Goal: Task Accomplishment & Management: Manage account settings

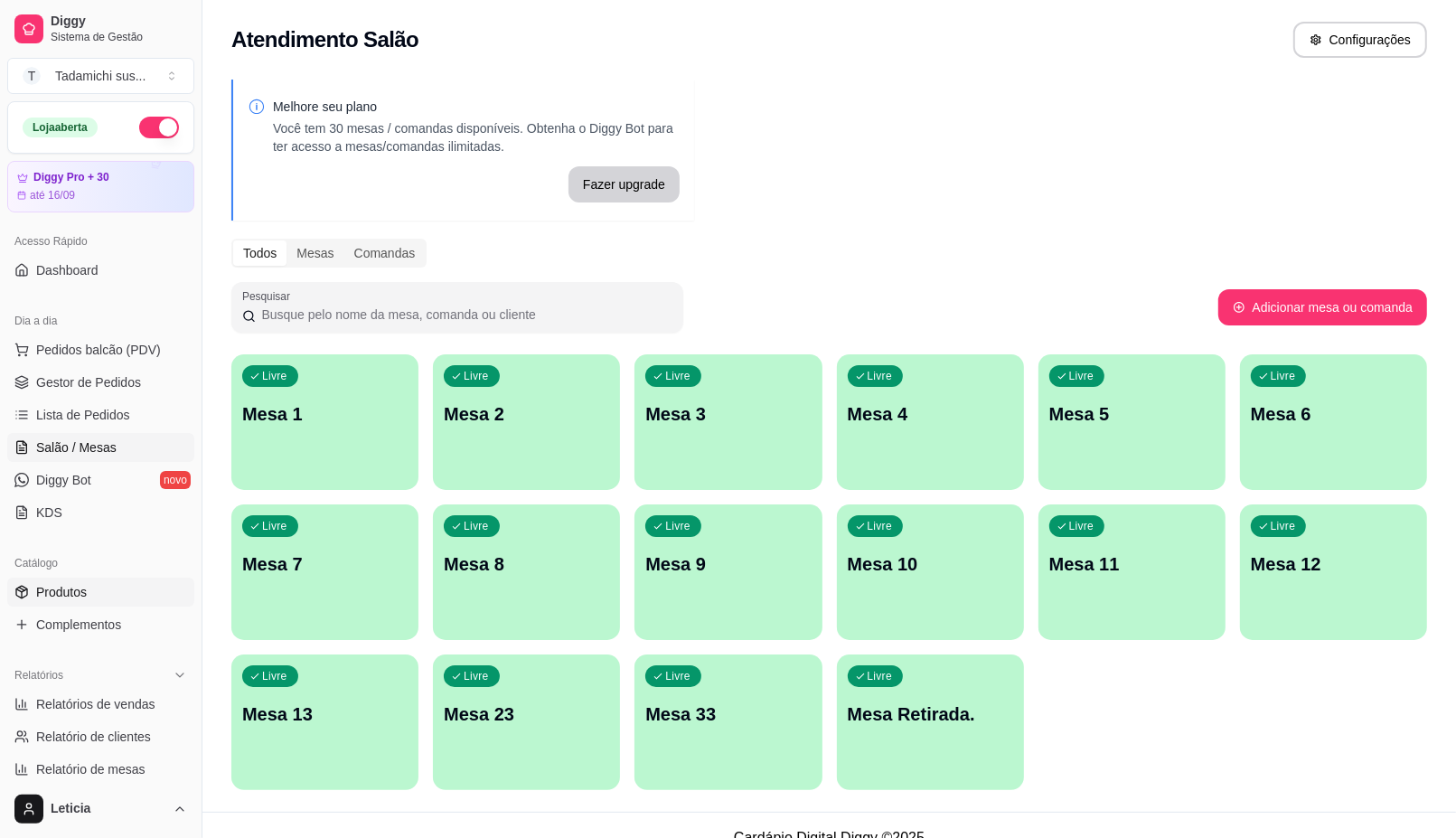
click at [95, 585] on link "Produtos" at bounding box center [101, 593] width 187 height 29
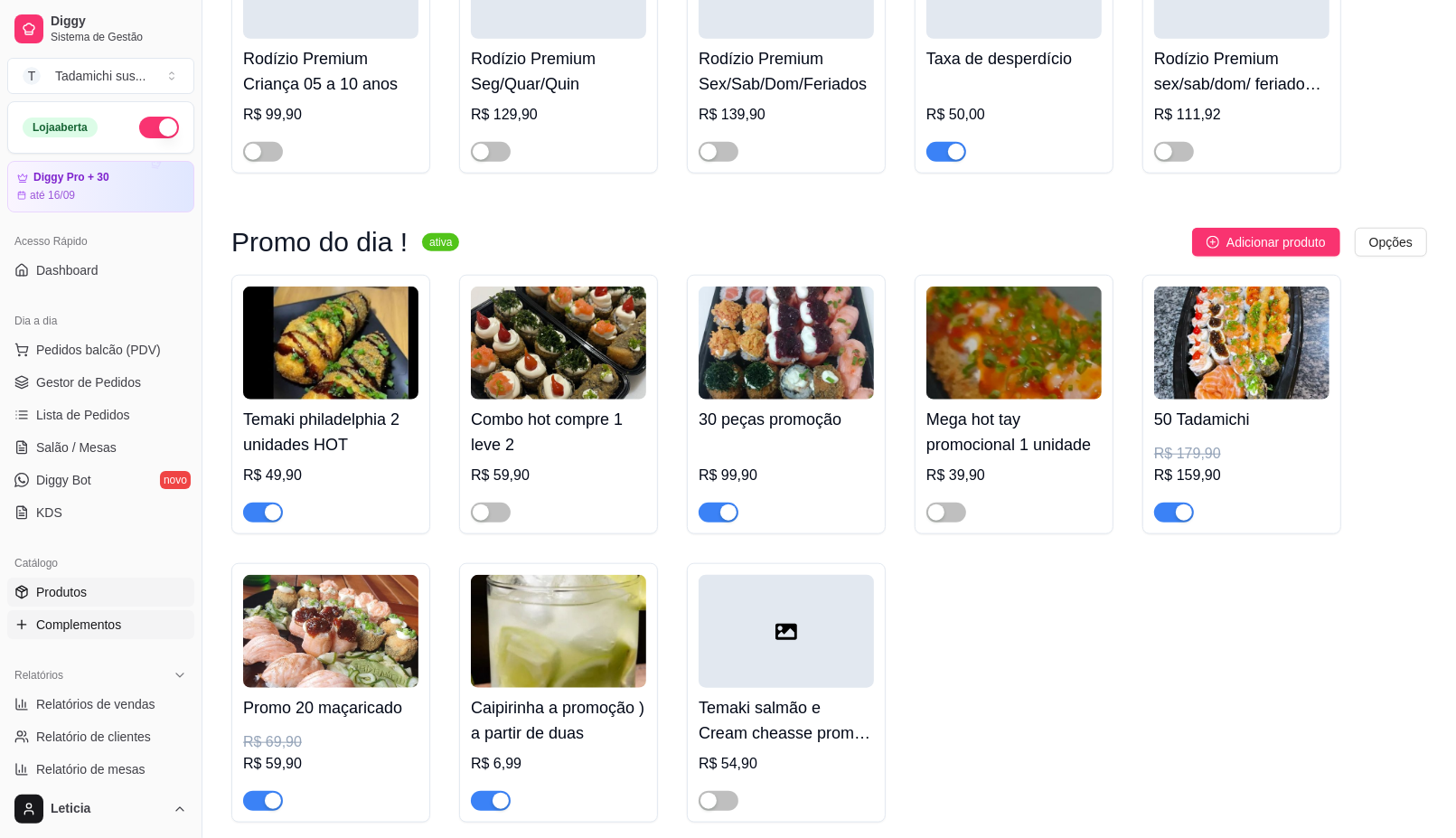
scroll to position [1131, 0]
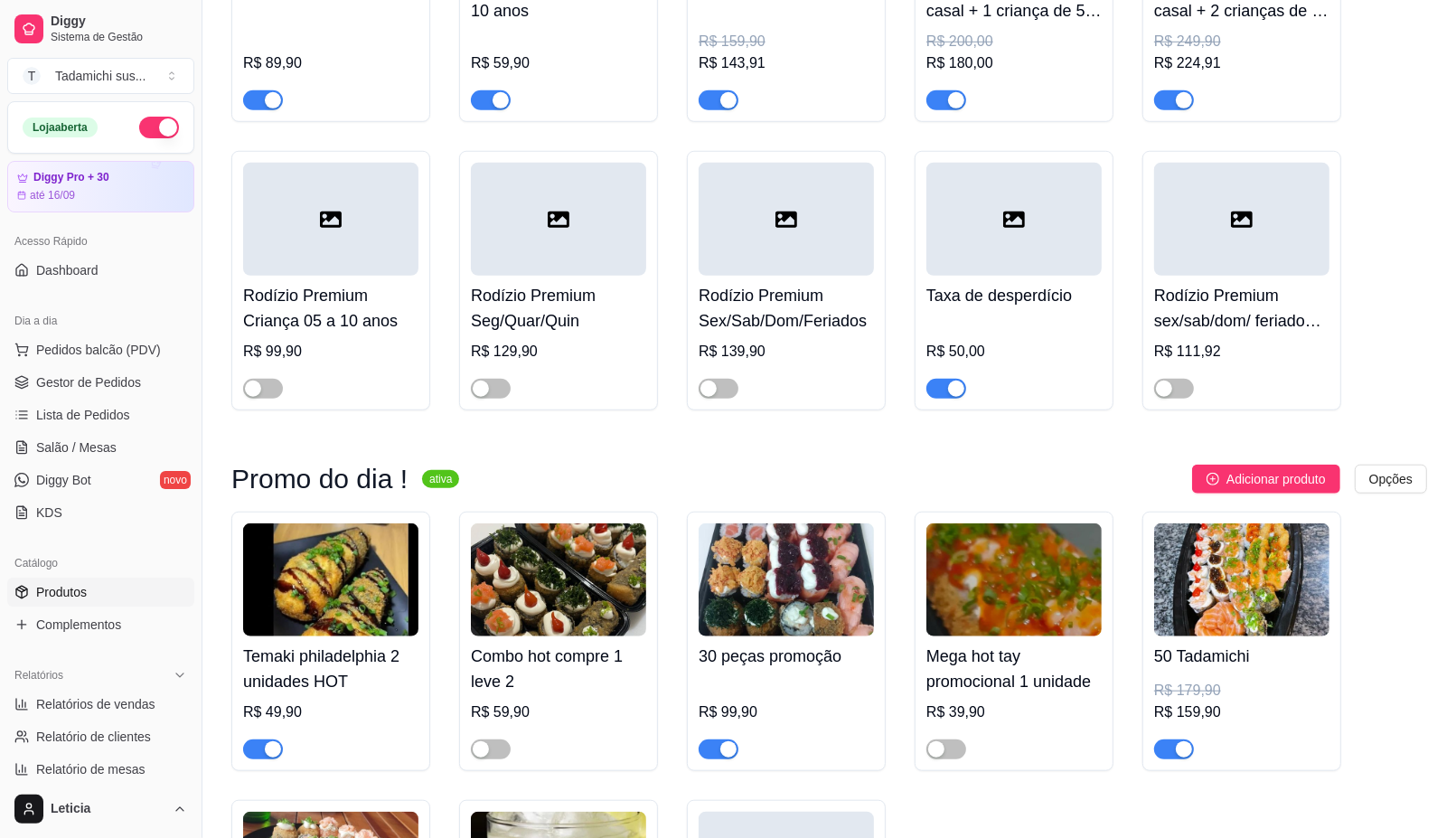
click at [69, 596] on span "Produtos" at bounding box center [61, 593] width 50 height 18
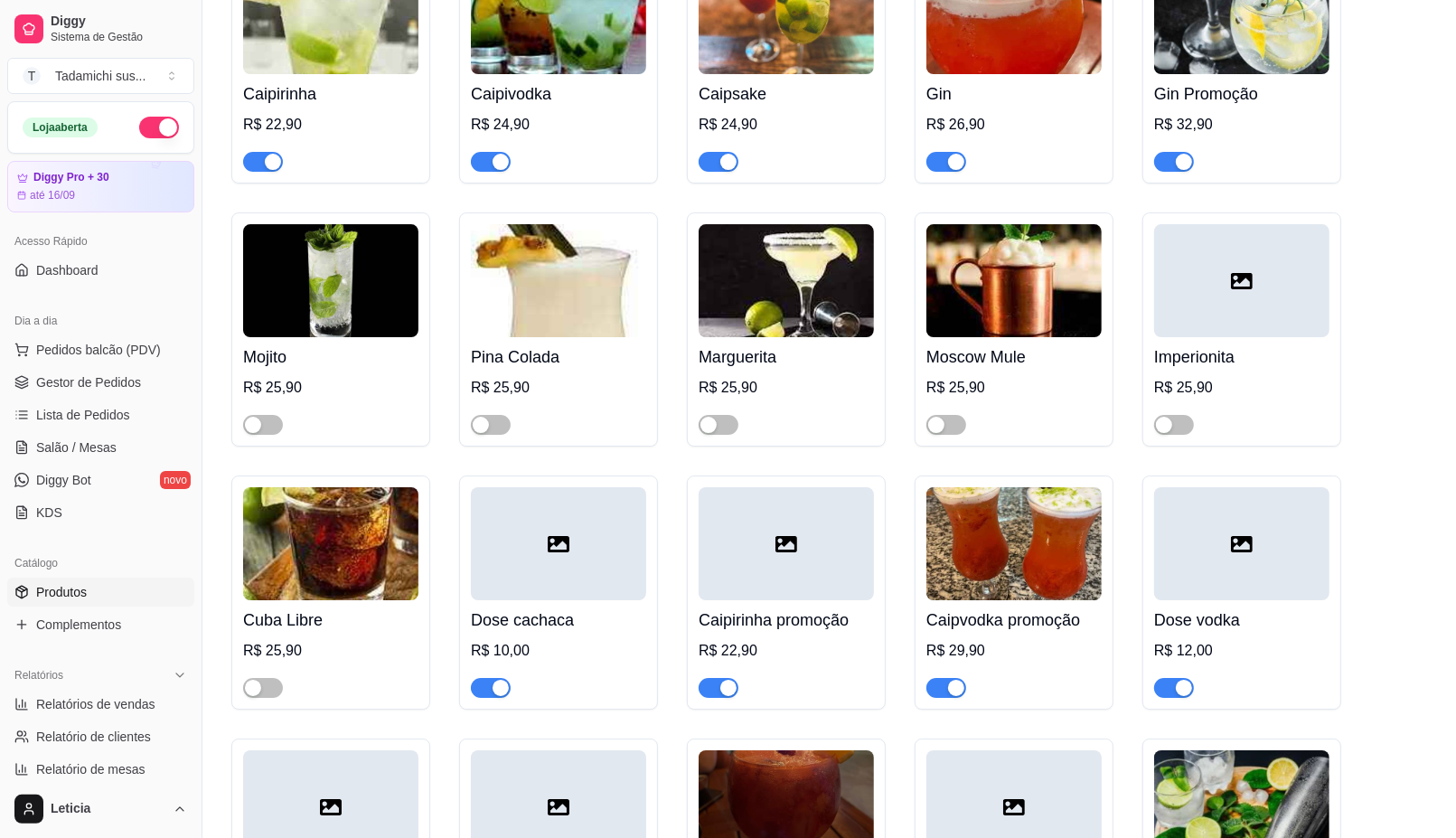
scroll to position [22832, 0]
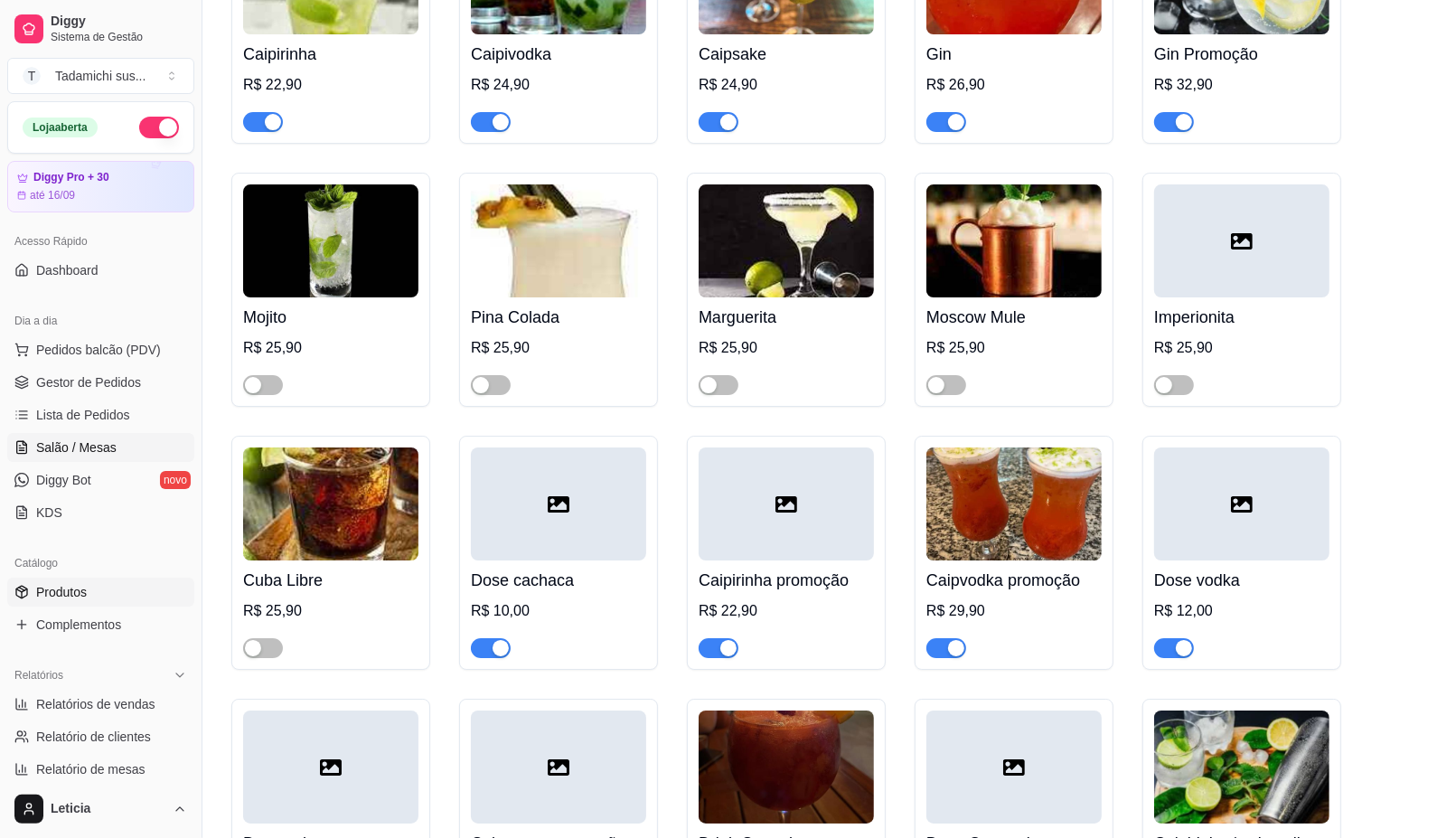
click at [110, 459] on link "Salão / Mesas" at bounding box center [101, 447] width 187 height 29
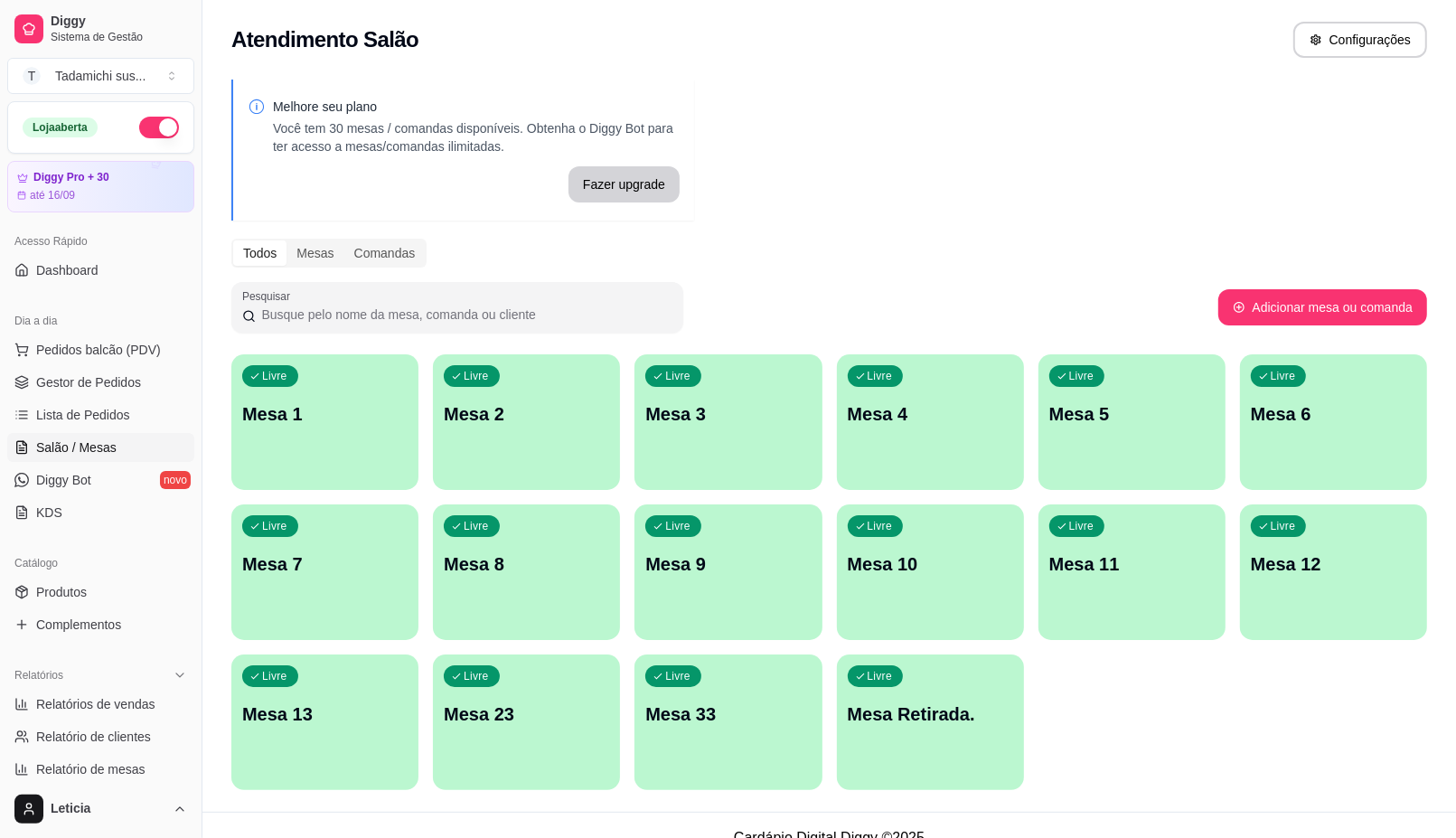
click at [878, 706] on p "Mesa Retirada." at bounding box center [930, 714] width 166 height 26
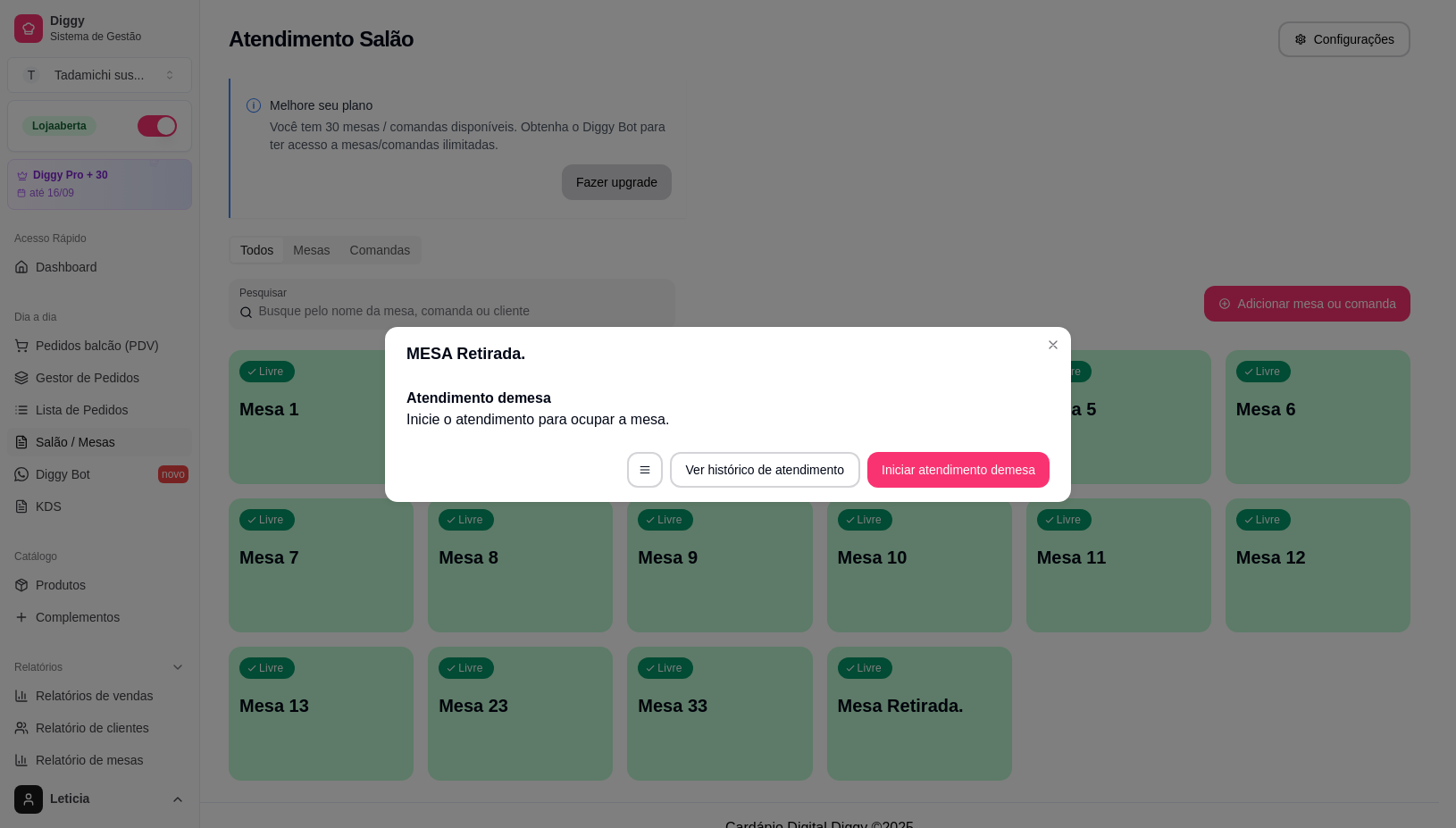
click at [882, 475] on button "Iniciar atendimento de mesa" at bounding box center [959, 470] width 183 height 36
click at [883, 474] on footer "Ver histórico de atendimento Iniciar atendimento de mesa" at bounding box center [728, 469] width 686 height 64
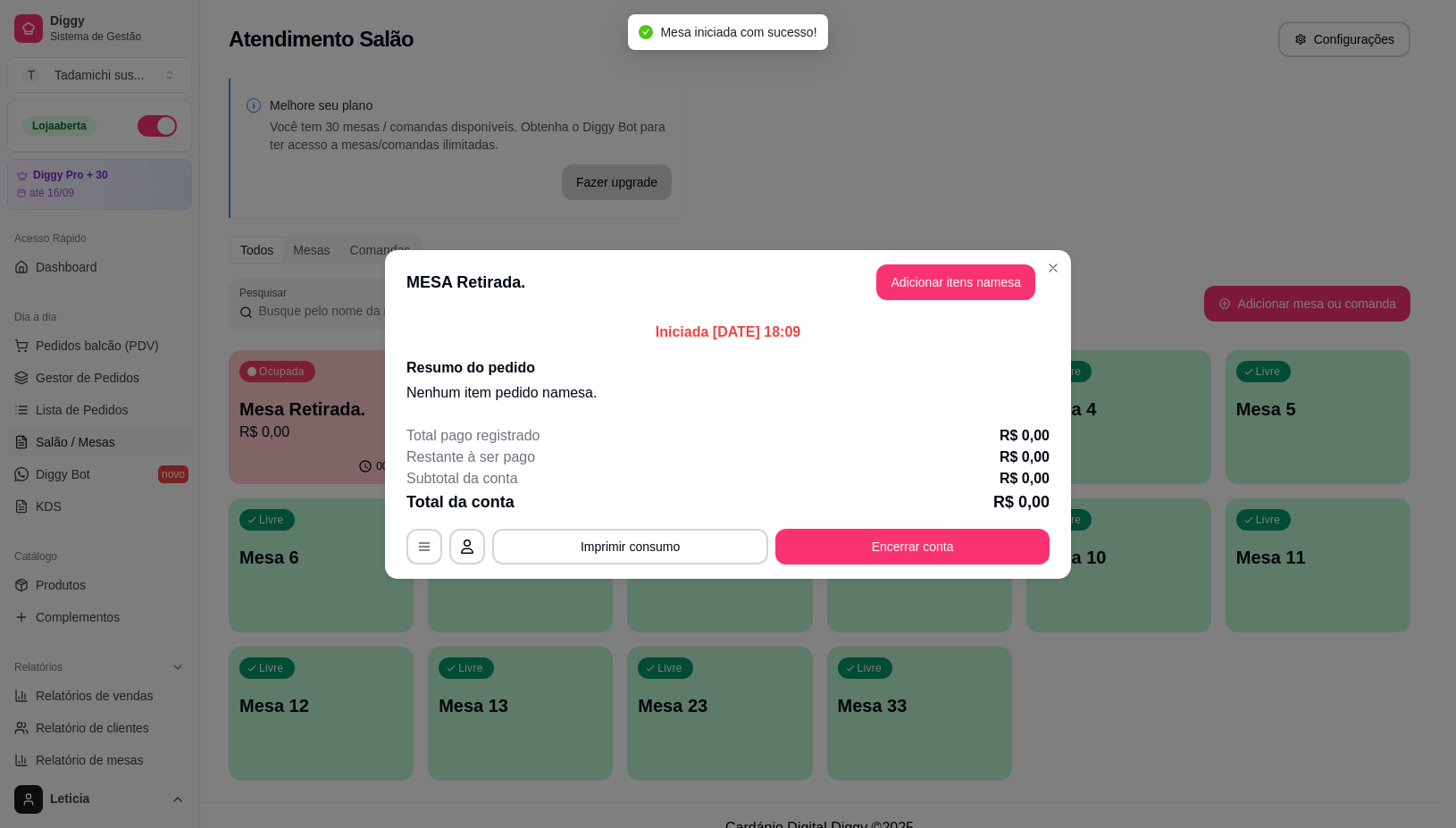
click at [958, 300] on header "MESA Retirada. Adicionar itens na mesa" at bounding box center [728, 282] width 686 height 64
click at [941, 284] on button "Adicionar itens na mesa" at bounding box center [956, 283] width 159 height 36
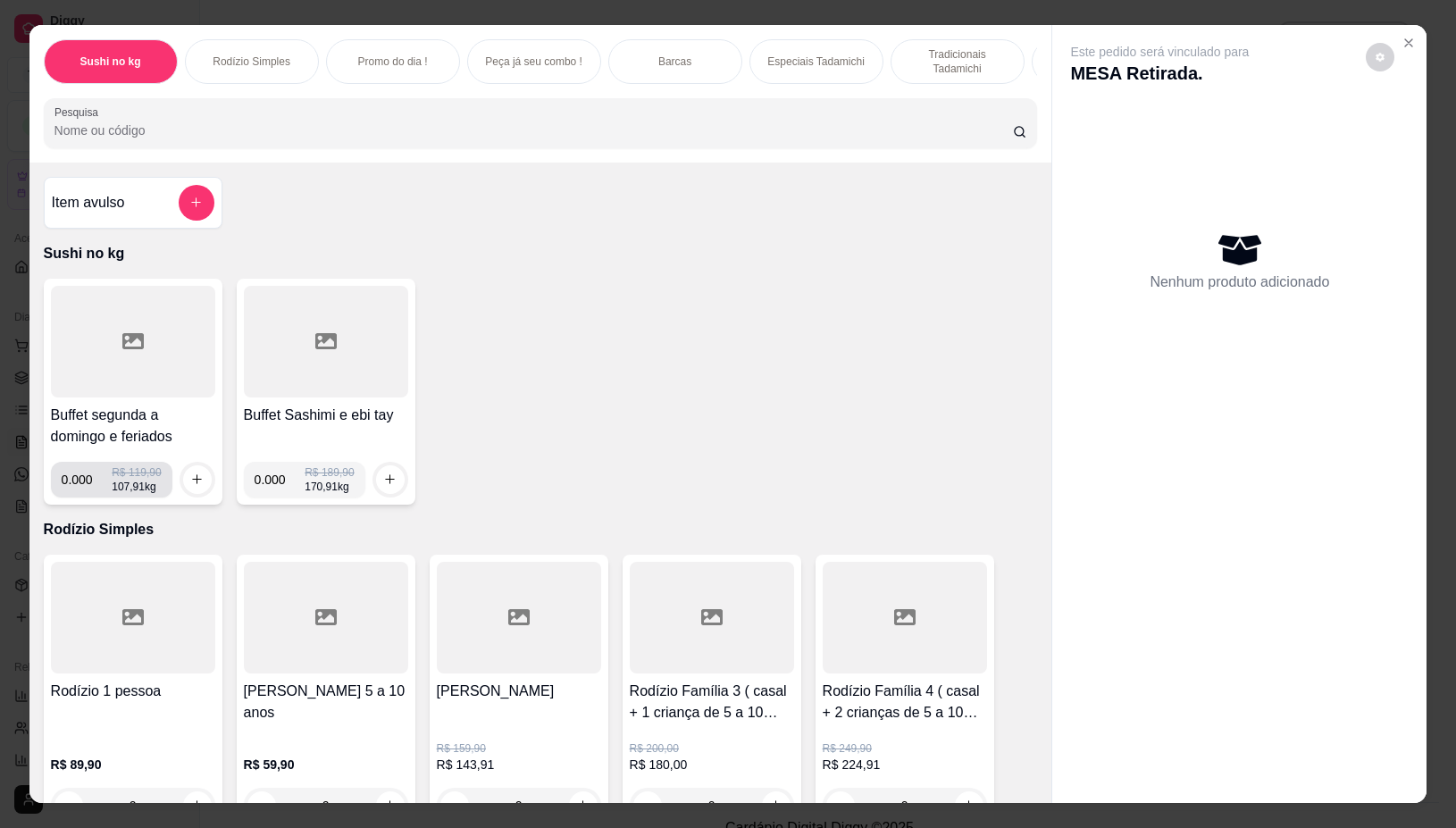
click at [80, 488] on input "0.000" at bounding box center [87, 480] width 51 height 36
click at [183, 493] on button "increase-product-quantity" at bounding box center [198, 480] width 29 height 29
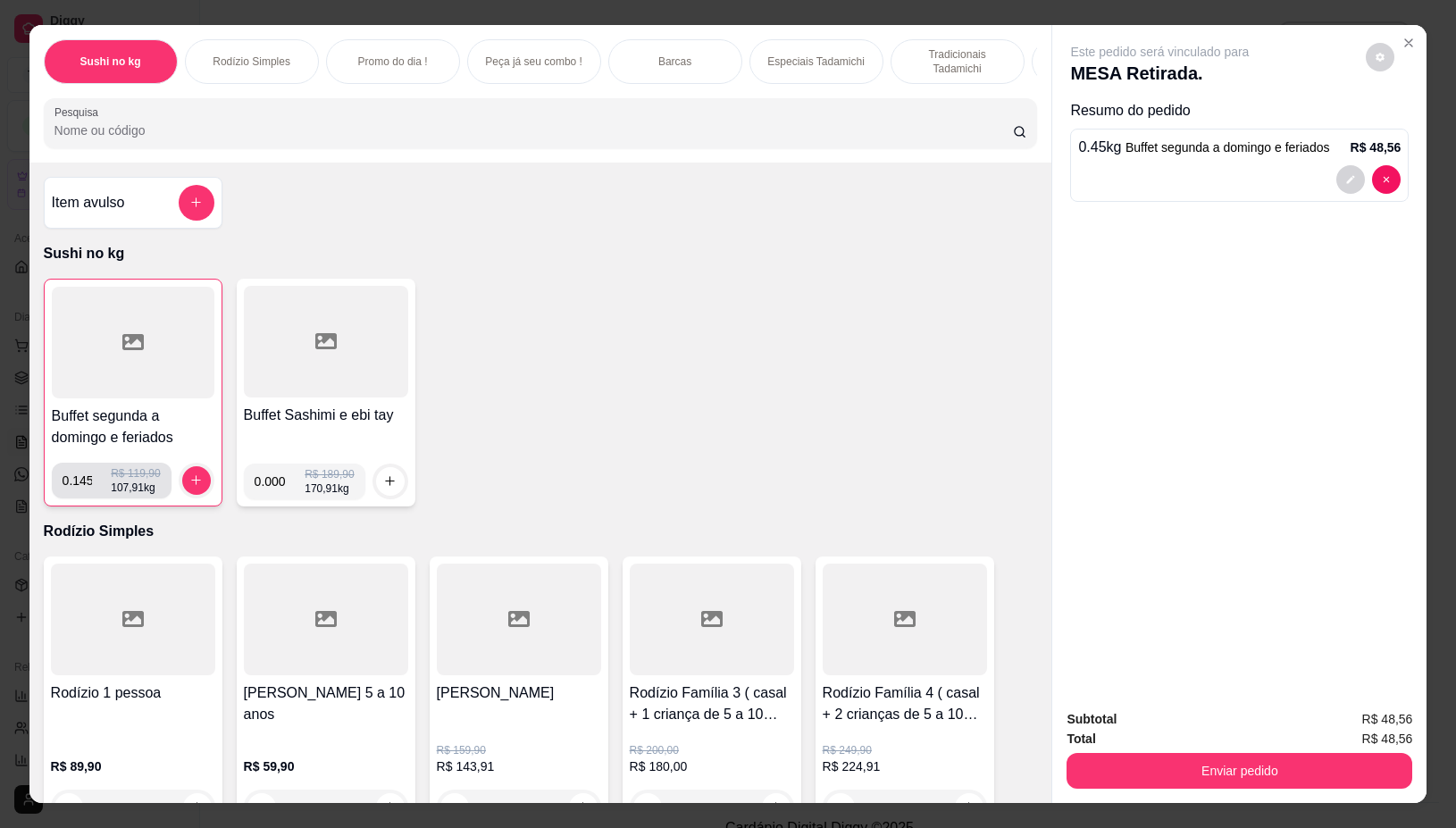
click at [94, 483] on input "0.145" at bounding box center [87, 481] width 49 height 36
type input "0.138"
click at [190, 487] on icon "increase-product-quantity" at bounding box center [196, 480] width 14 height 14
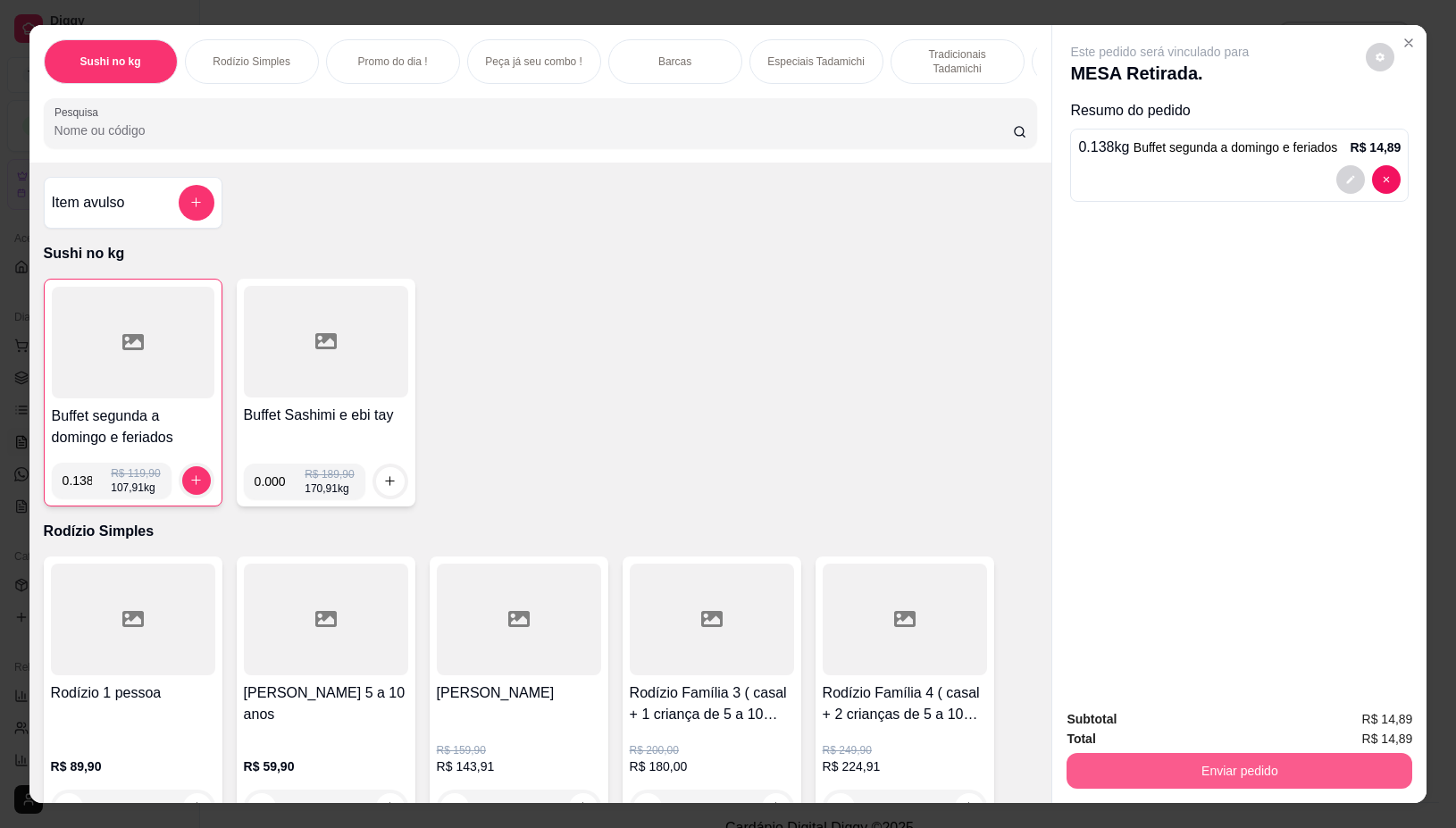
click at [1187, 770] on button "Enviar pedido" at bounding box center [1239, 771] width 346 height 36
click at [1169, 726] on button "Não registrar e enviar pedido" at bounding box center [1179, 719] width 181 height 33
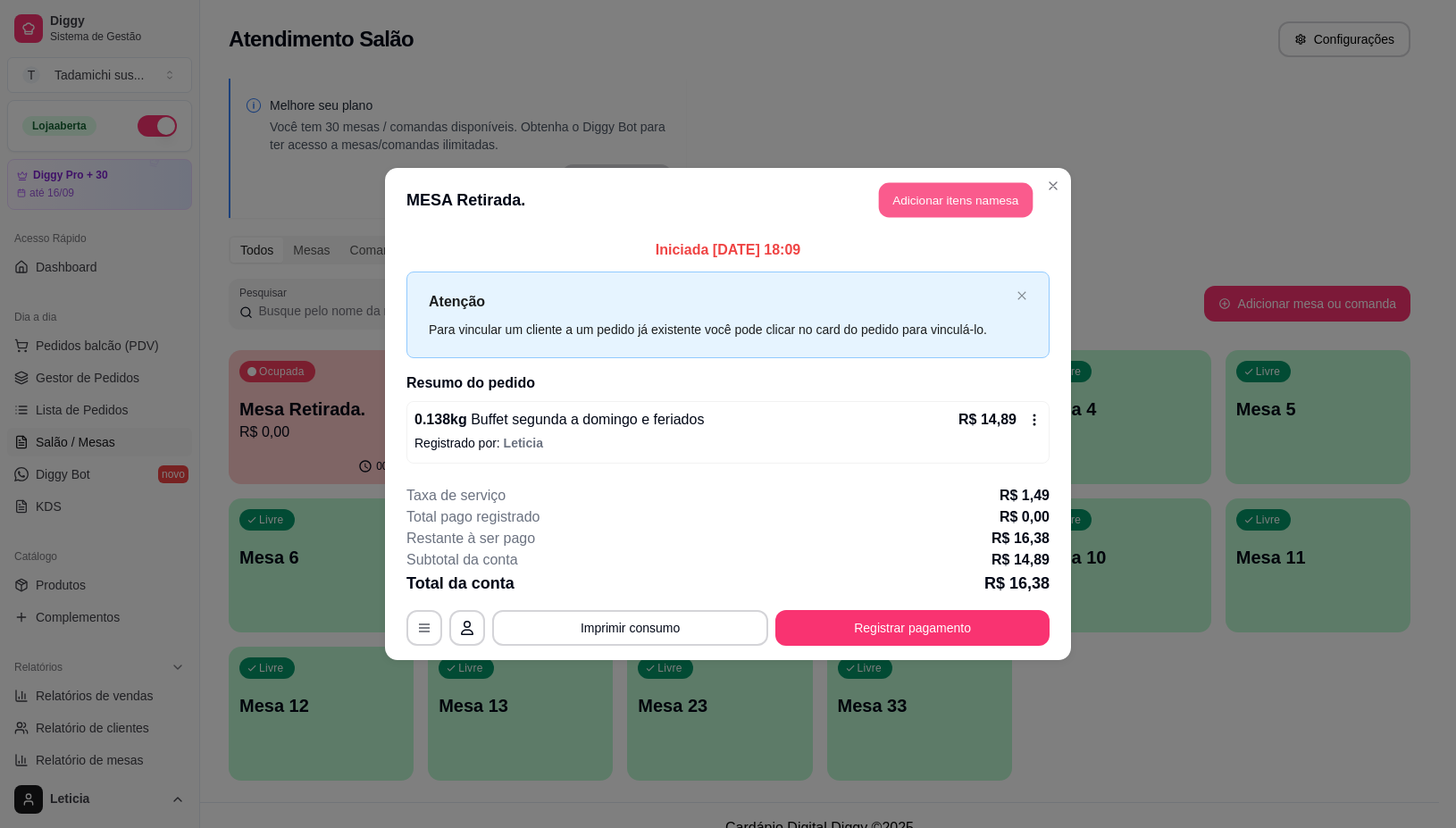
click at [914, 201] on button "Adicionar itens na mesa" at bounding box center [956, 201] width 154 height 35
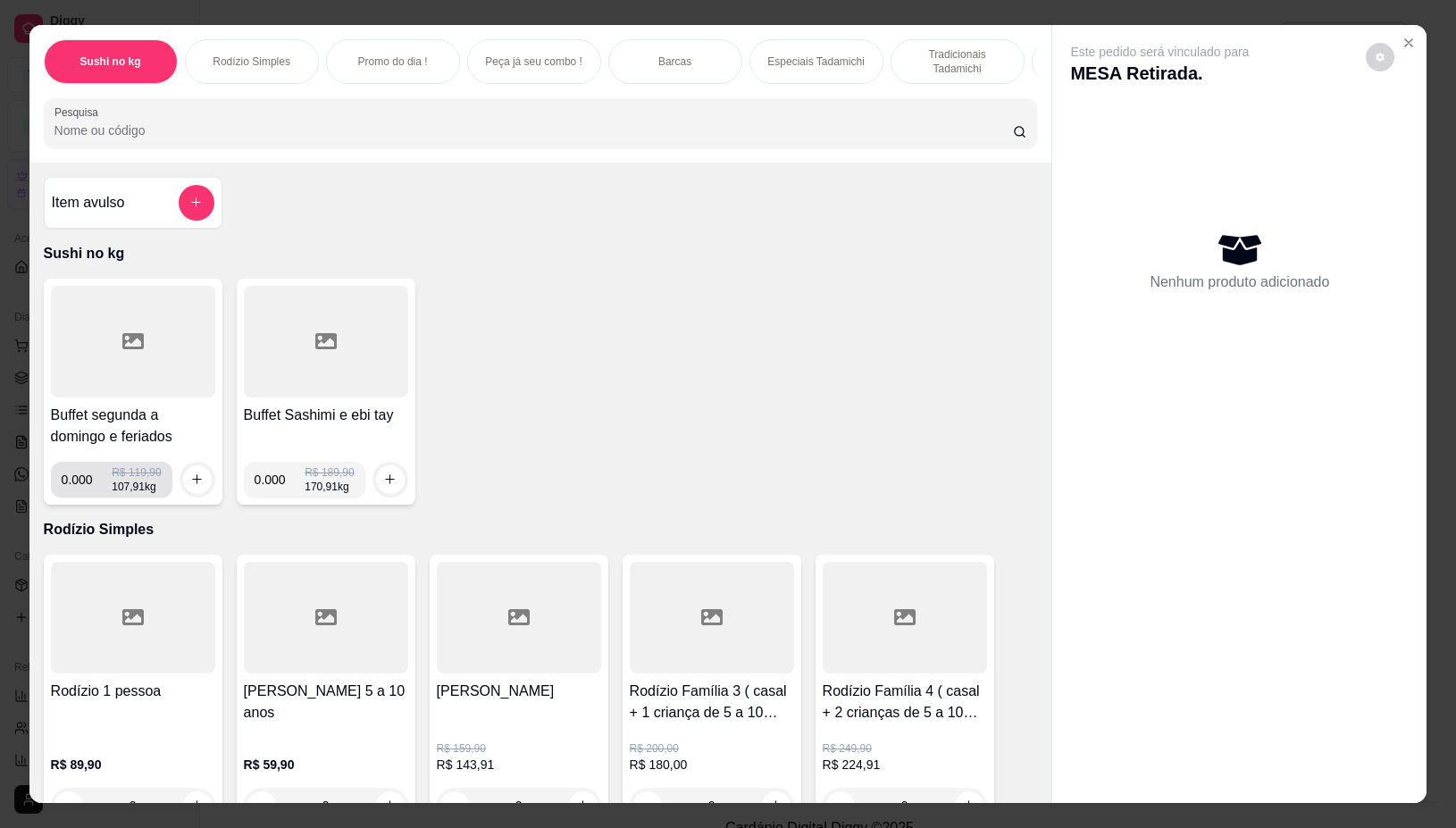
click at [83, 490] on input "0.000" at bounding box center [87, 480] width 51 height 36
type input "0.450"
click at [191, 485] on icon "increase-product-quantity" at bounding box center [197, 479] width 14 height 14
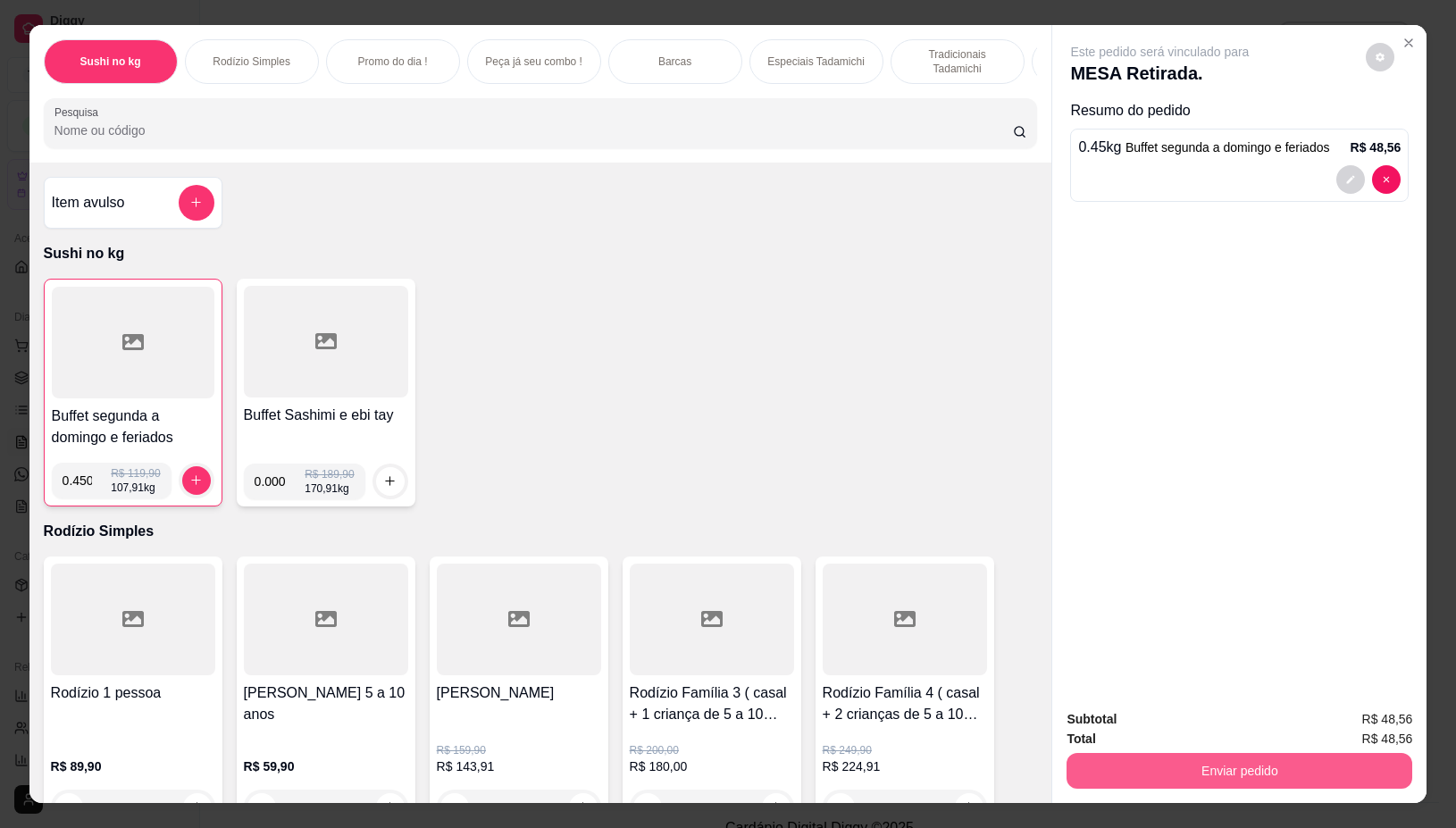
click at [1101, 753] on button "Enviar pedido" at bounding box center [1239, 771] width 346 height 36
click at [1121, 720] on button "Não registrar e enviar pedido" at bounding box center [1179, 720] width 186 height 34
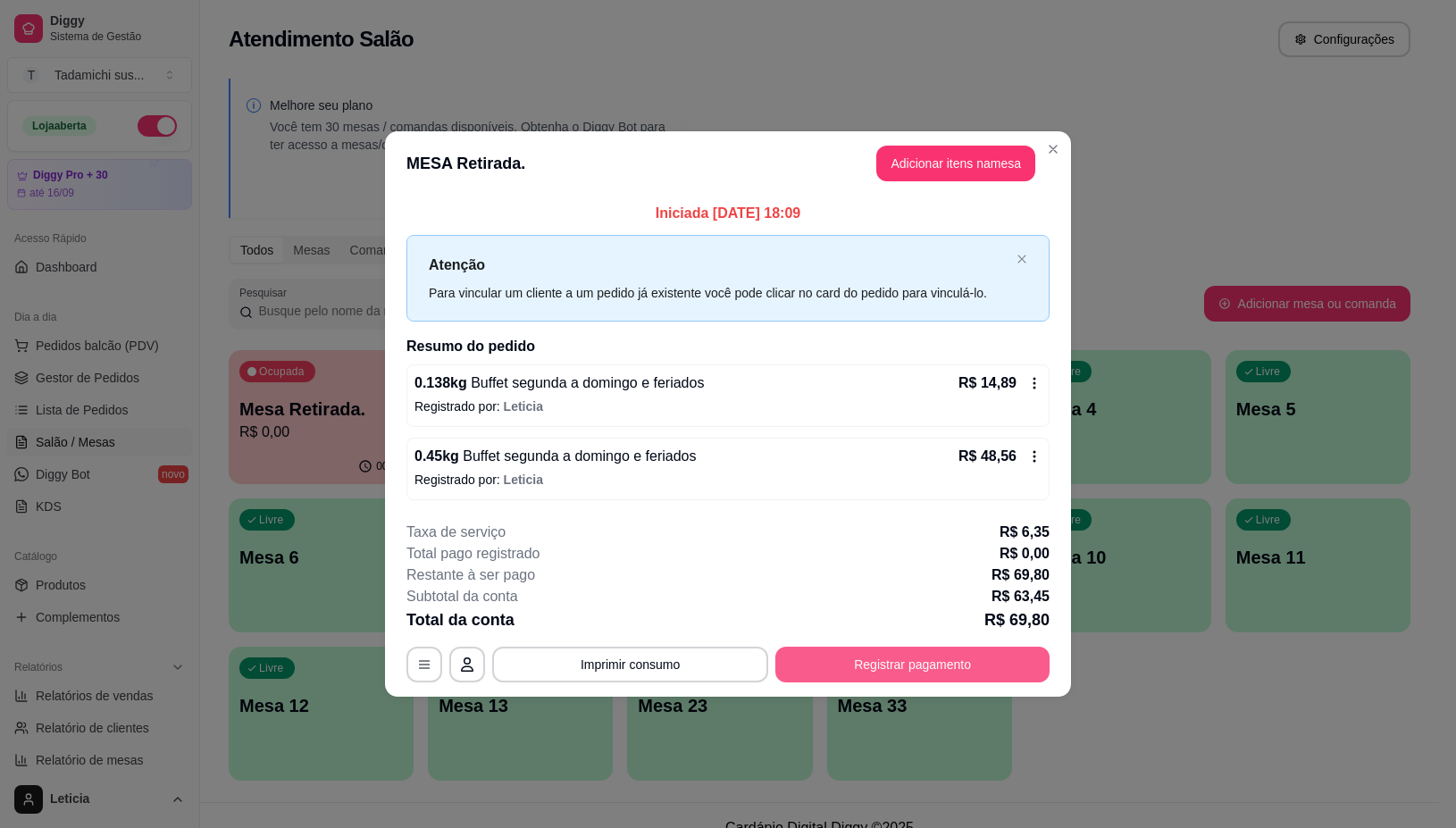
click at [972, 671] on button "Registrar pagamento" at bounding box center [912, 665] width 274 height 36
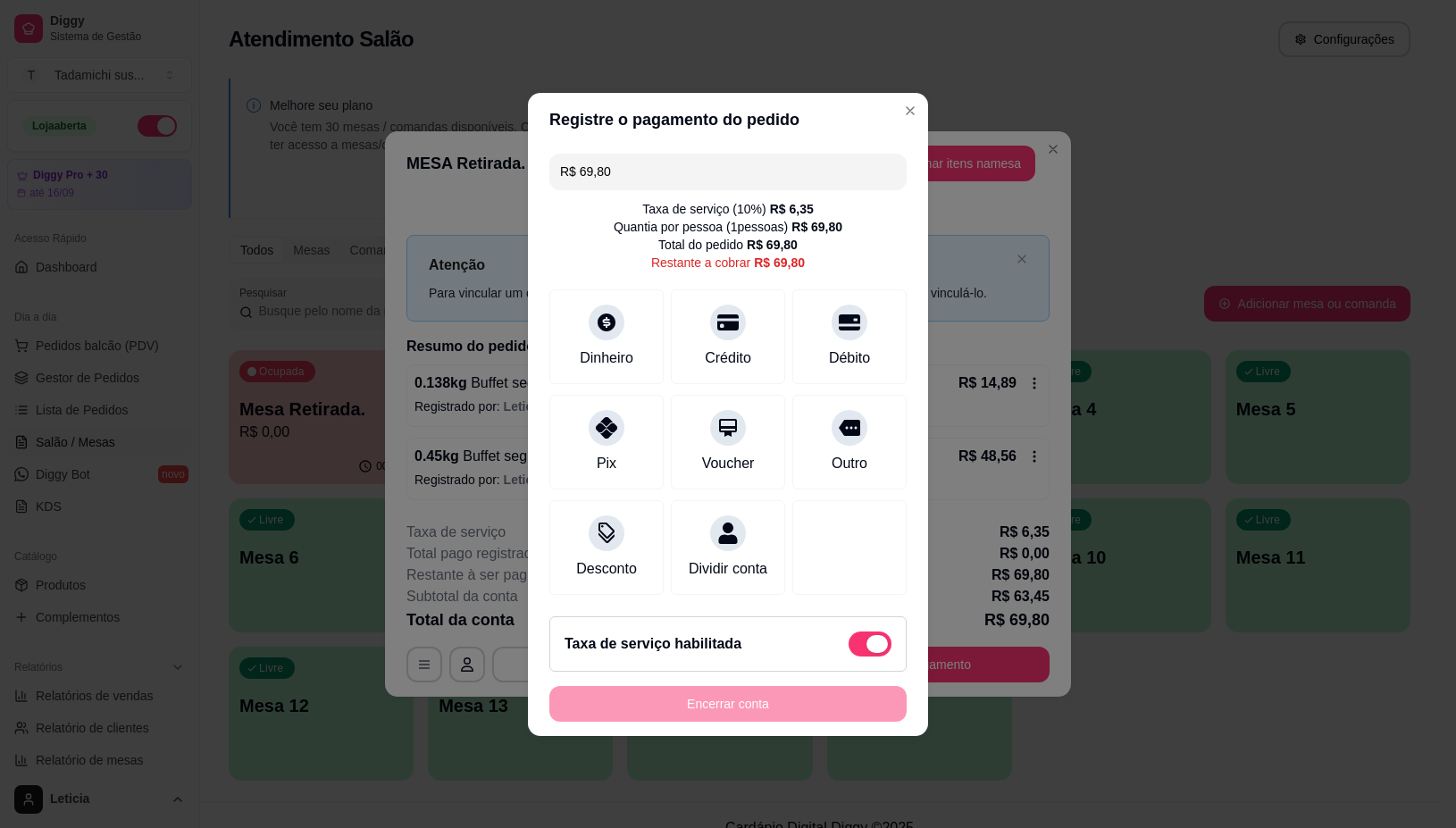
click at [867, 654] on span at bounding box center [878, 645] width 22 height 18
click at [860, 654] on input "checkbox" at bounding box center [853, 653] width 12 height 12
checkbox input "true"
type input "R$ 63,45"
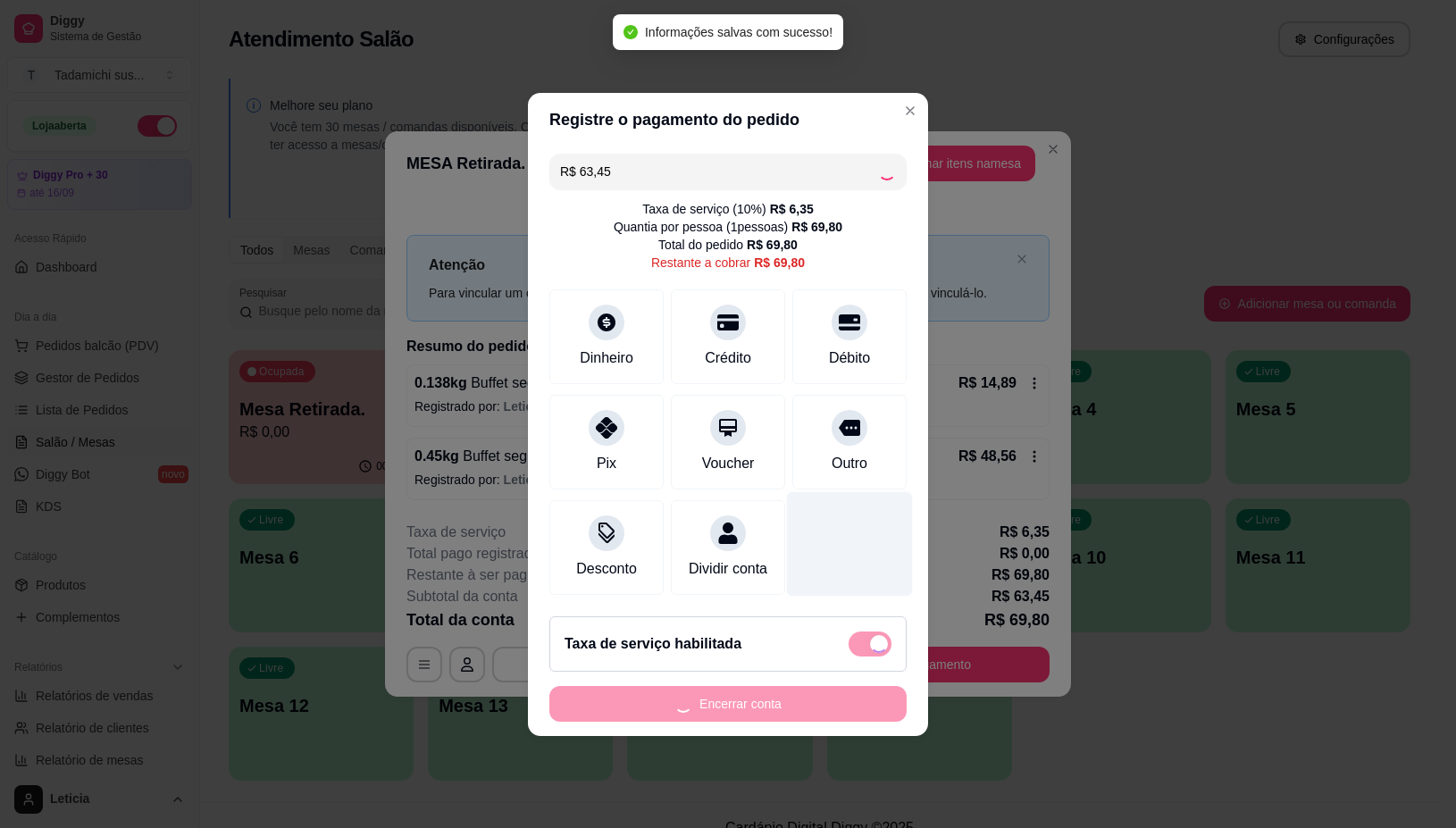
checkbox input "false"
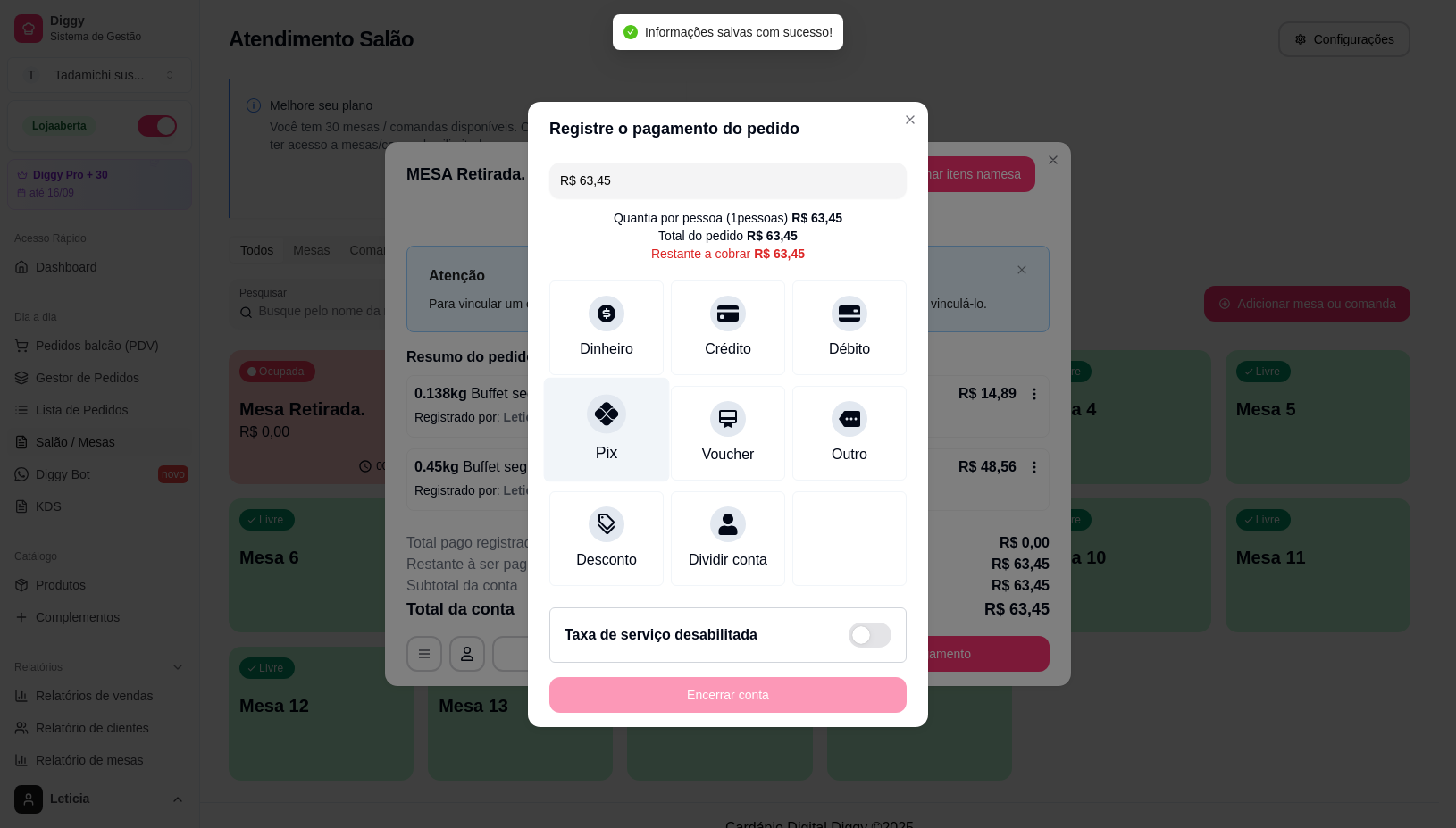
click at [590, 421] on div "Pix" at bounding box center [606, 429] width 126 height 105
type input "R$ 0,00"
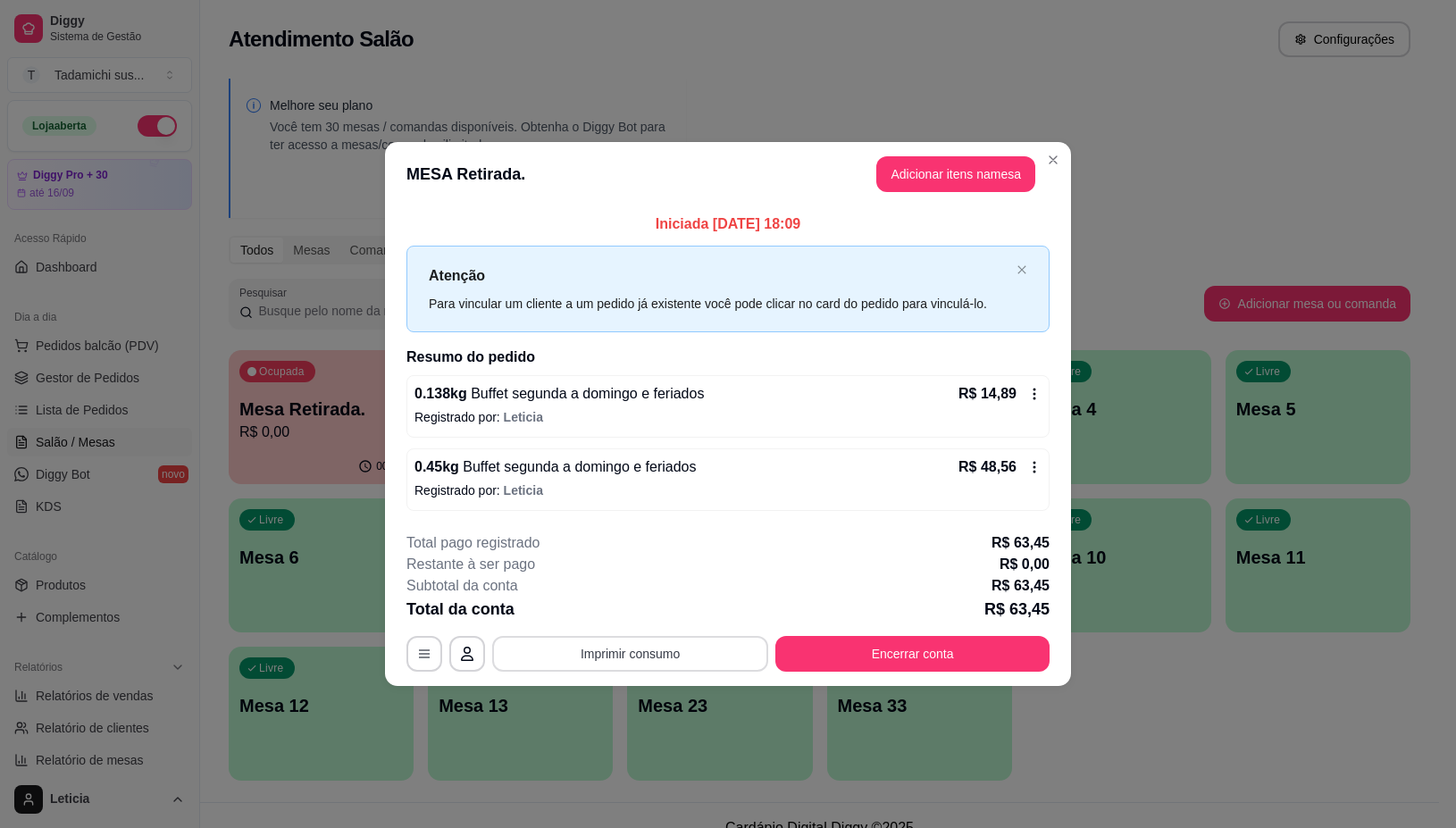
click at [708, 645] on button "Imprimir consumo" at bounding box center [630, 654] width 276 height 36
click at [654, 575] on button "IMPRESSORA" at bounding box center [635, 579] width 137 height 29
click at [922, 663] on button "Encerrar conta" at bounding box center [912, 654] width 274 height 36
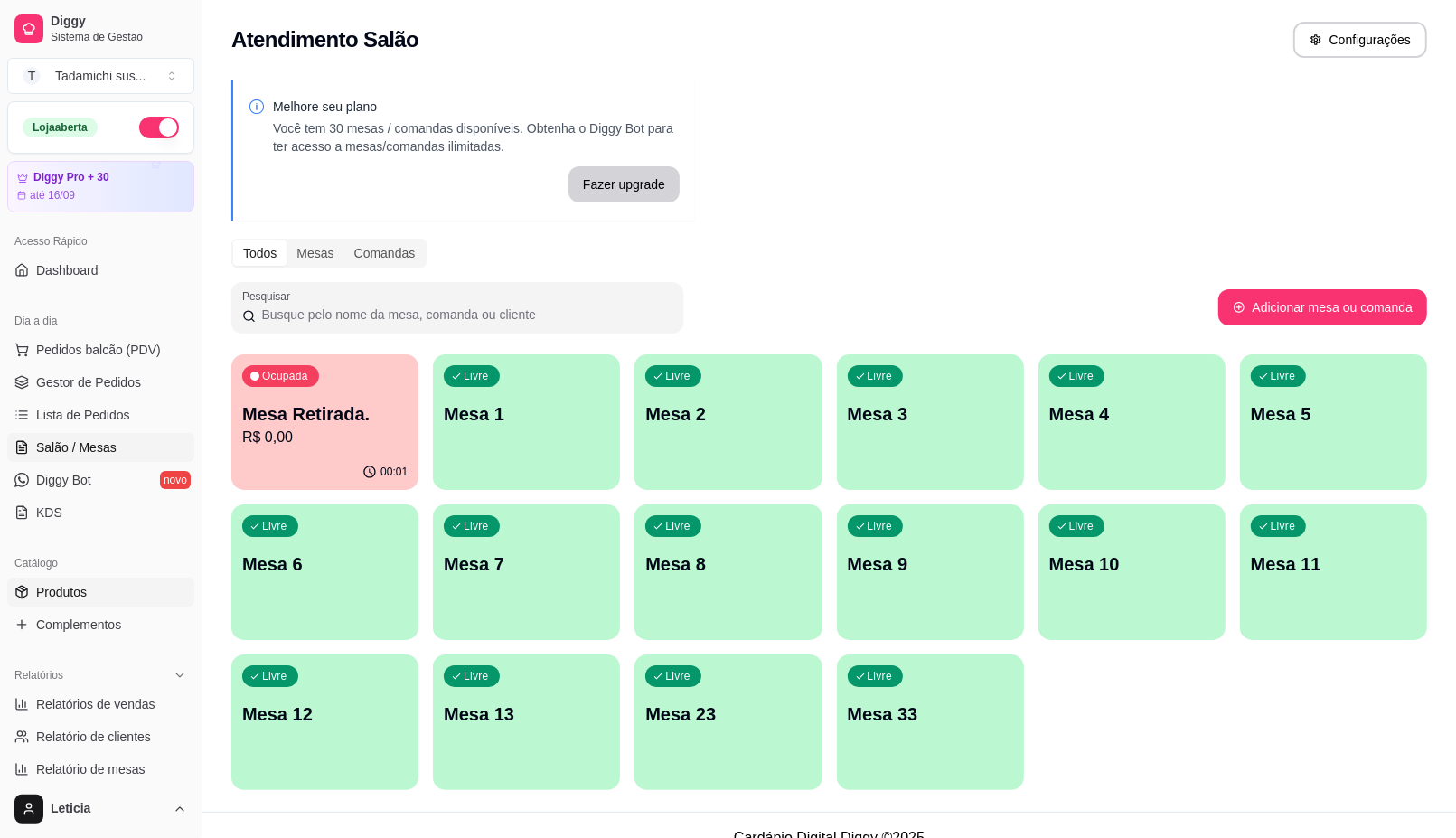
click at [72, 596] on span "Produtos" at bounding box center [61, 593] width 50 height 18
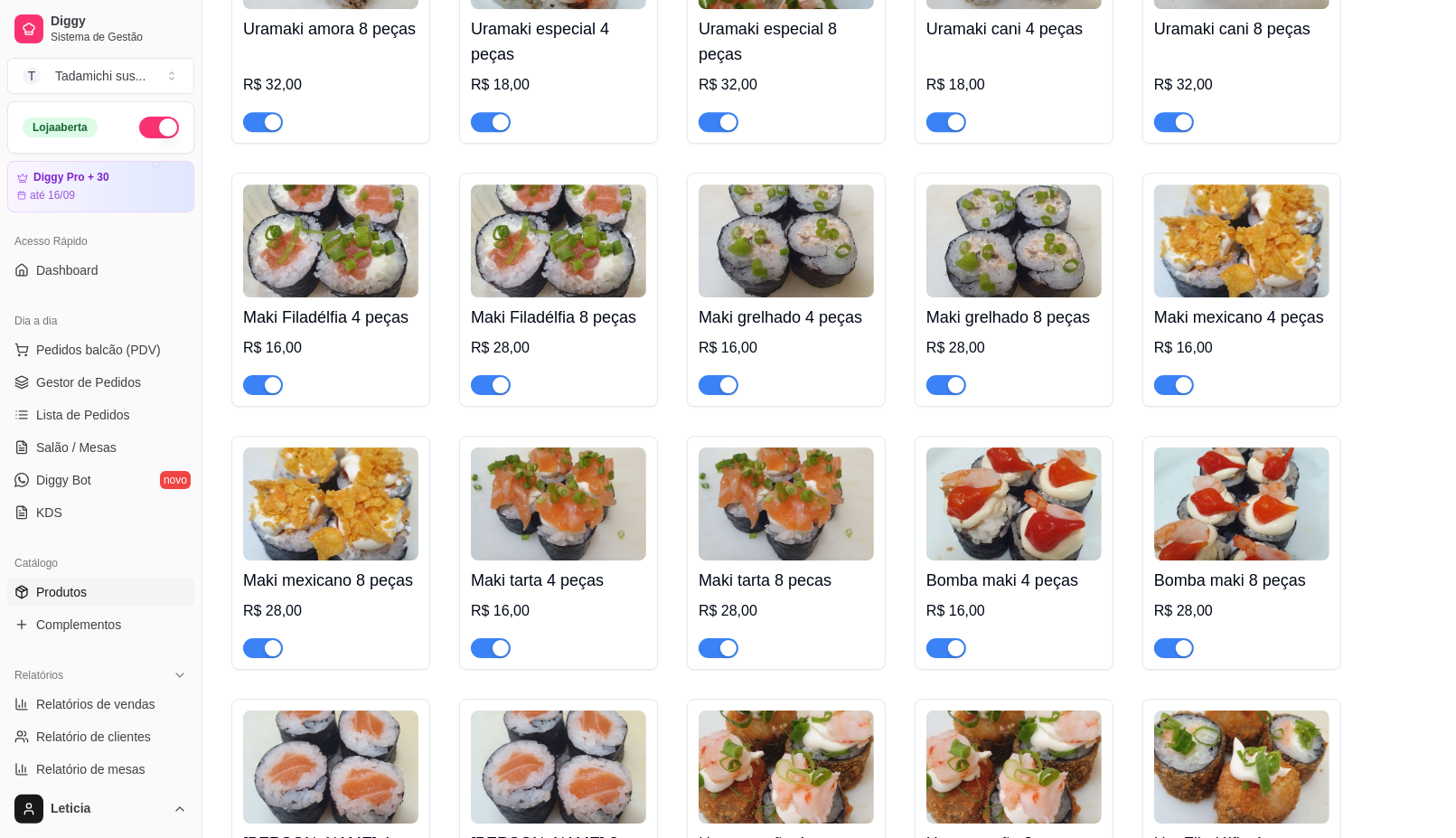
scroll to position [10738, 0]
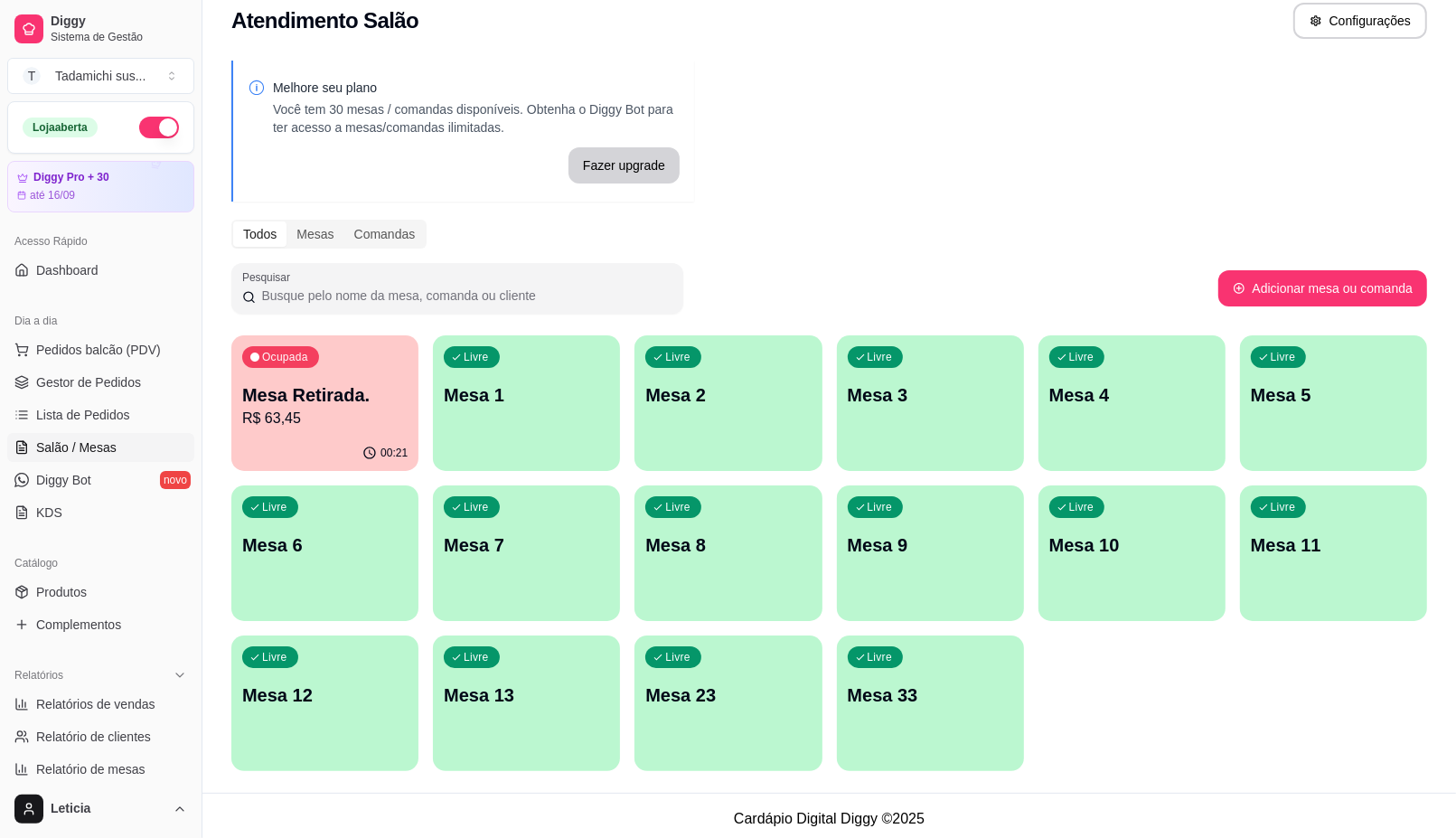
scroll to position [25, 0]
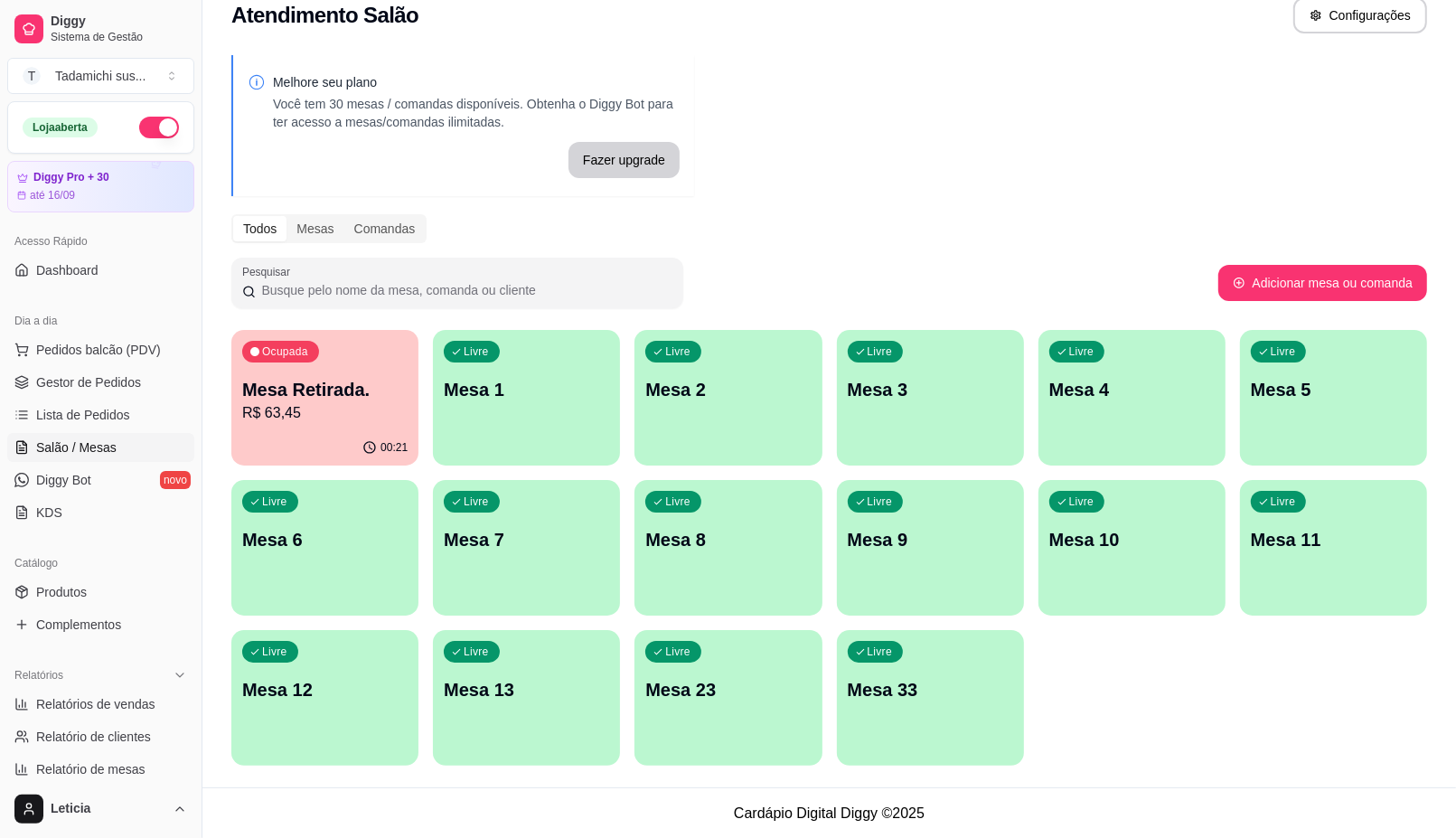
click at [918, 688] on p "Mesa 33" at bounding box center [930, 690] width 166 height 26
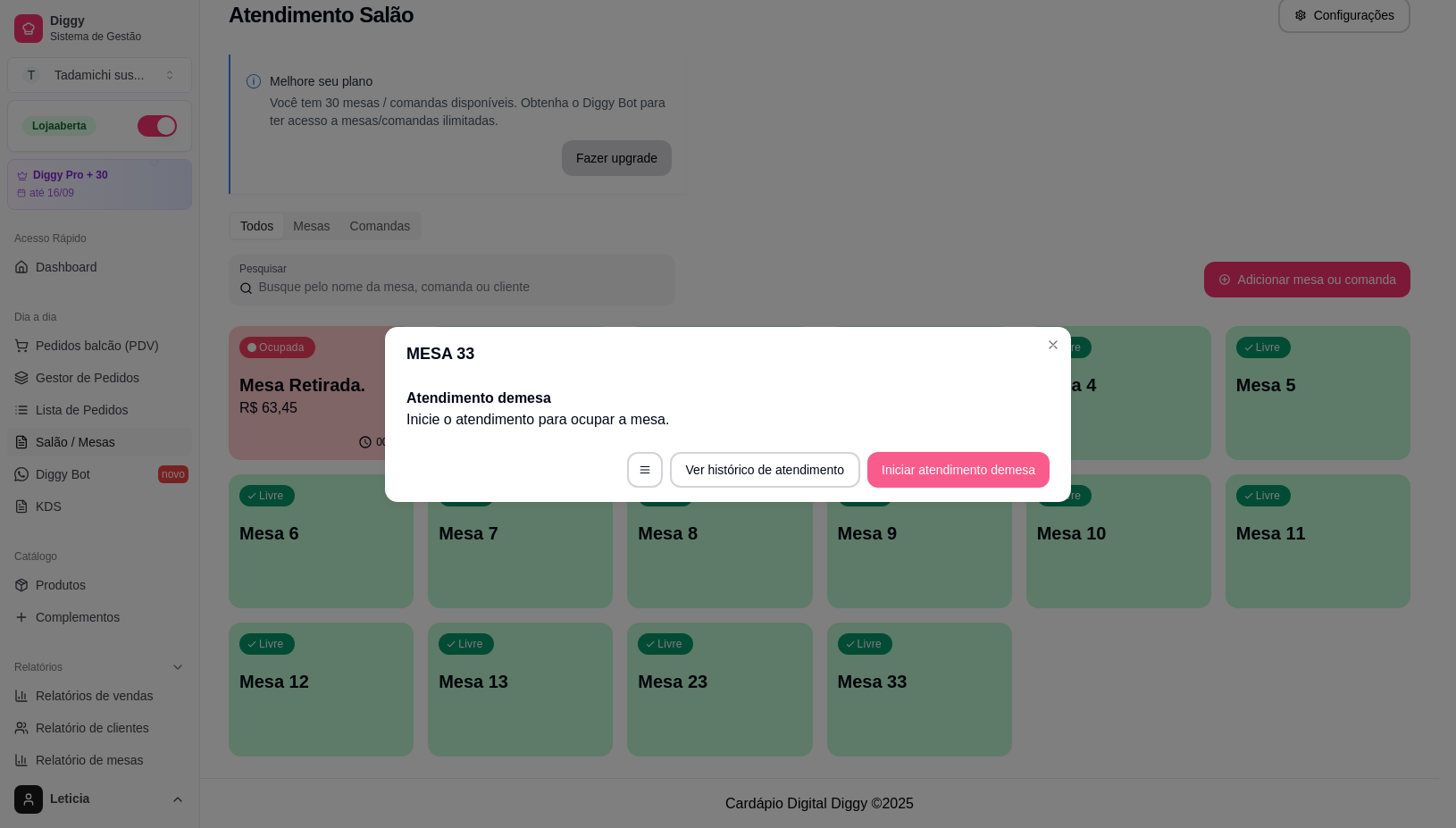
click at [953, 478] on button "Iniciar atendimento de mesa" at bounding box center [959, 470] width 183 height 36
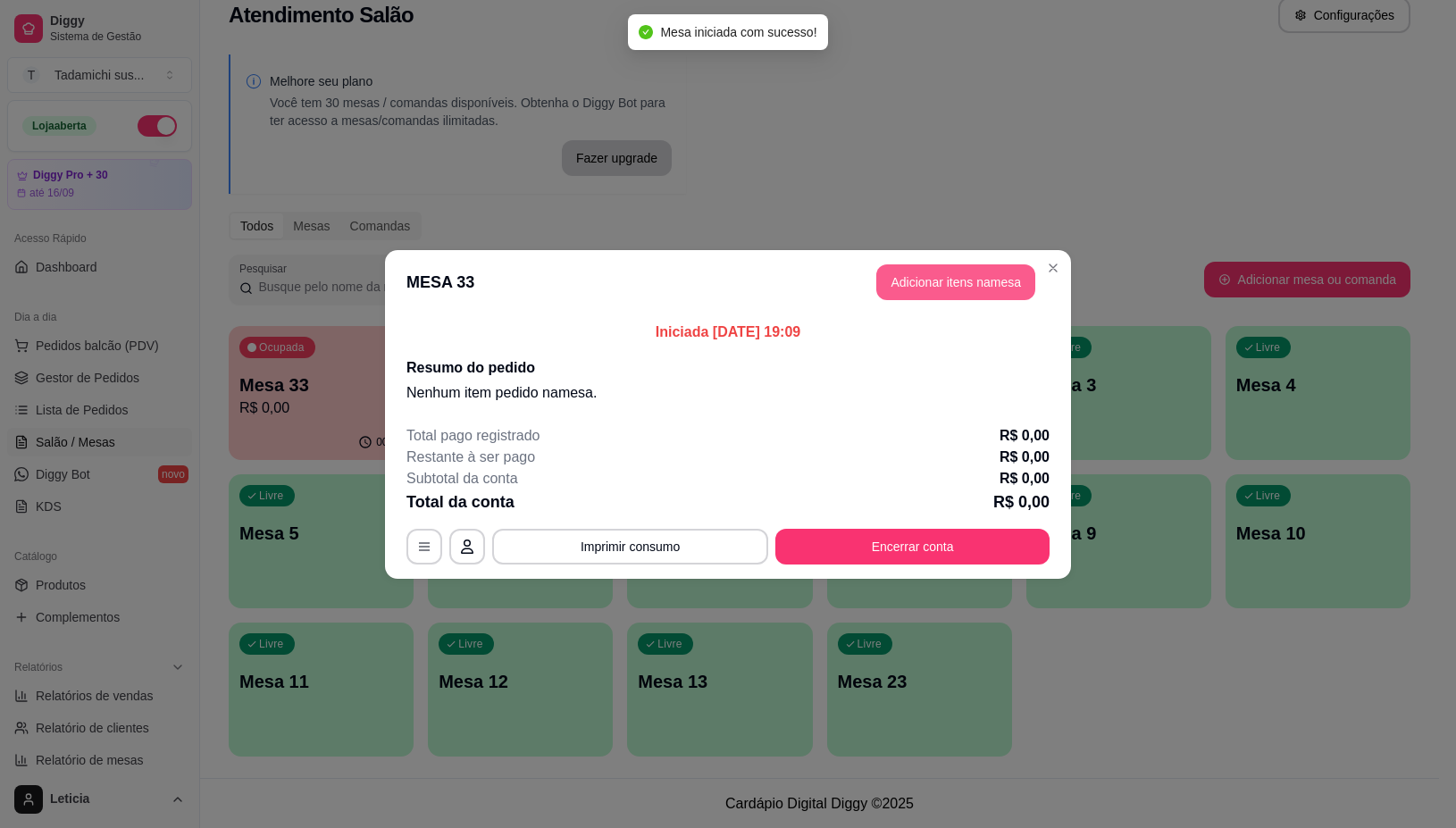
click at [902, 288] on button "Adicionar itens na mesa" at bounding box center [956, 283] width 159 height 36
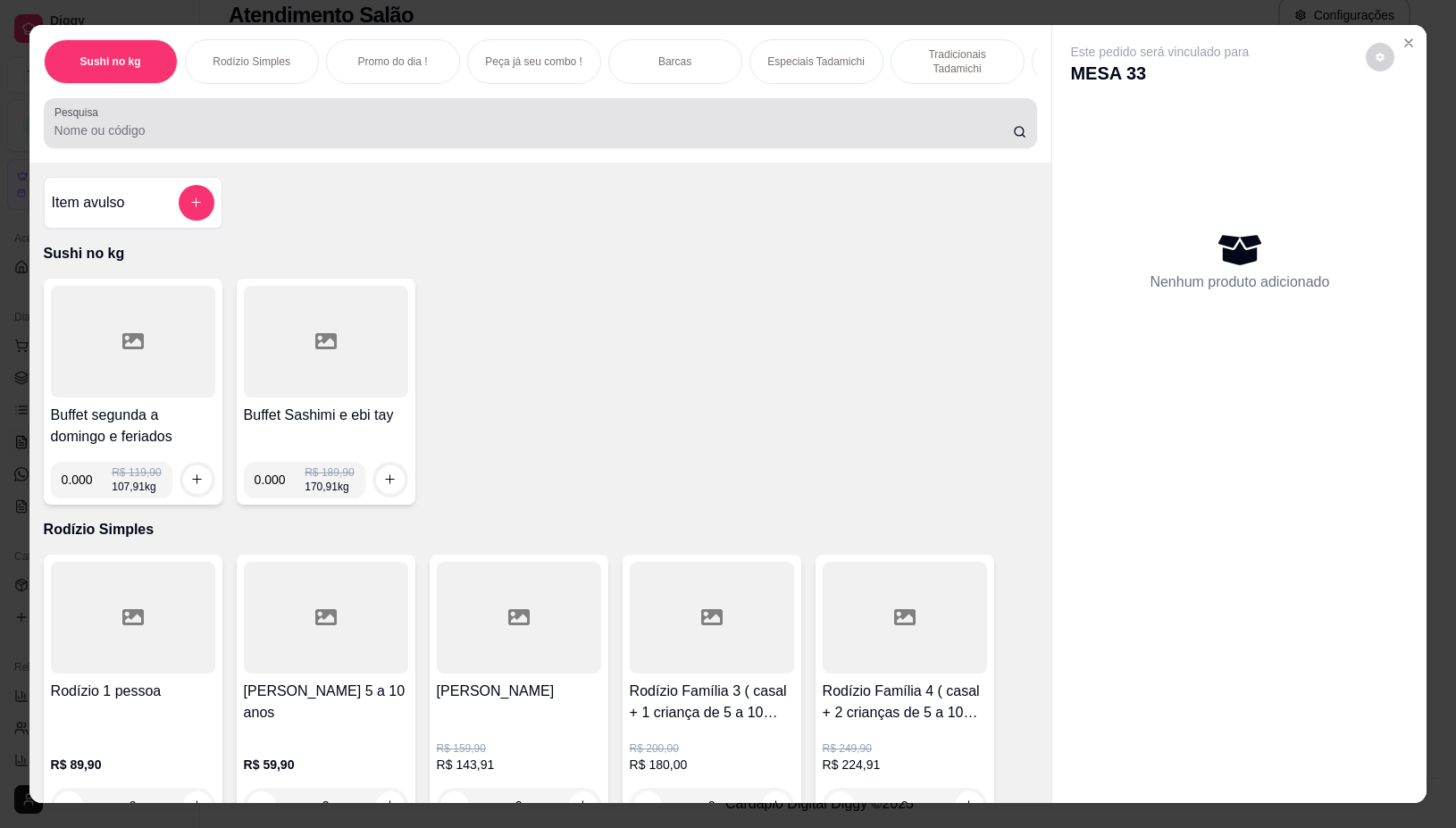
click at [447, 136] on input "Pesquisa" at bounding box center [533, 130] width 959 height 18
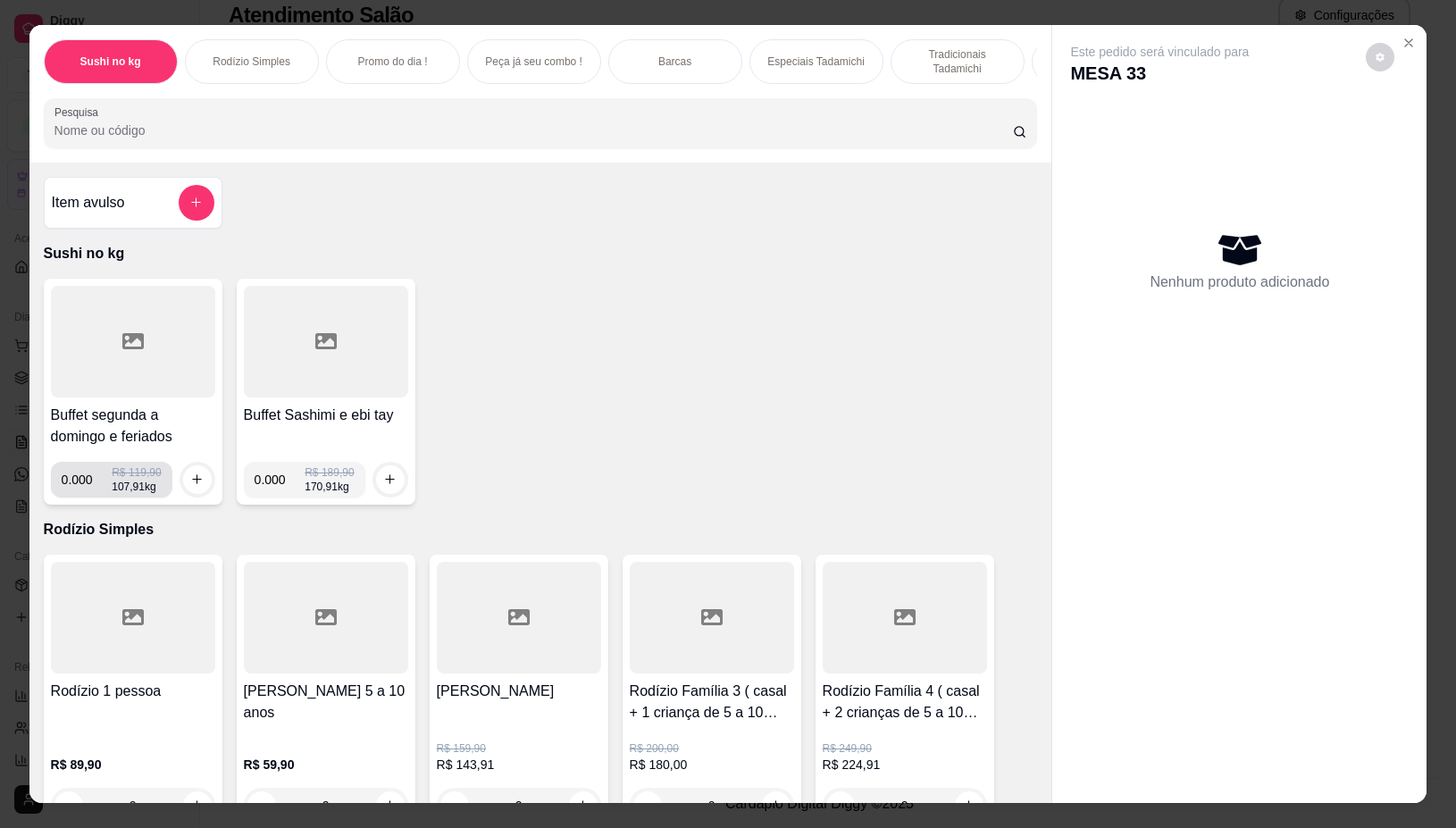
click at [86, 489] on input "0.000" at bounding box center [87, 480] width 51 height 36
type input "0.402"
click at [191, 486] on icon "increase-product-quantity" at bounding box center [197, 479] width 14 height 14
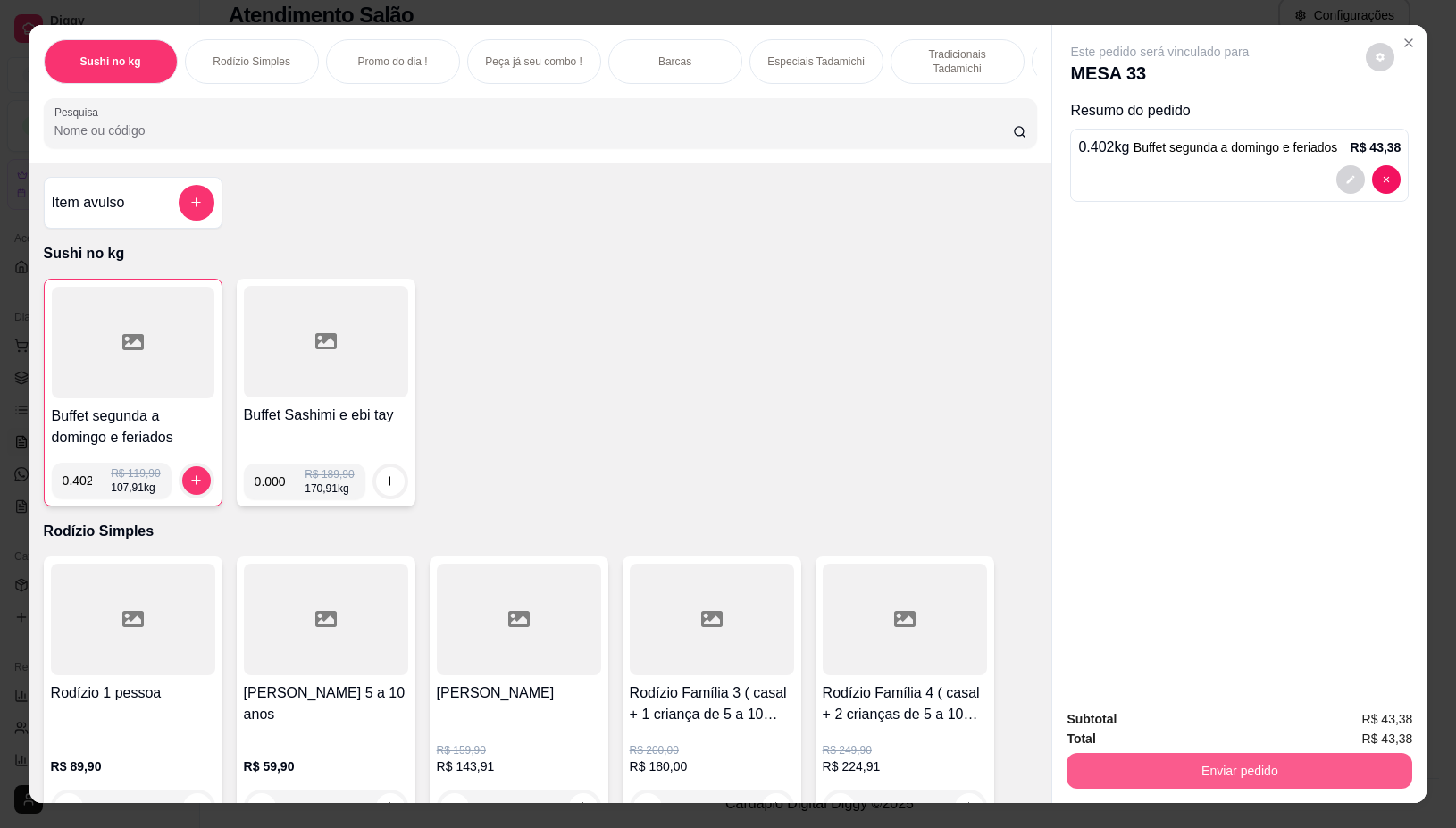
click at [1333, 753] on button "Enviar pedido" at bounding box center [1239, 771] width 346 height 36
click at [1220, 716] on button "Não registrar e enviar pedido" at bounding box center [1179, 720] width 186 height 34
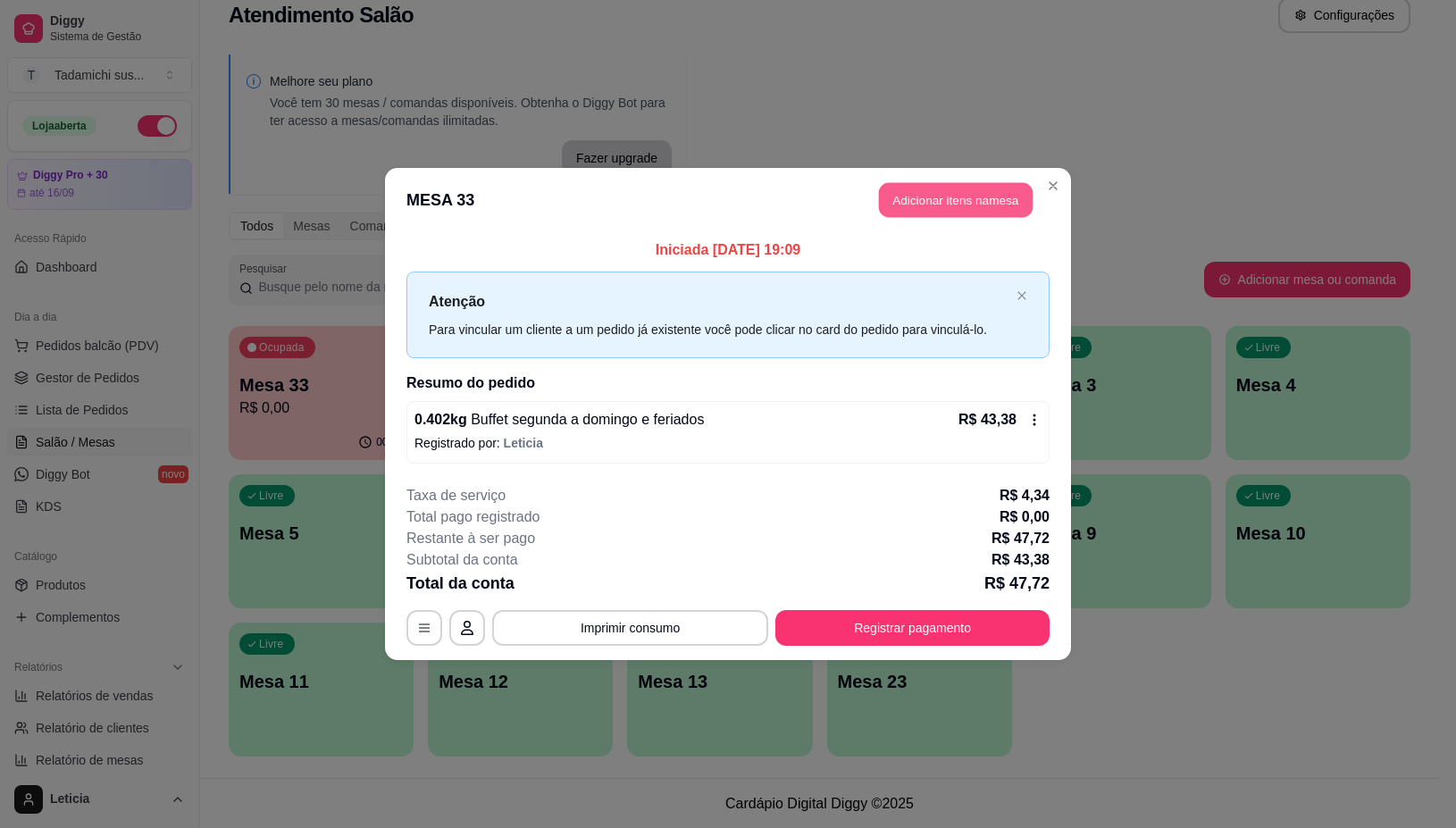
click at [996, 198] on button "Adicionar itens na mesa" at bounding box center [956, 201] width 154 height 35
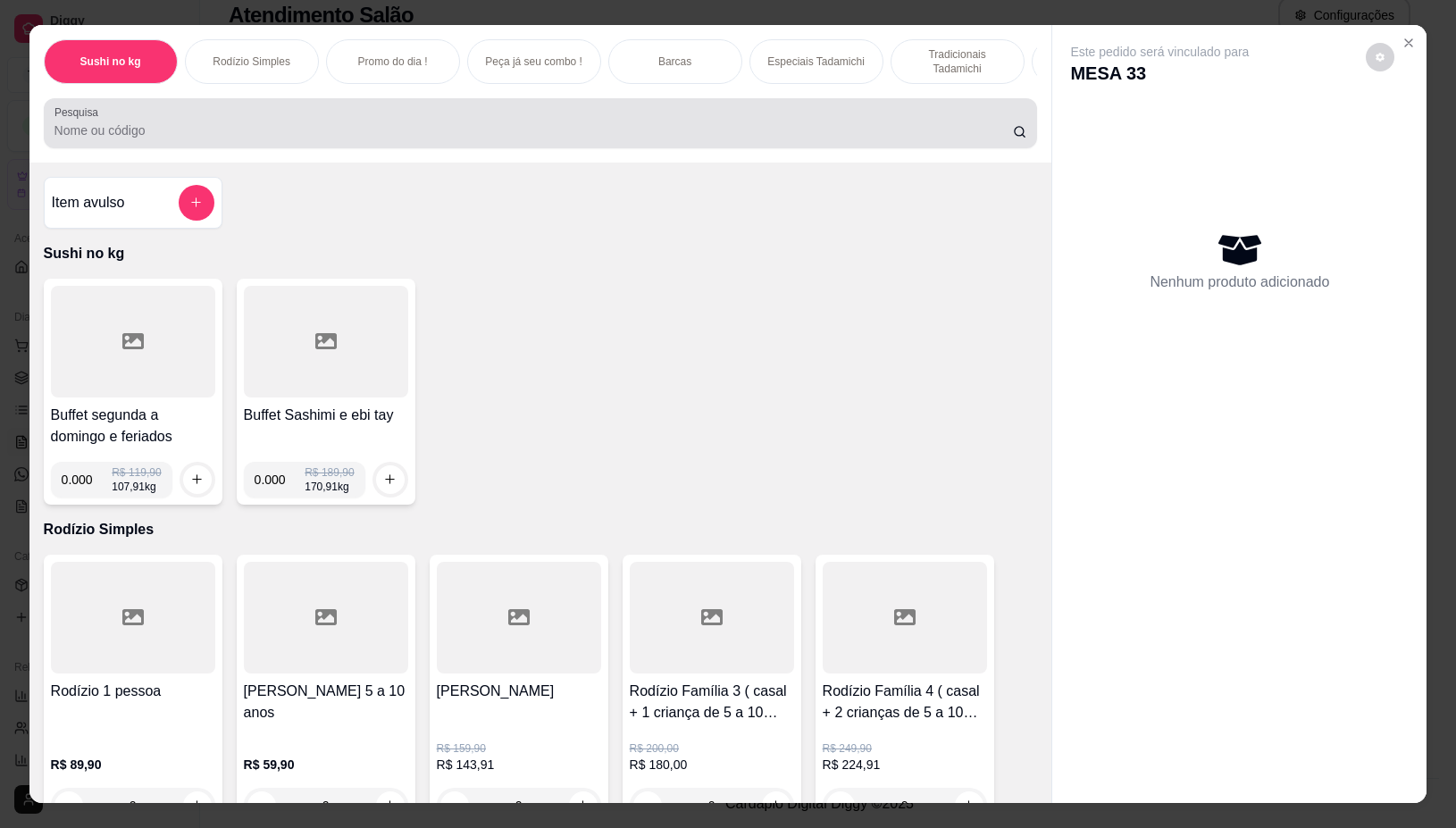
click at [850, 136] on input "Pesquisa" at bounding box center [533, 130] width 959 height 18
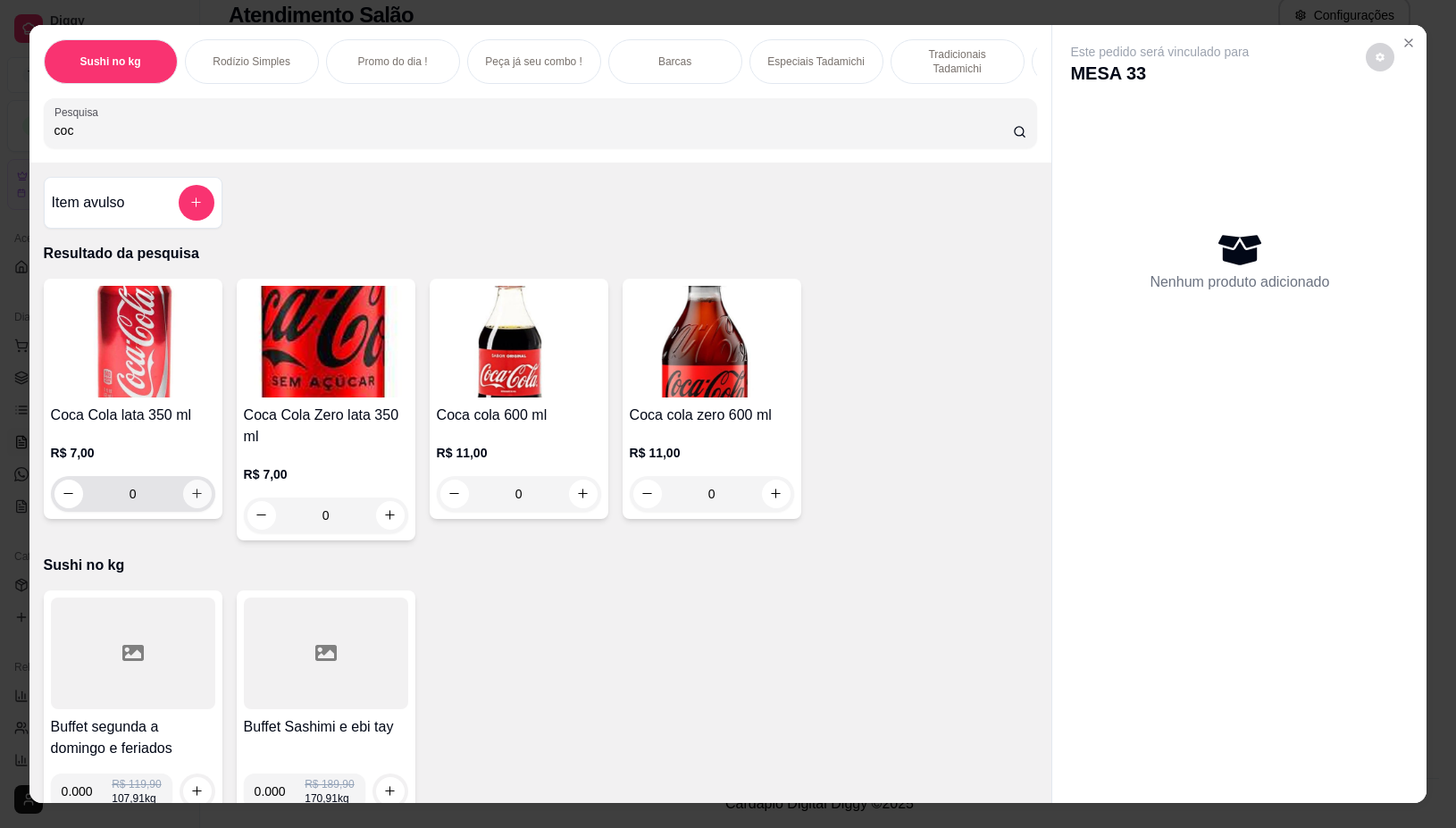
type input "coc"
click at [191, 501] on icon "increase-product-quantity" at bounding box center [197, 494] width 14 height 14
type input "1"
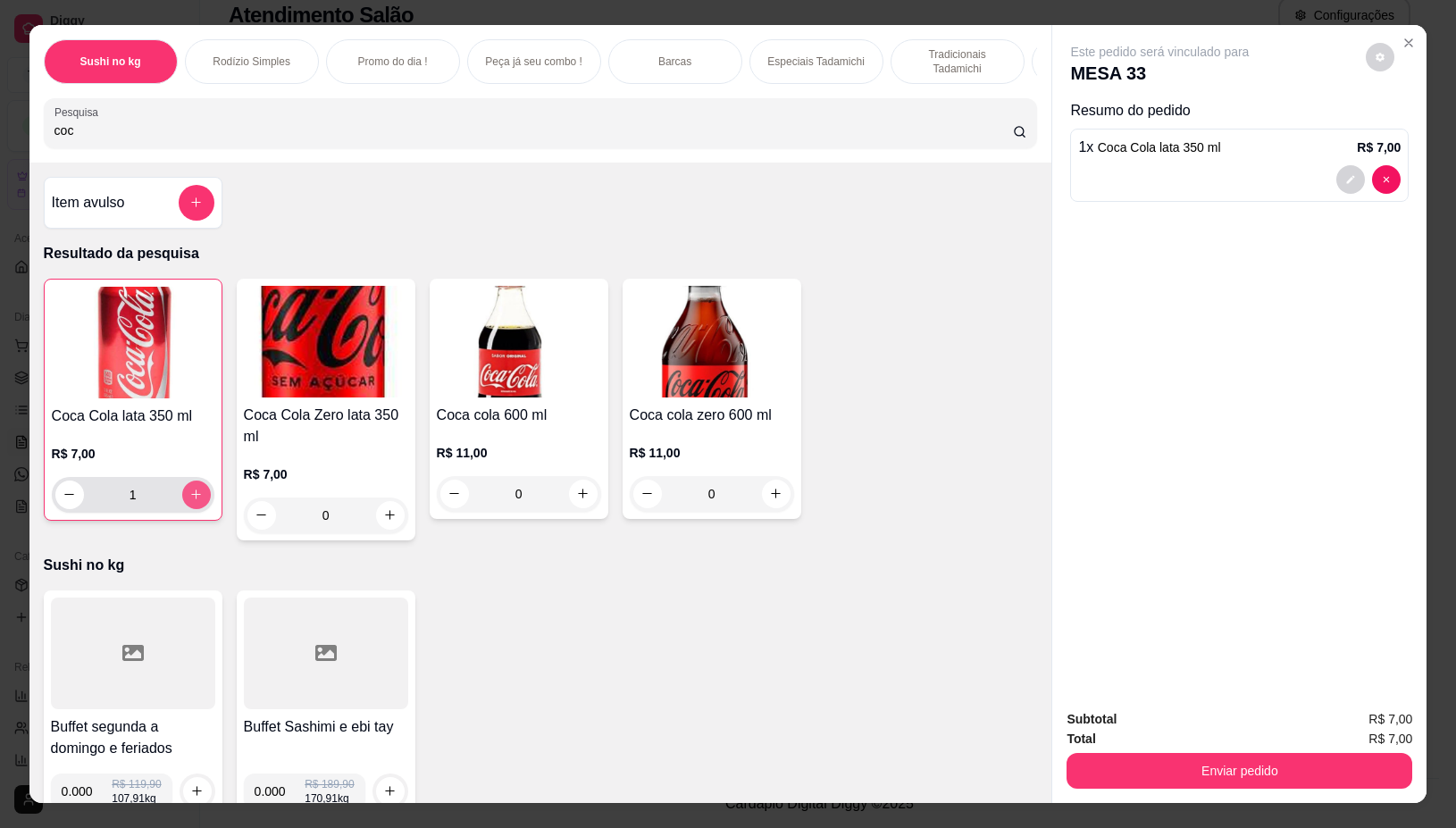
click at [190, 501] on icon "increase-product-quantity" at bounding box center [196, 494] width 14 height 14
type input "2"
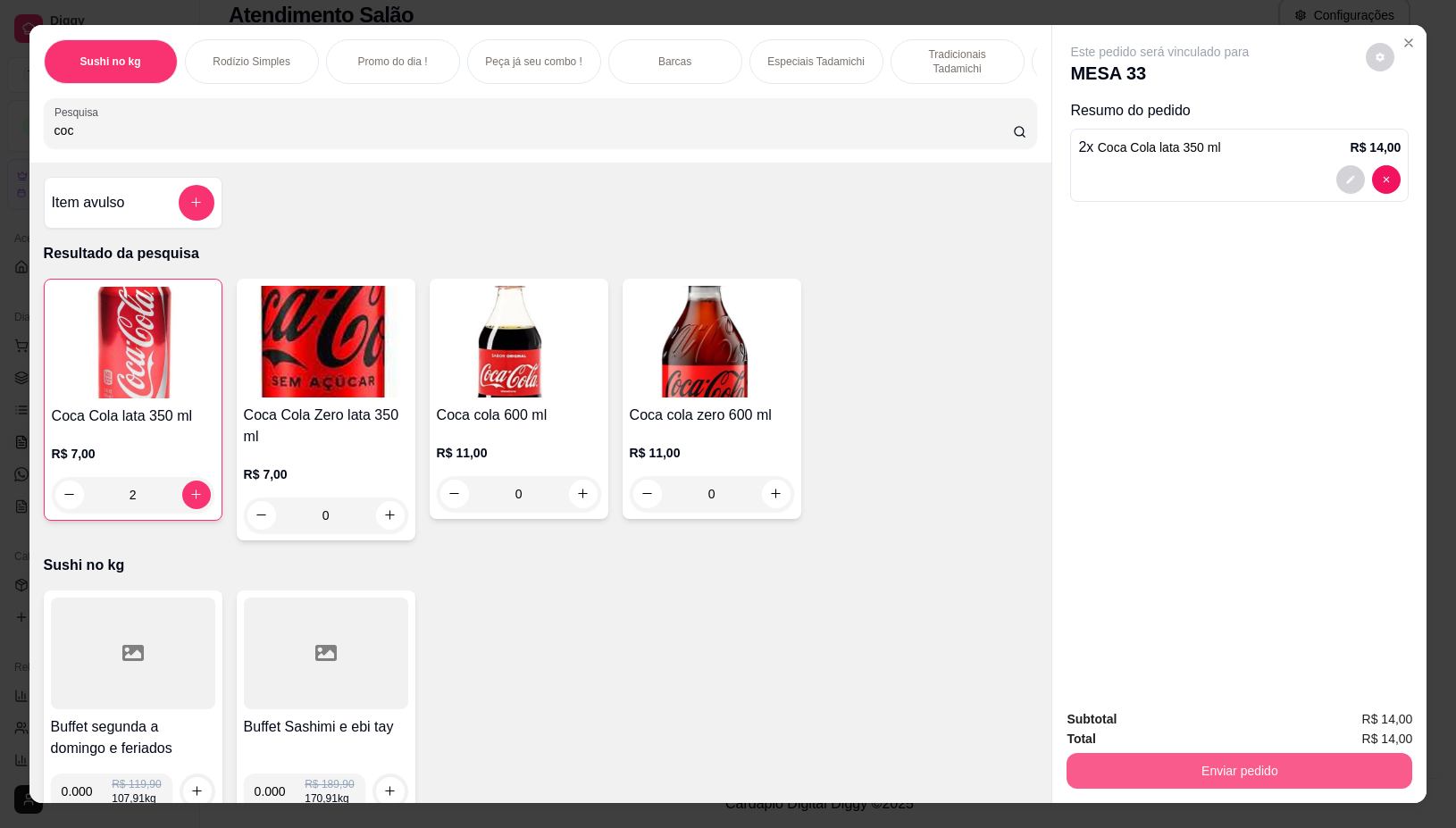
click at [1097, 753] on button "Enviar pedido" at bounding box center [1239, 771] width 346 height 36
click at [1102, 716] on button "Não registrar e enviar pedido" at bounding box center [1179, 720] width 186 height 34
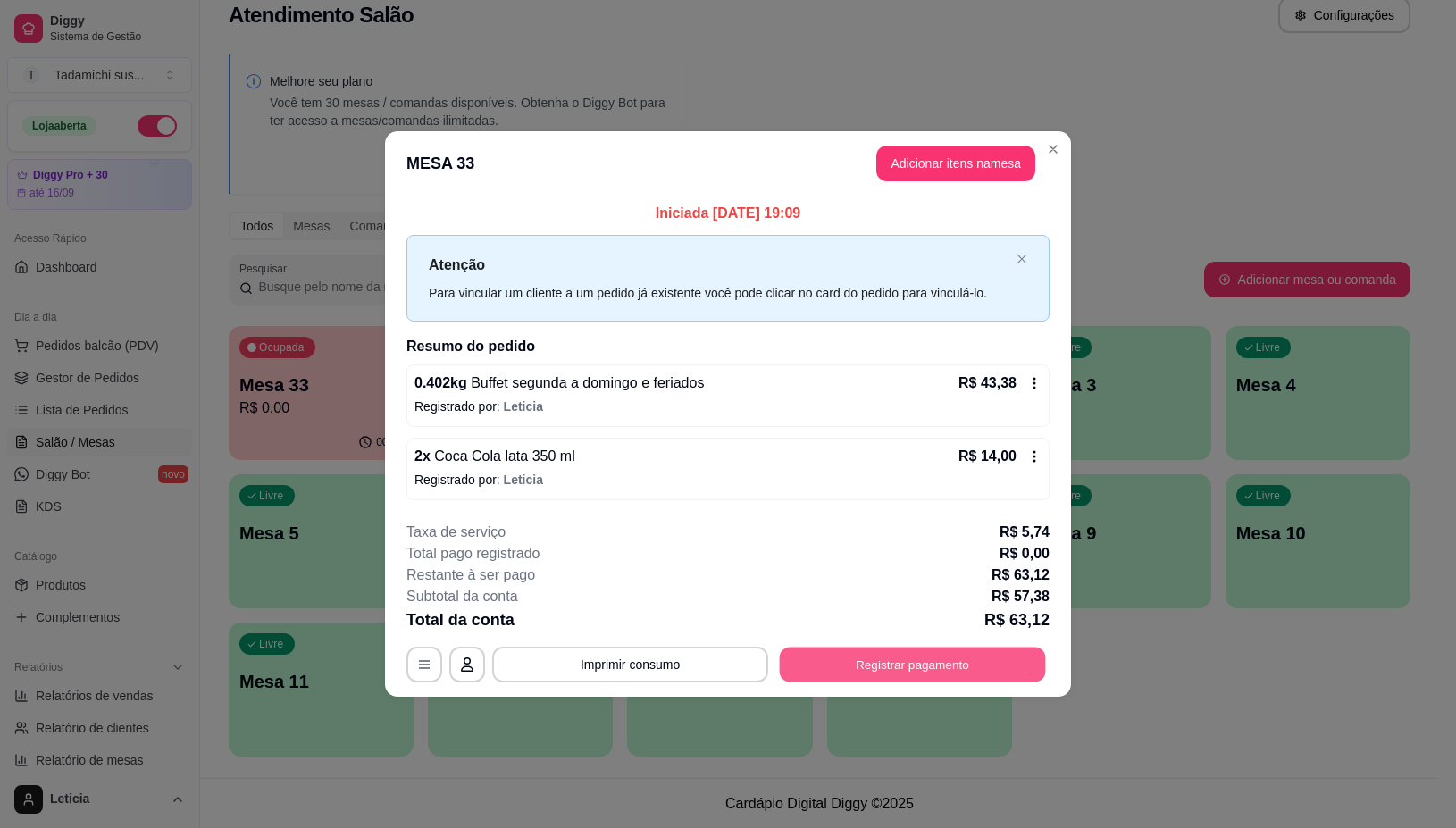
click at [903, 657] on button "Registrar pagamento" at bounding box center [913, 665] width 267 height 35
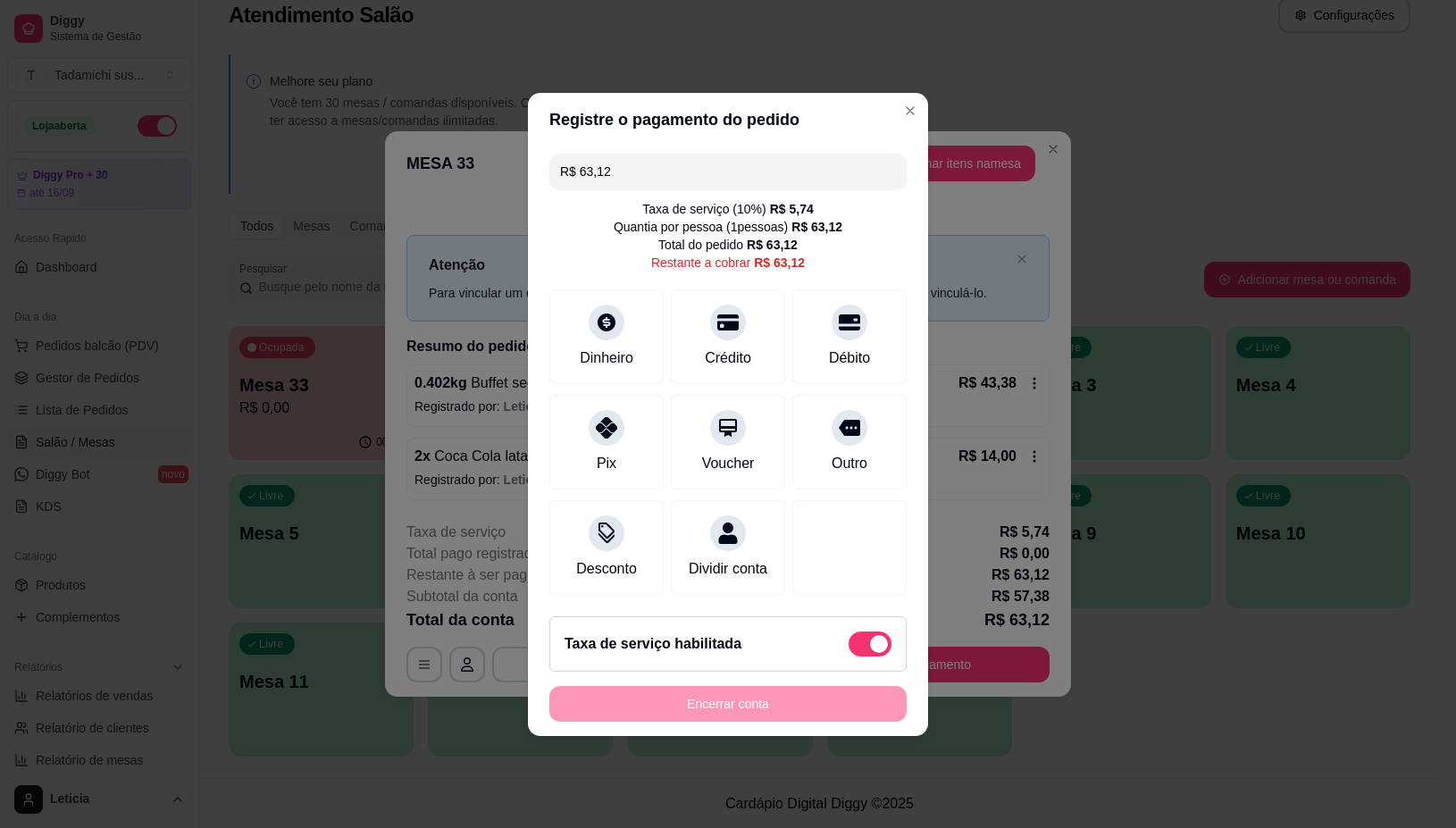
click at [870, 651] on span at bounding box center [879, 645] width 18 height 18
click at [860, 651] on input "checkbox" at bounding box center [853, 653] width 12 height 12
checkbox input "true"
type input "R$ 57,38"
checkbox input "false"
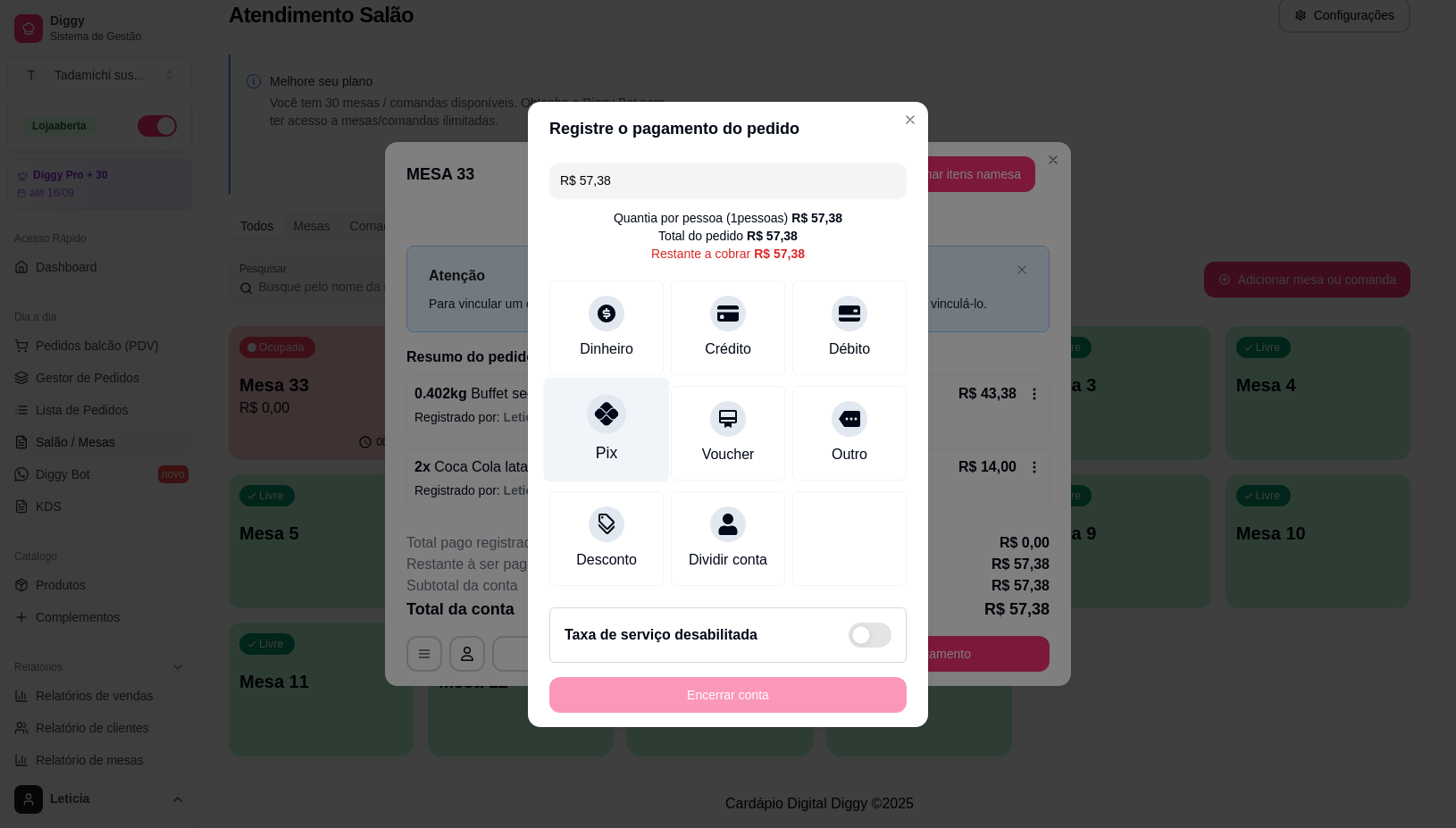
click at [608, 421] on div at bounding box center [606, 413] width 39 height 39
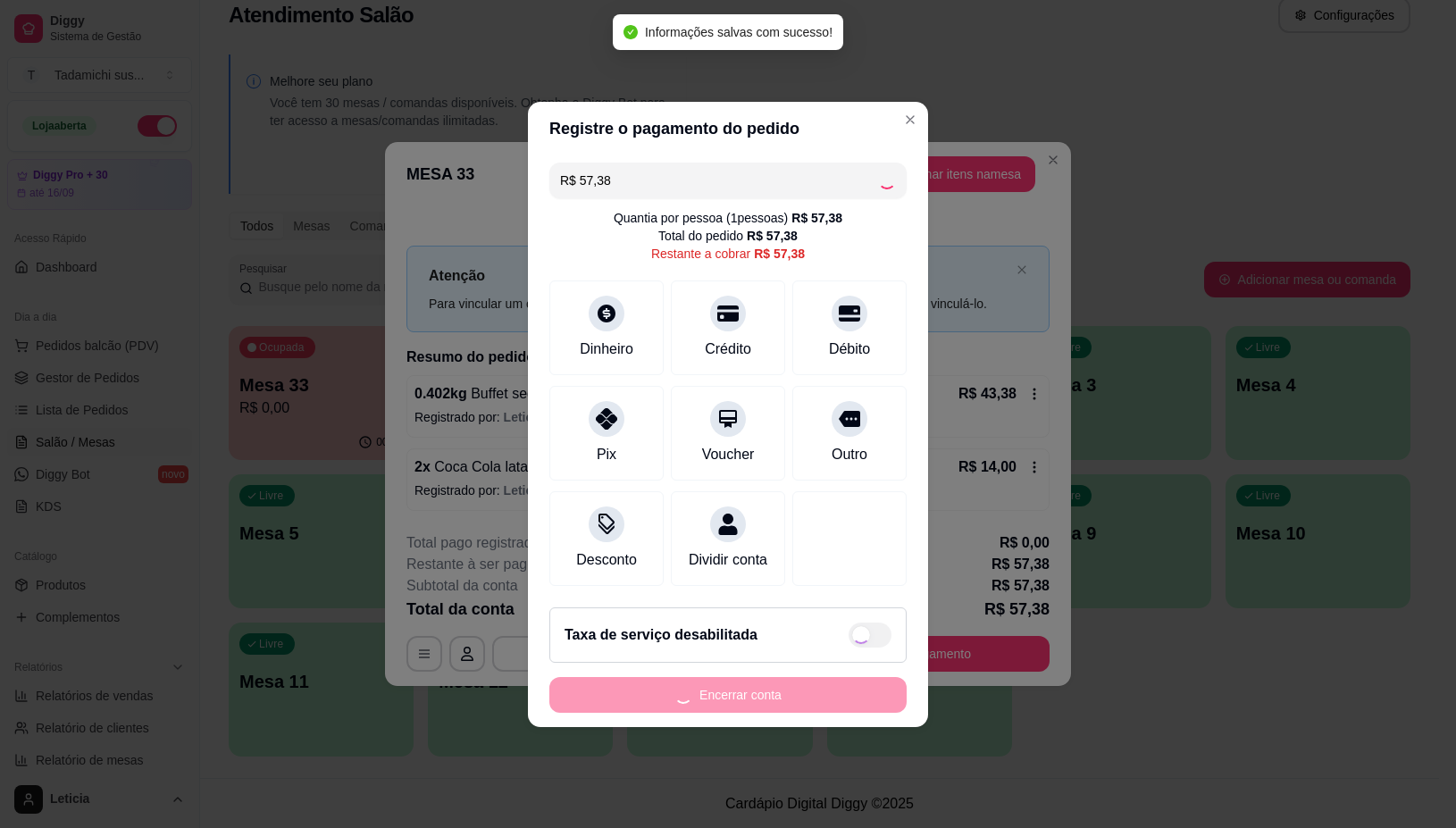
type input "R$ 0,00"
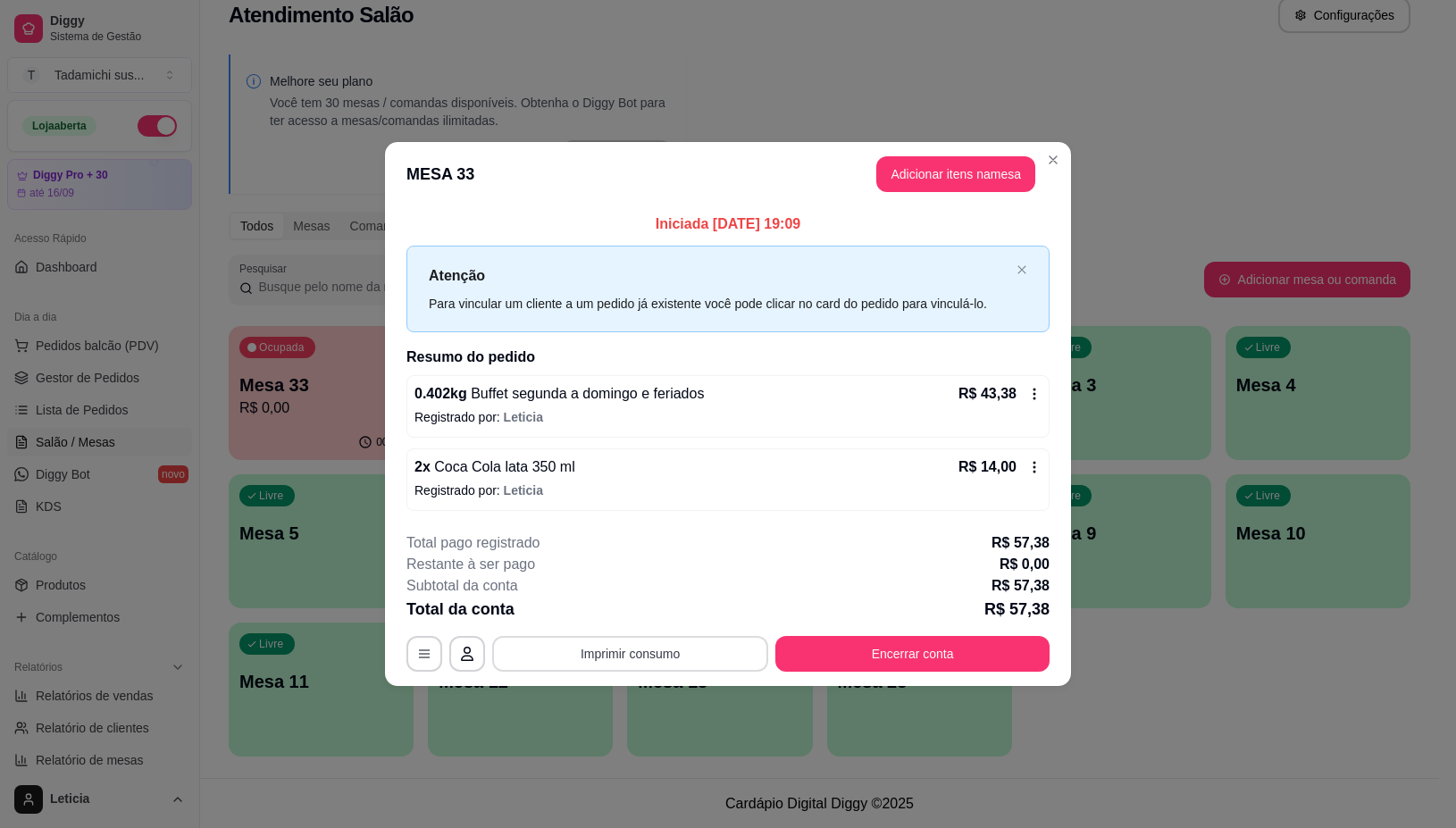
click at [695, 649] on button "Imprimir consumo" at bounding box center [630, 654] width 276 height 36
click at [637, 574] on button "IMPRESSORA" at bounding box center [635, 579] width 137 height 29
click at [1014, 662] on button "Encerrar conta" at bounding box center [912, 654] width 274 height 36
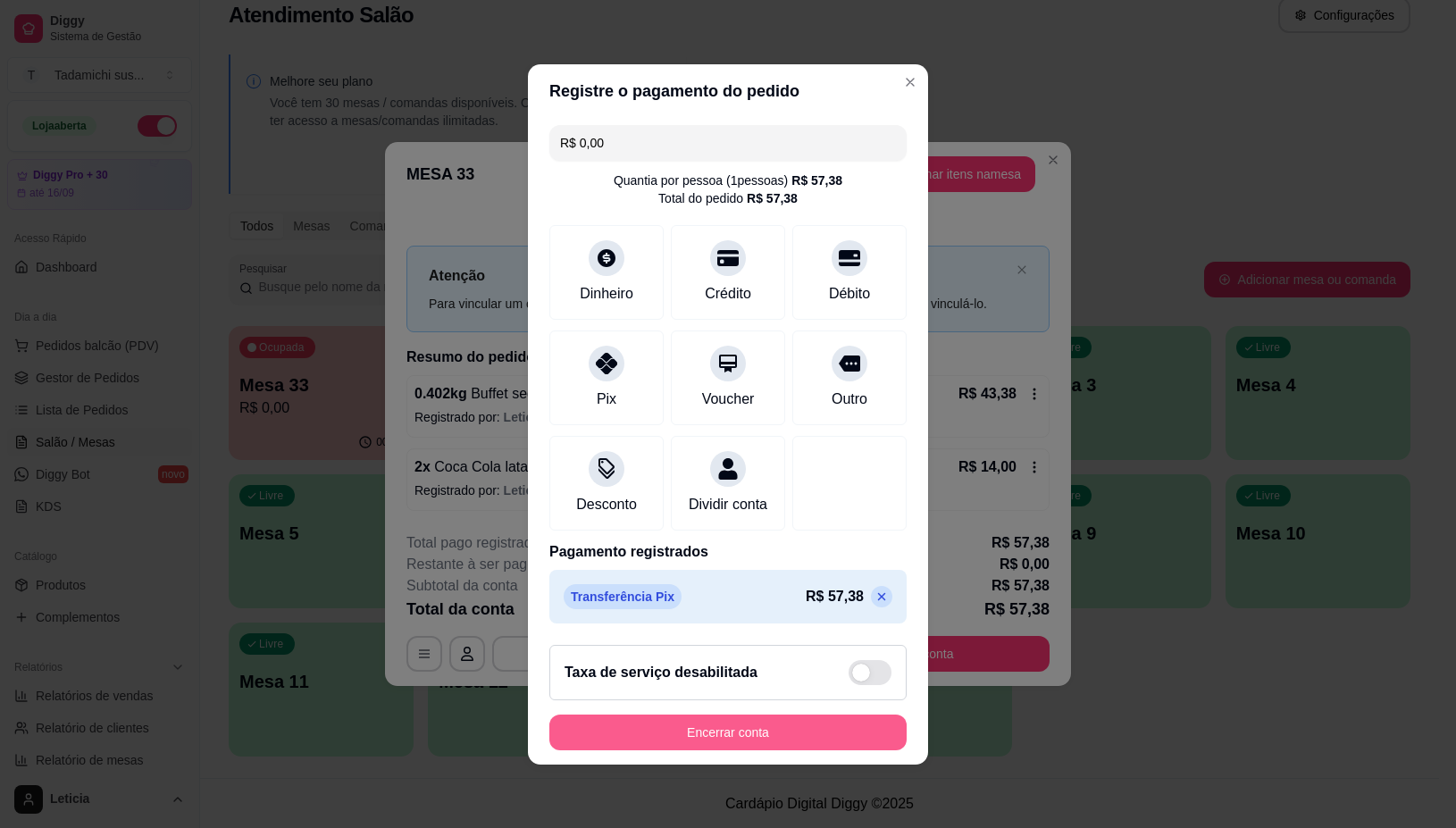
click at [794, 741] on button "Encerrar conta" at bounding box center [728, 733] width 357 height 36
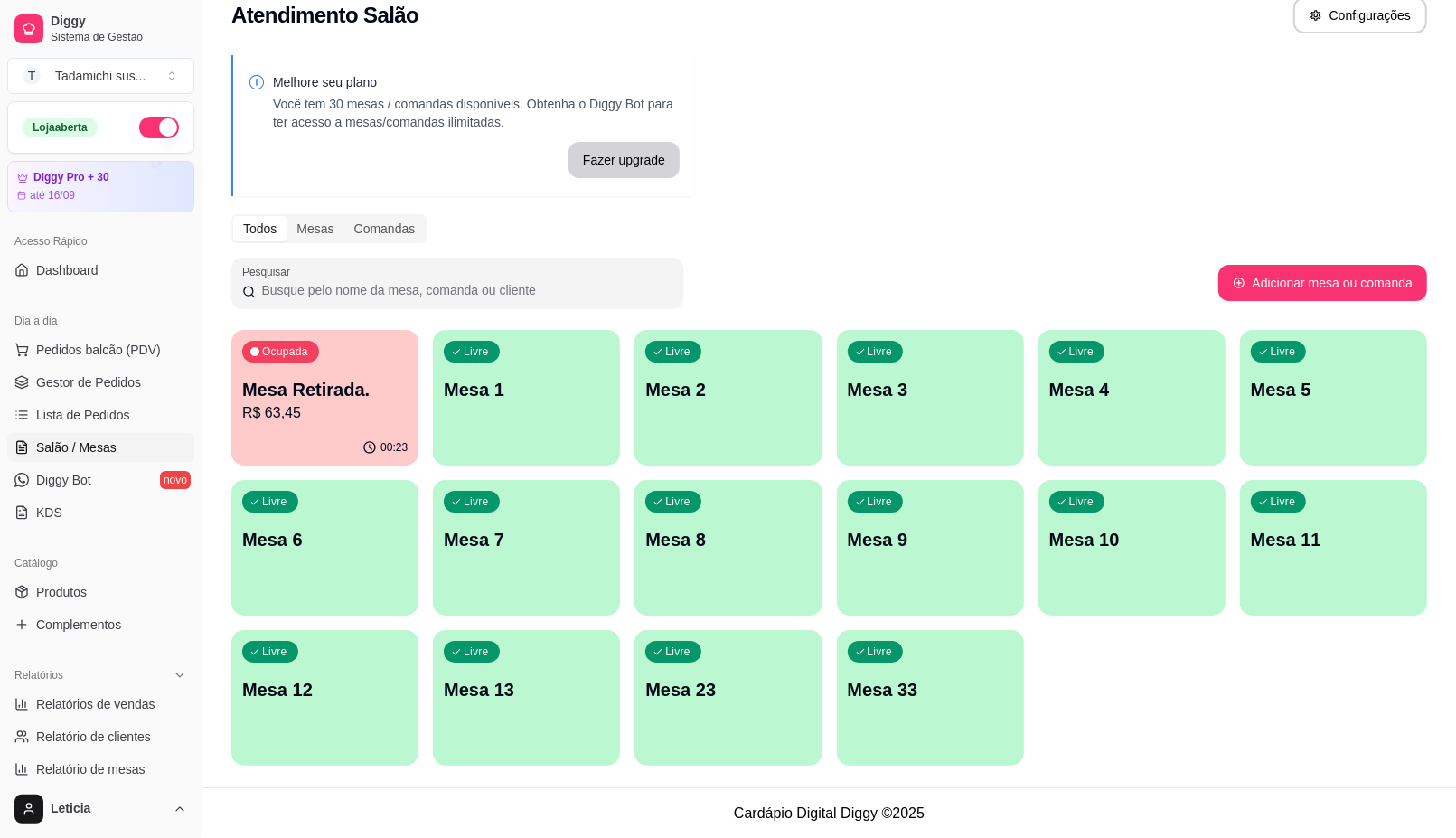
click at [762, 687] on p "Mesa 23" at bounding box center [728, 690] width 166 height 26
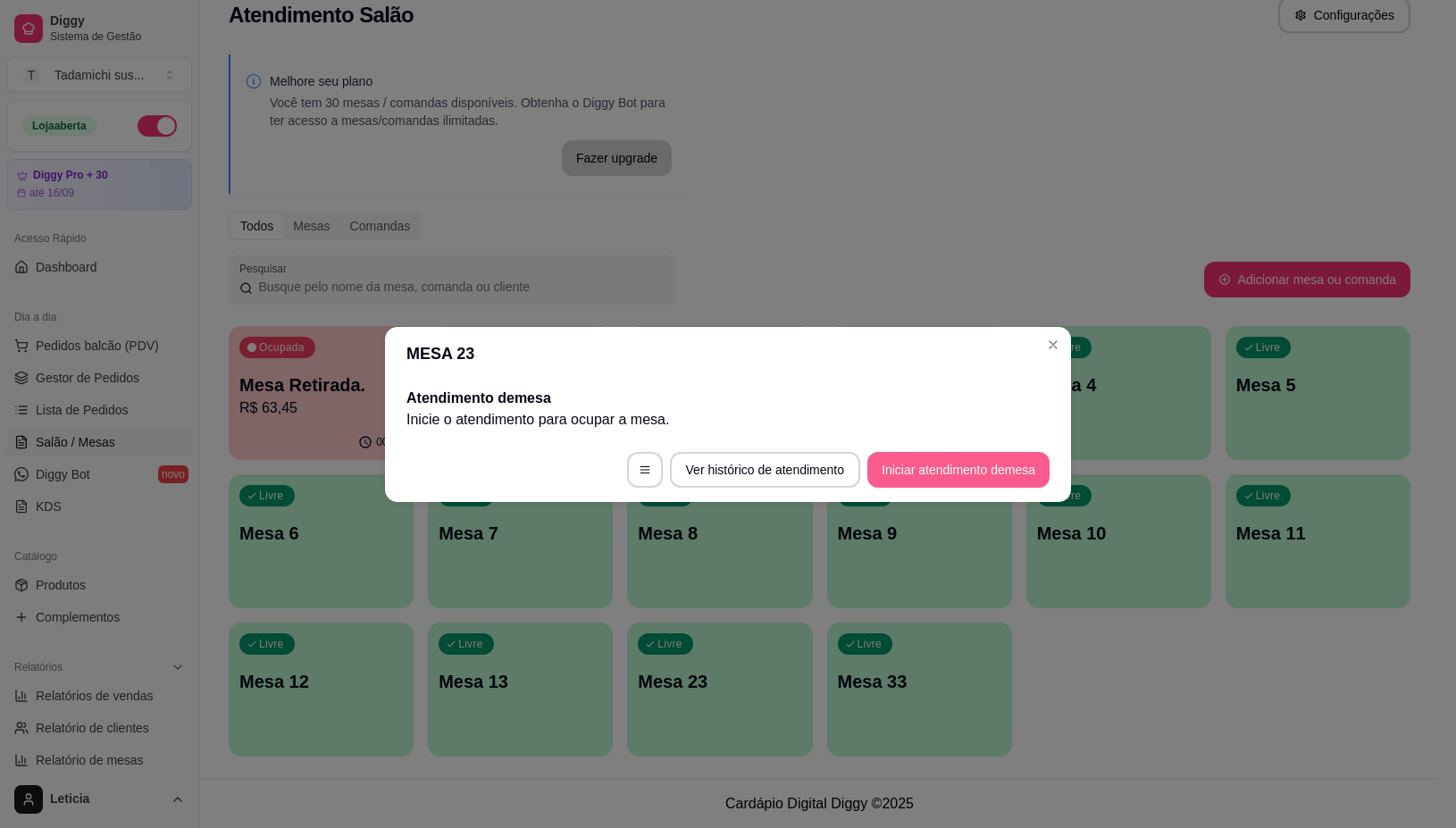
click at [965, 471] on button "Iniciar atendimento de mesa" at bounding box center [959, 470] width 183 height 36
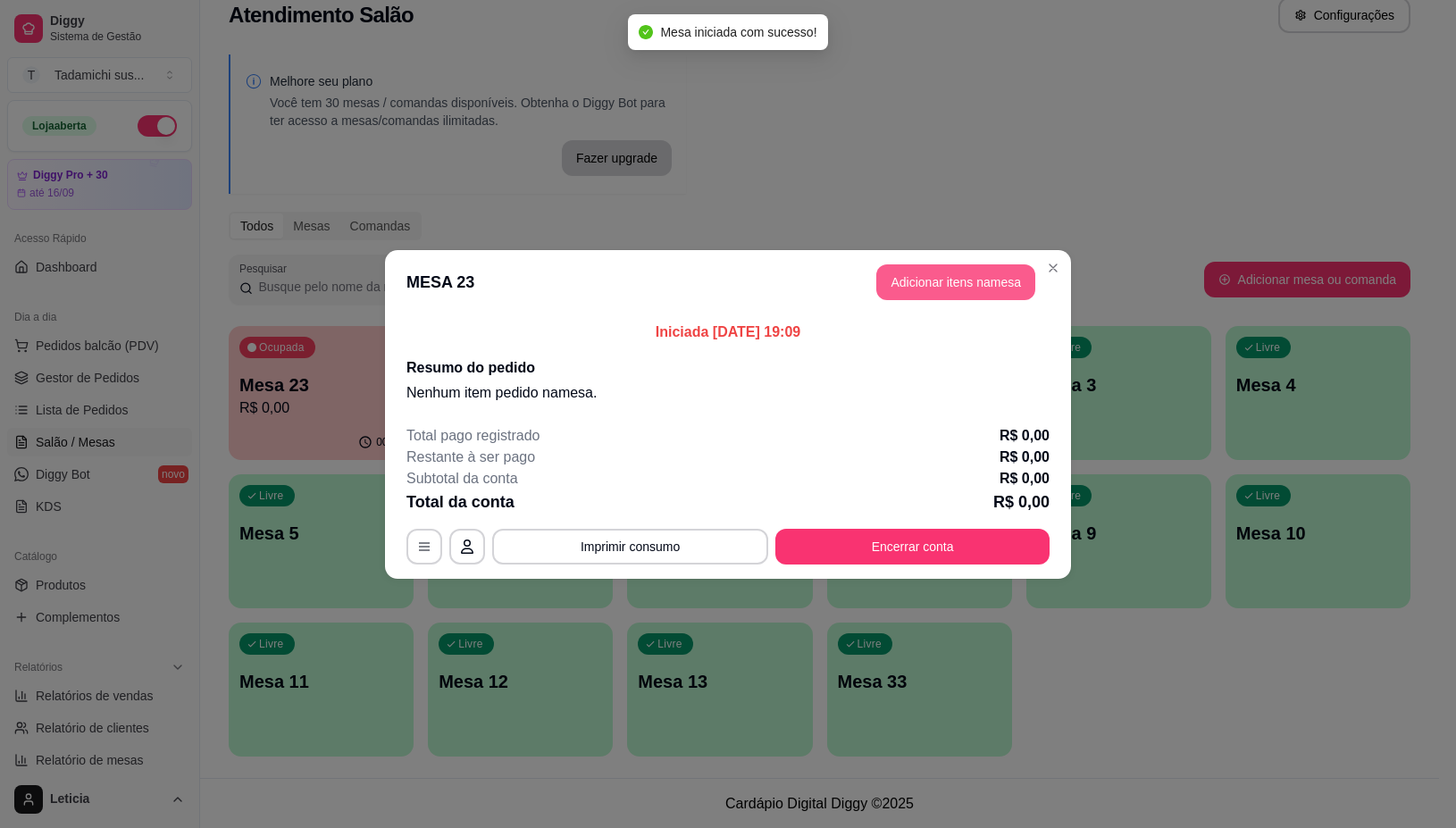
click at [900, 297] on button "Adicionar itens na mesa" at bounding box center [956, 283] width 159 height 36
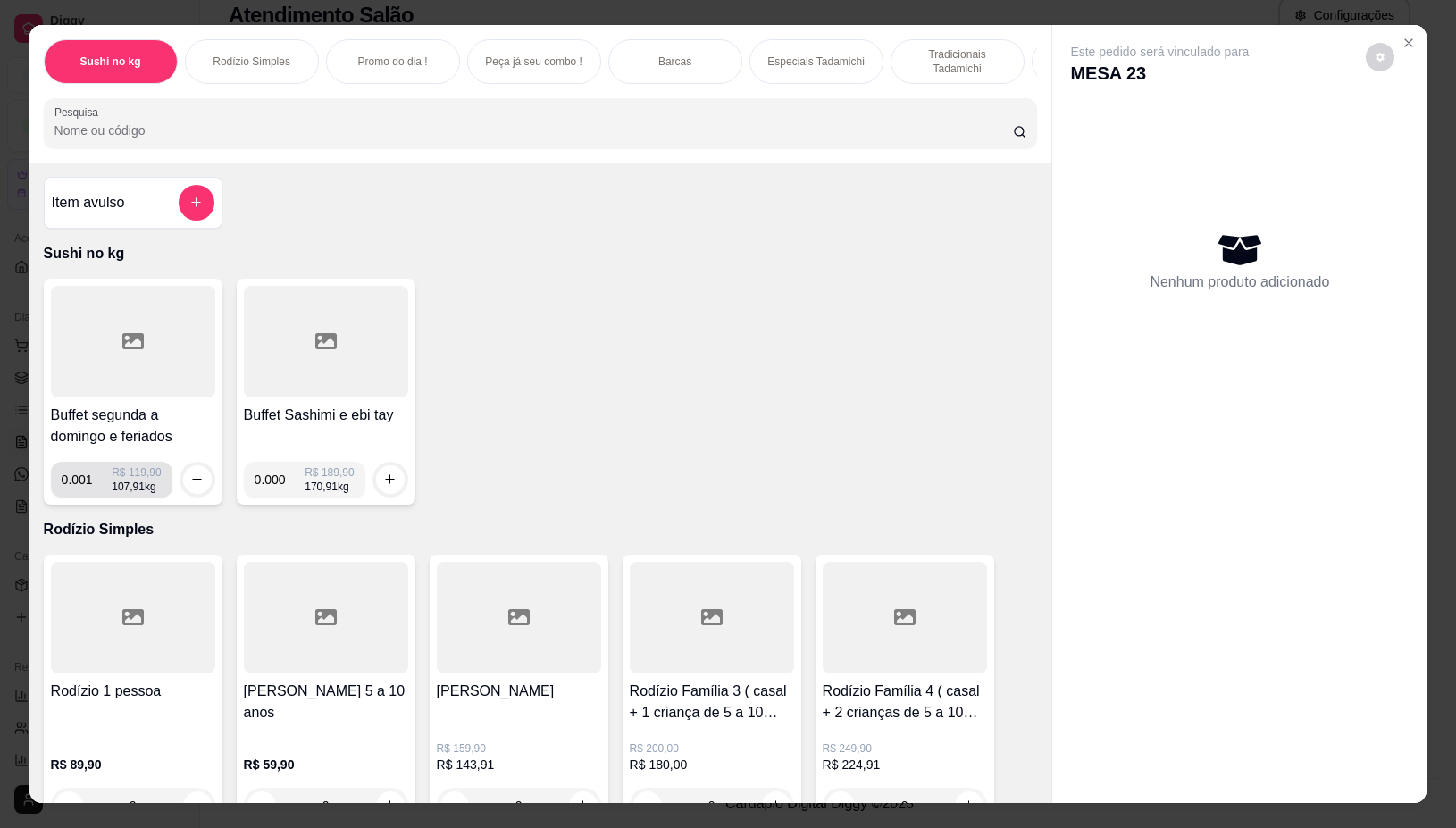
click at [94, 488] on input "0.001" at bounding box center [87, 480] width 51 height 36
type input "0.300"
click at [205, 487] on div at bounding box center [198, 480] width 36 height 36
click at [193, 486] on icon "increase-product-quantity" at bounding box center [197, 479] width 14 height 14
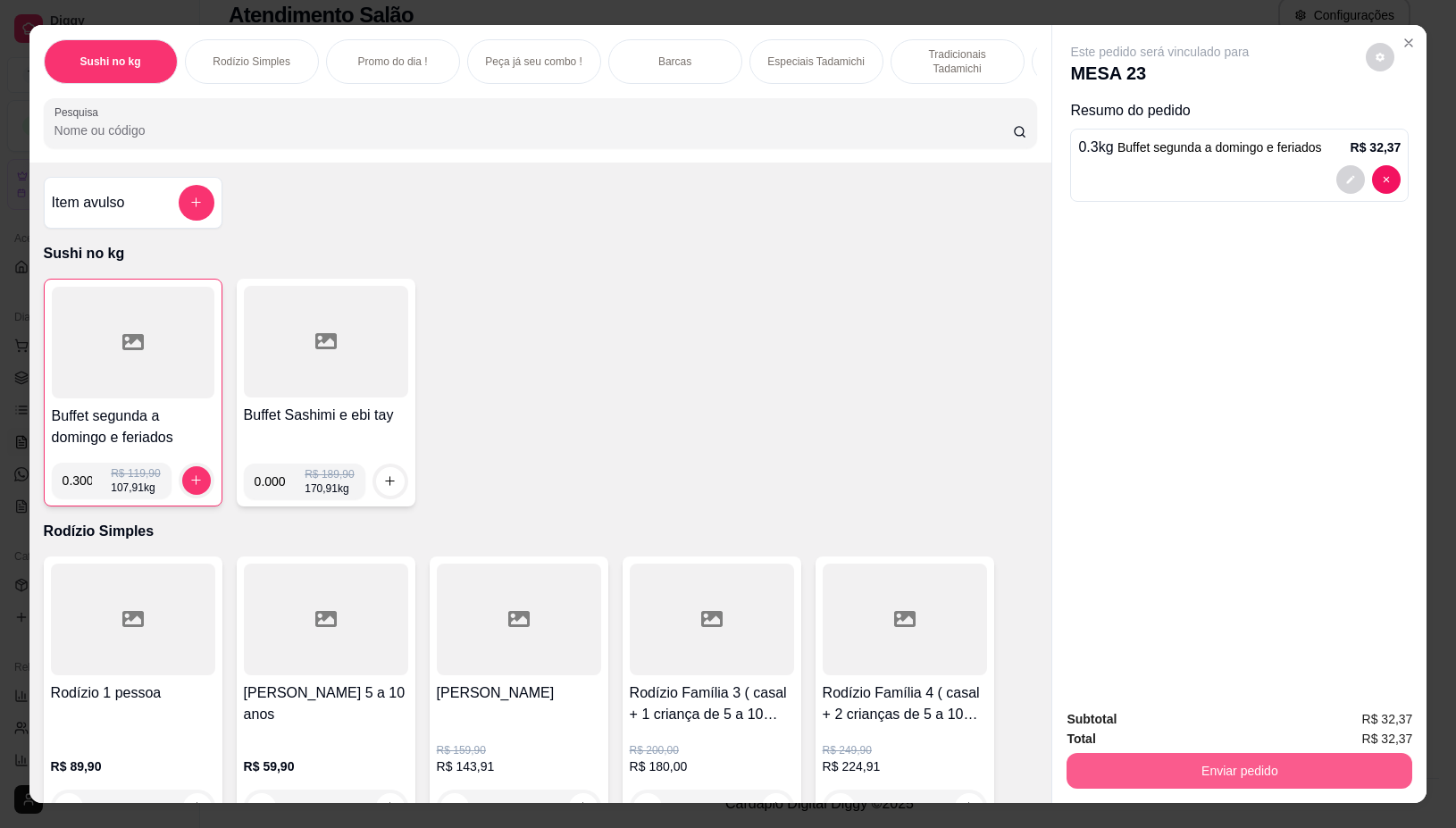
click at [1297, 761] on button "Enviar pedido" at bounding box center [1239, 771] width 346 height 36
click at [1226, 712] on button "Não registrar e enviar pedido" at bounding box center [1179, 720] width 186 height 34
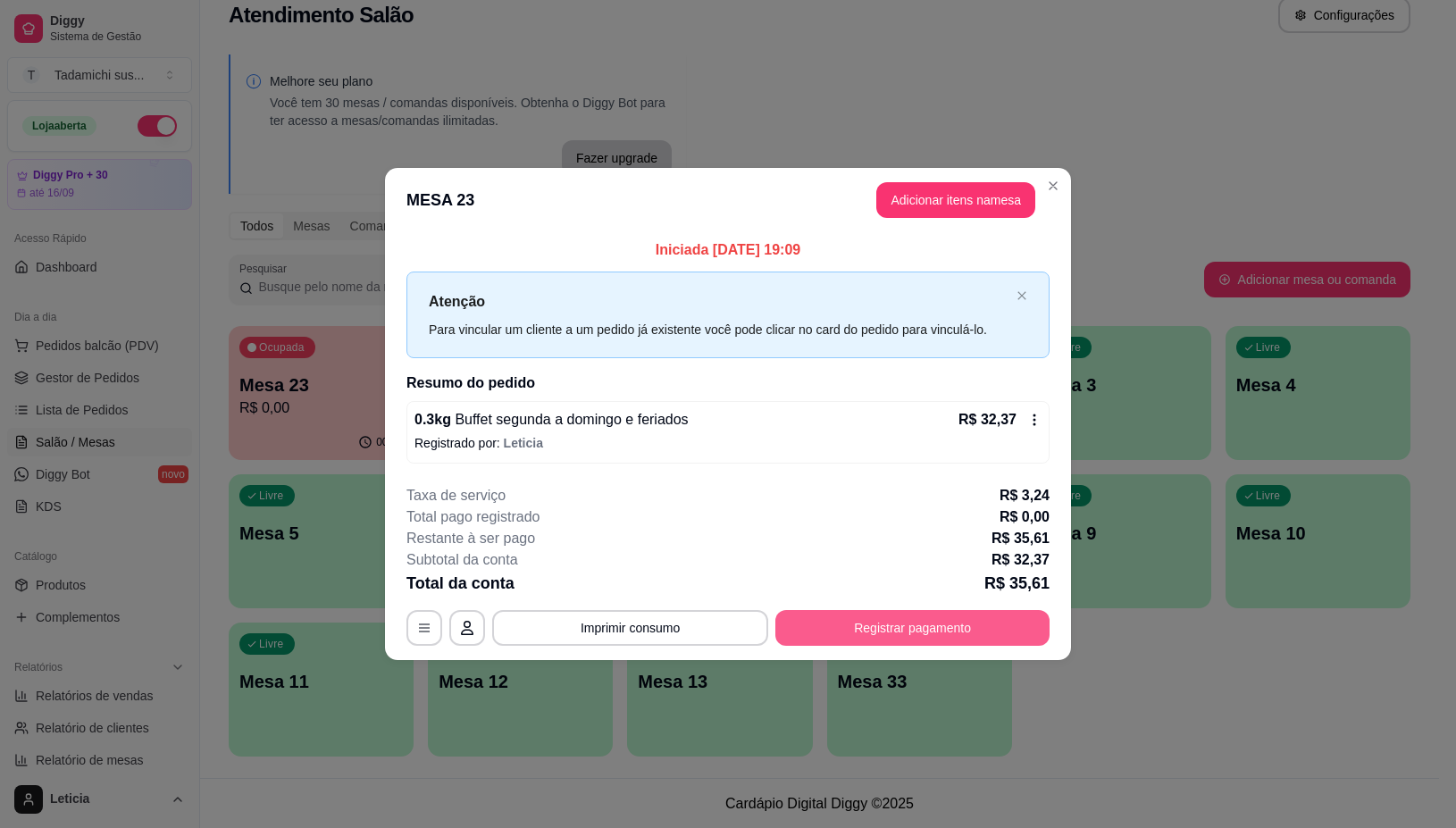
click at [846, 612] on button "Registrar pagamento" at bounding box center [912, 628] width 274 height 36
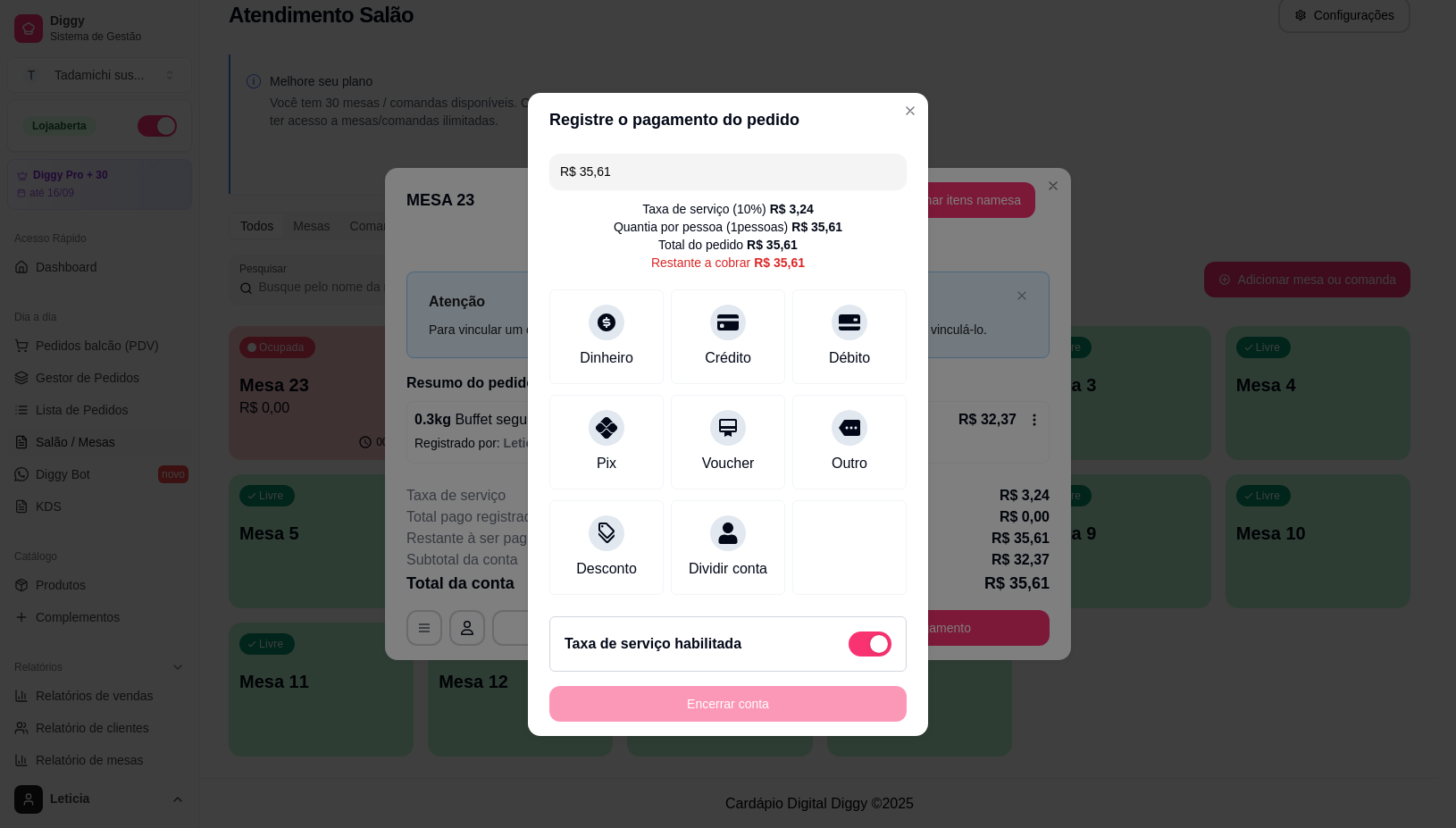
click at [862, 645] on span at bounding box center [869, 645] width 42 height 25
click at [860, 647] on input "checkbox" at bounding box center [853, 653] width 12 height 12
checkbox input "true"
type input "R$ 32,37"
checkbox input "false"
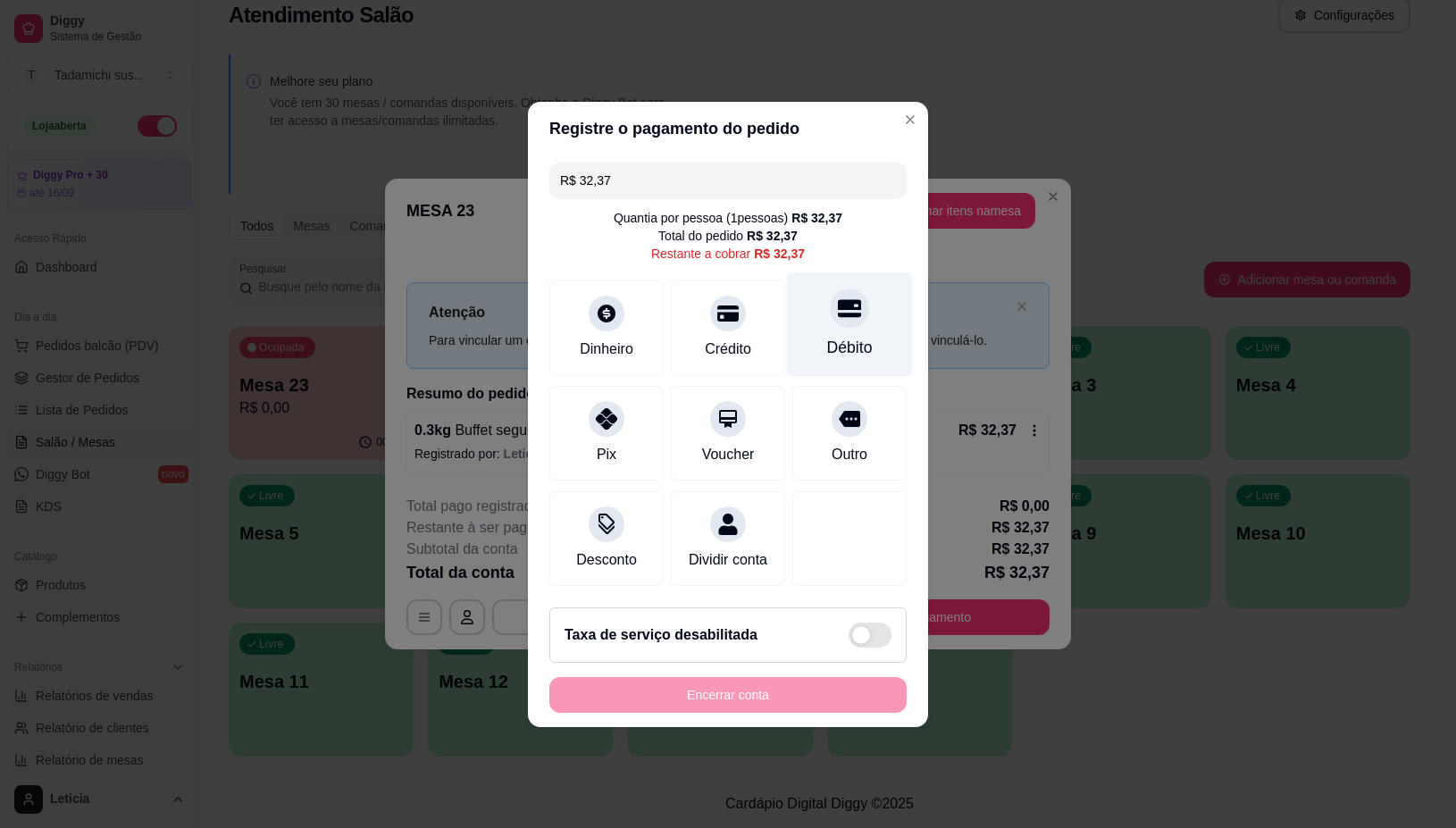
click at [827, 336] on div "Débito" at bounding box center [850, 348] width 45 height 24
type input "R$ 0,00"
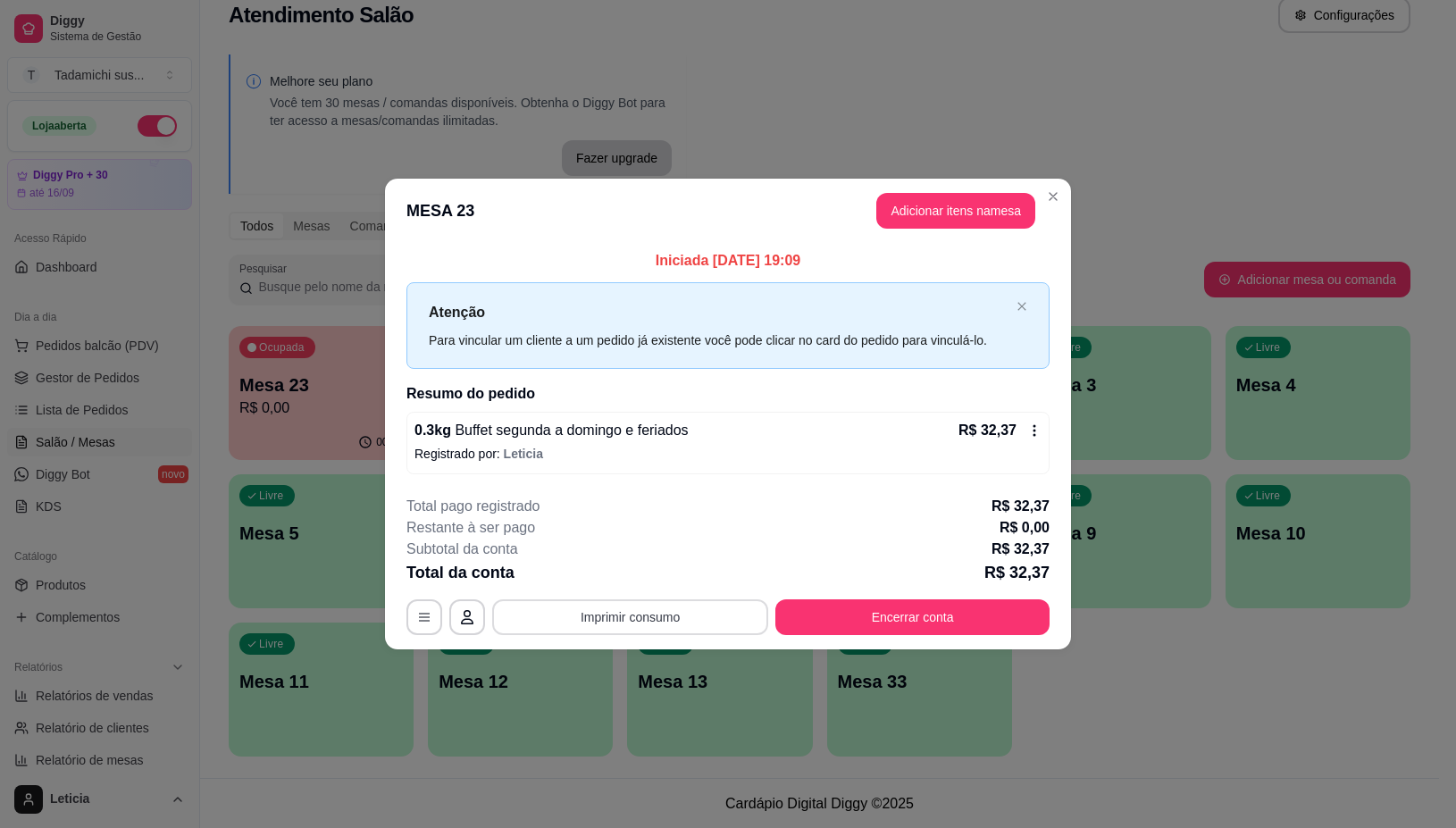
click at [713, 614] on button "Imprimir consumo" at bounding box center [630, 617] width 276 height 36
click at [670, 538] on button "IMPRESSORA" at bounding box center [635, 541] width 137 height 29
click at [887, 613] on button "Encerrar conta" at bounding box center [912, 617] width 274 height 36
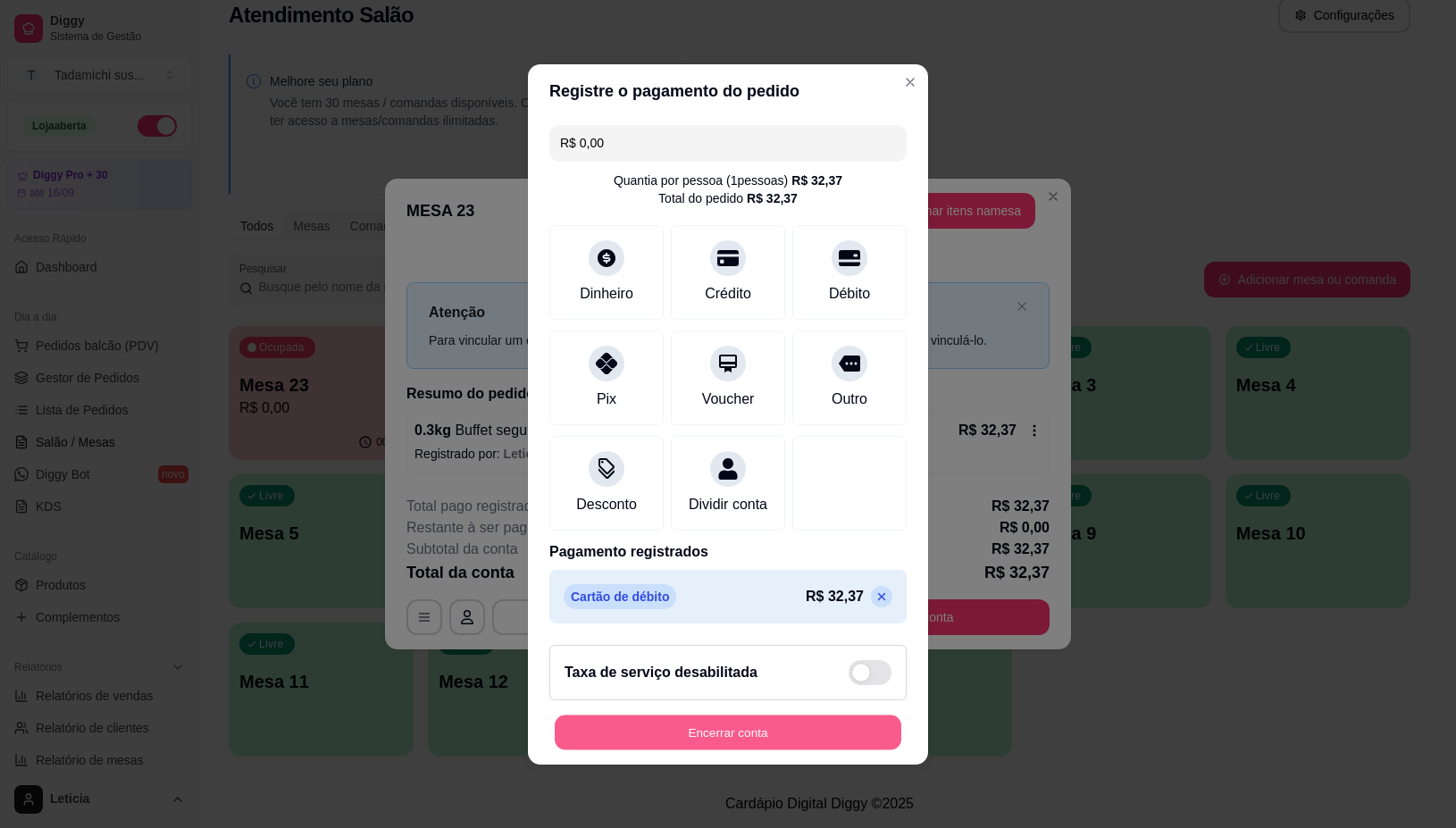
click at [733, 742] on button "Encerrar conta" at bounding box center [728, 732] width 346 height 35
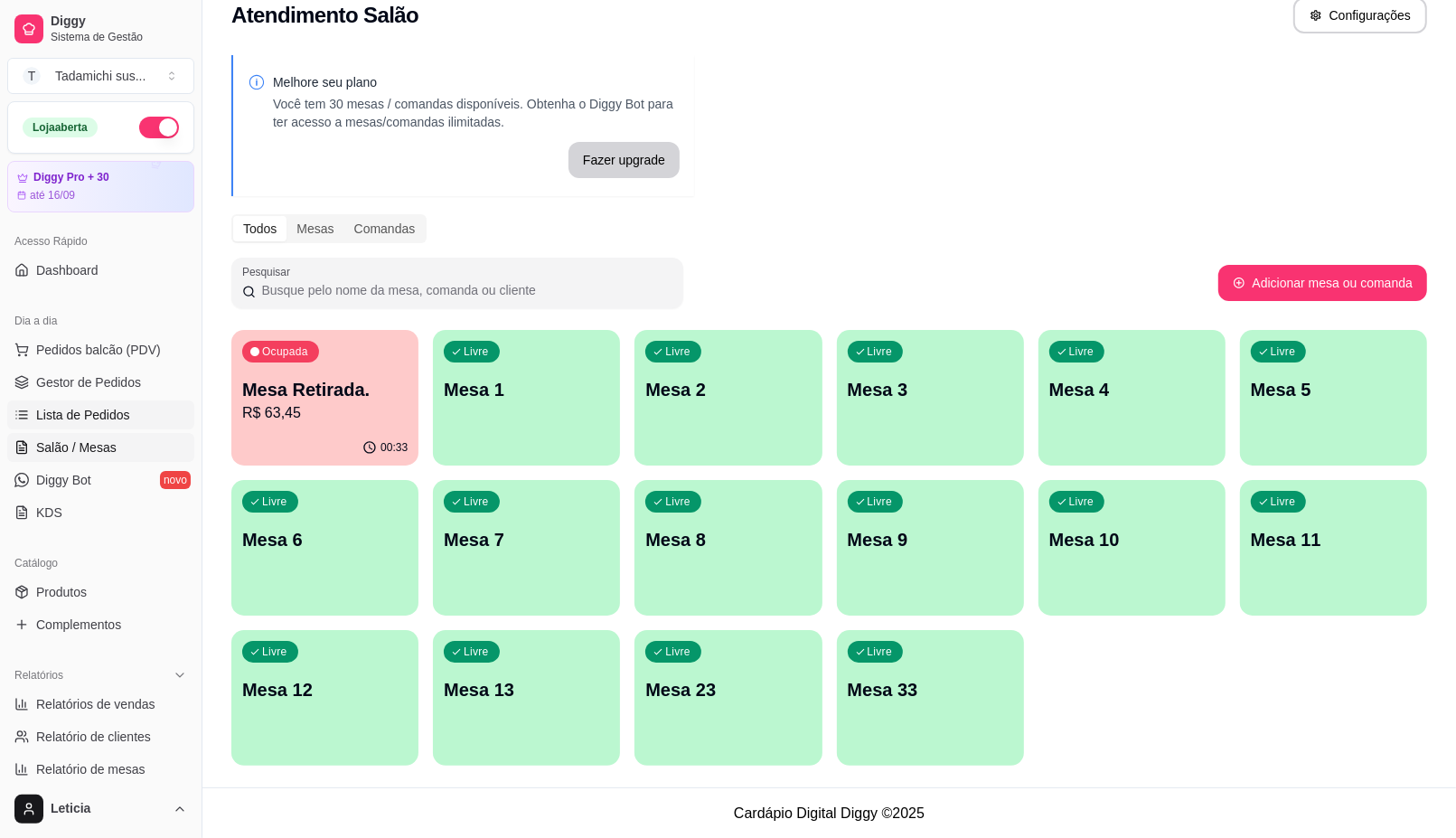
click at [92, 416] on span "Lista de Pedidos" at bounding box center [83, 415] width 94 height 18
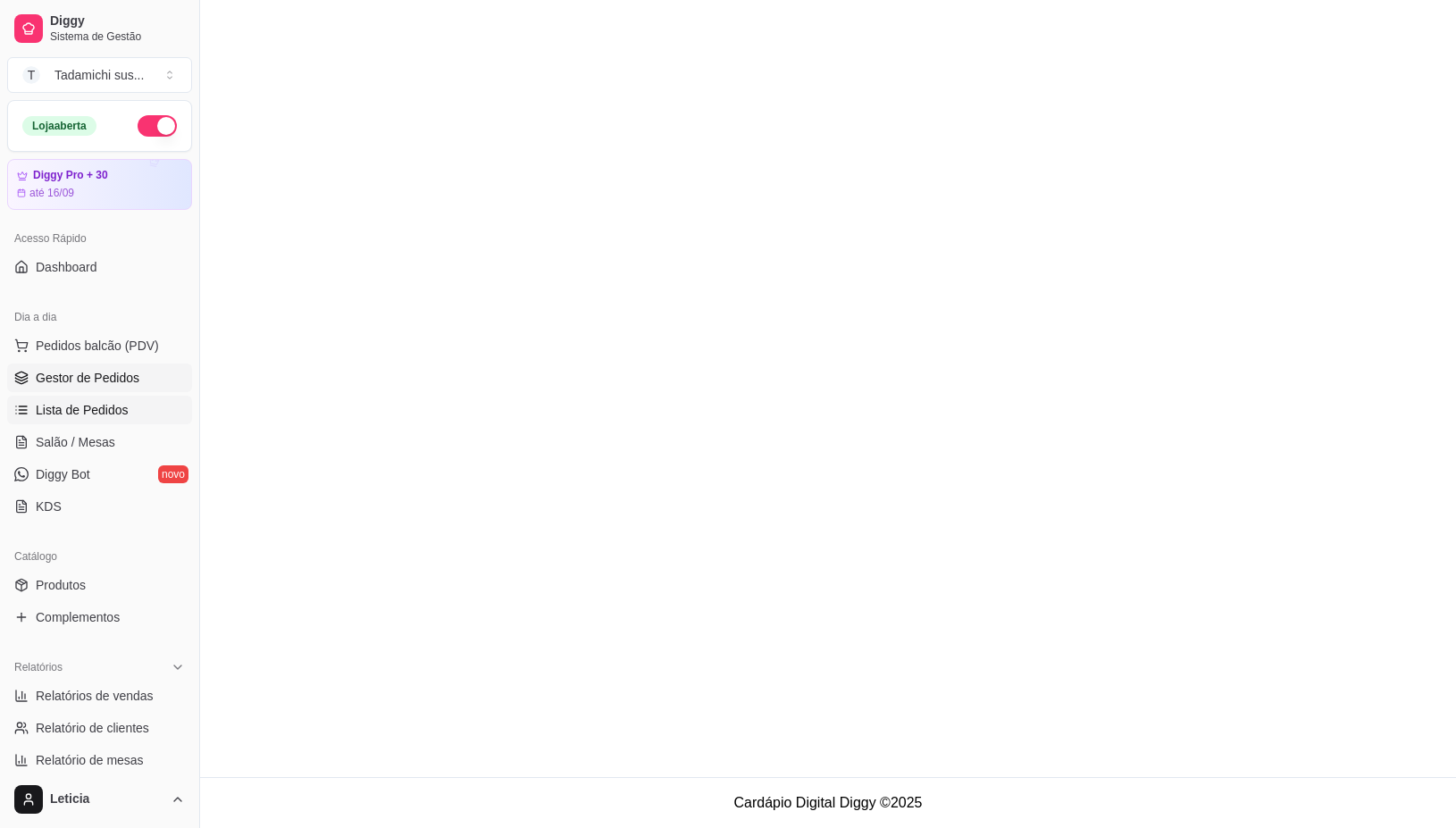
click at [100, 381] on span "Gestor de Pedidos" at bounding box center [88, 378] width 104 height 18
click at [105, 377] on span "Gestor de Pedidos" at bounding box center [88, 378] width 104 height 18
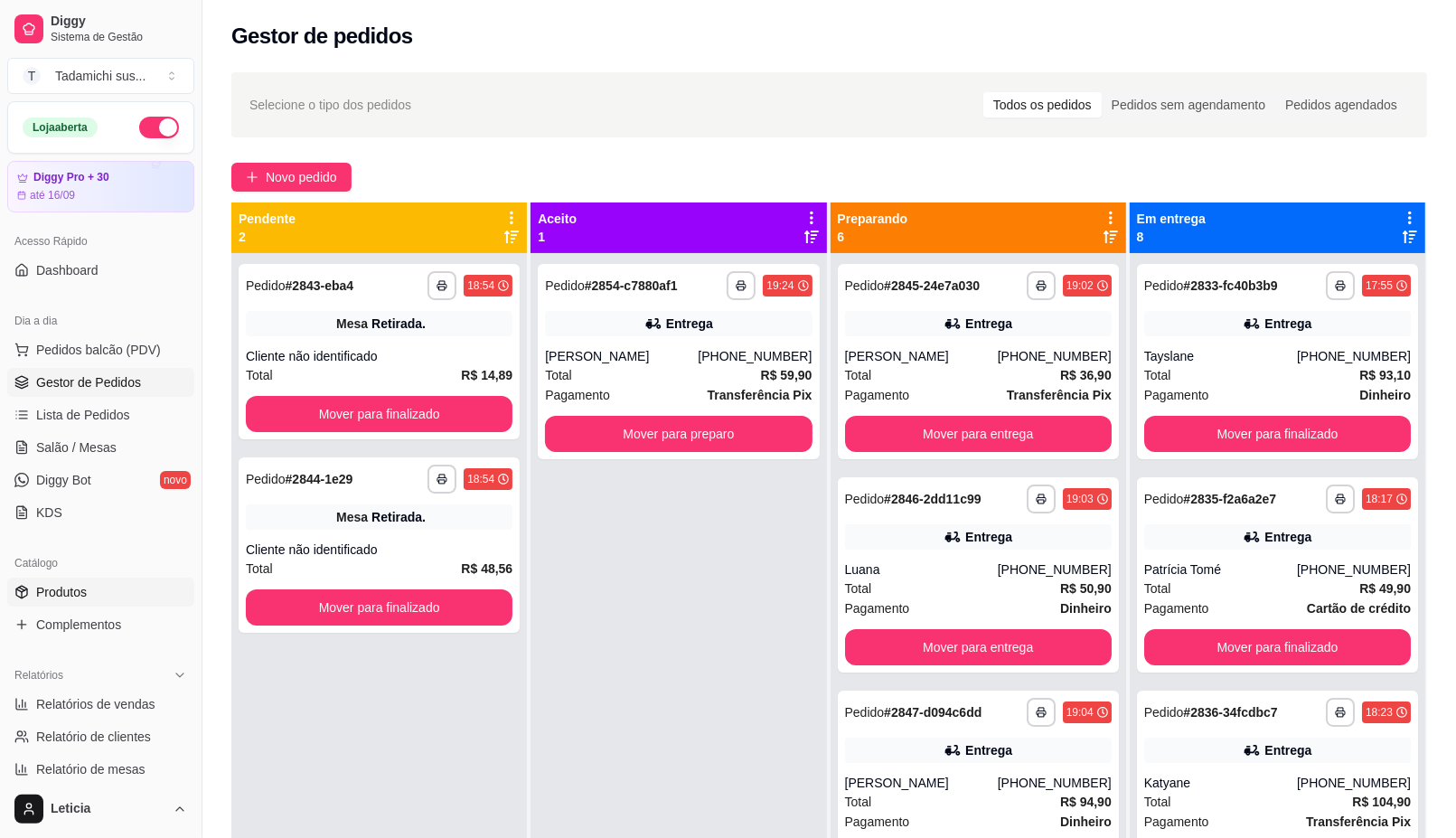
click at [88, 603] on link "Produtos" at bounding box center [101, 593] width 187 height 29
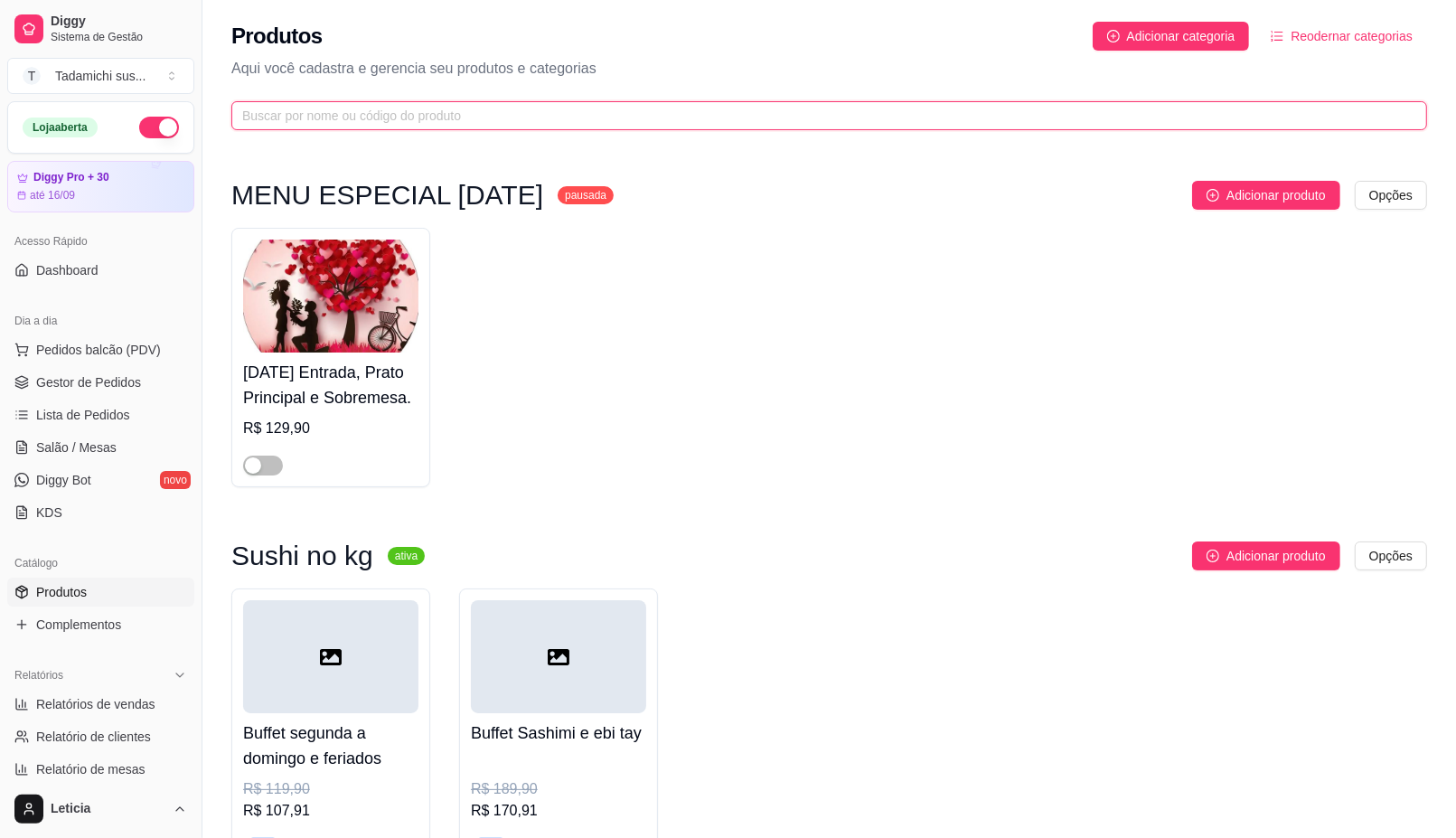
click at [454, 110] on input "text" at bounding box center [822, 116] width 1160 height 20
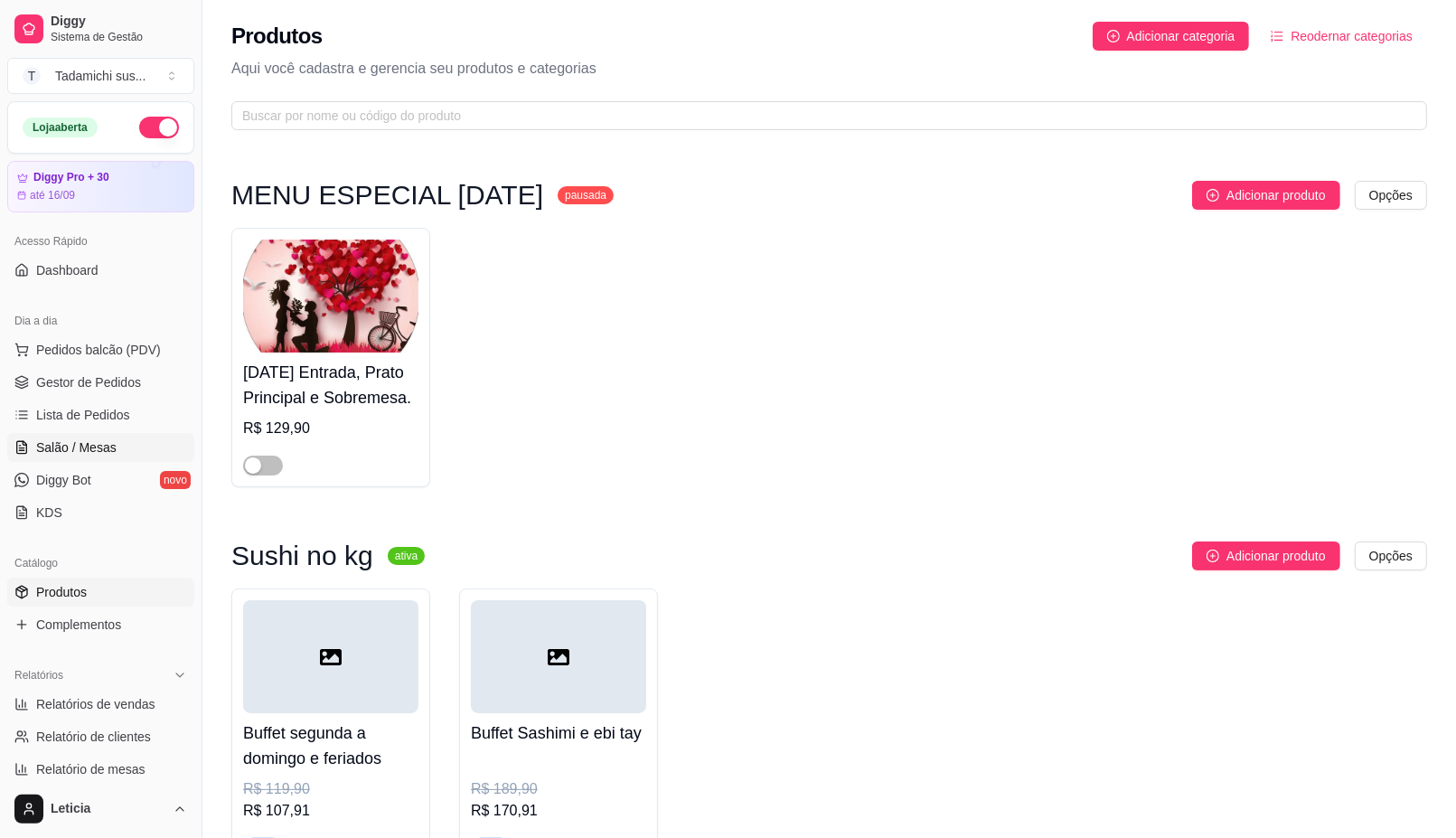
click at [98, 453] on span "Salão / Mesas" at bounding box center [77, 447] width 80 height 18
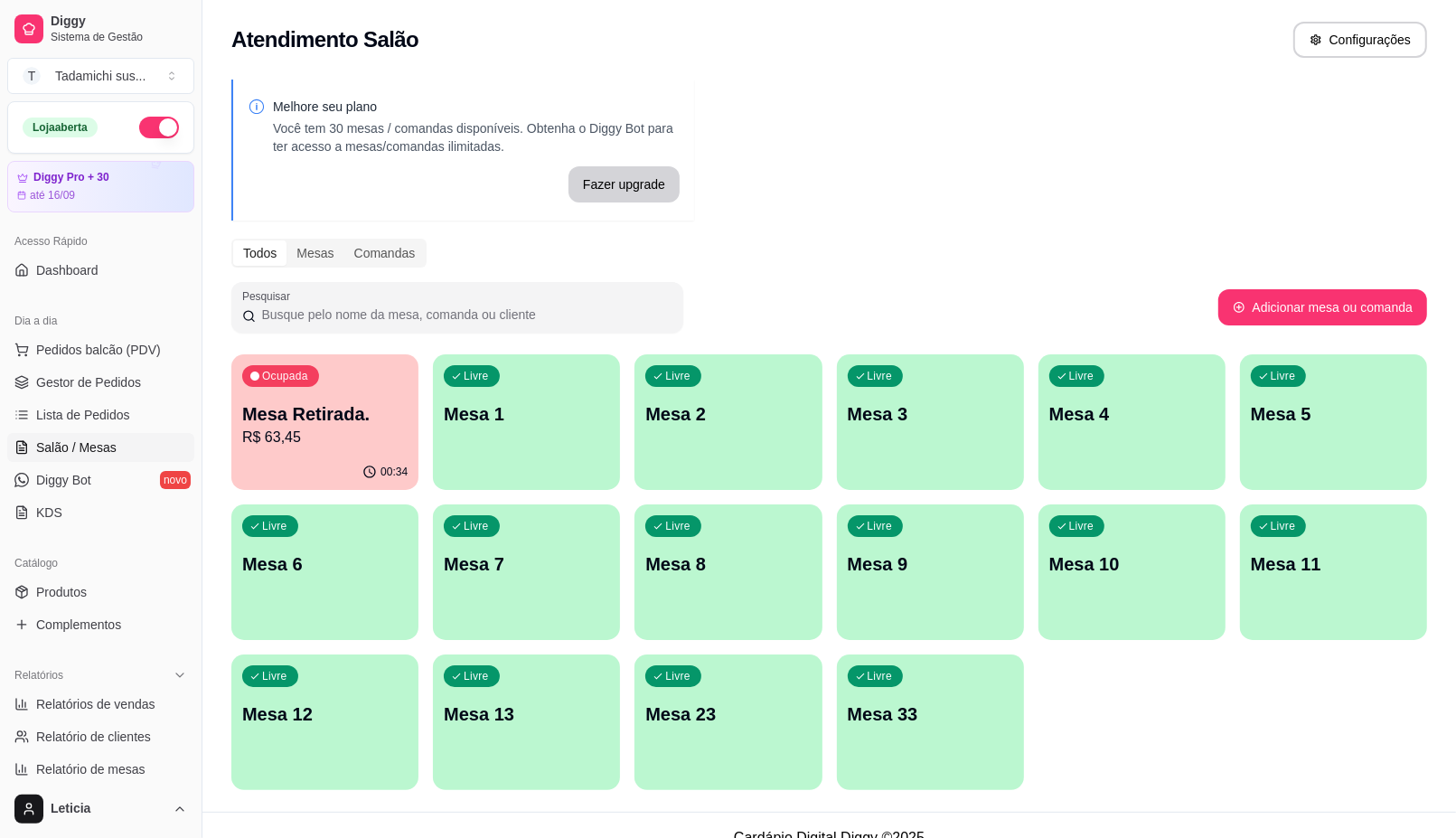
click at [326, 593] on div "Livre Mesa 6" at bounding box center [325, 562] width 187 height 114
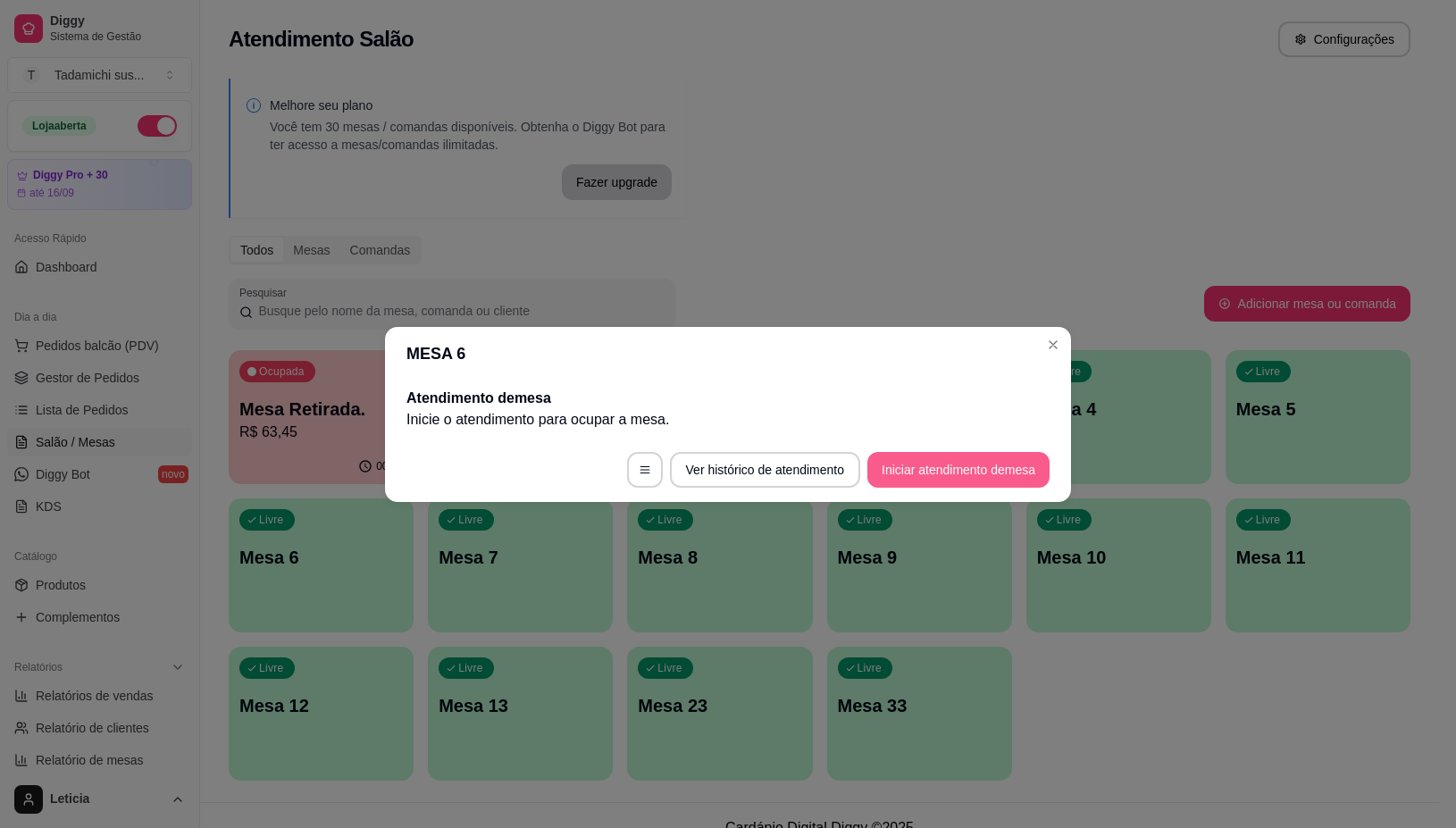
click at [1030, 472] on button "Iniciar atendimento de mesa" at bounding box center [959, 470] width 183 height 36
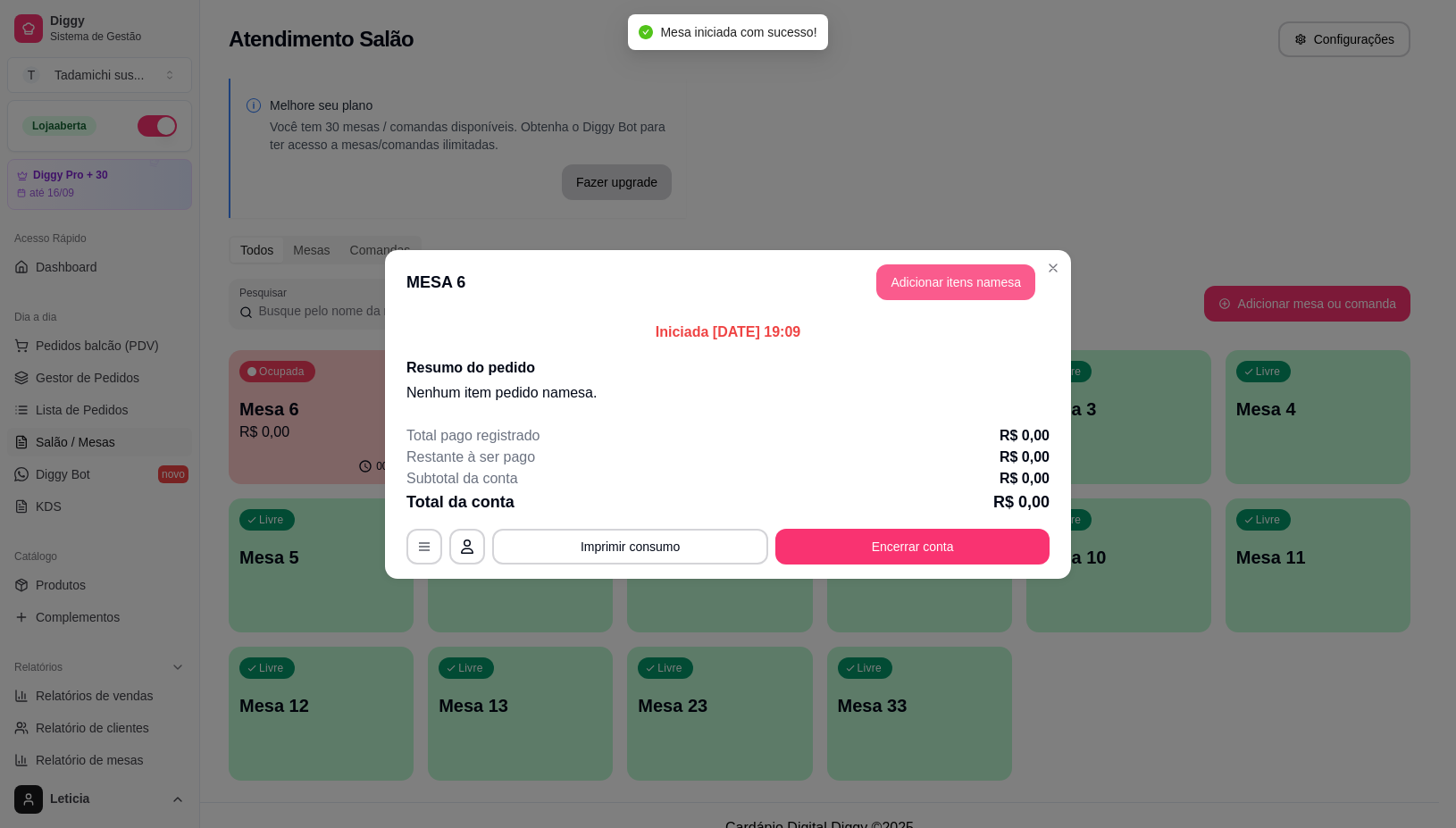
click at [999, 292] on button "Adicionar itens na mesa" at bounding box center [956, 283] width 159 height 36
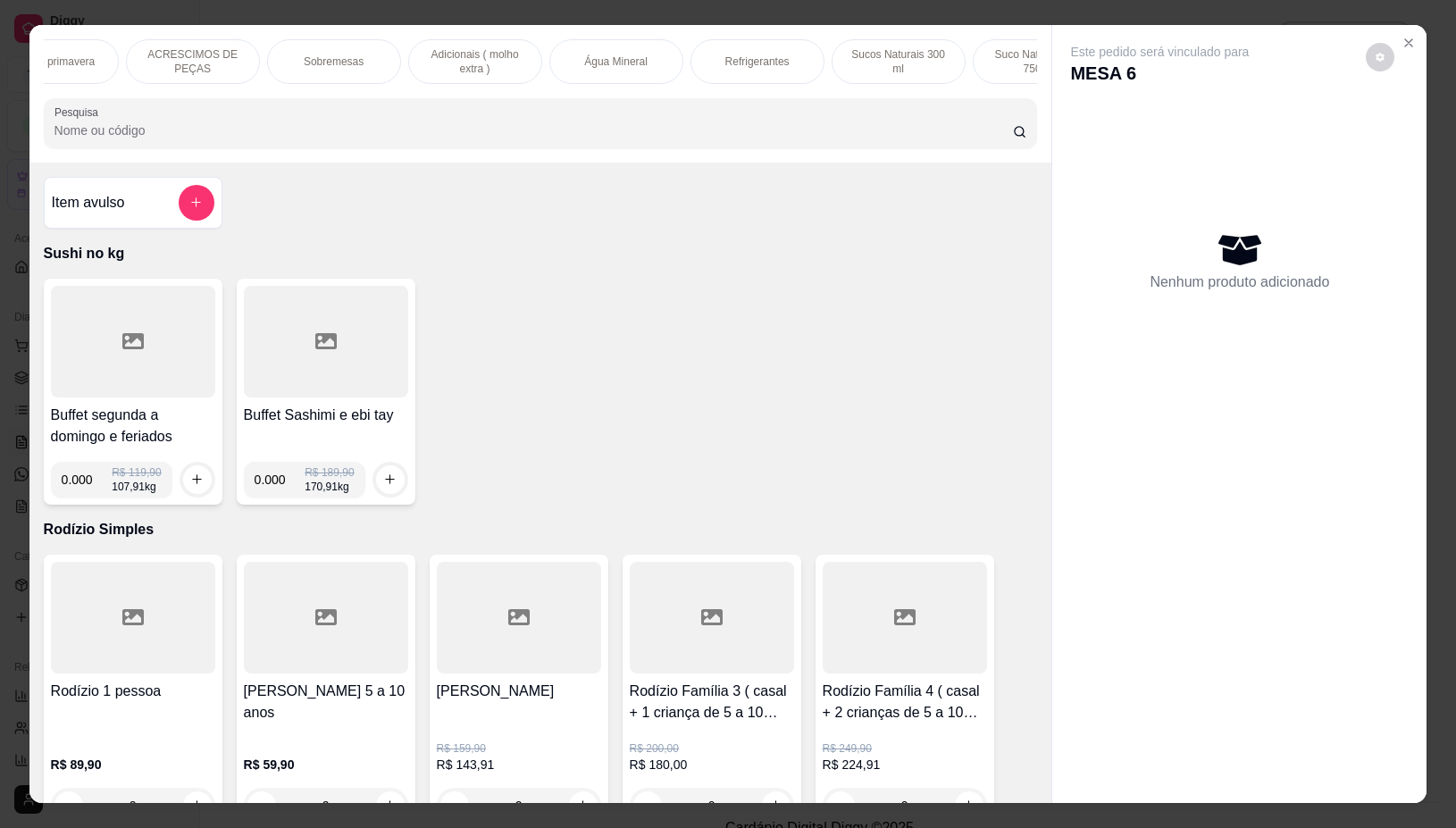
scroll to position [0, 2054]
click at [786, 56] on div "Refrigerantes" at bounding box center [737, 61] width 134 height 44
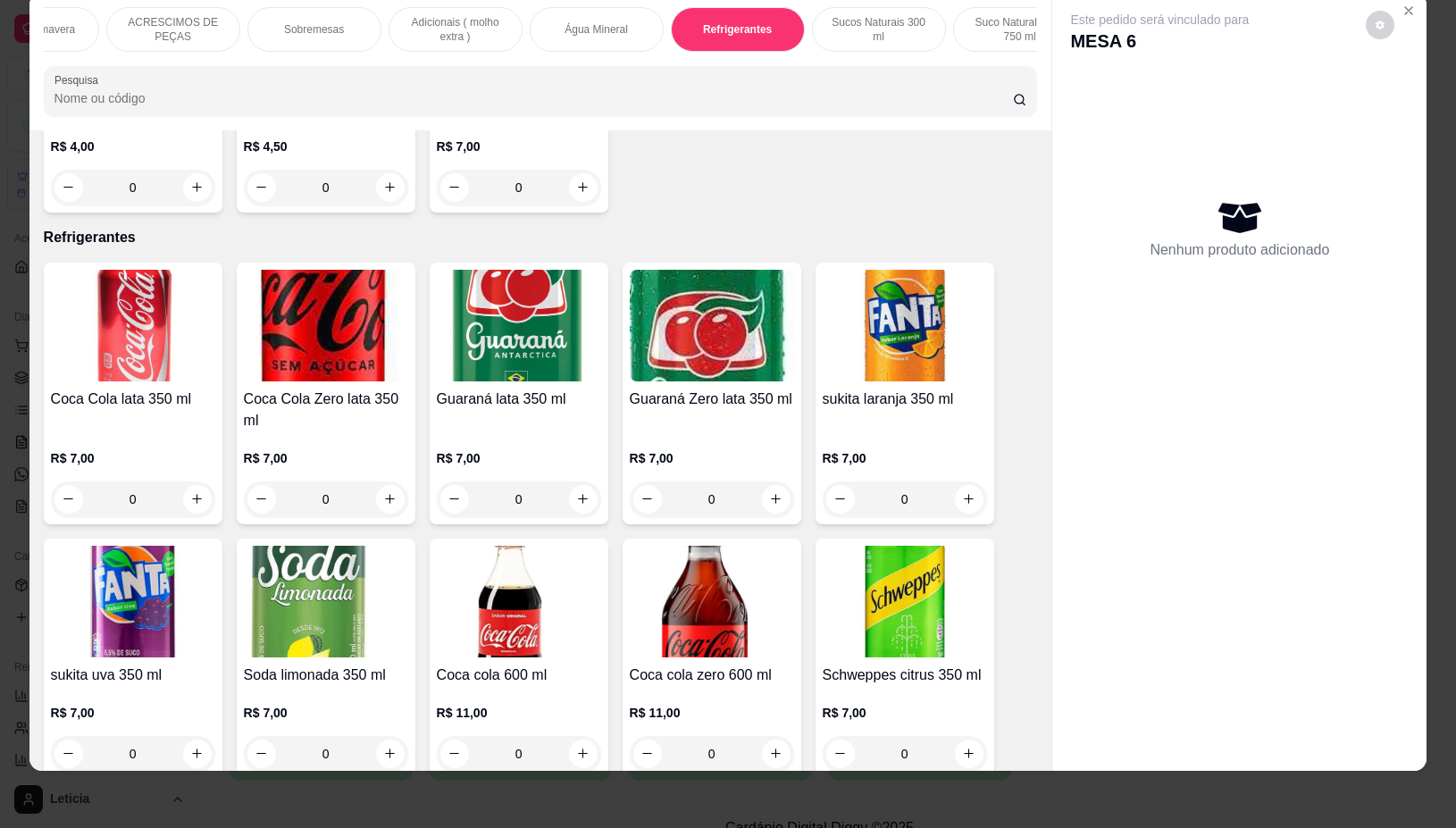
scroll to position [16144, 0]
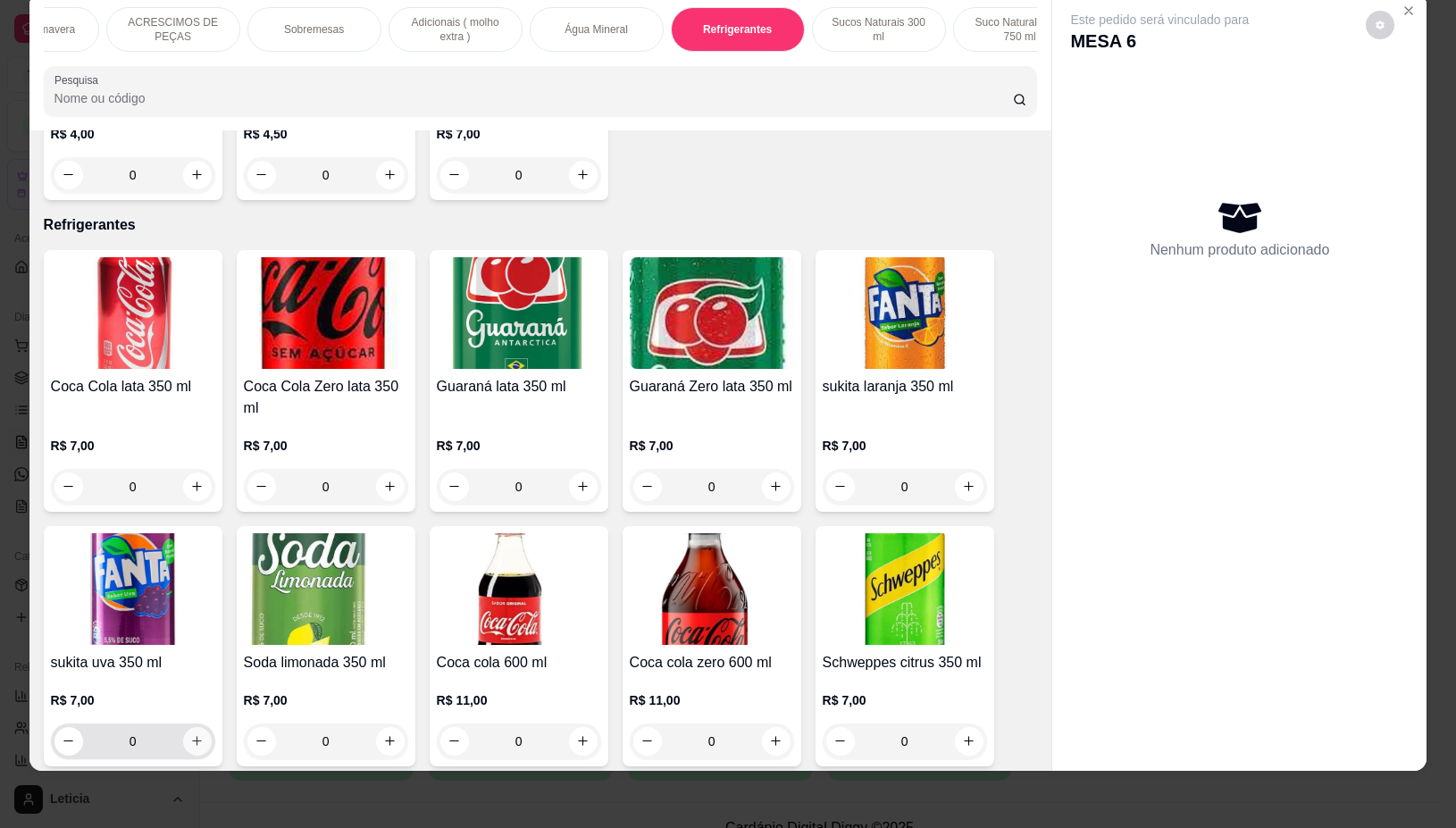
click at [191, 734] on icon "increase-product-quantity" at bounding box center [197, 740] width 14 height 14
type input "1"
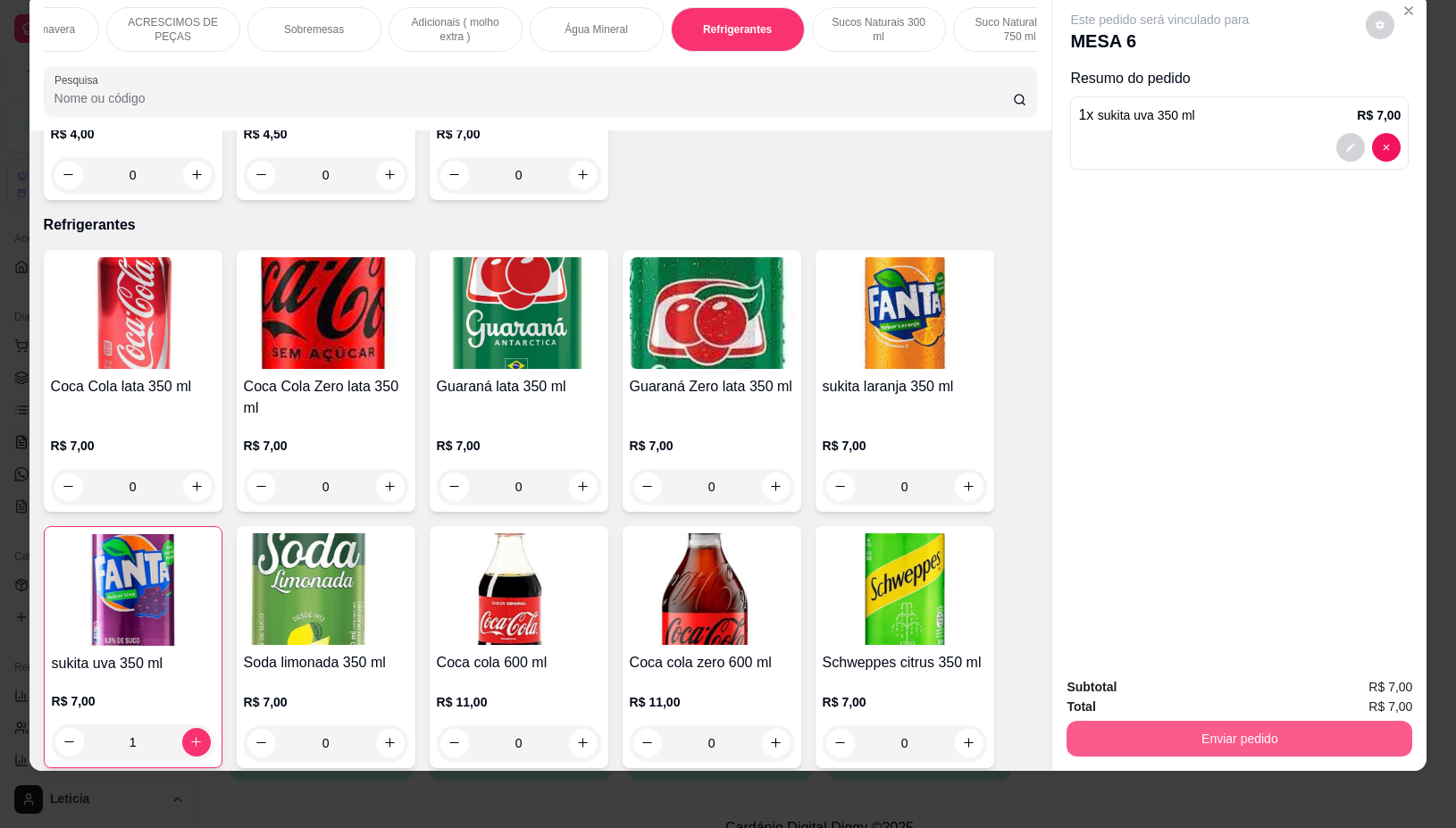
click at [1208, 721] on button "Enviar pedido" at bounding box center [1239, 739] width 346 height 36
click at [1191, 675] on button "Não registrar e enviar pedido" at bounding box center [1179, 679] width 186 height 34
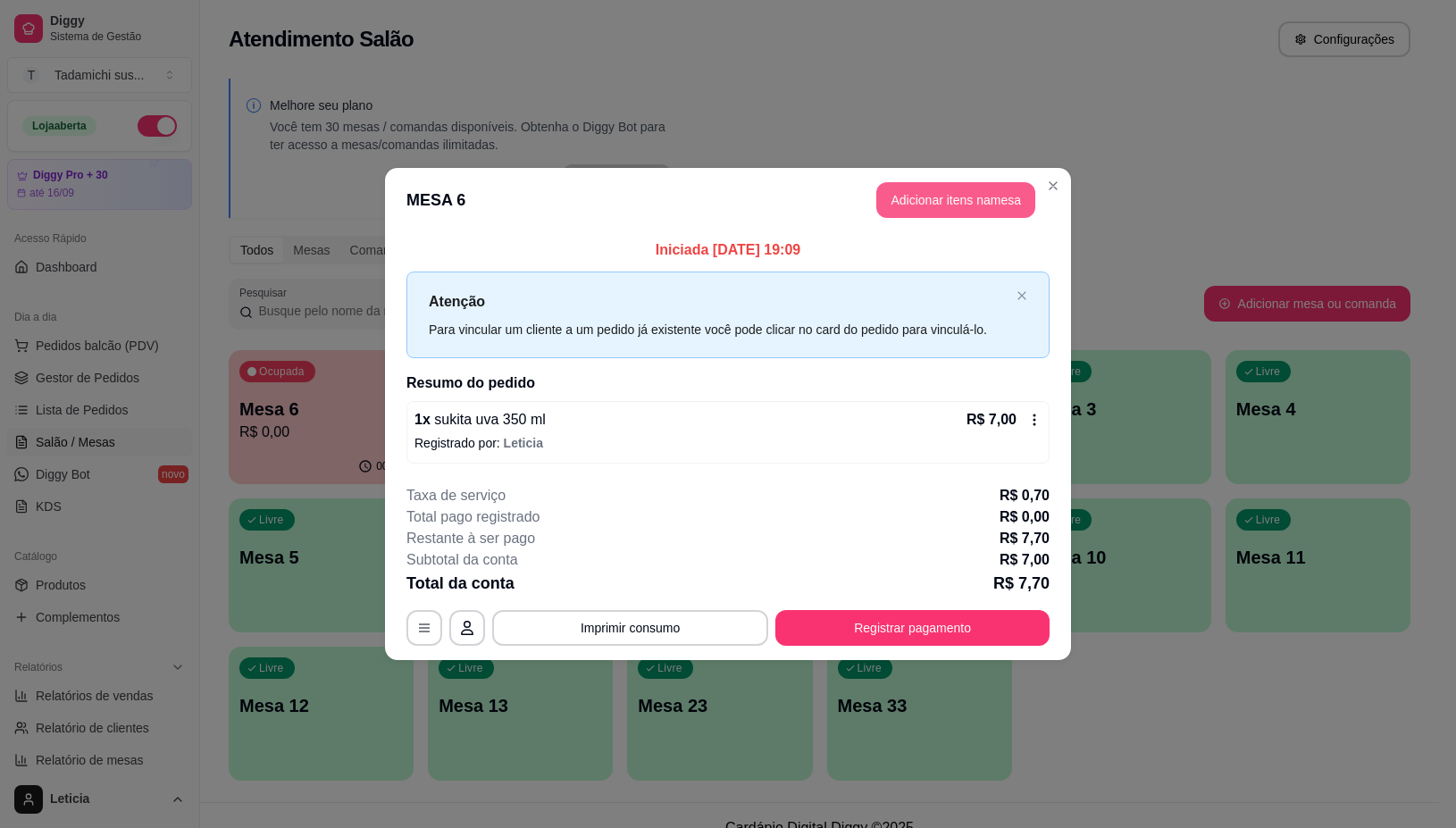
click at [948, 206] on button "Adicionar itens na mesa" at bounding box center [956, 201] width 159 height 36
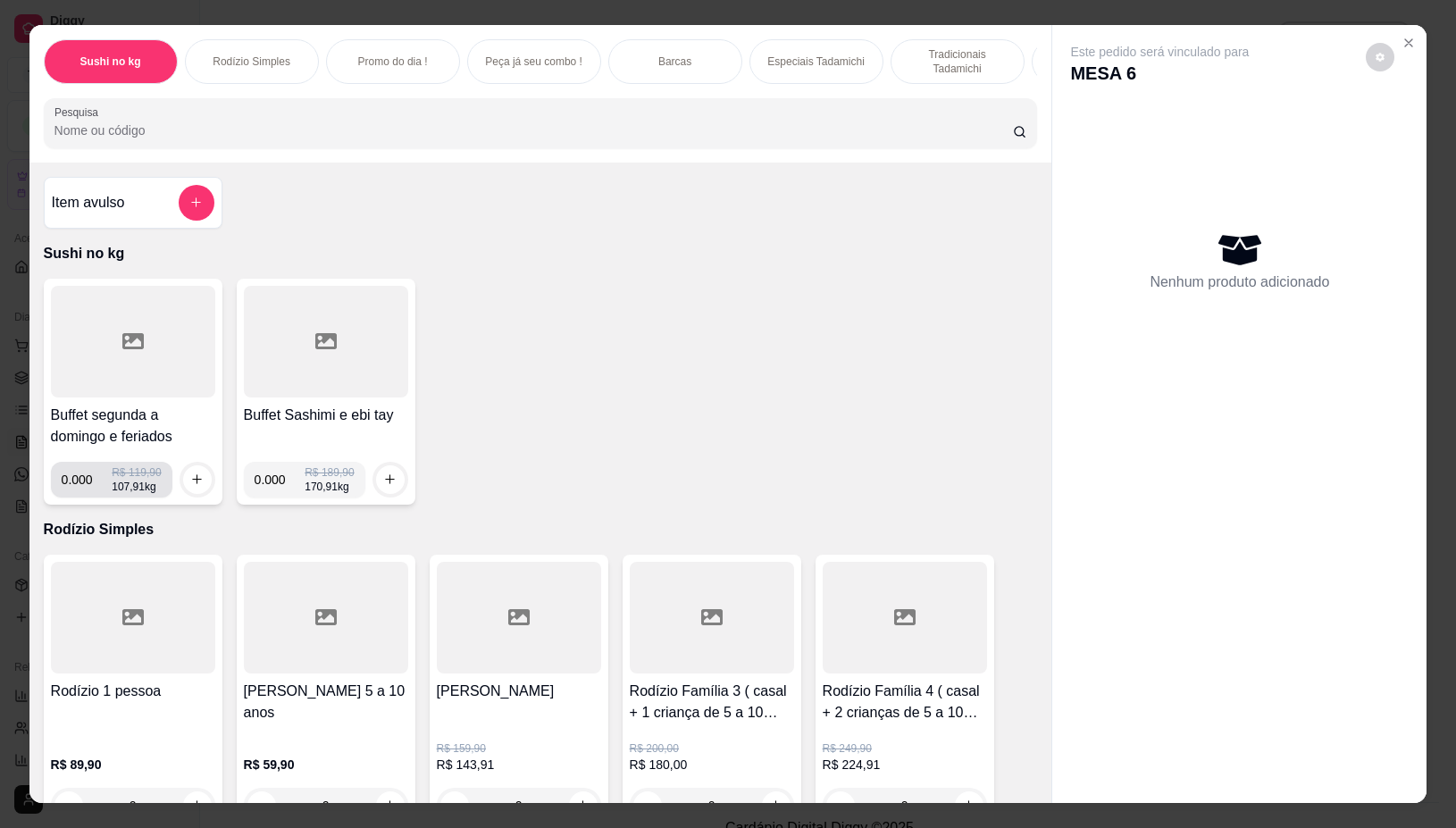
click at [80, 487] on input "0.000" at bounding box center [87, 480] width 51 height 36
type input "0.338"
click at [191, 486] on icon "increase-product-quantity" at bounding box center [197, 479] width 14 height 14
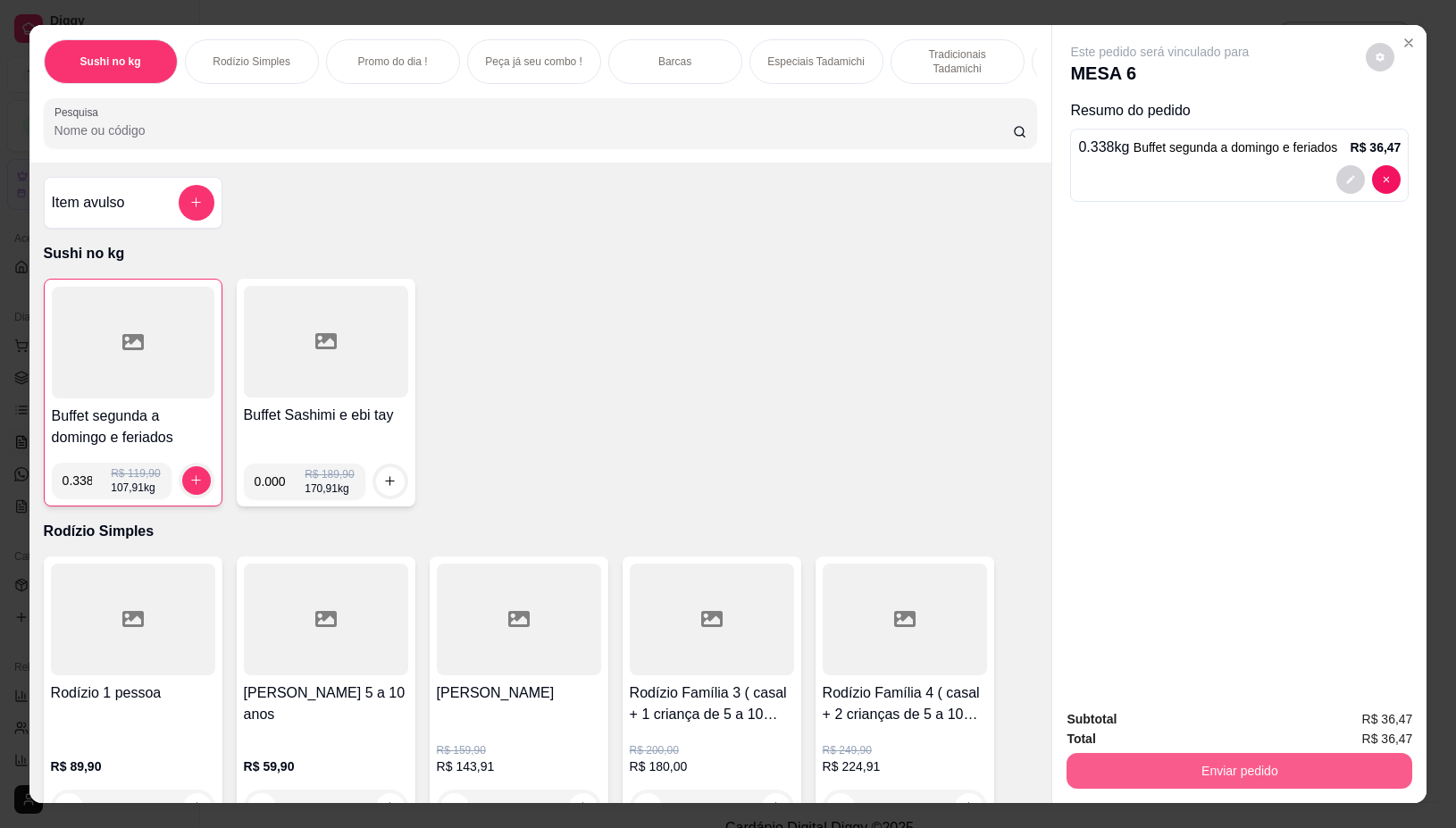
click at [1350, 776] on button "Enviar pedido" at bounding box center [1239, 771] width 346 height 36
click at [1229, 718] on button "Não registrar e enviar pedido" at bounding box center [1179, 720] width 186 height 34
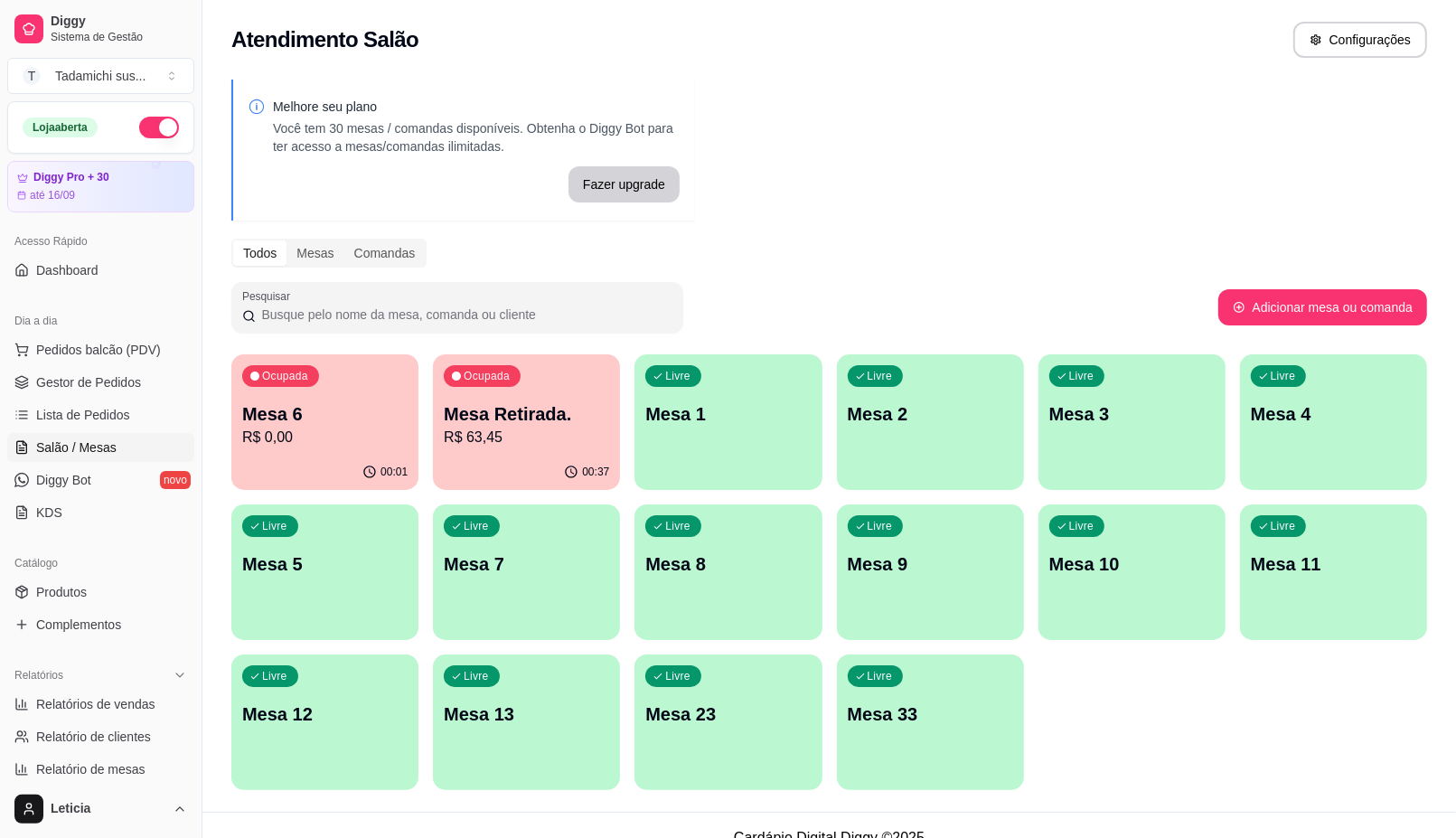
click at [1313, 576] on div "Livre Mesa 11" at bounding box center [1333, 562] width 187 height 114
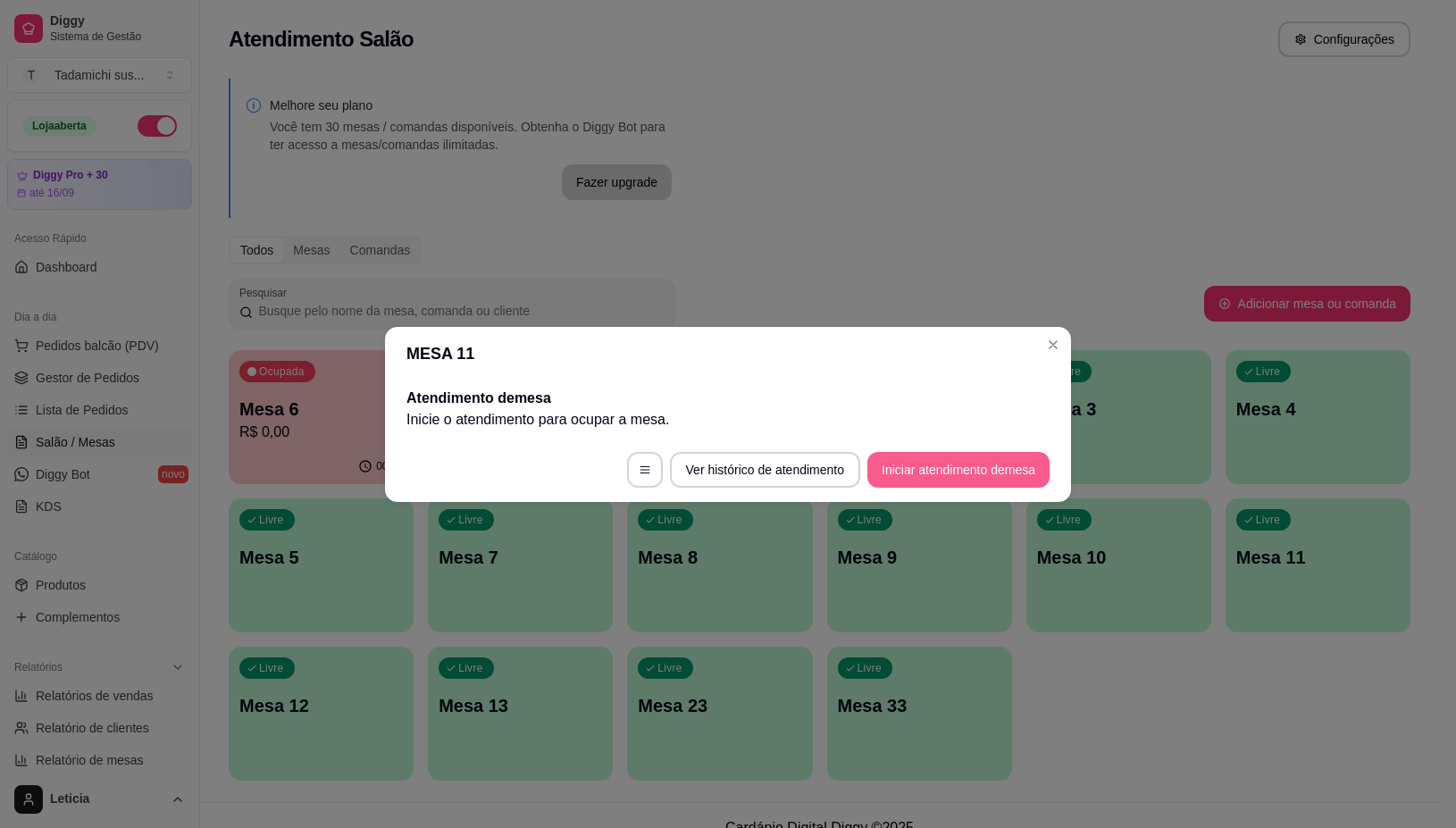
click at [926, 461] on button "Iniciar atendimento de mesa" at bounding box center [959, 470] width 183 height 36
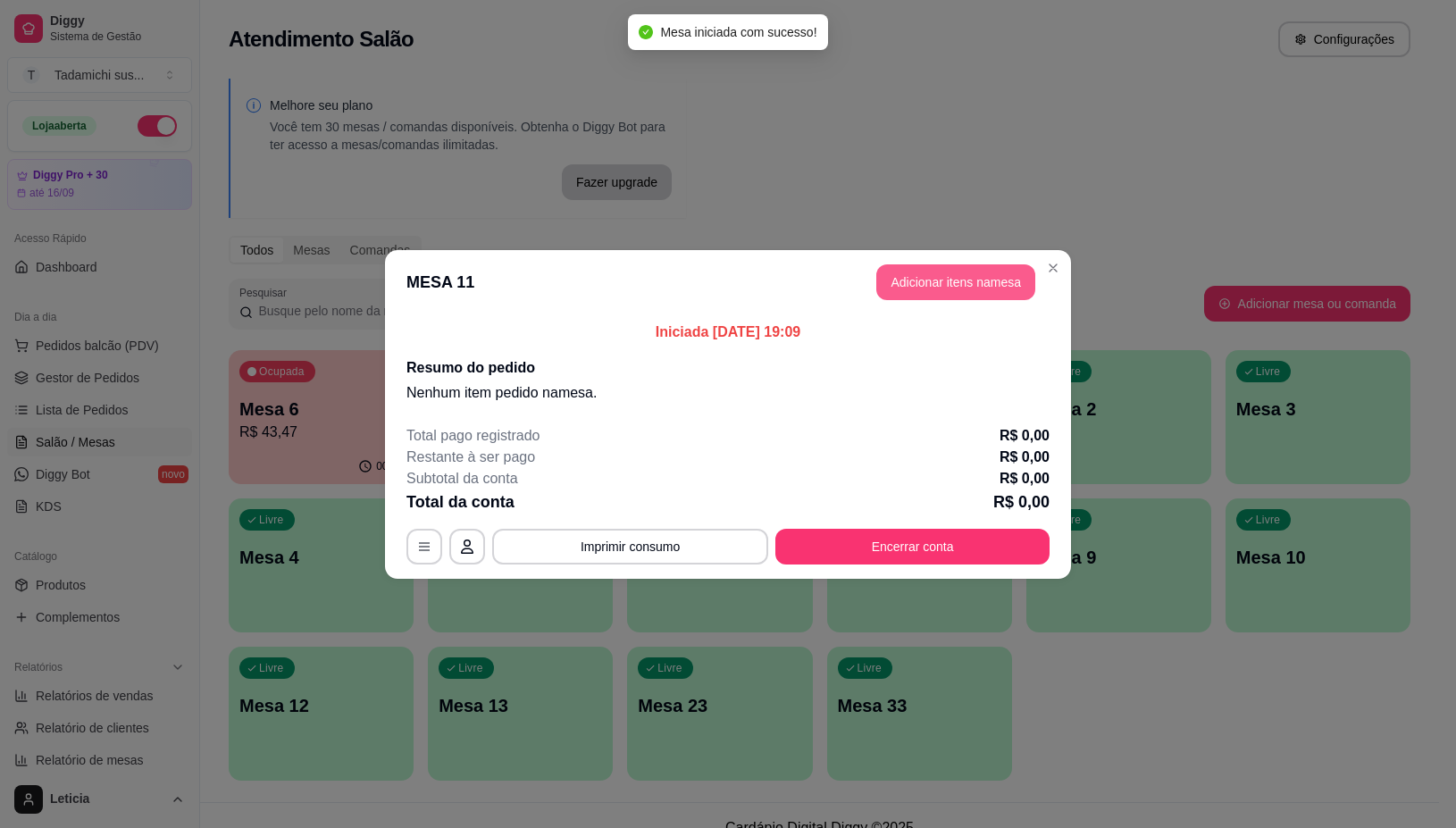
click at [911, 279] on button "Adicionar itens na mesa" at bounding box center [956, 283] width 159 height 36
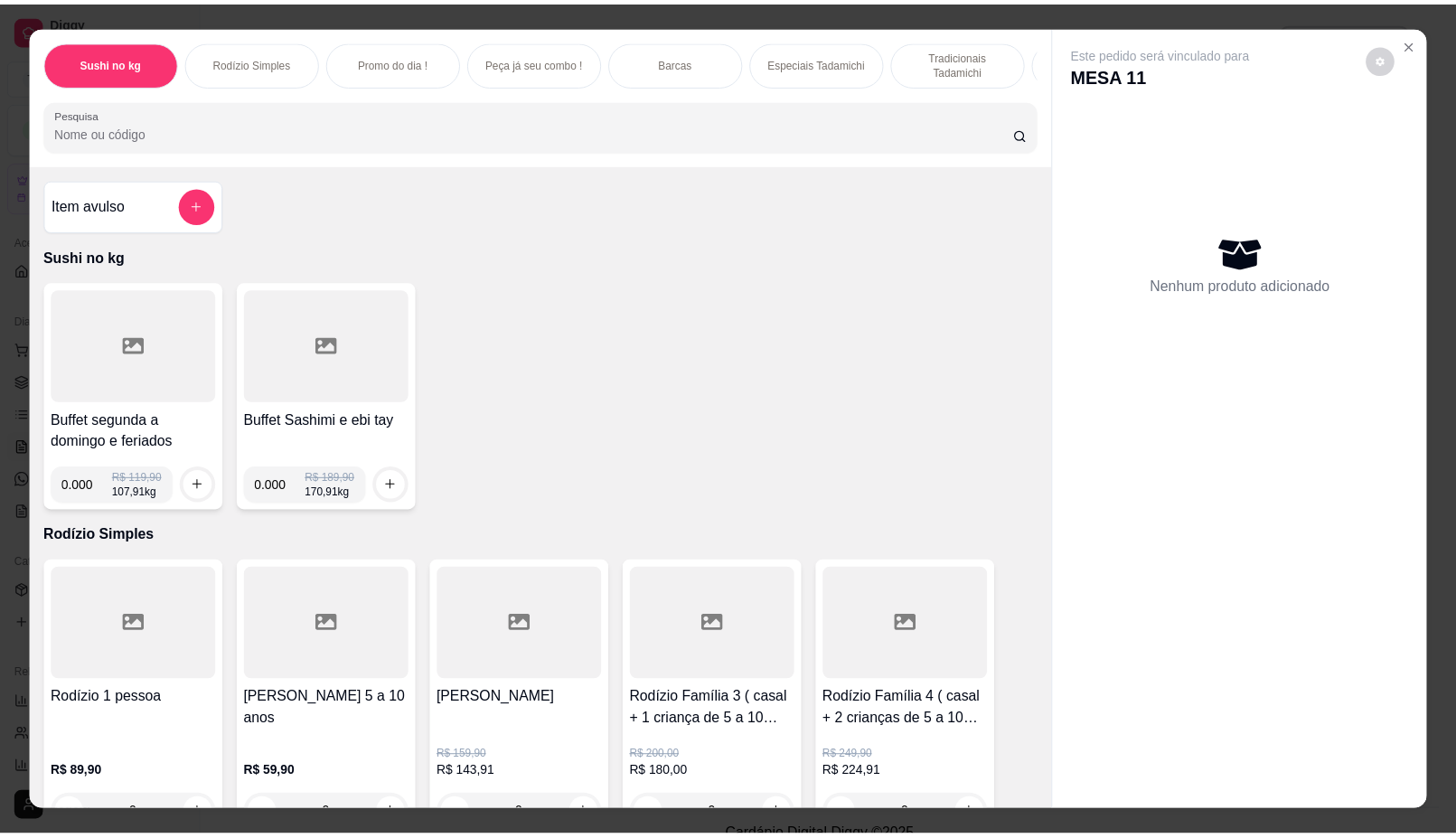
scroll to position [339, 0]
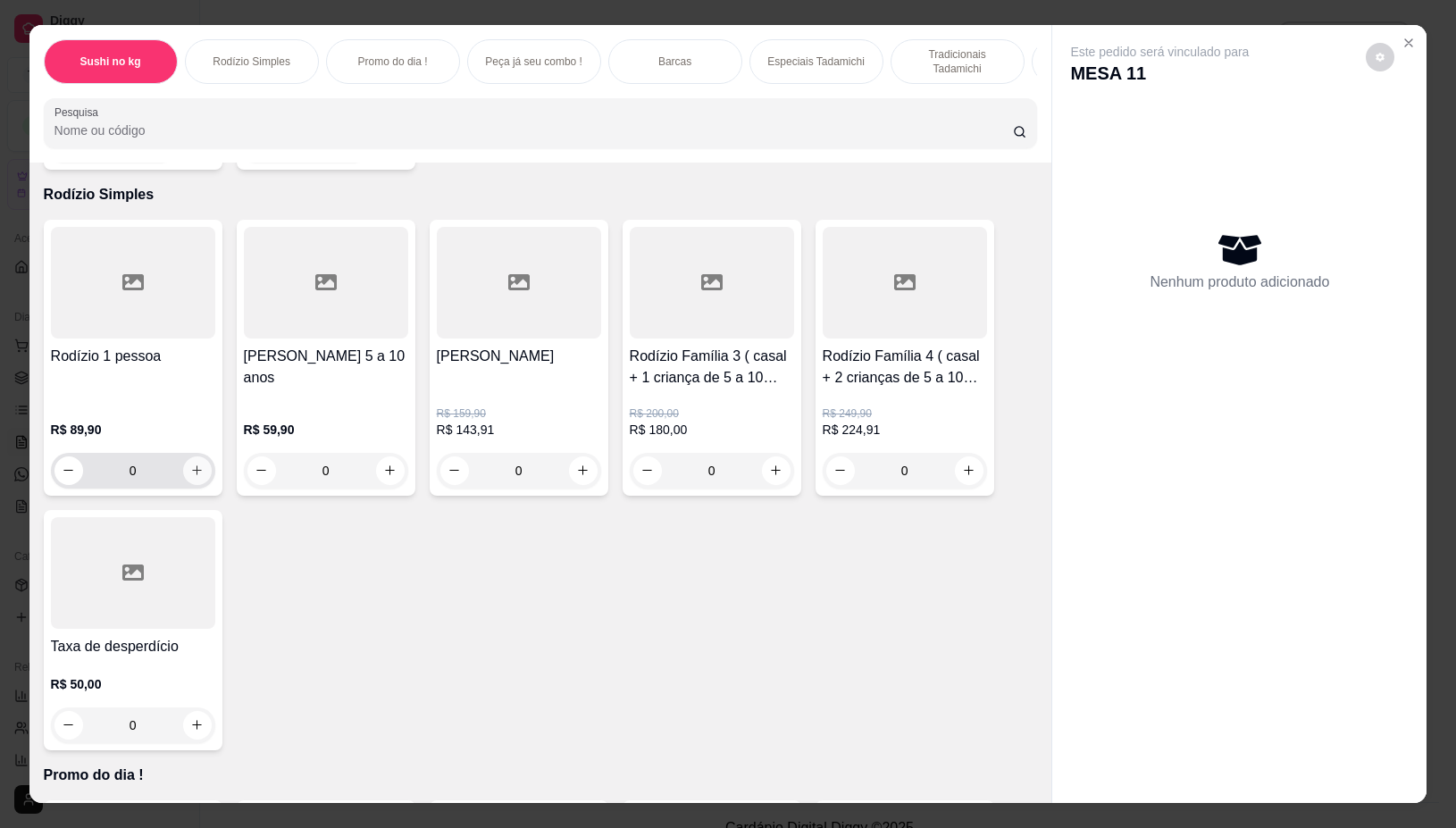
click at [194, 484] on button "increase-product-quantity" at bounding box center [198, 471] width 29 height 29
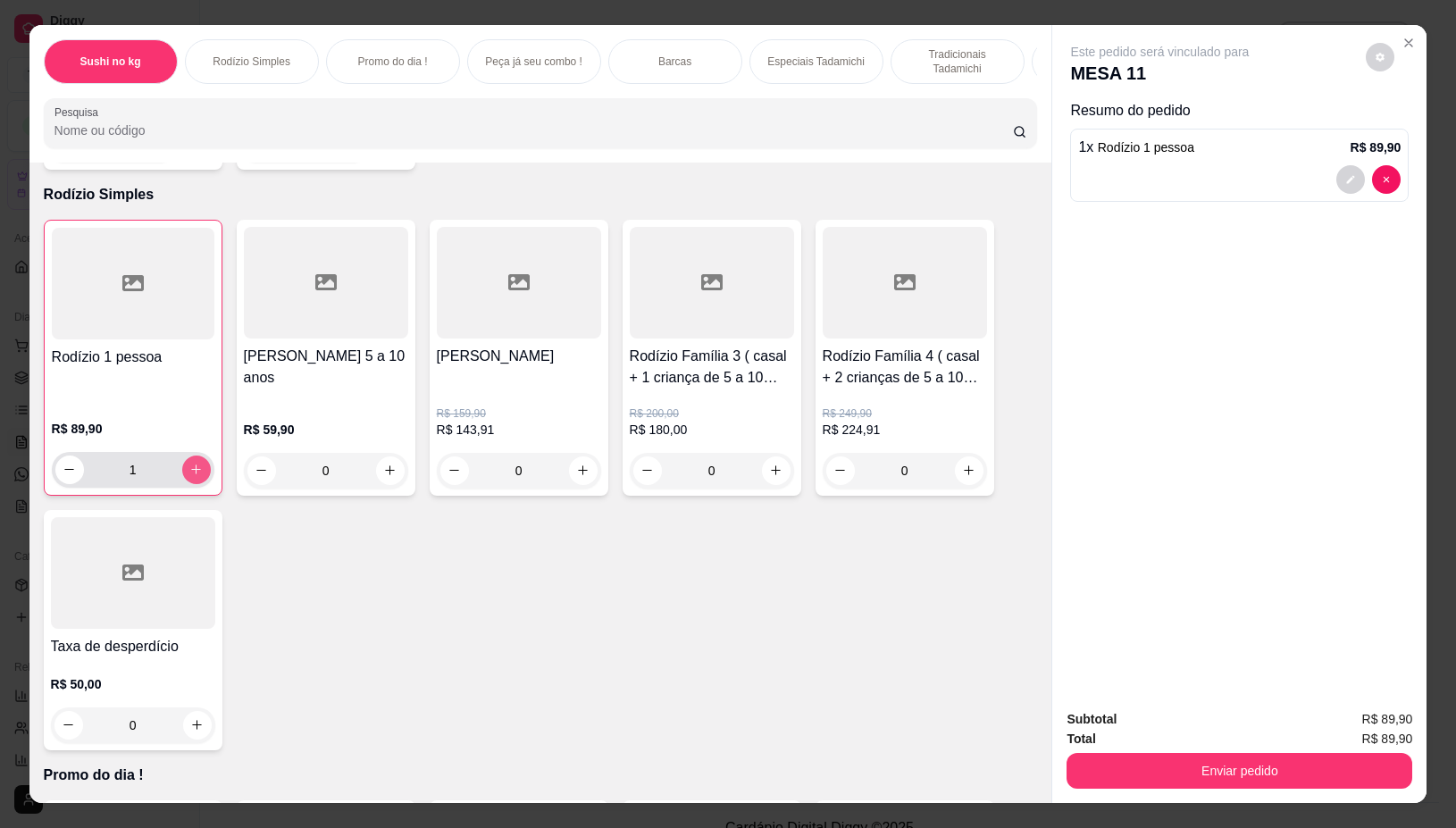
type input "1"
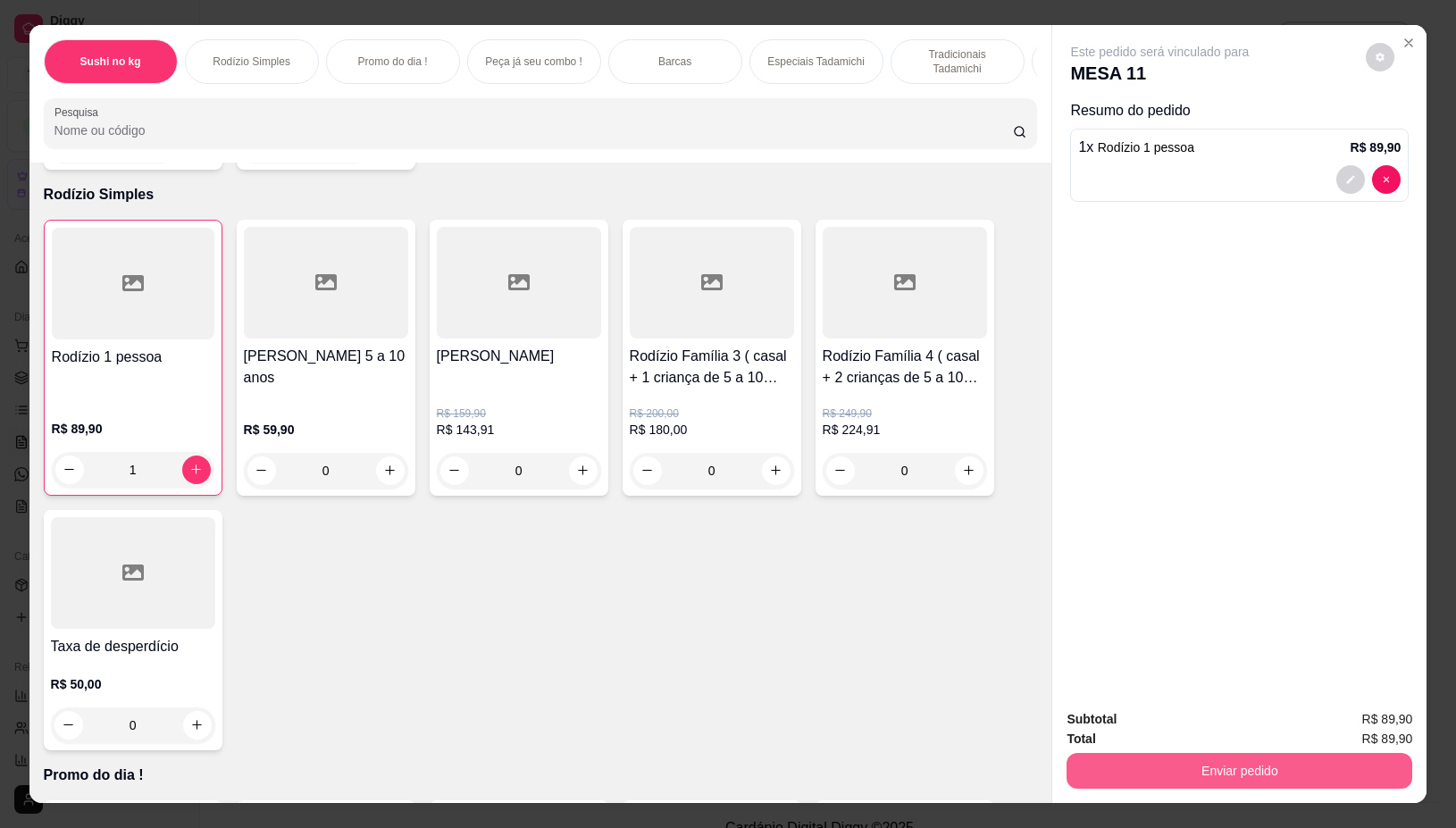
click at [1222, 766] on button "Enviar pedido" at bounding box center [1239, 771] width 346 height 36
click at [1150, 721] on button "Não registrar e enviar pedido" at bounding box center [1179, 720] width 186 height 34
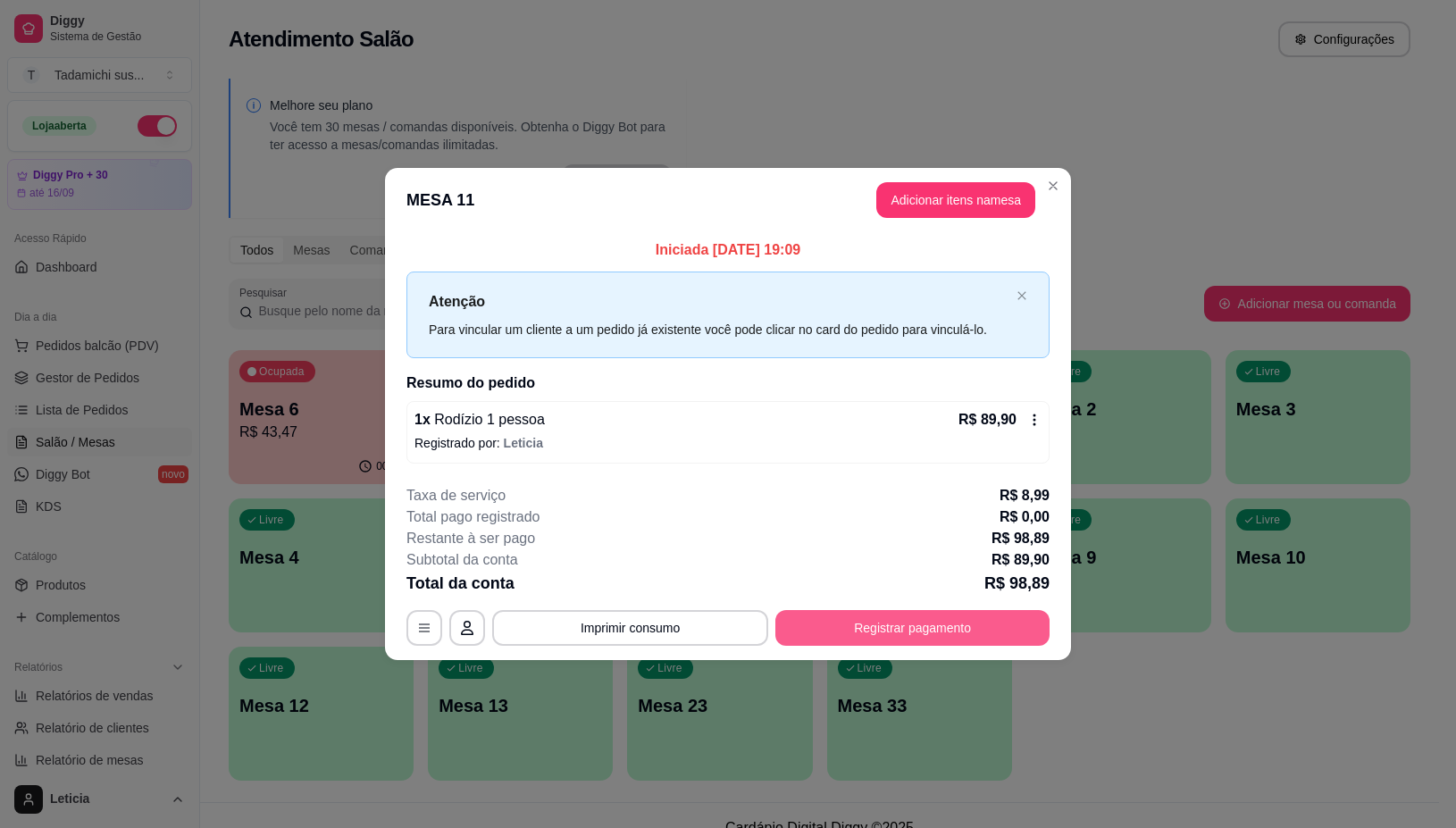
click at [916, 626] on button "Registrar pagamento" at bounding box center [912, 628] width 274 height 36
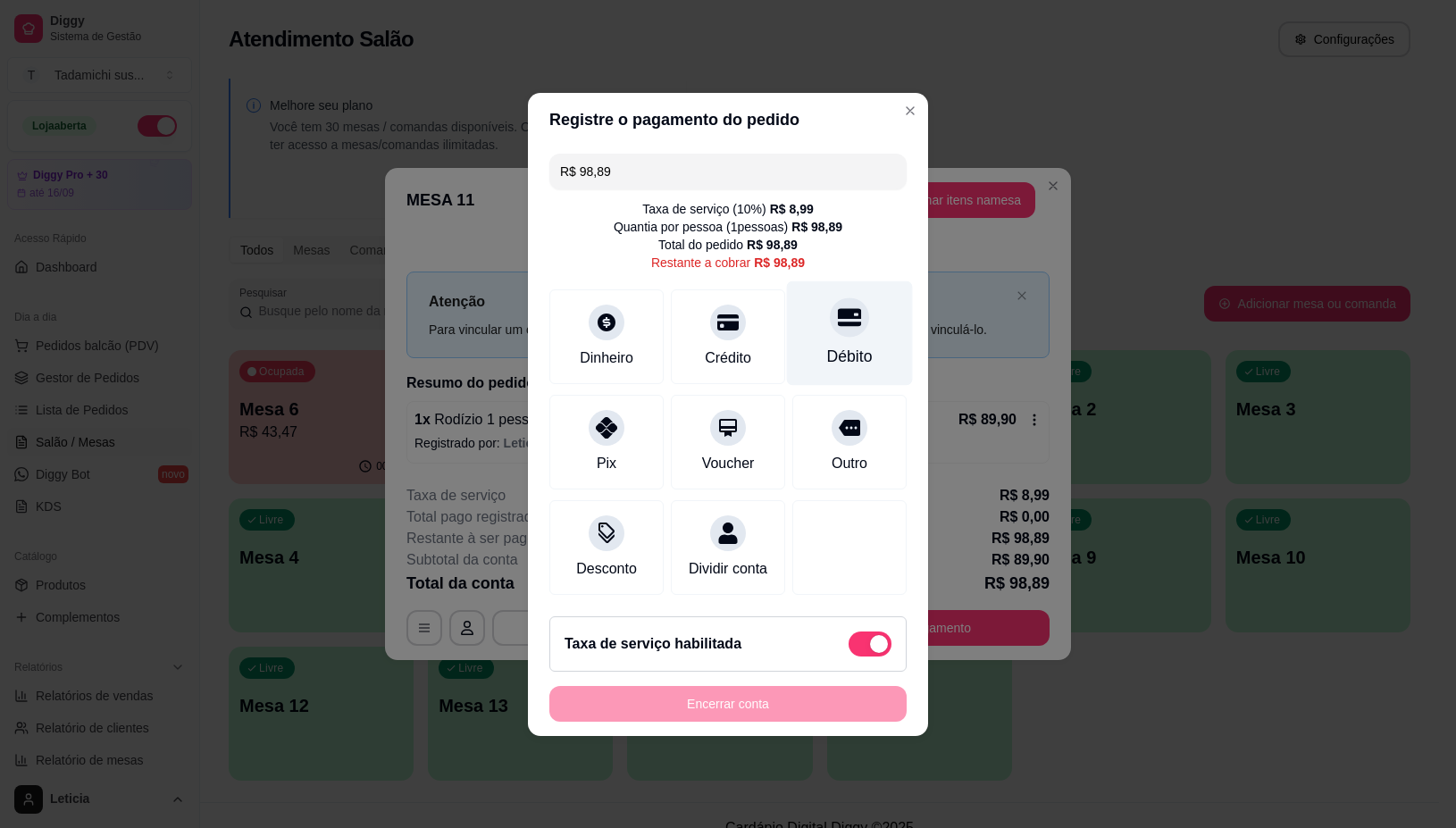
click at [840, 345] on div "Débito" at bounding box center [850, 357] width 45 height 24
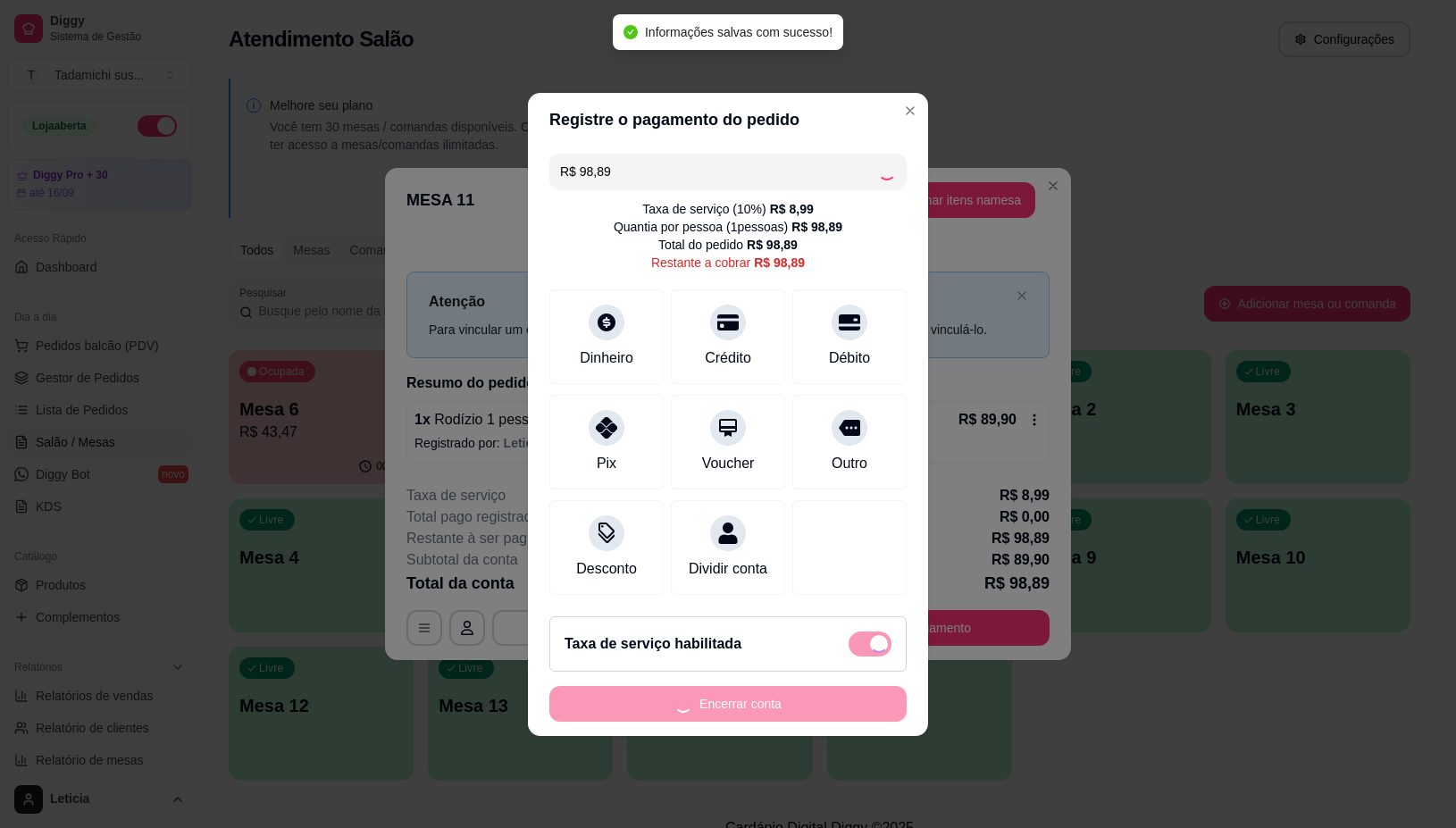
type input "R$ 0,00"
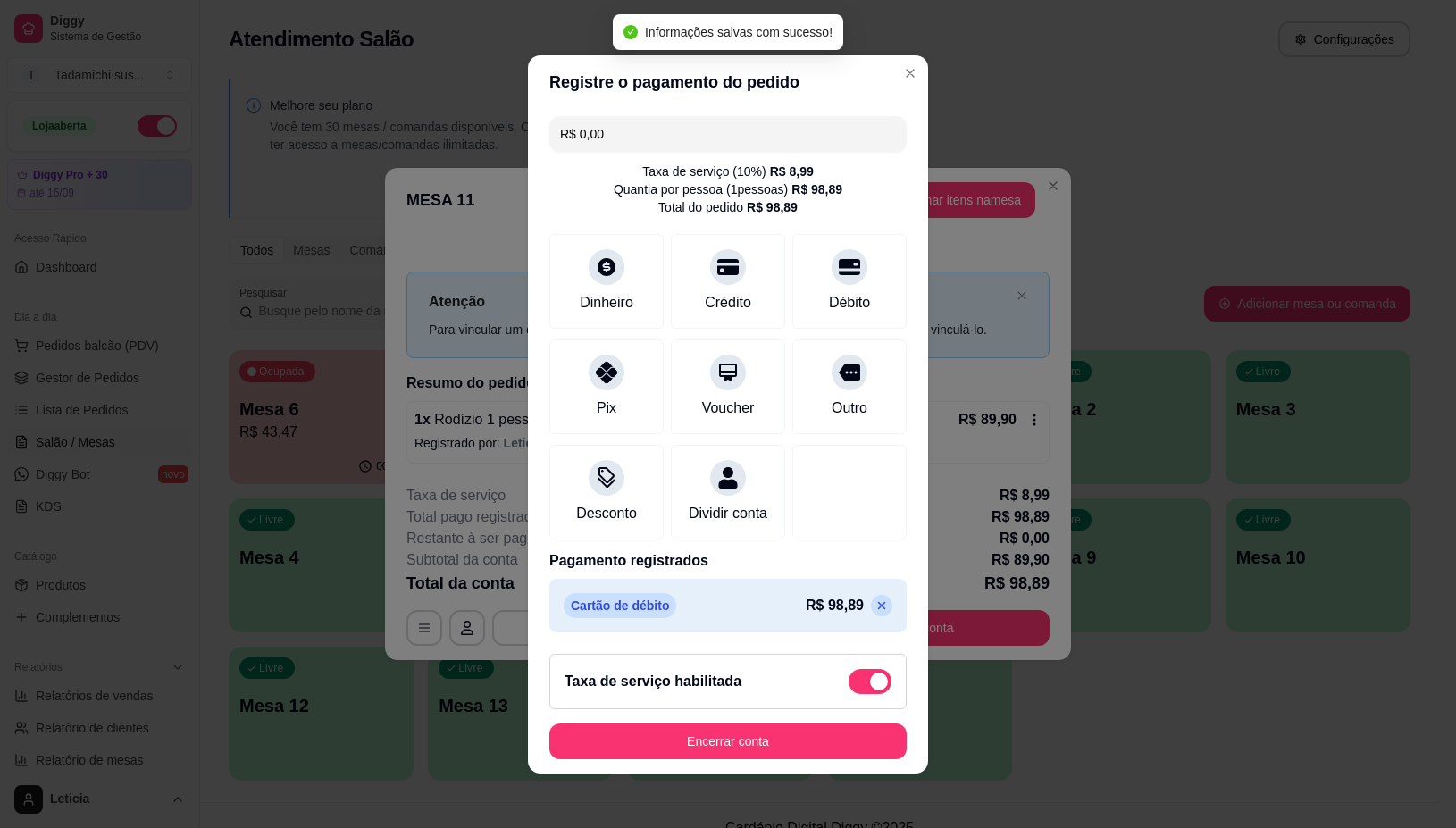
click at [870, 688] on span at bounding box center [879, 682] width 18 height 18
click at [850, 688] on input "checkbox" at bounding box center [853, 690] width 12 height 12
checkbox input "true"
type input "-R$ 8,99"
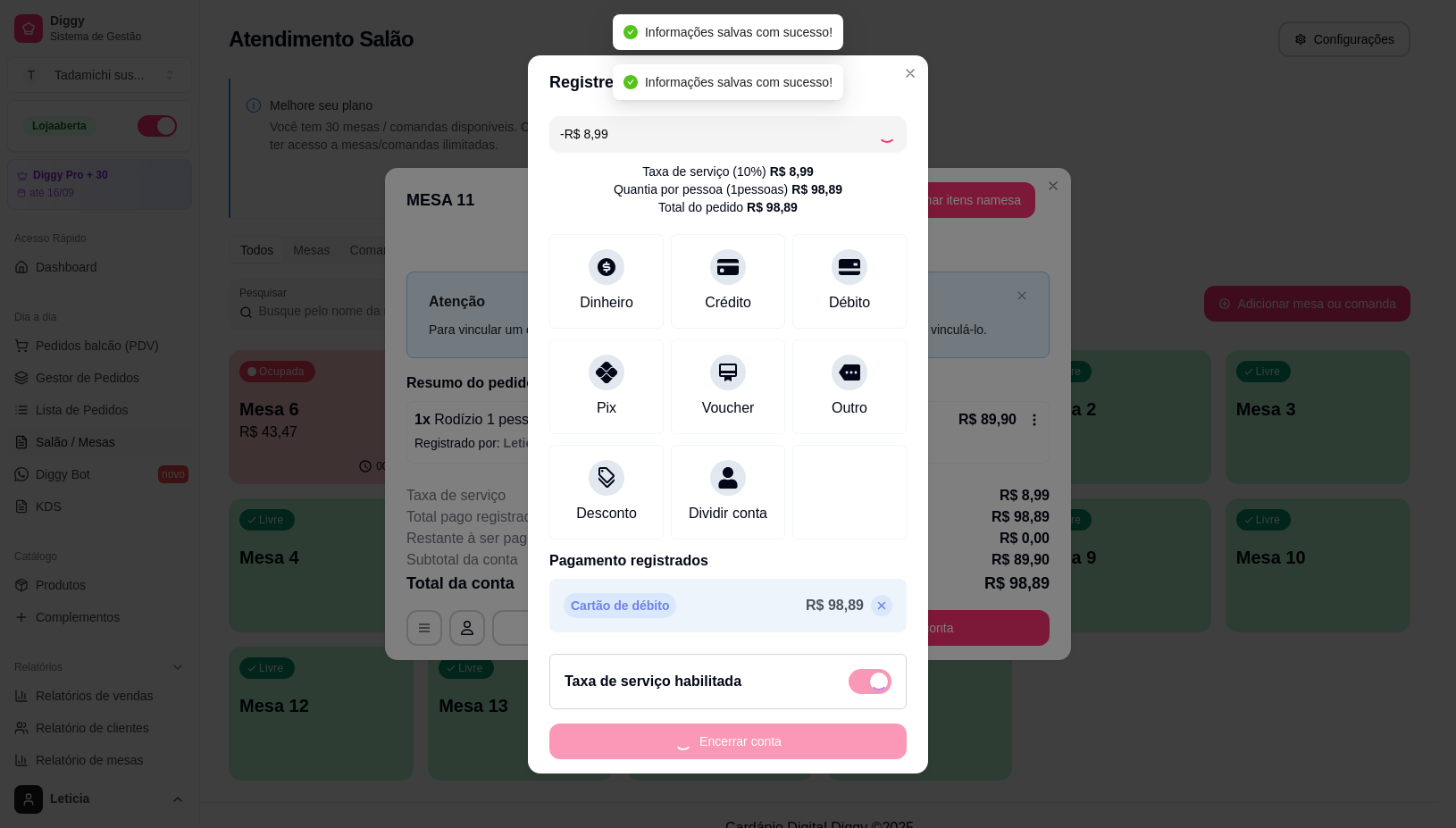
checkbox input "false"
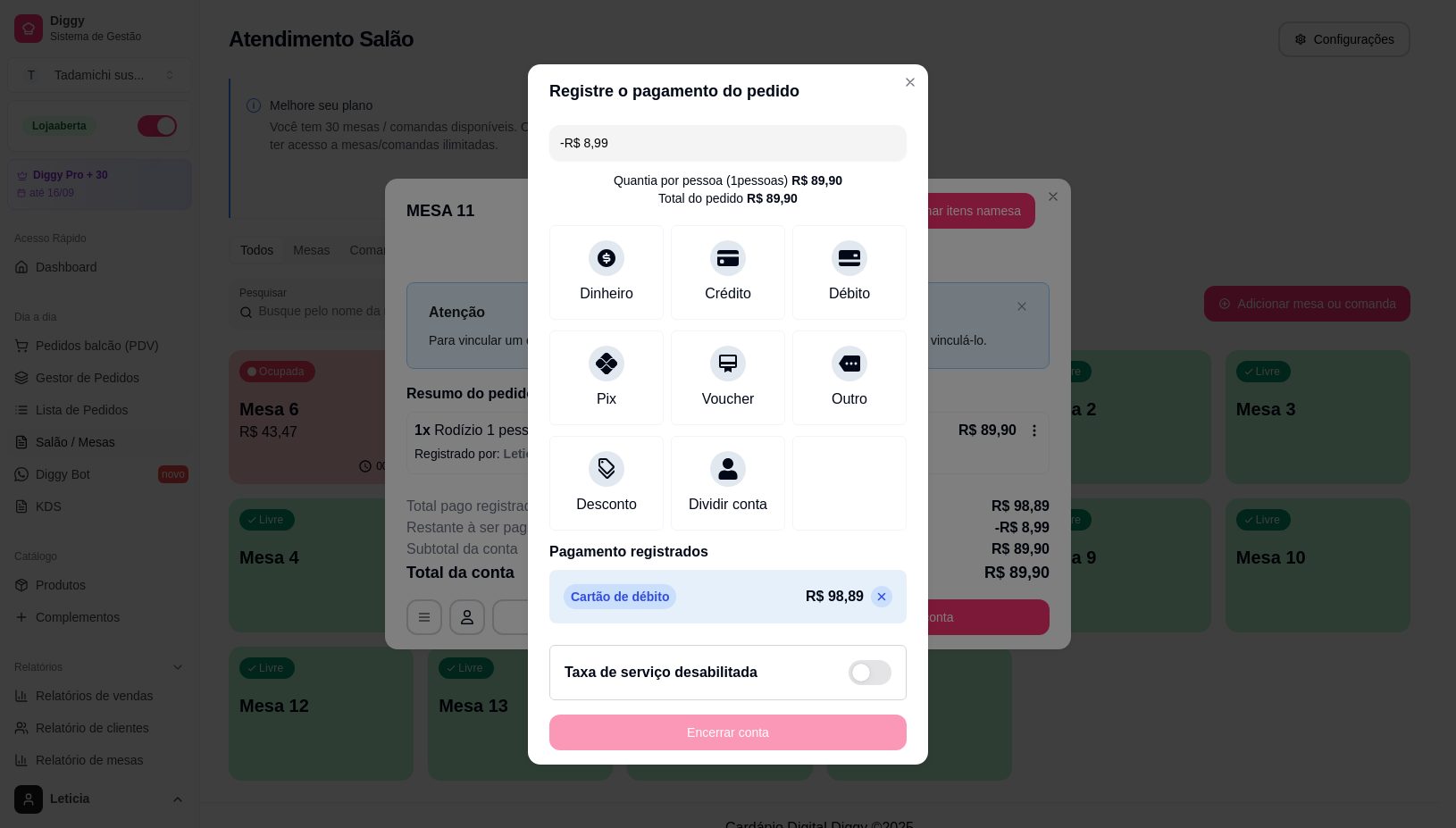
click at [871, 607] on p at bounding box center [882, 597] width 22 height 22
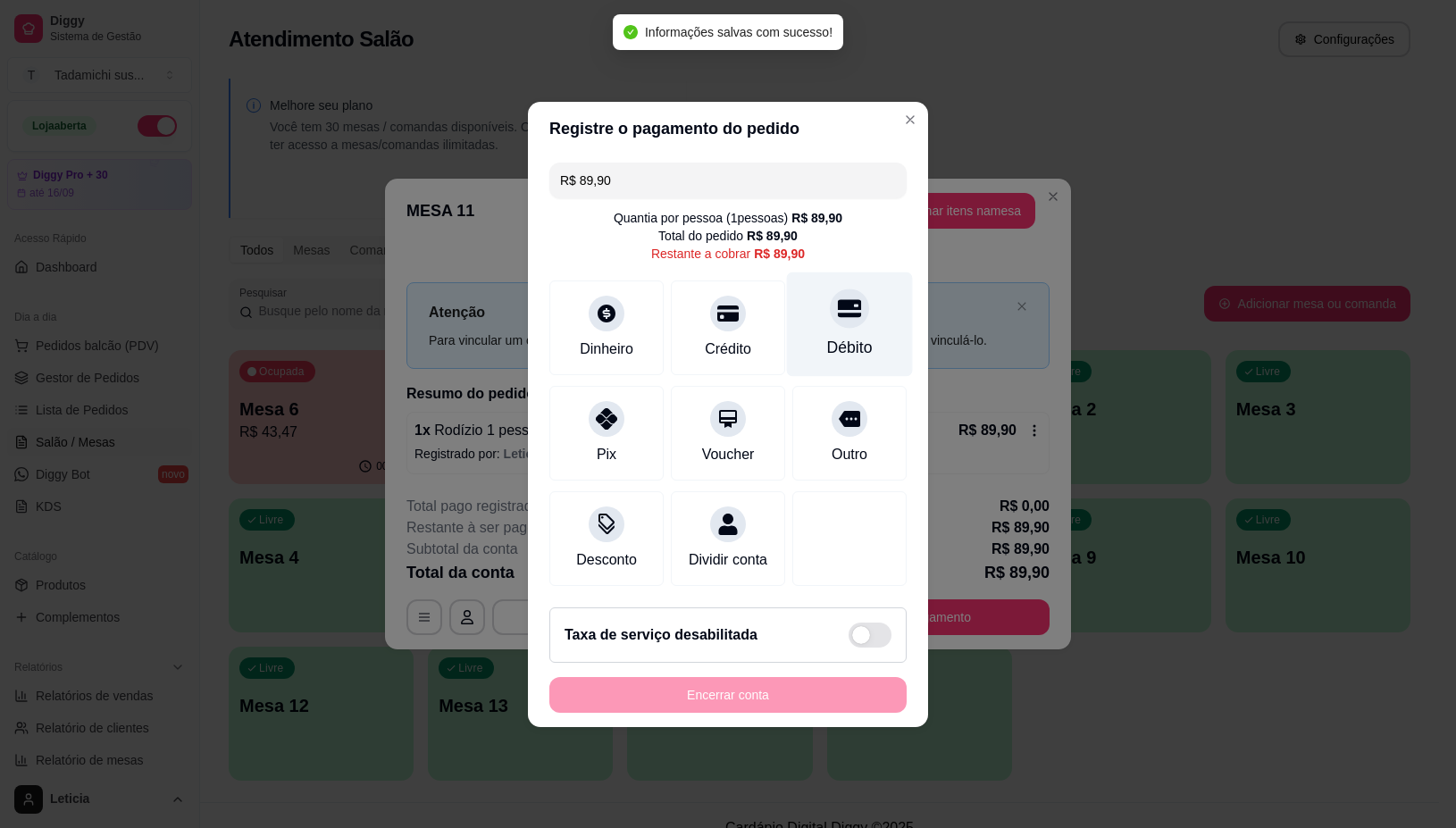
click at [827, 336] on div "Débito" at bounding box center [850, 348] width 45 height 24
type input "R$ 0,00"
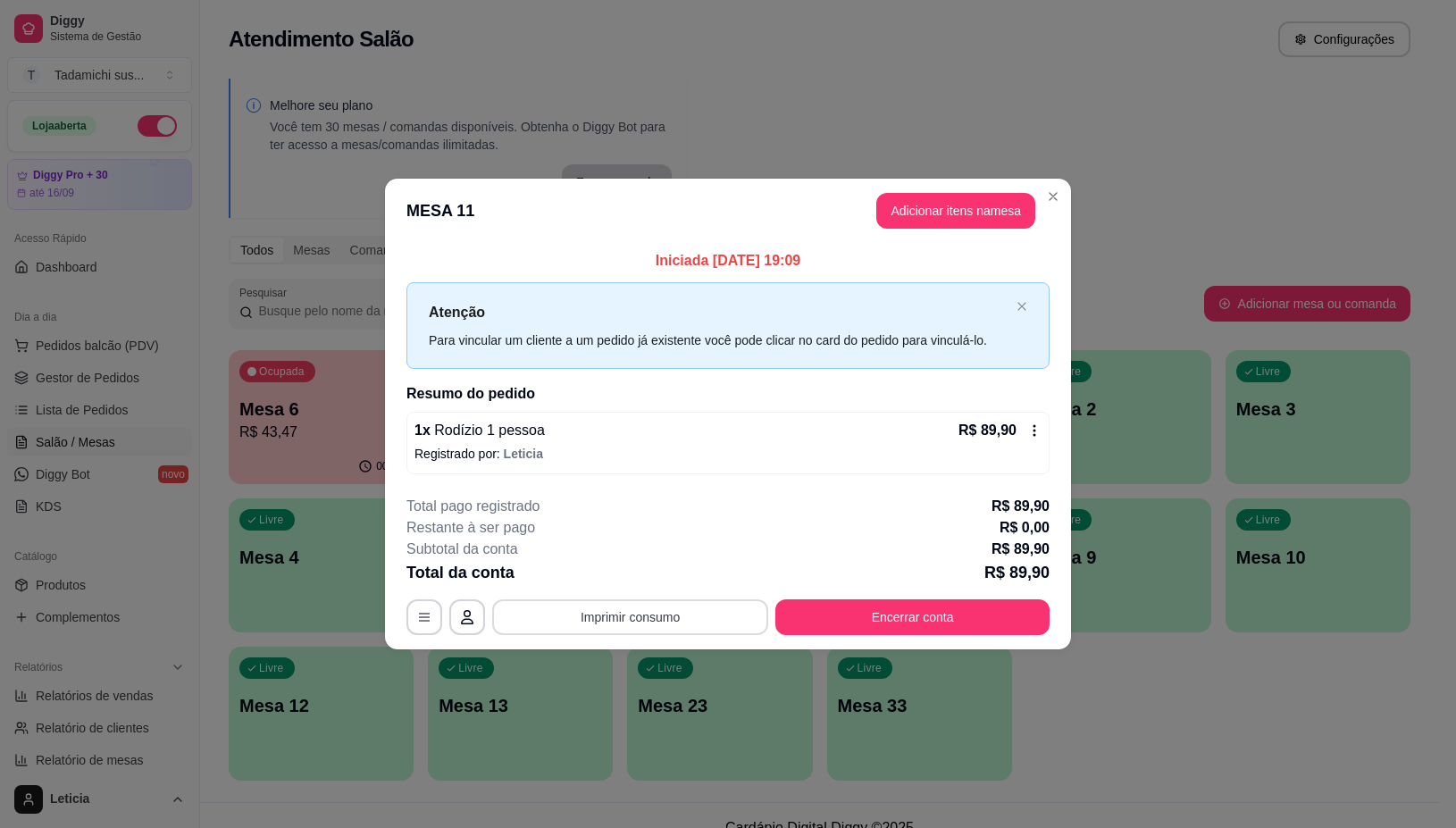
click at [731, 615] on button "Imprimir consumo" at bounding box center [630, 617] width 276 height 36
click at [640, 533] on button "IMPRESSORA" at bounding box center [635, 541] width 137 height 29
click at [806, 612] on button "Encerrar conta" at bounding box center [913, 617] width 267 height 35
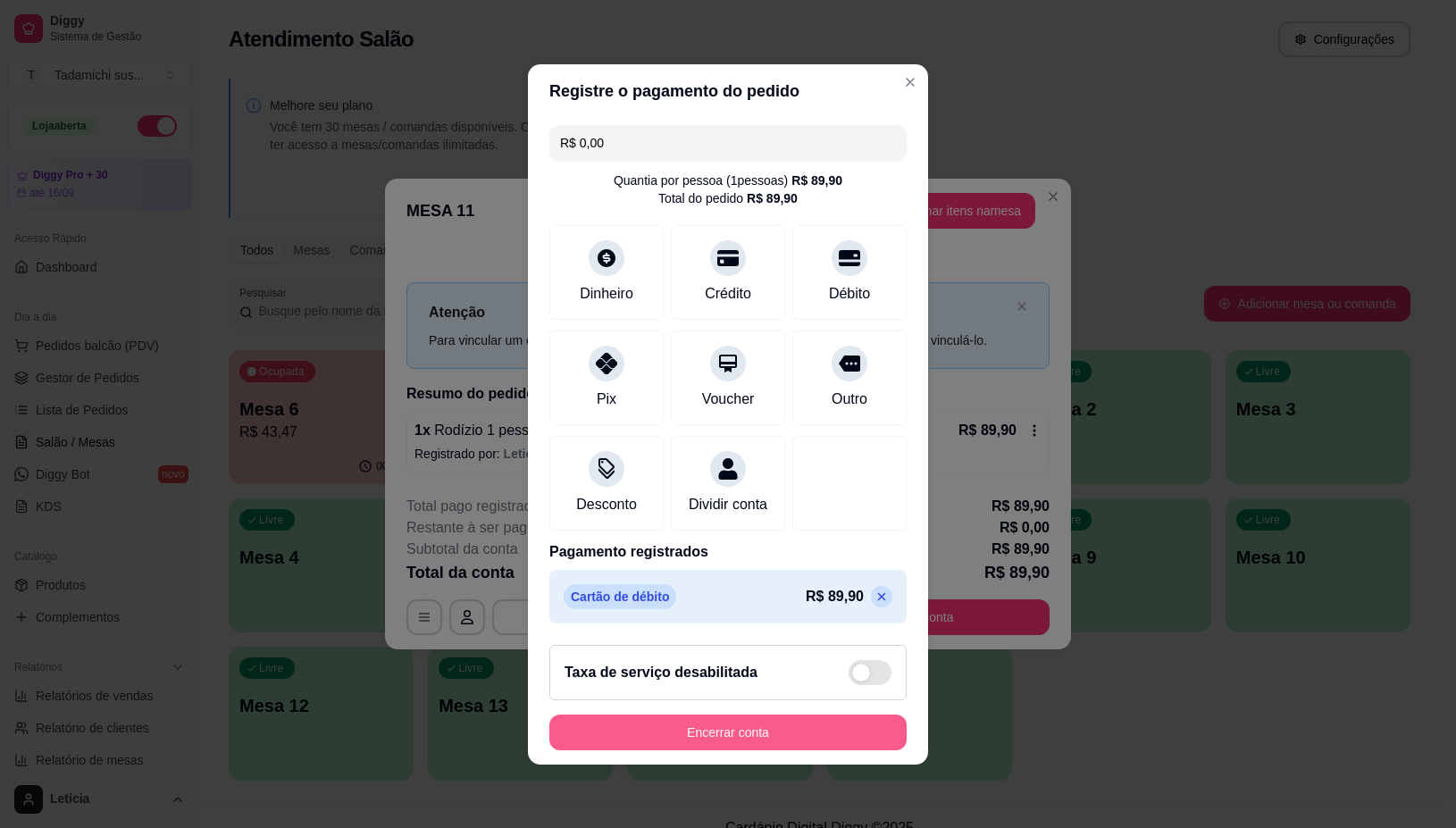
click at [798, 729] on button "Encerrar conta" at bounding box center [728, 733] width 357 height 36
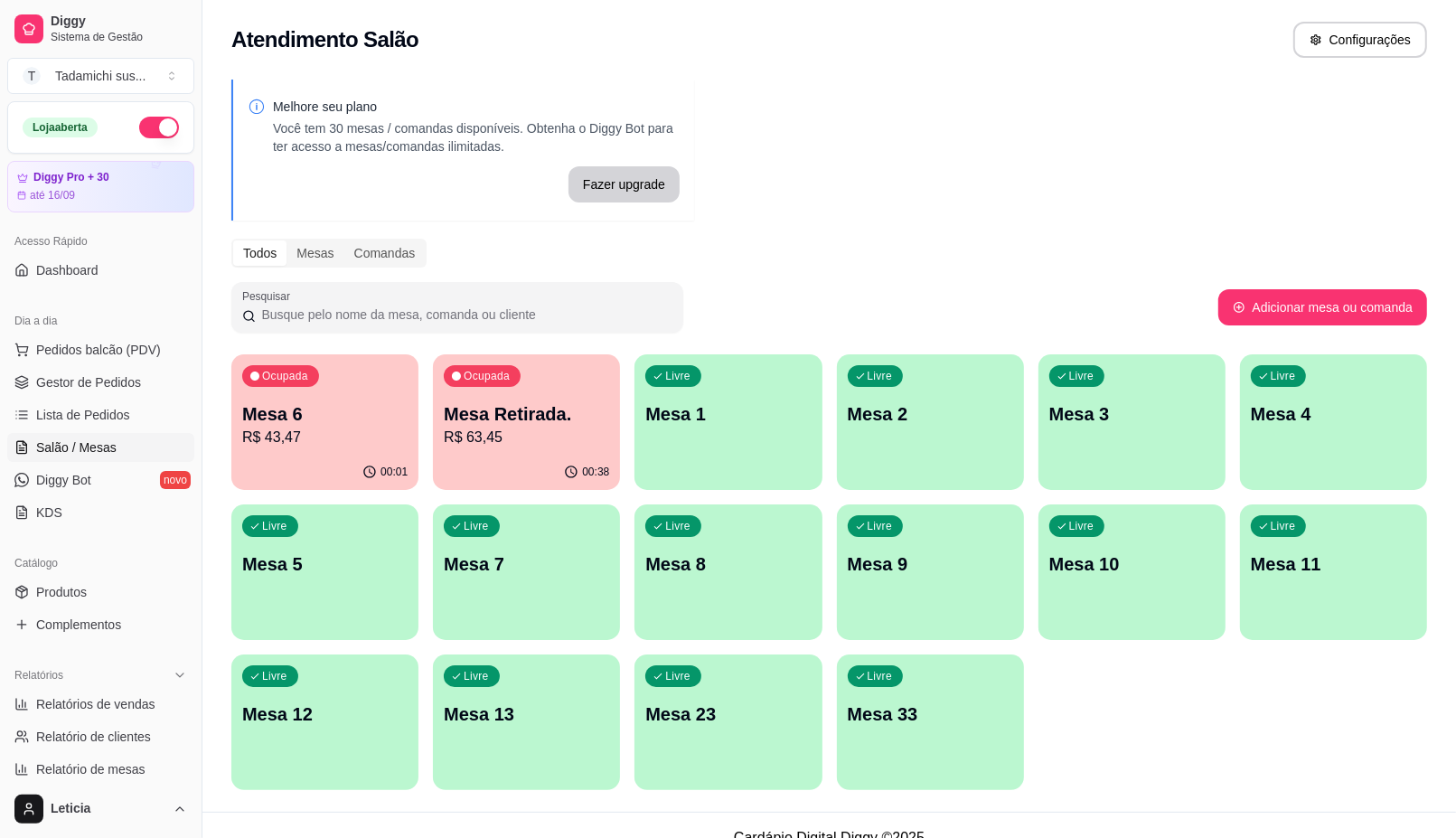
click at [931, 692] on div "Livre Mesa 33" at bounding box center [930, 712] width 187 height 114
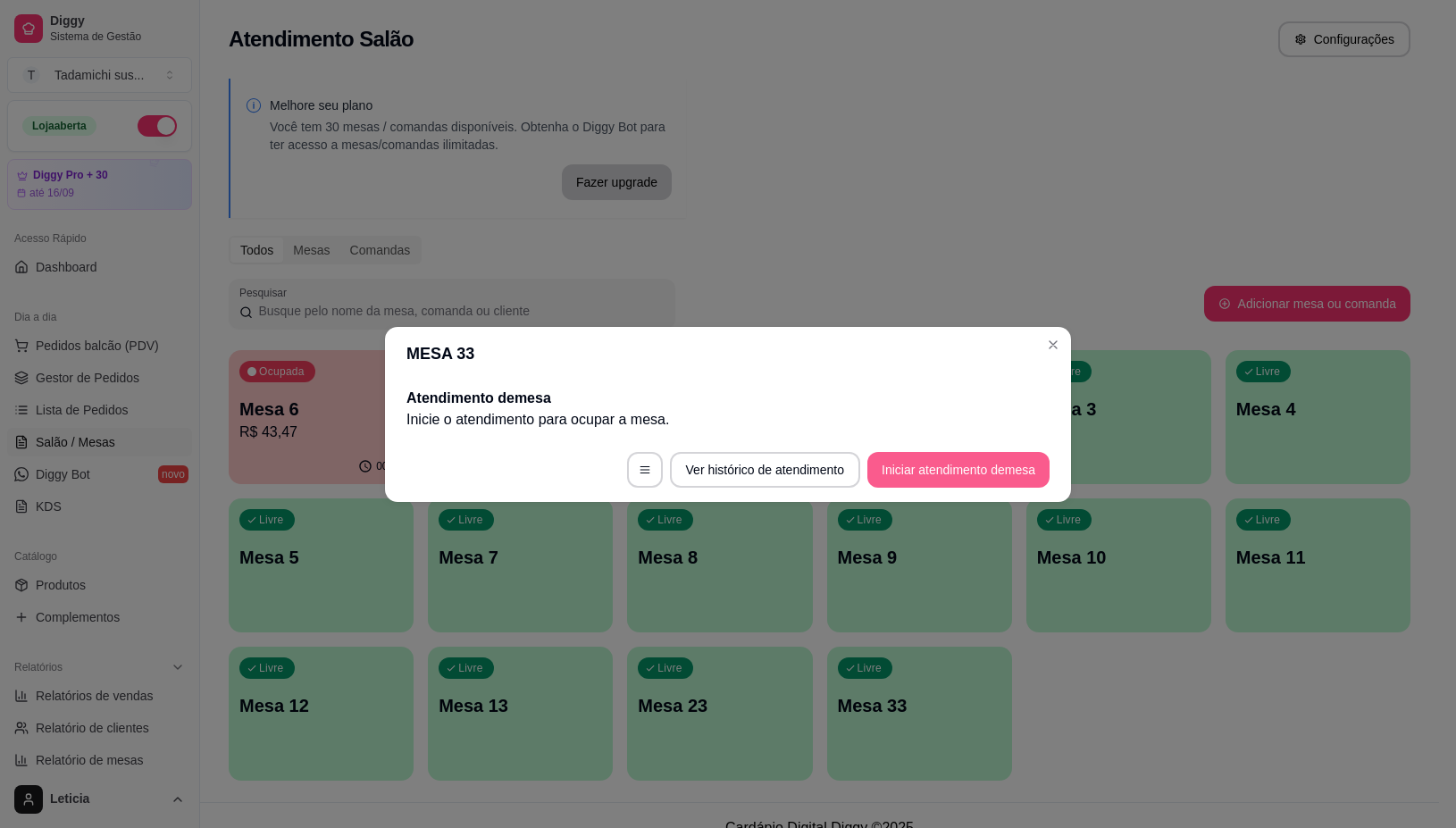
click at [944, 470] on button "Iniciar atendimento de mesa" at bounding box center [959, 470] width 183 height 36
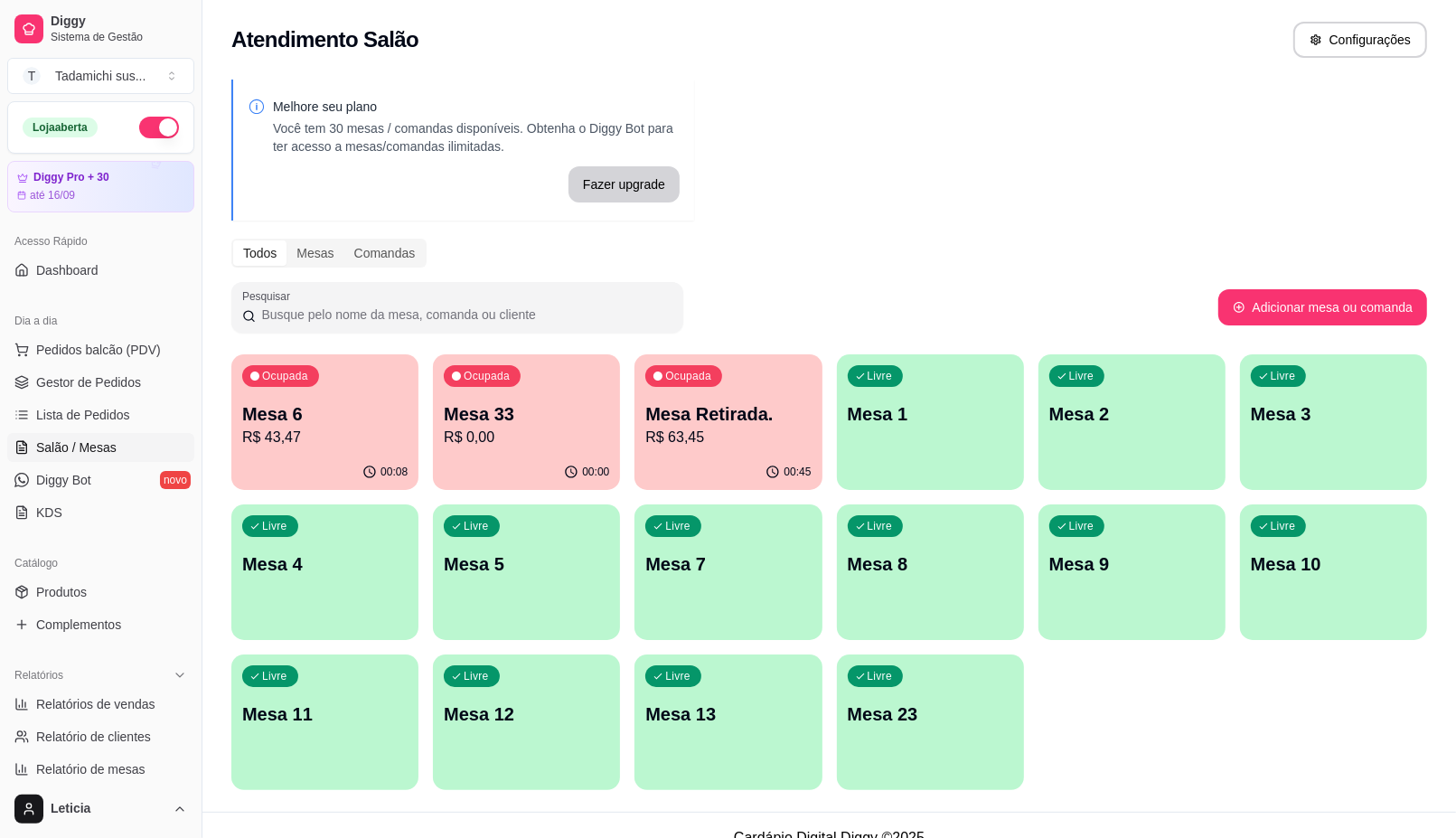
scroll to position [25, 0]
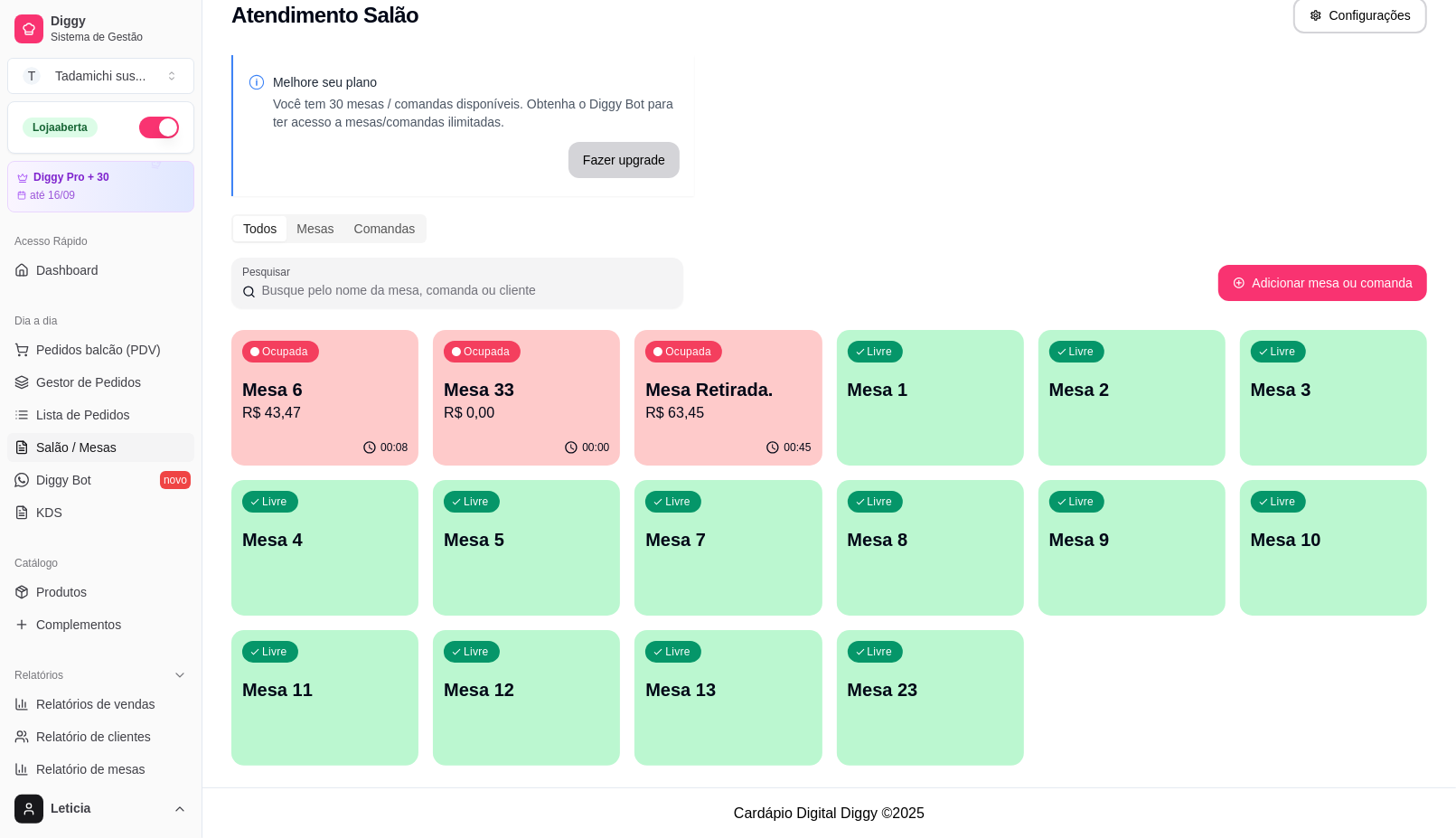
click at [547, 422] on p "R$ 0,00" at bounding box center [526, 414] width 166 height 22
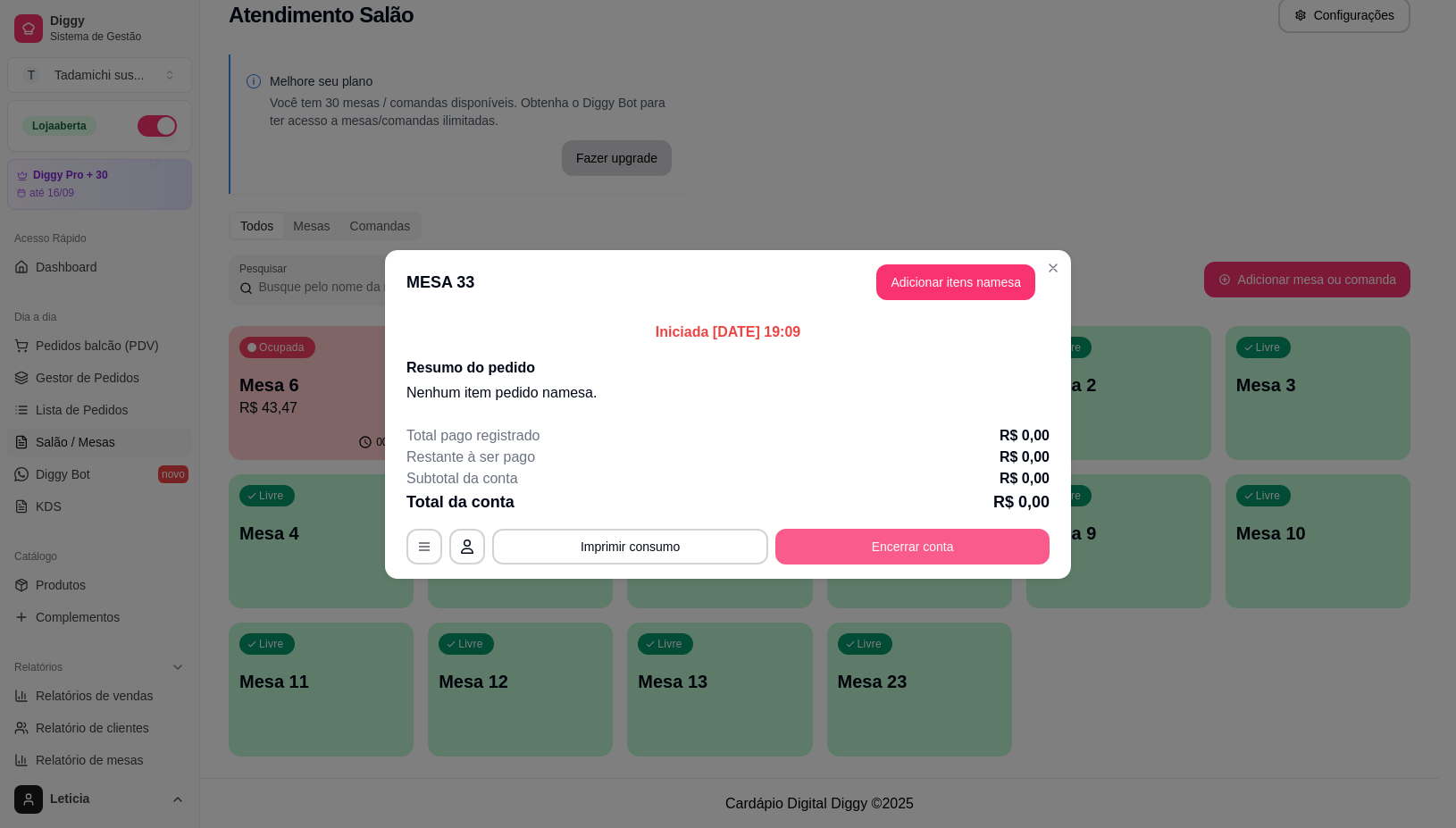
click at [876, 551] on button "Encerrar conta" at bounding box center [912, 547] width 274 height 36
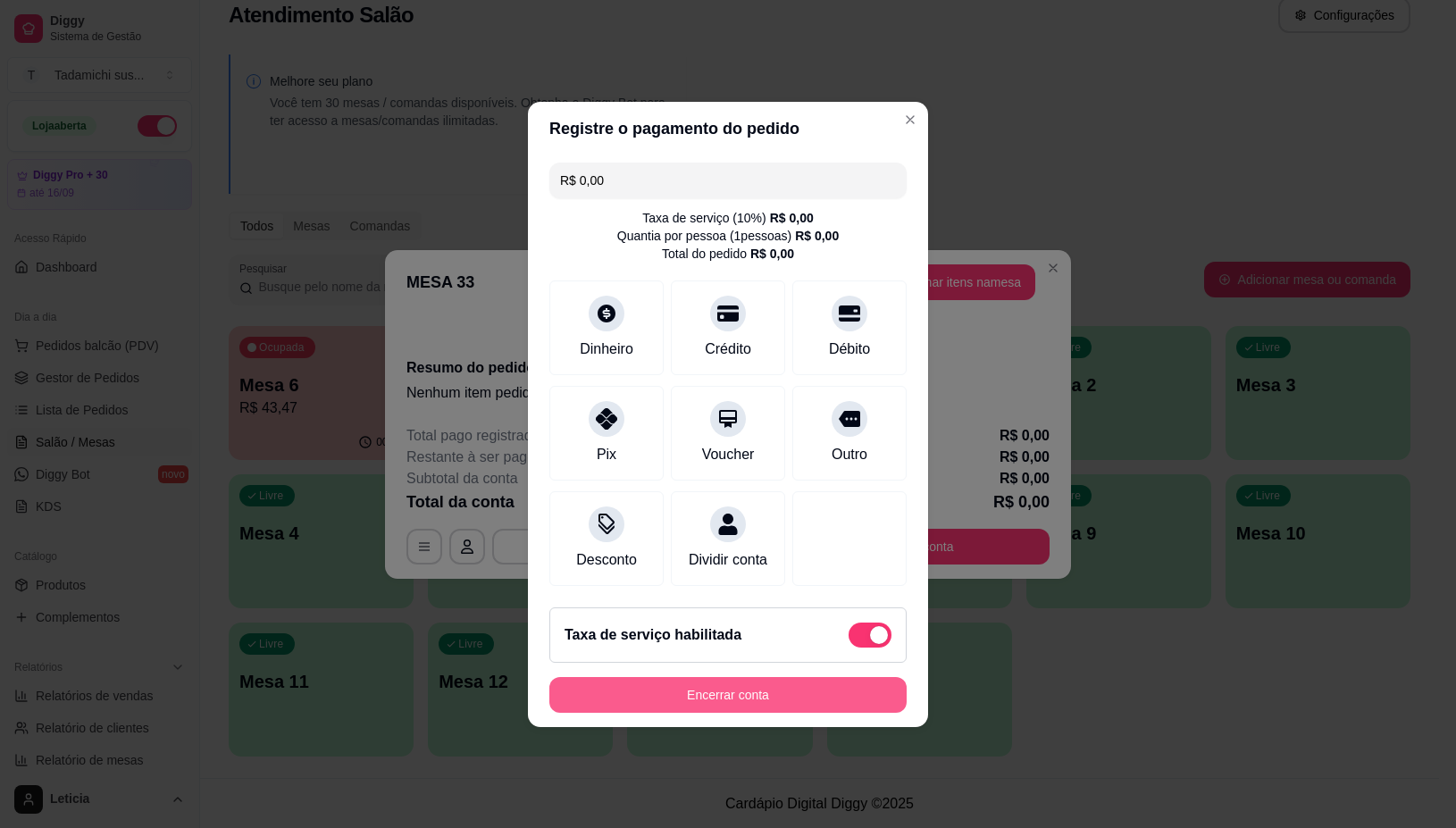
click at [869, 700] on button "Encerrar conta" at bounding box center [728, 695] width 357 height 36
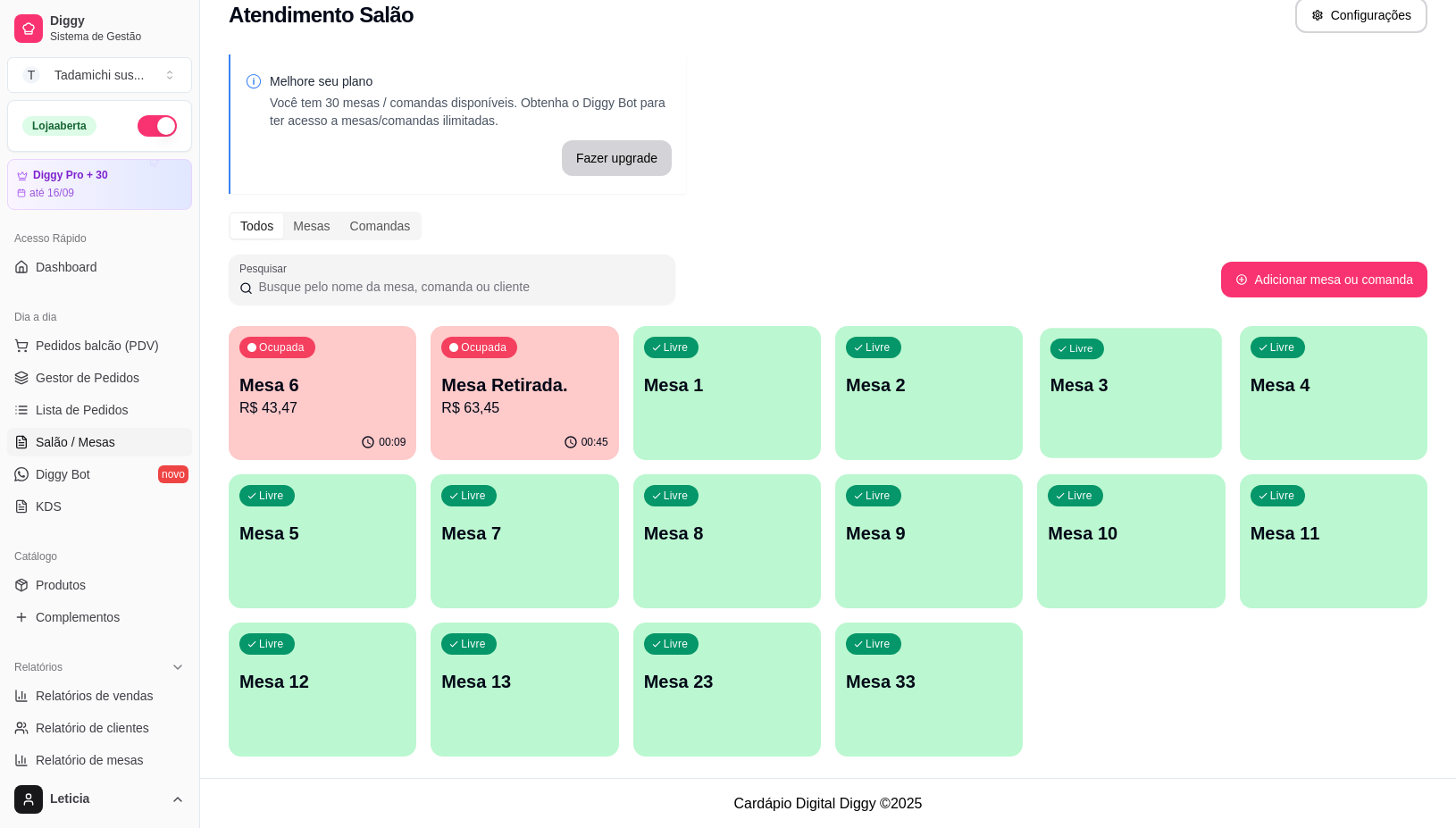
click at [1055, 333] on div "Livre Mesa 3" at bounding box center [1131, 382] width 183 height 109
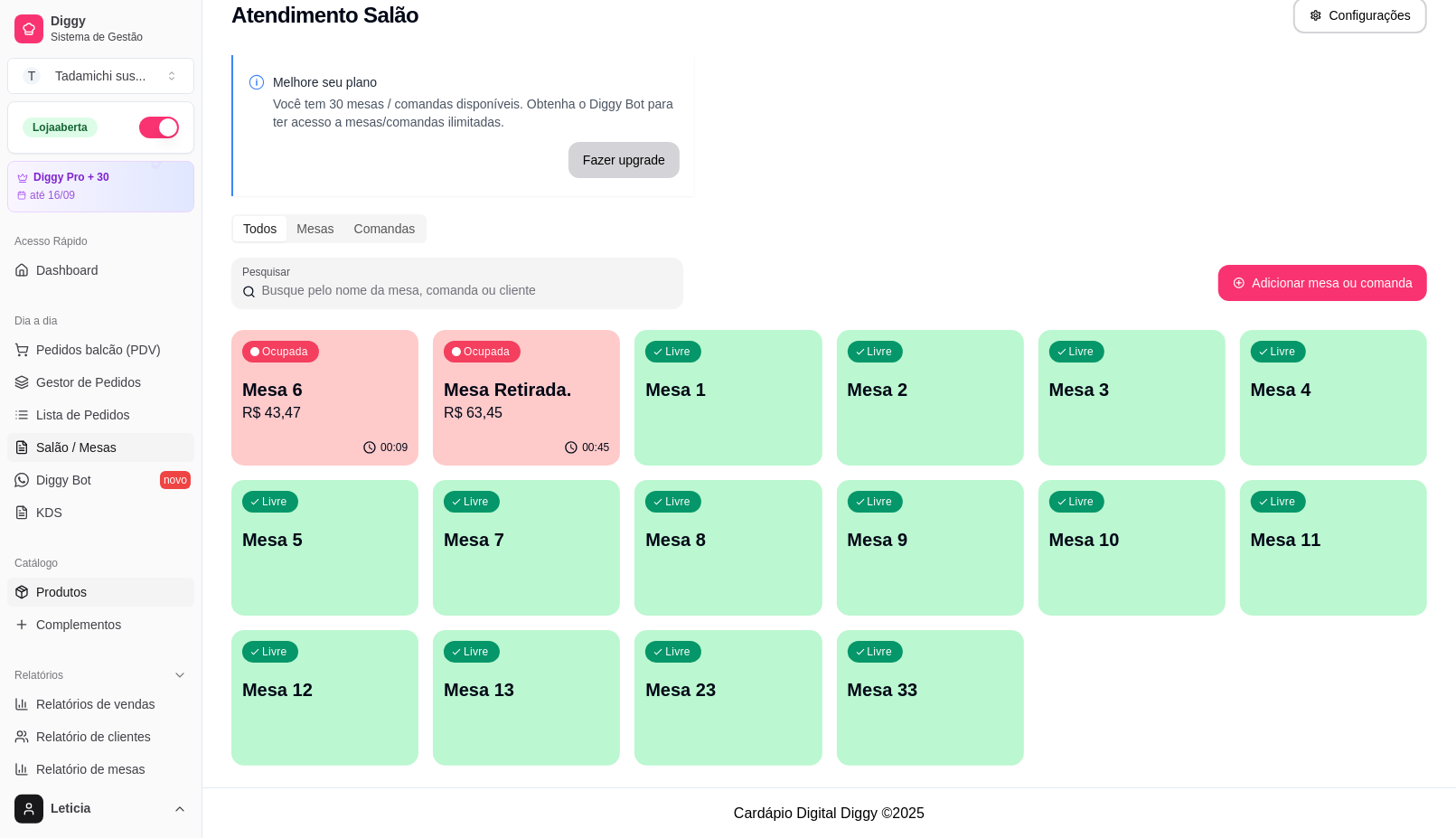
click at [122, 593] on link "Produtos" at bounding box center [101, 593] width 187 height 29
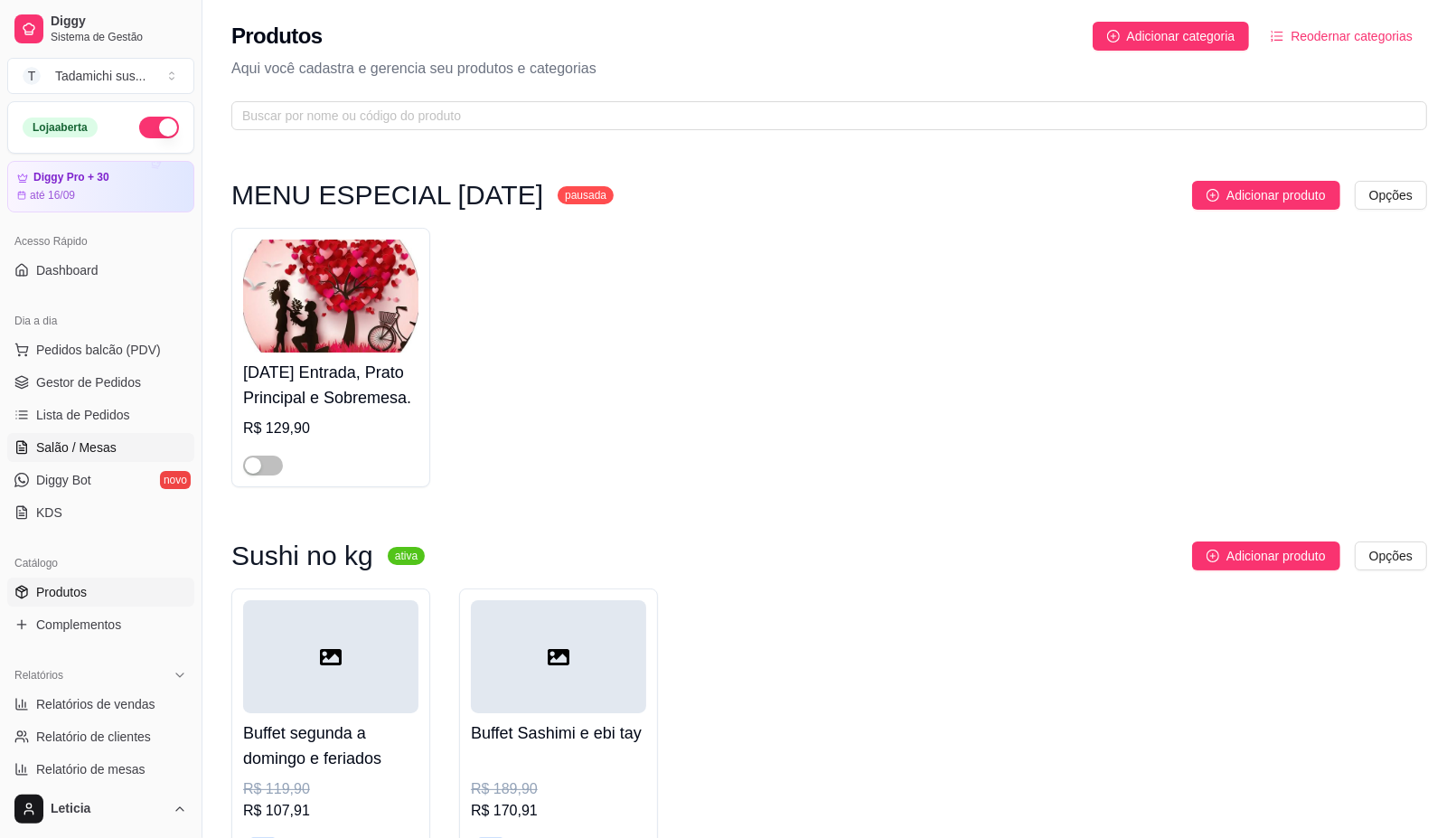
click at [59, 441] on span "Salão / Mesas" at bounding box center [77, 447] width 80 height 18
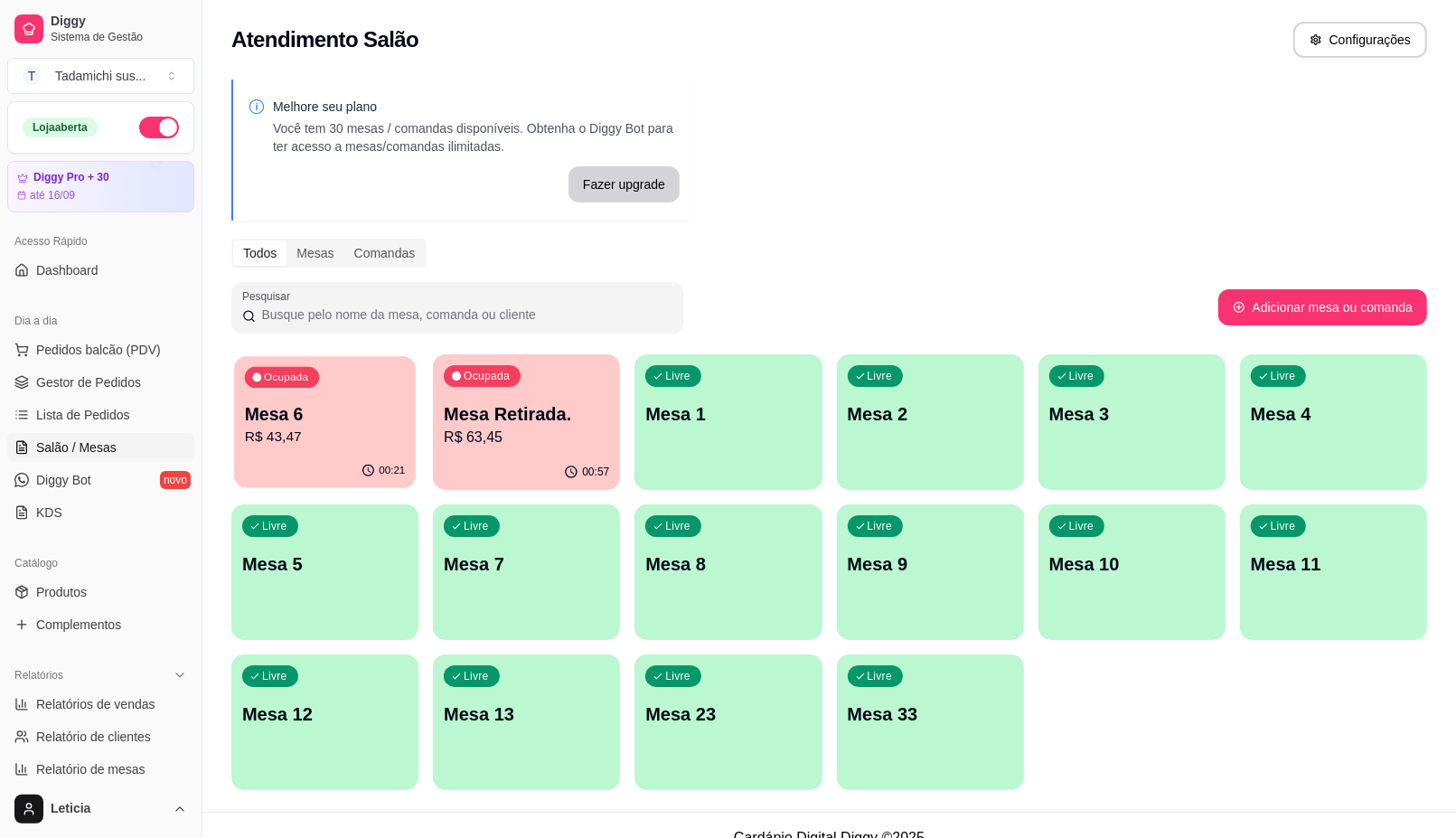
click at [287, 454] on div "Ocupada Mesa 6 R$ 43,47" at bounding box center [325, 404] width 182 height 98
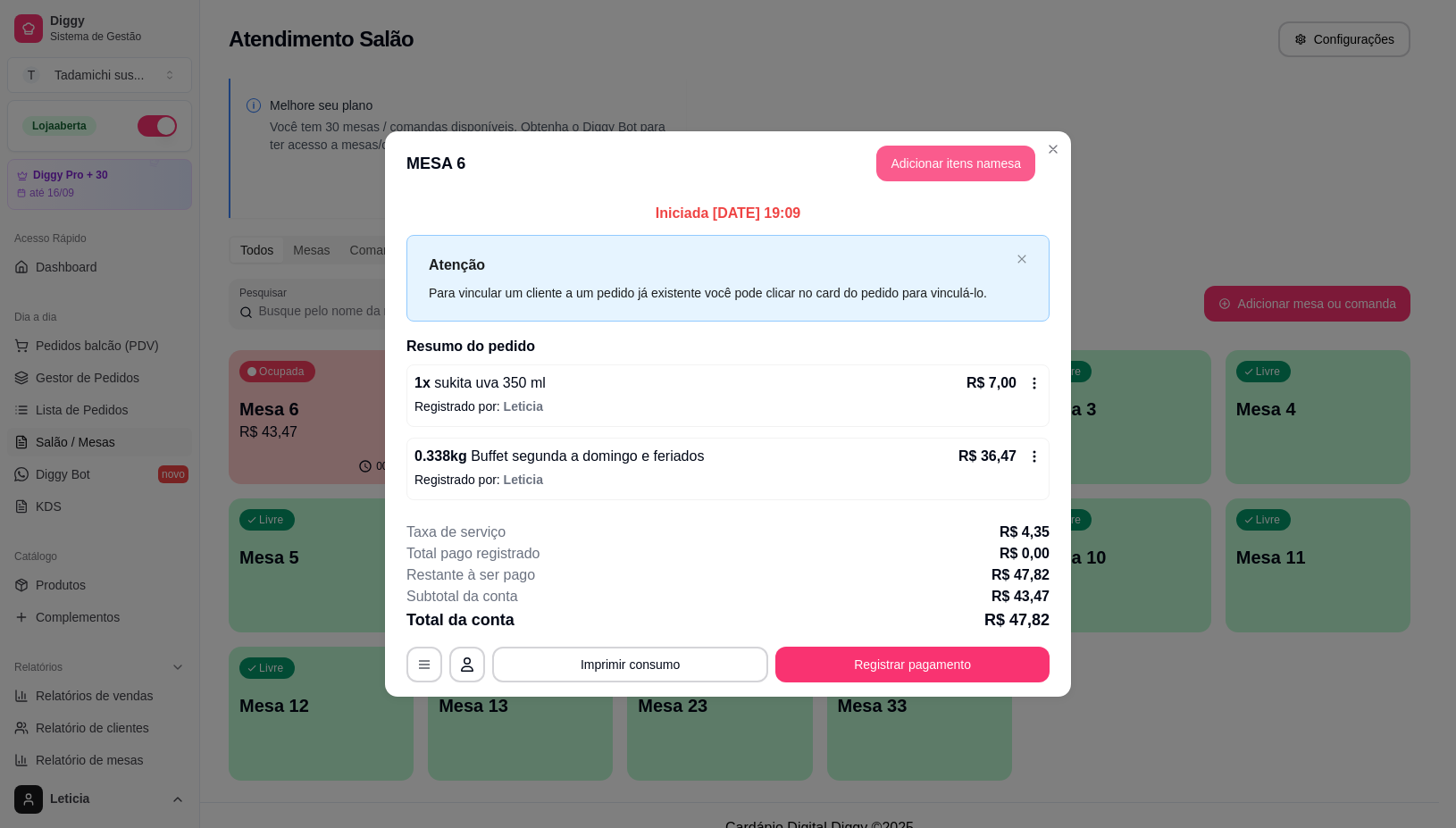
click at [991, 159] on button "Adicionar itens na mesa" at bounding box center [956, 164] width 159 height 36
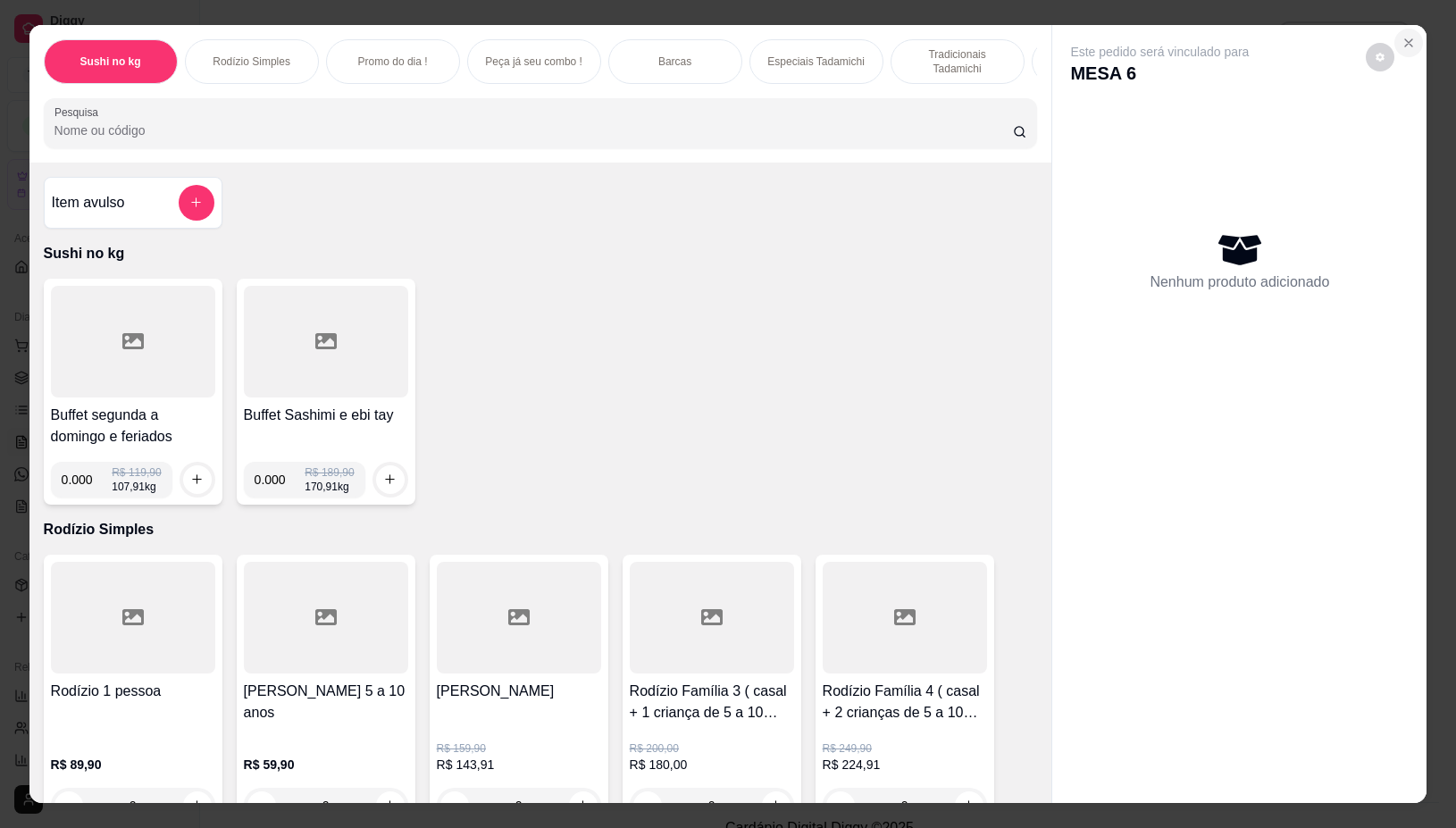
click at [1409, 29] on button "Close" at bounding box center [1409, 43] width 29 height 29
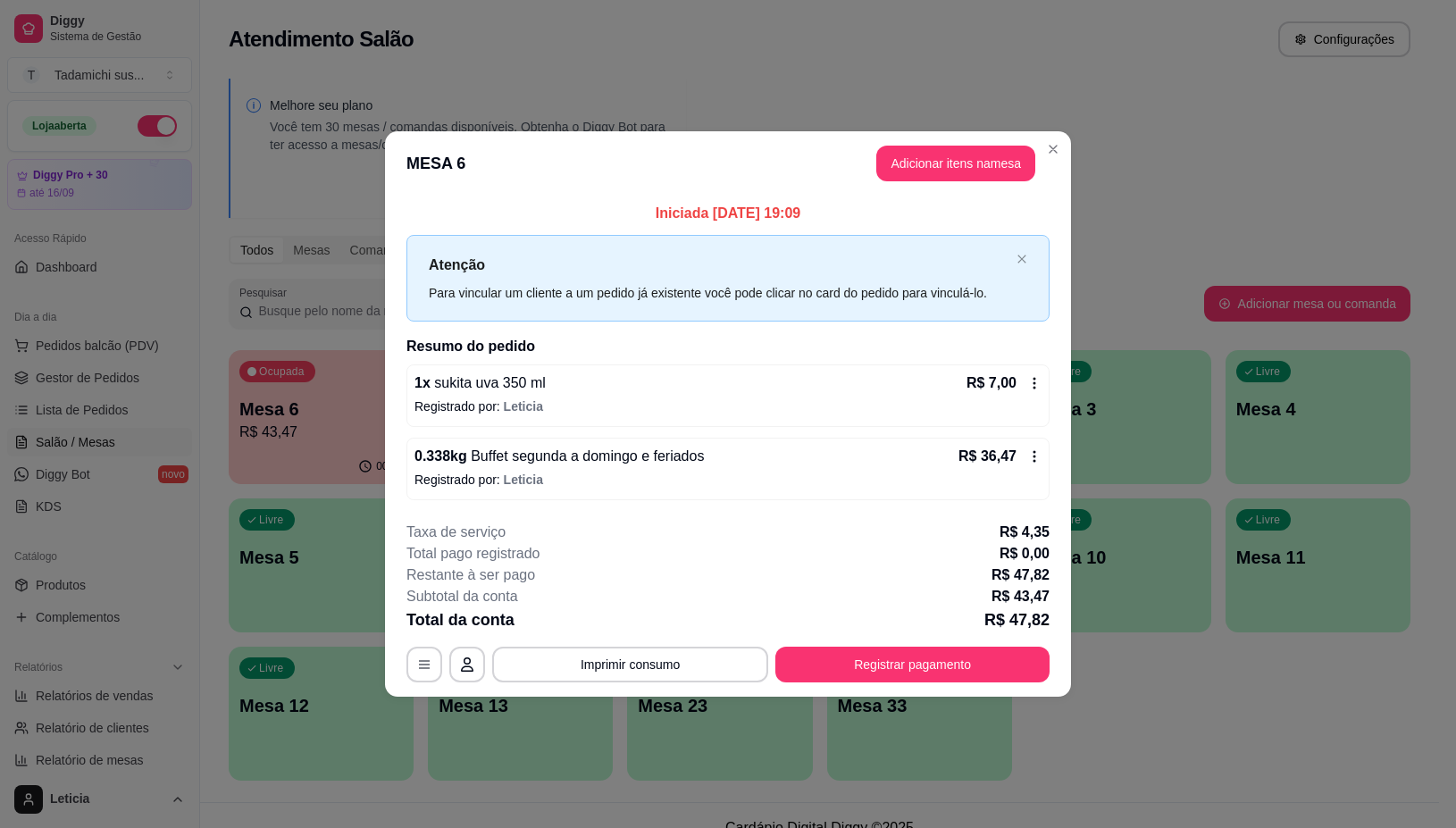
click at [961, 172] on button "Adicionar itens na mesa" at bounding box center [956, 164] width 159 height 36
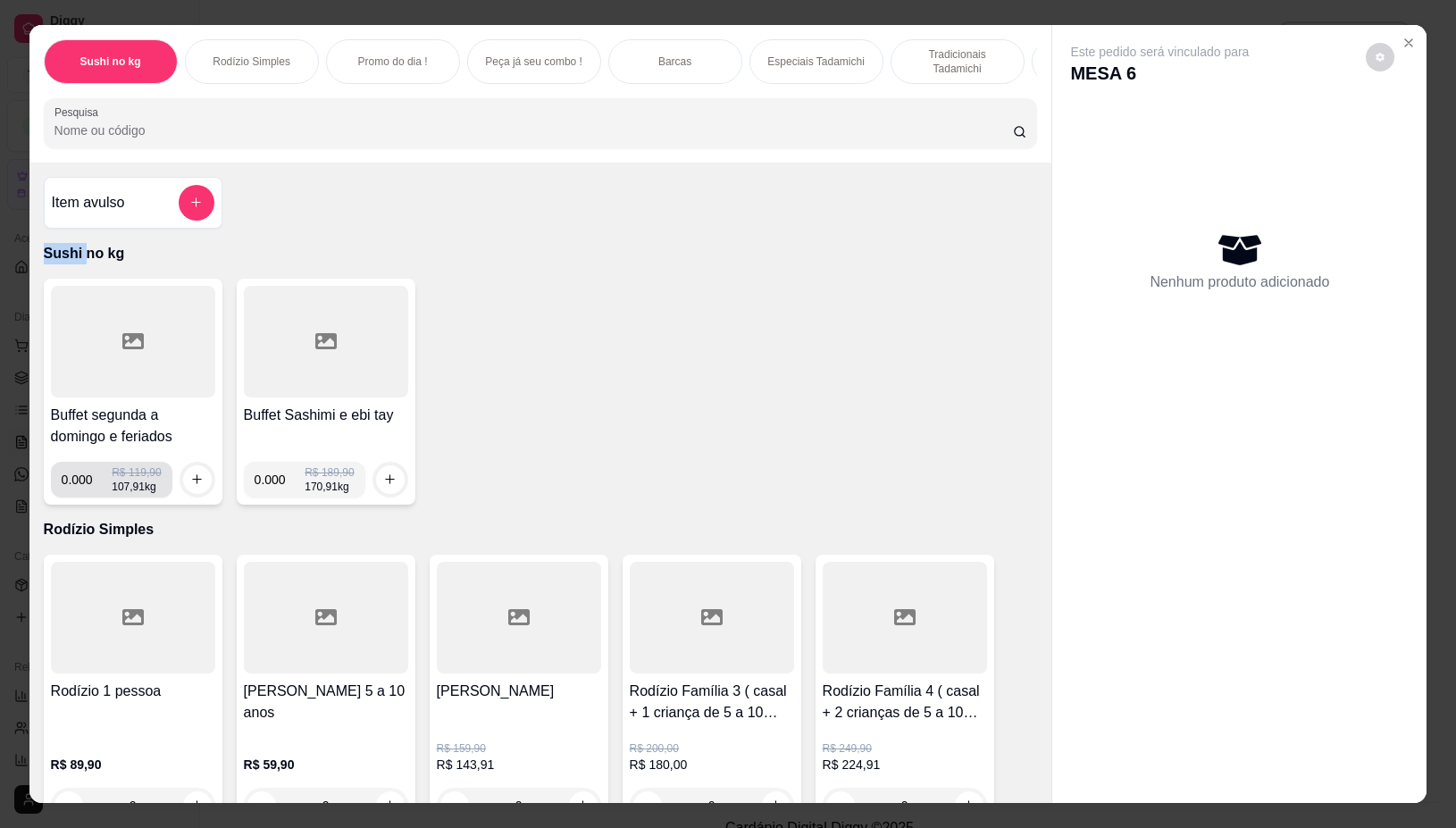
click at [81, 478] on input "0.000" at bounding box center [87, 480] width 51 height 36
type input "0.360"
click at [194, 494] on button "increase-product-quantity" at bounding box center [198, 480] width 29 height 29
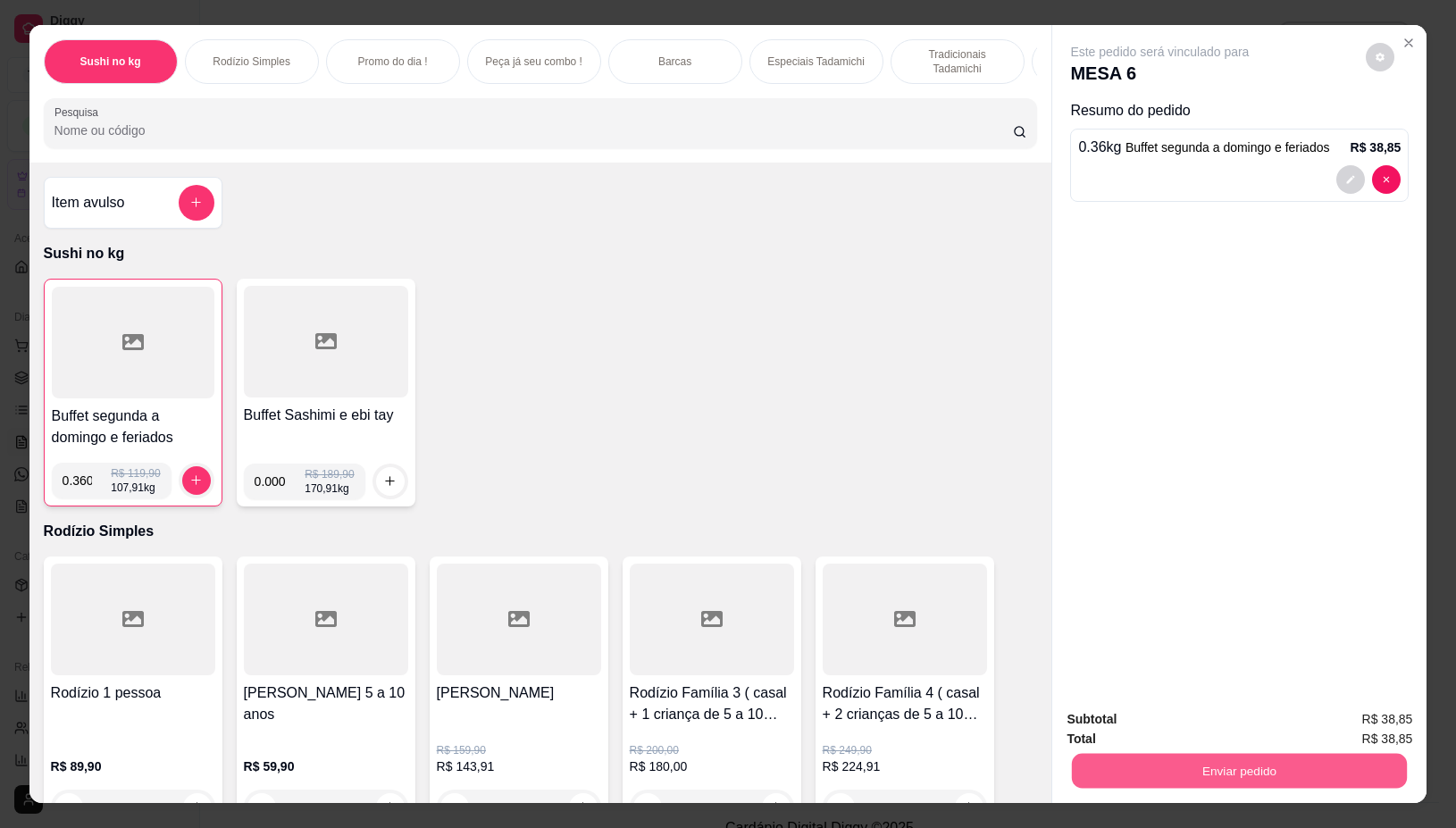
click at [1389, 766] on button "Enviar pedido" at bounding box center [1239, 771] width 335 height 35
click at [1184, 726] on button "Não registrar e enviar pedido" at bounding box center [1179, 720] width 186 height 34
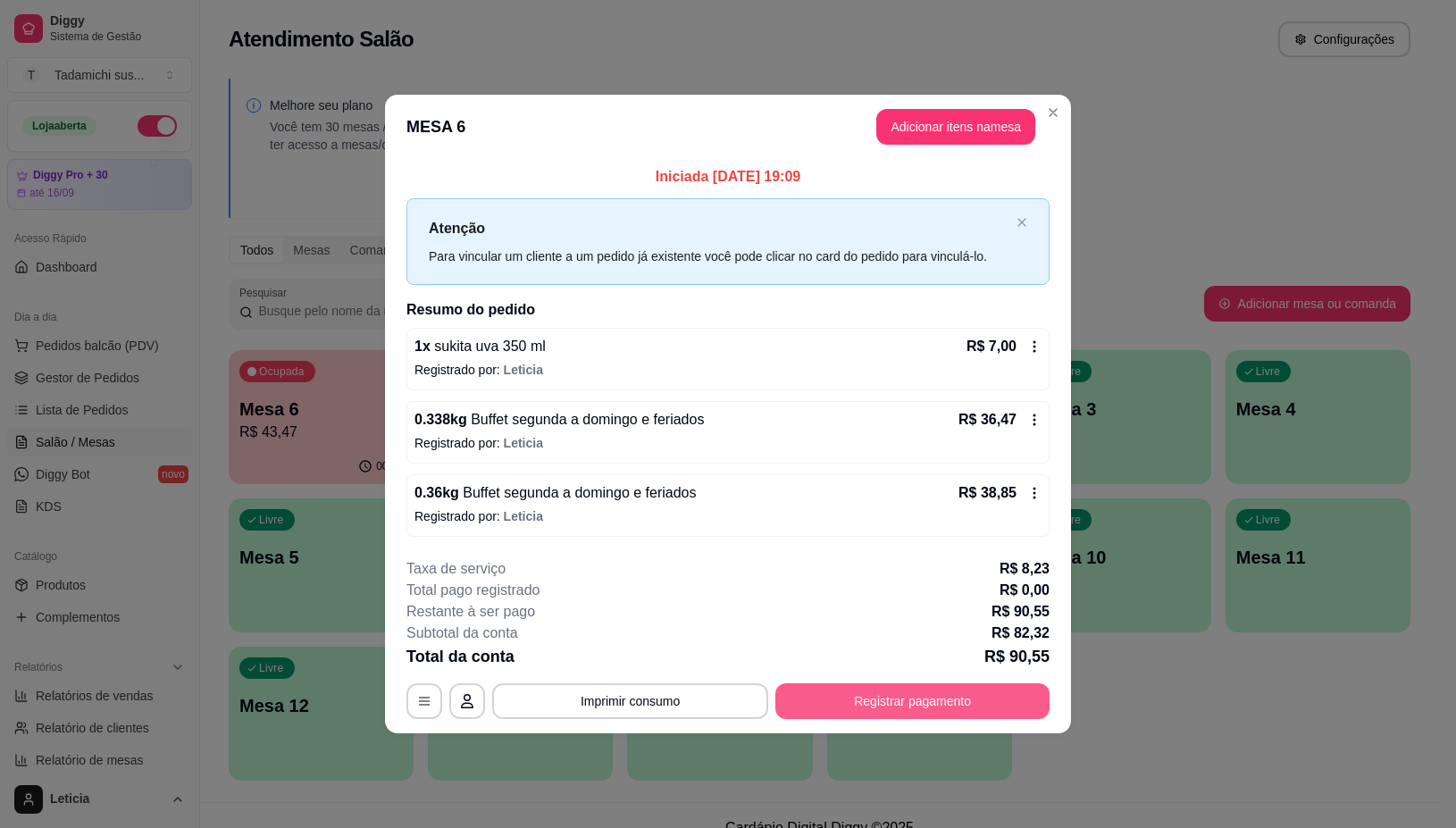
click at [878, 701] on button "Registrar pagamento" at bounding box center [912, 701] width 274 height 36
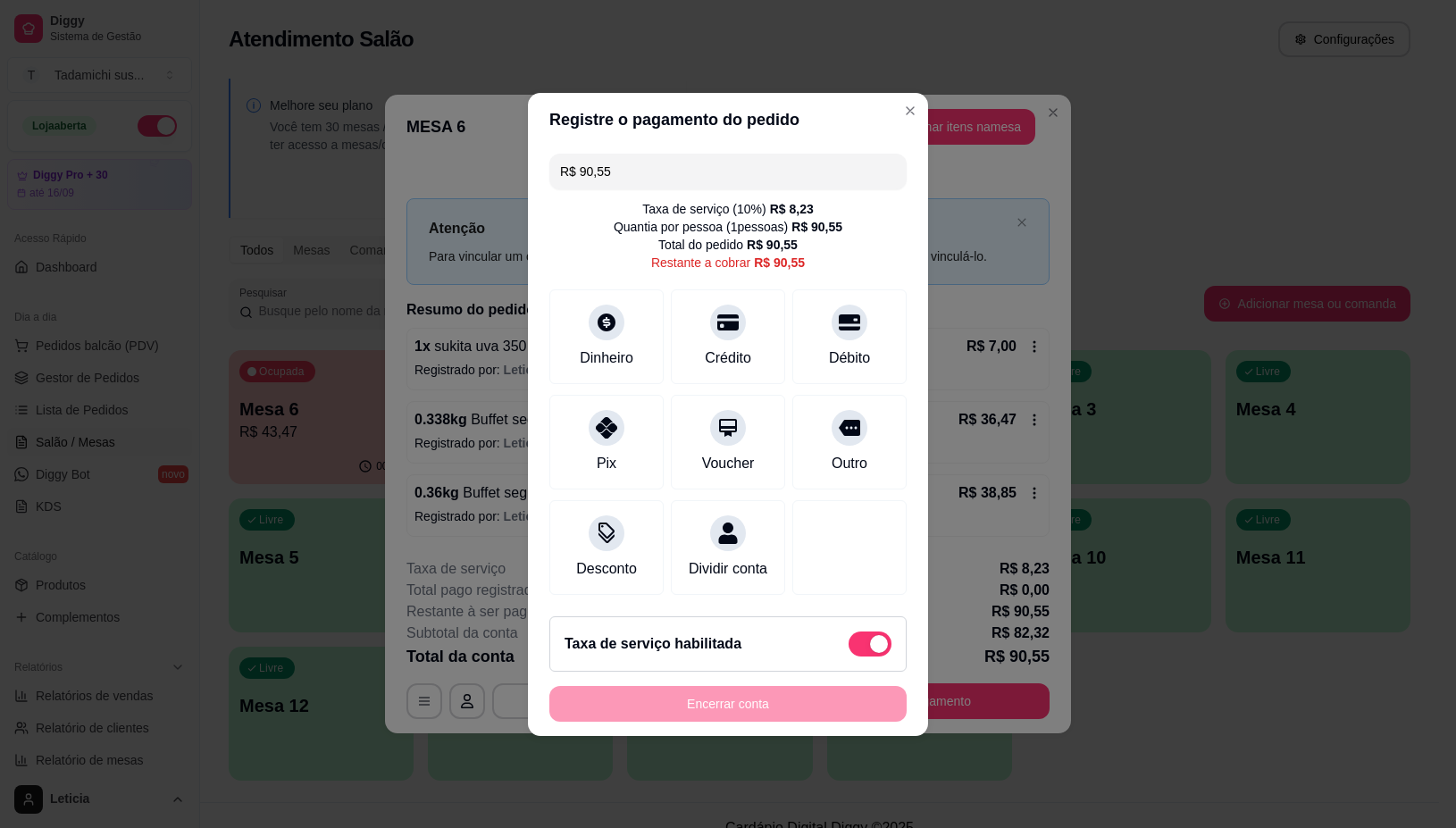
click at [870, 654] on span at bounding box center [879, 645] width 18 height 18
click at [860, 656] on input "checkbox" at bounding box center [853, 653] width 12 height 12
checkbox input "true"
type input "R$ 82,32"
checkbox input "false"
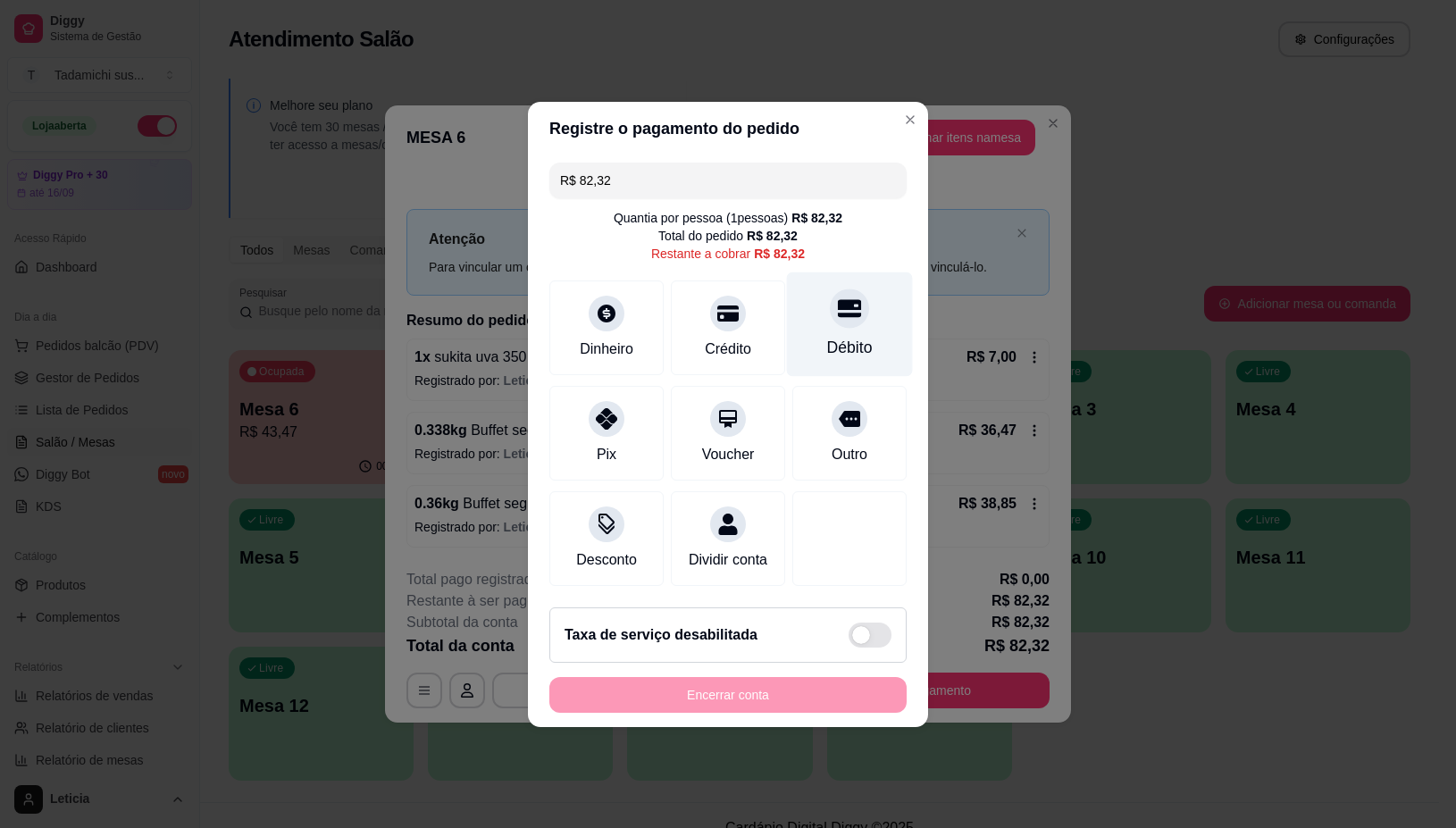
click at [863, 319] on div "Débito" at bounding box center [850, 324] width 126 height 105
type input "R$ 0,00"
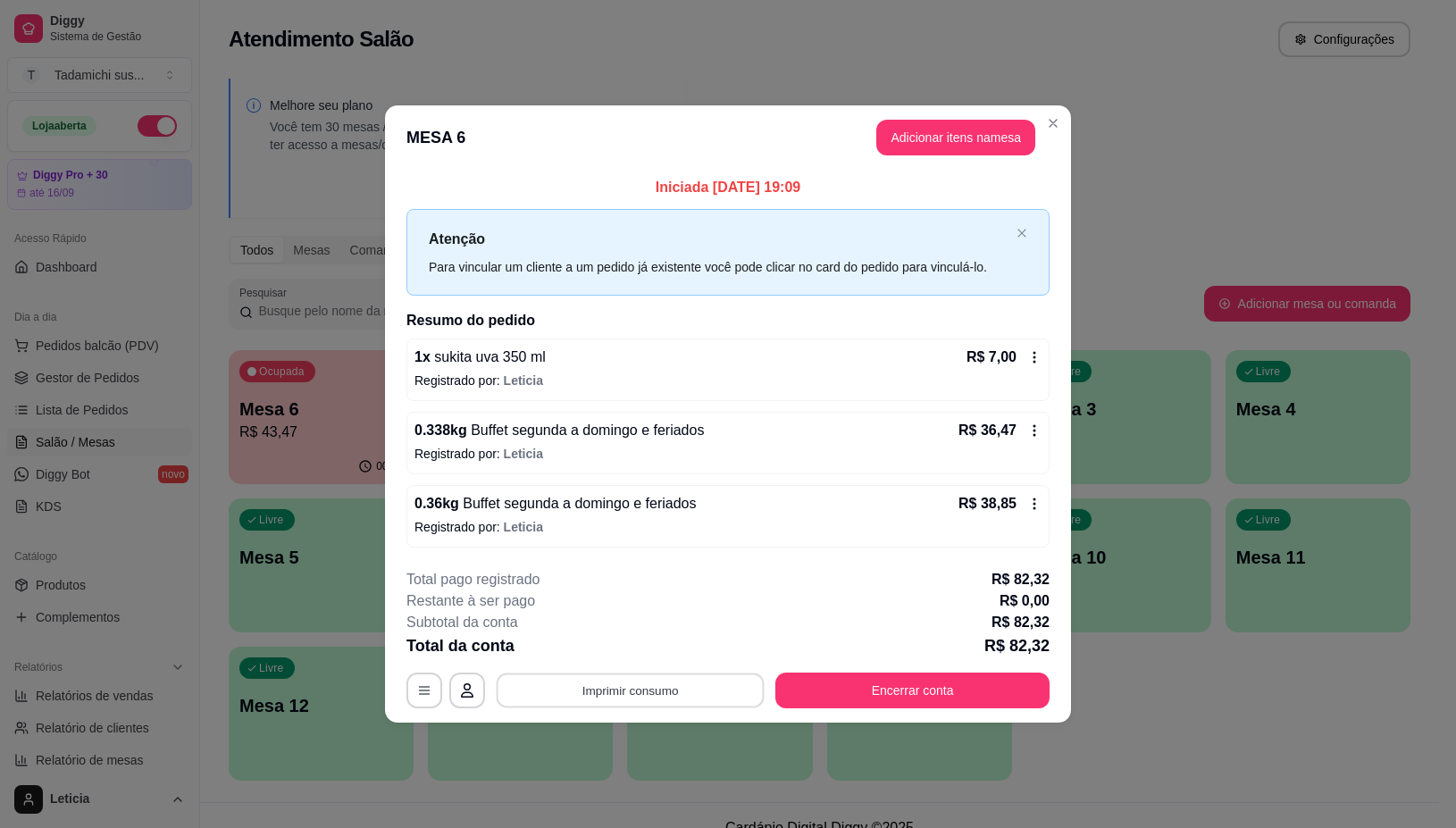
click at [731, 683] on button "Imprimir consumo" at bounding box center [631, 691] width 268 height 35
click at [671, 617] on button "IMPRESSORA" at bounding box center [635, 615] width 137 height 29
click at [982, 682] on button "Encerrar conta" at bounding box center [912, 691] width 274 height 36
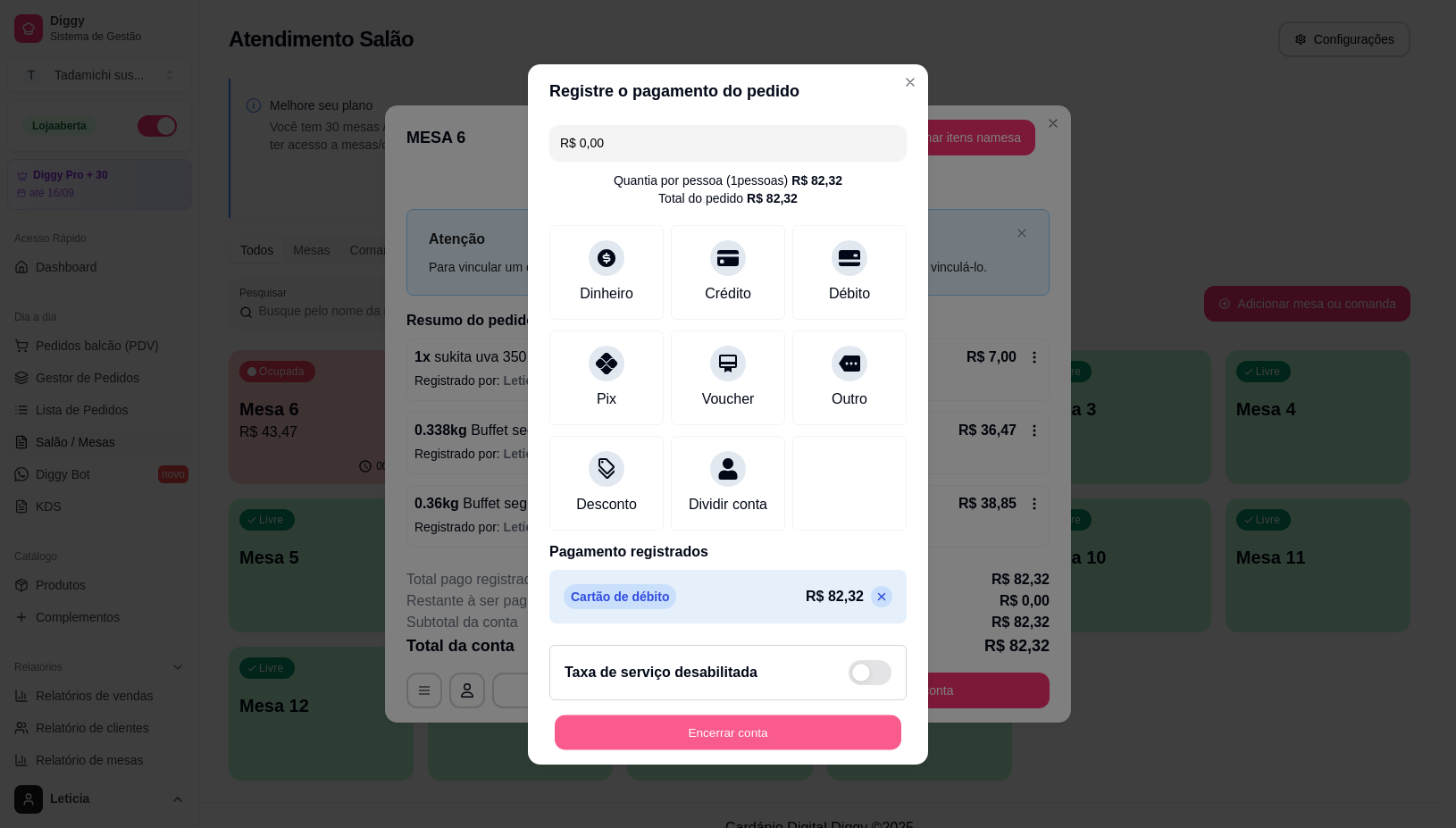
click at [707, 735] on button "Encerrar conta" at bounding box center [728, 732] width 346 height 35
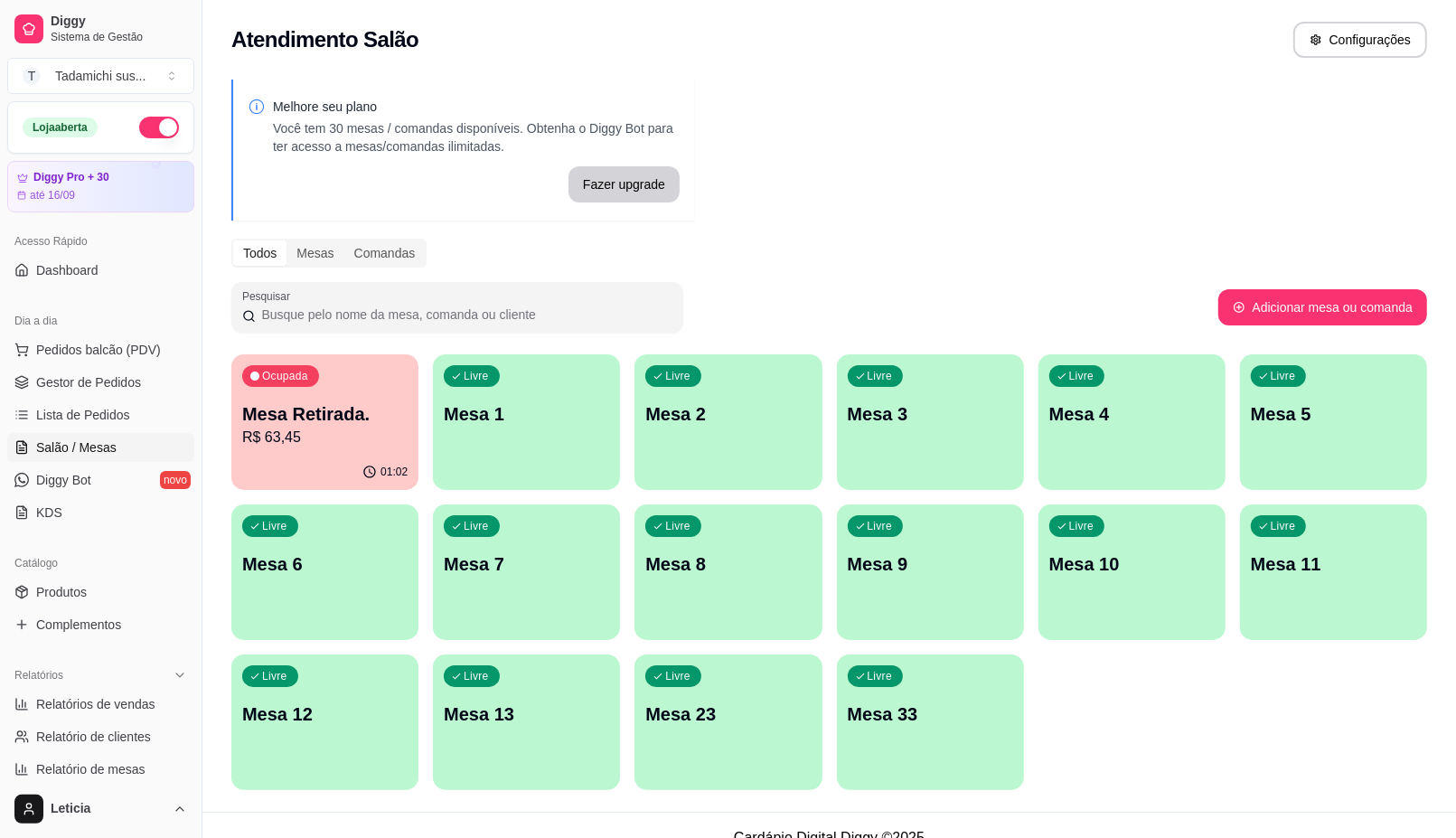
click at [373, 435] on p "R$ 63,45" at bounding box center [325, 438] width 166 height 22
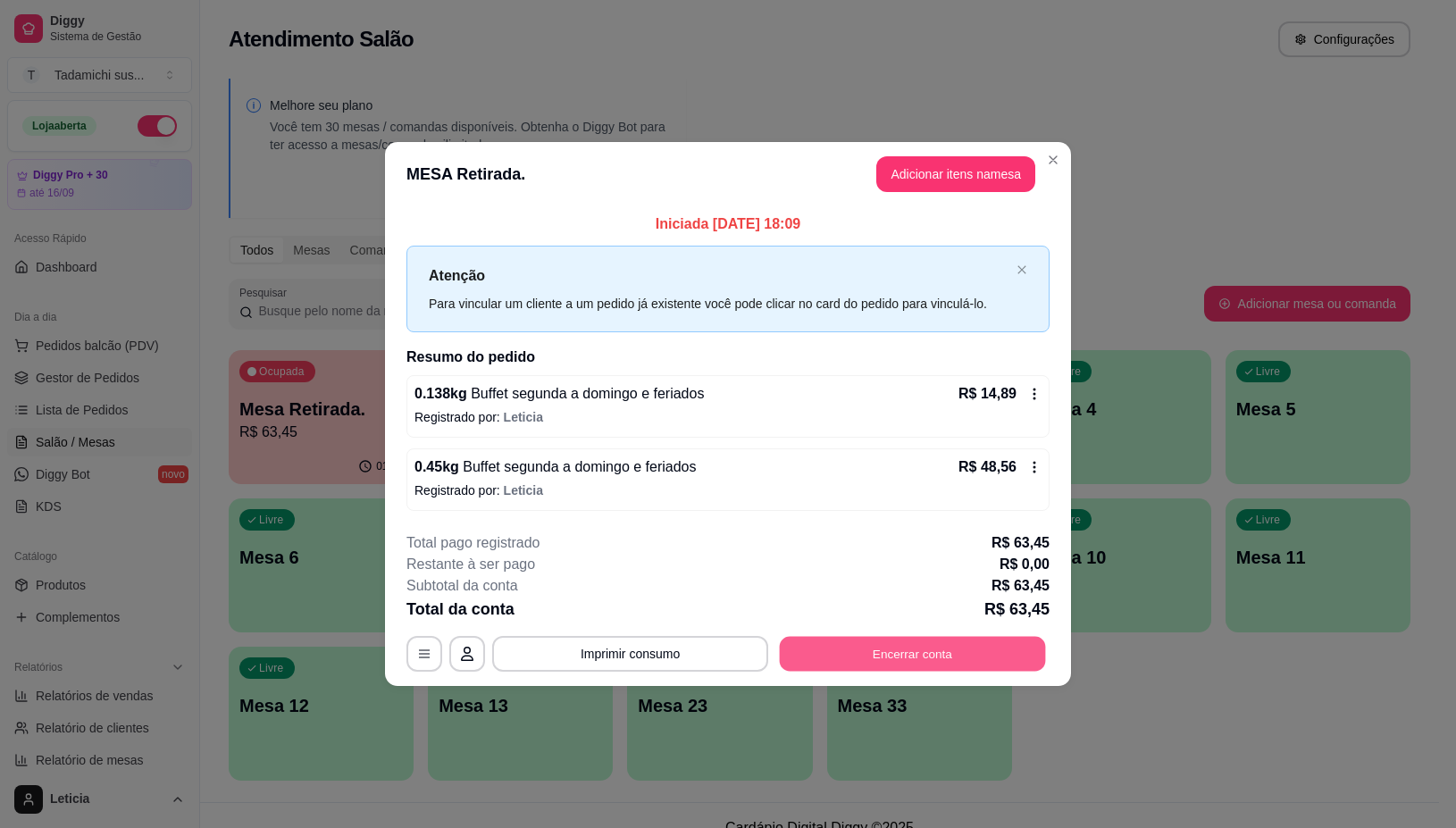
click at [878, 659] on button "Encerrar conta" at bounding box center [913, 654] width 267 height 35
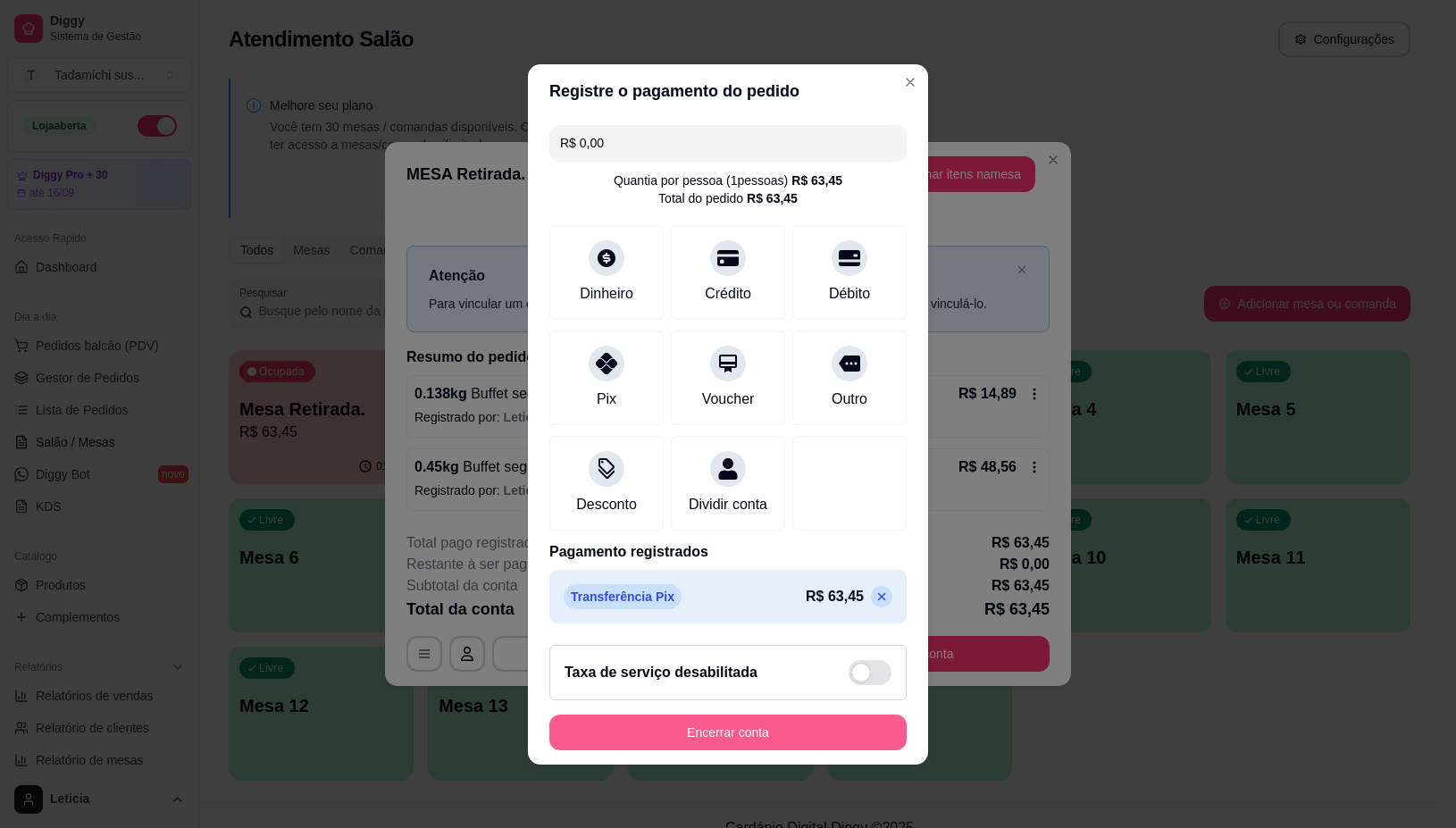
click at [831, 731] on button "Encerrar conta" at bounding box center [728, 733] width 357 height 36
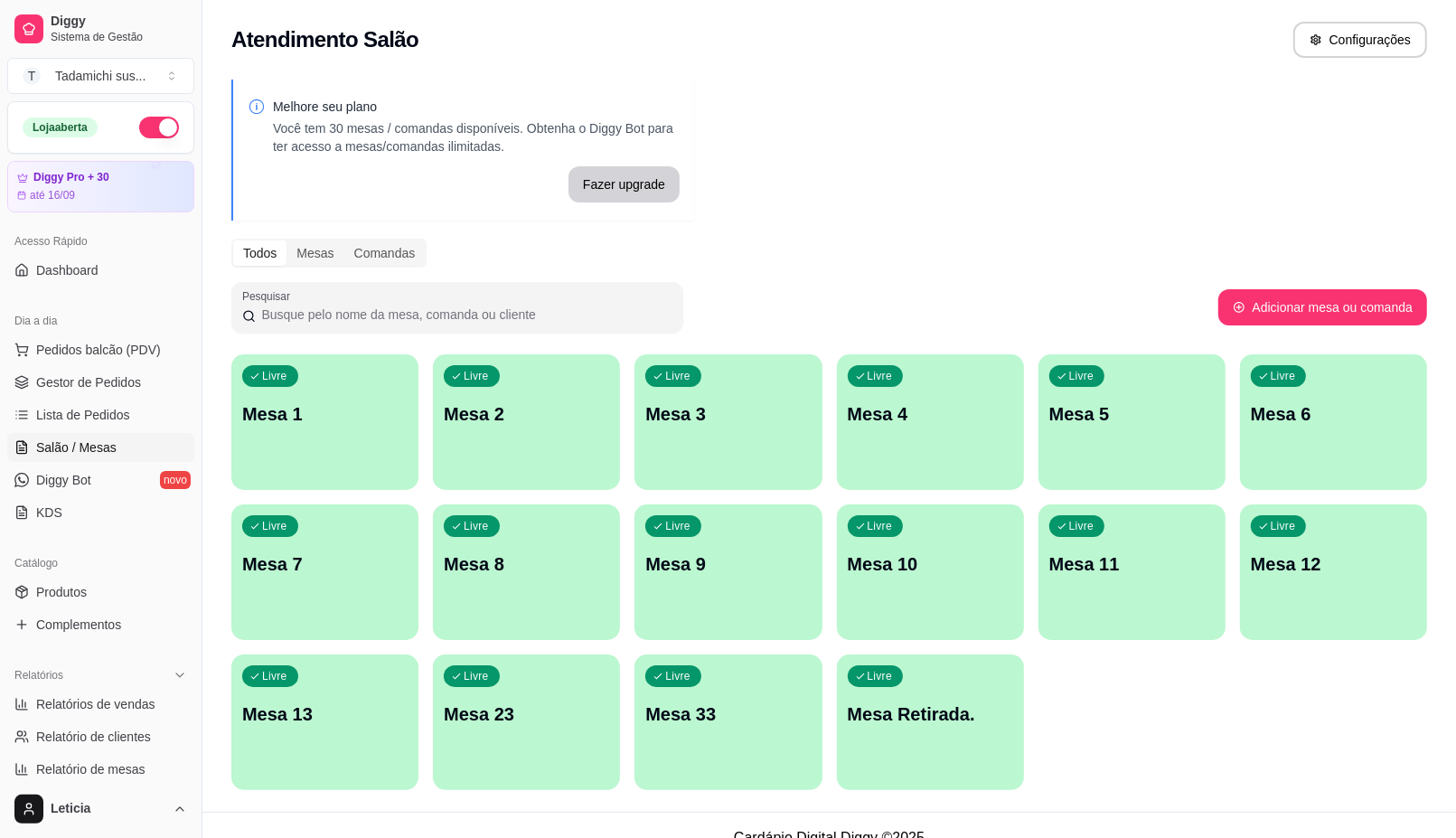
click at [304, 457] on div "Livre Mesa 1" at bounding box center [325, 411] width 187 height 114
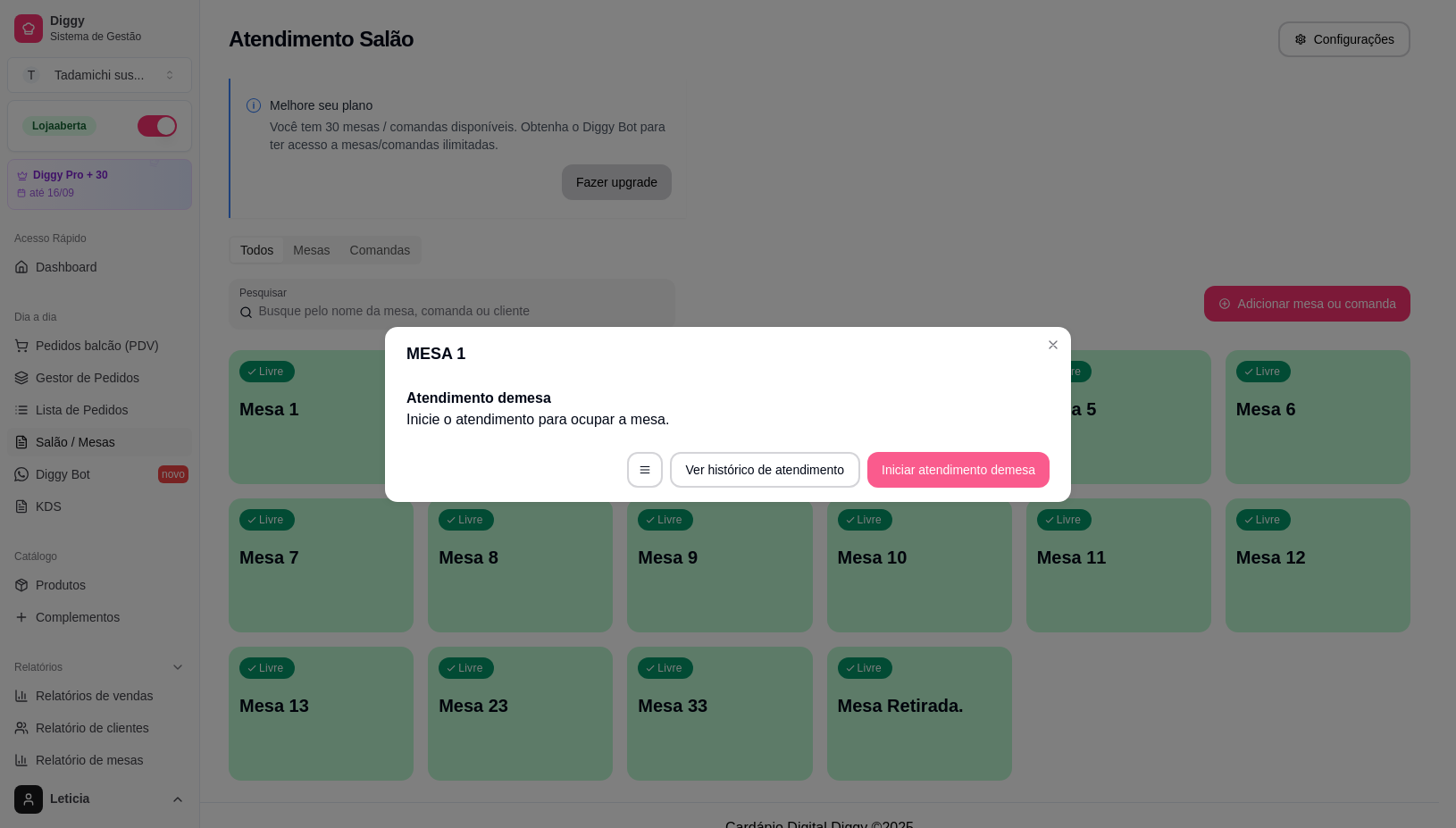
click at [950, 474] on button "Iniciar atendimento de mesa" at bounding box center [959, 470] width 183 height 36
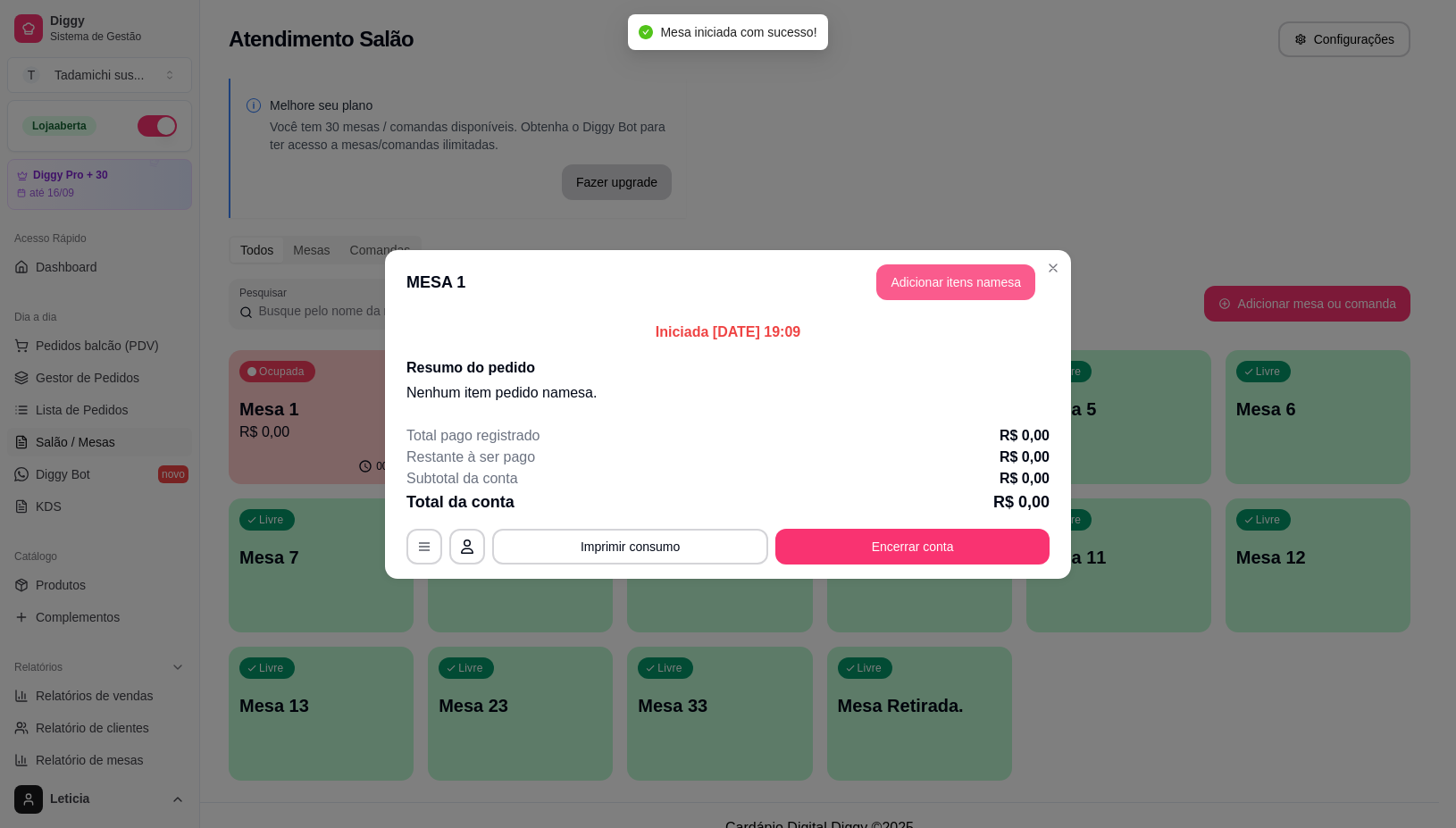
click at [990, 277] on button "Adicionar itens na mesa" at bounding box center [956, 283] width 159 height 36
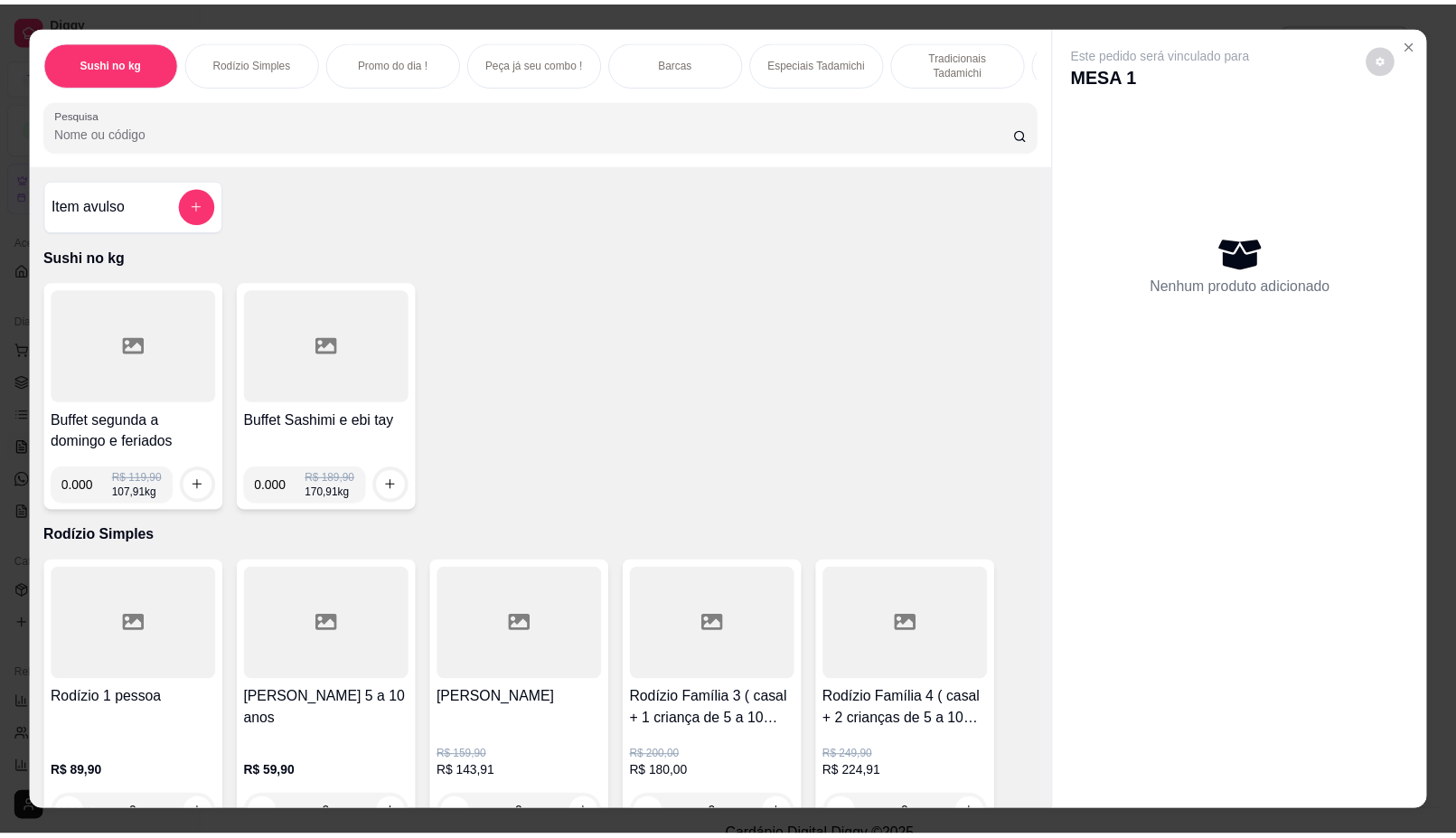
scroll to position [226, 0]
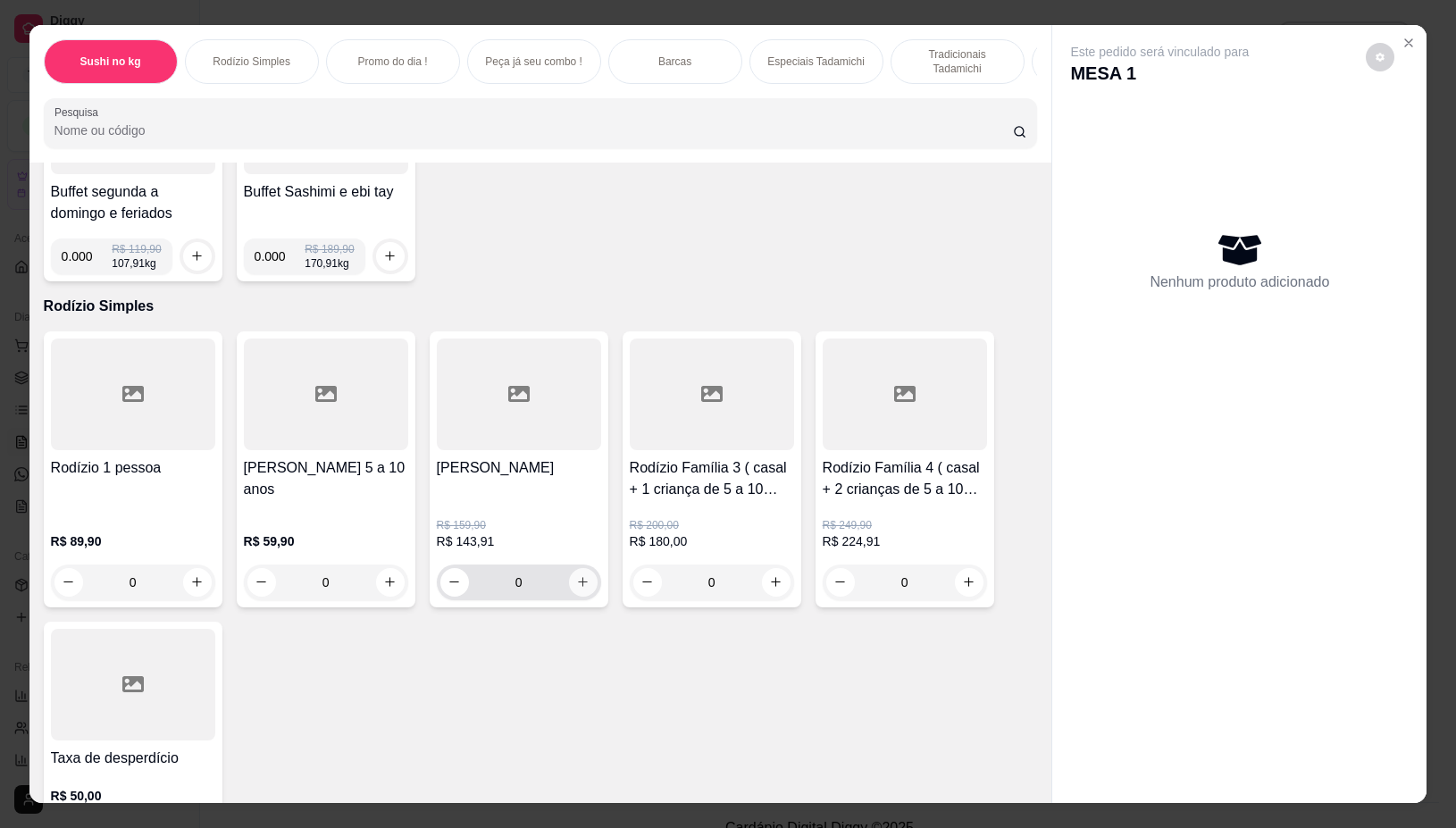
click at [577, 588] on icon "increase-product-quantity" at bounding box center [583, 582] width 14 height 14
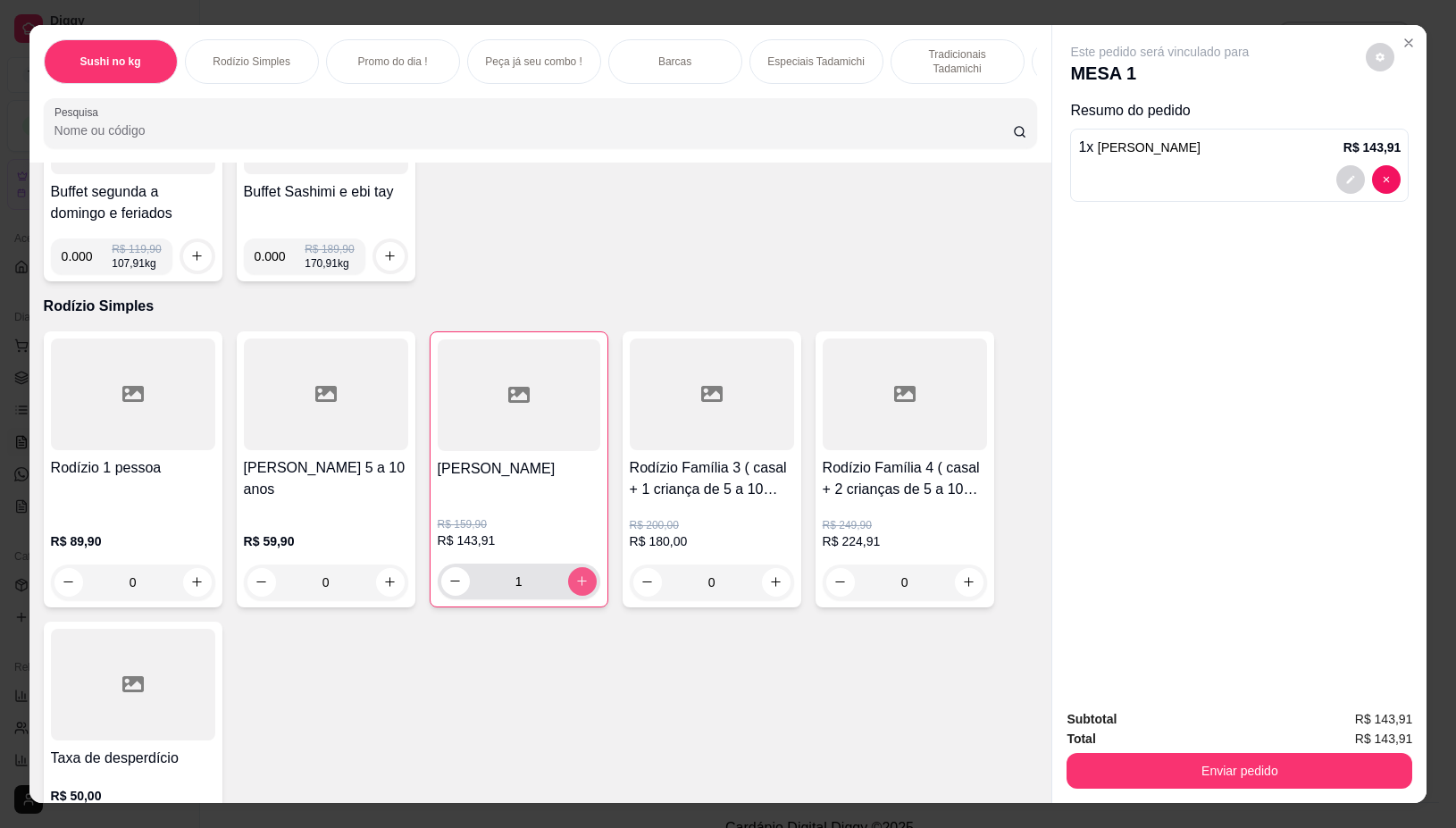
type input "1"
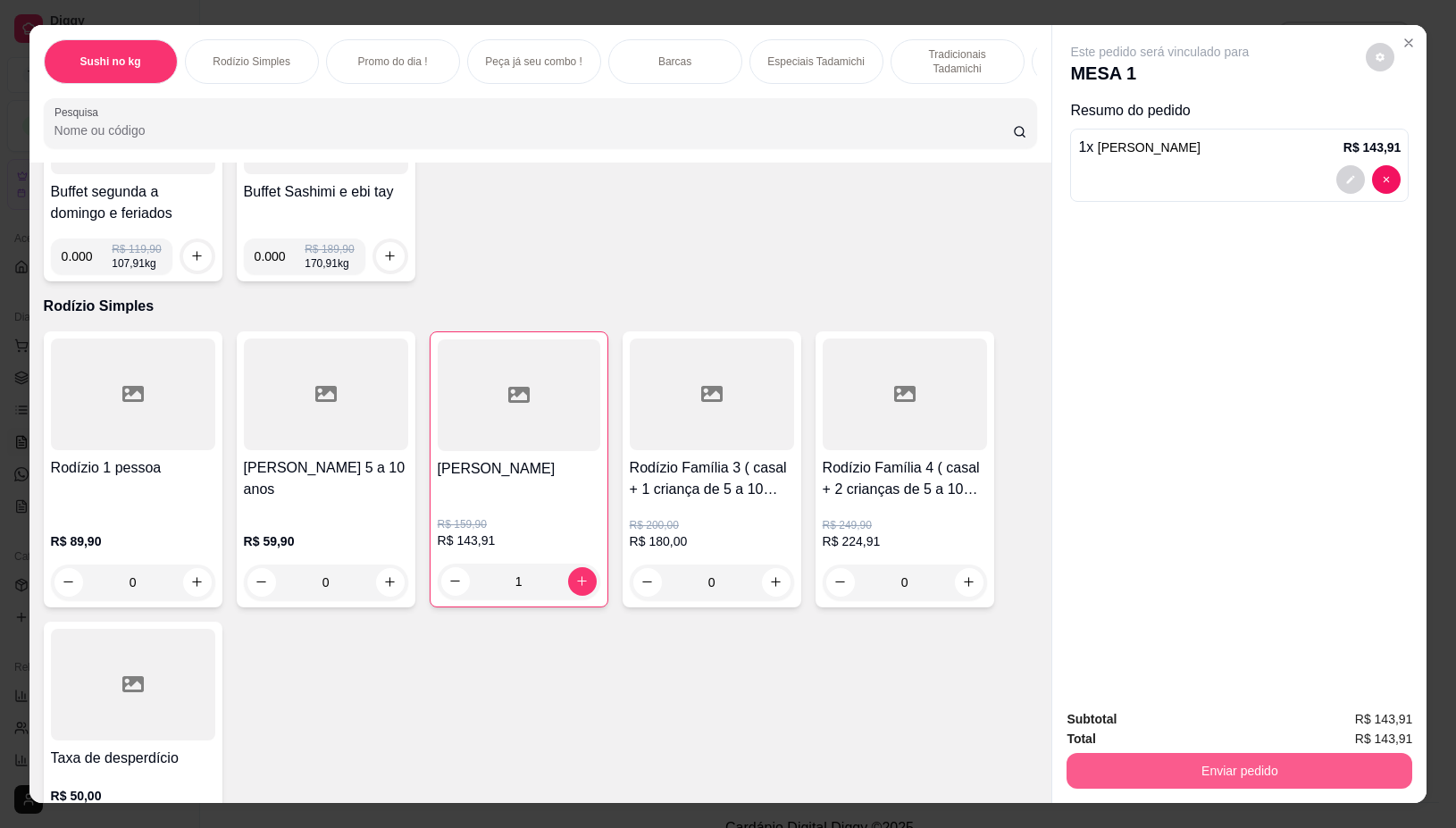
click at [1238, 756] on button "Enviar pedido" at bounding box center [1239, 771] width 346 height 36
click at [1221, 729] on button "Não registrar e enviar pedido" at bounding box center [1179, 720] width 186 height 34
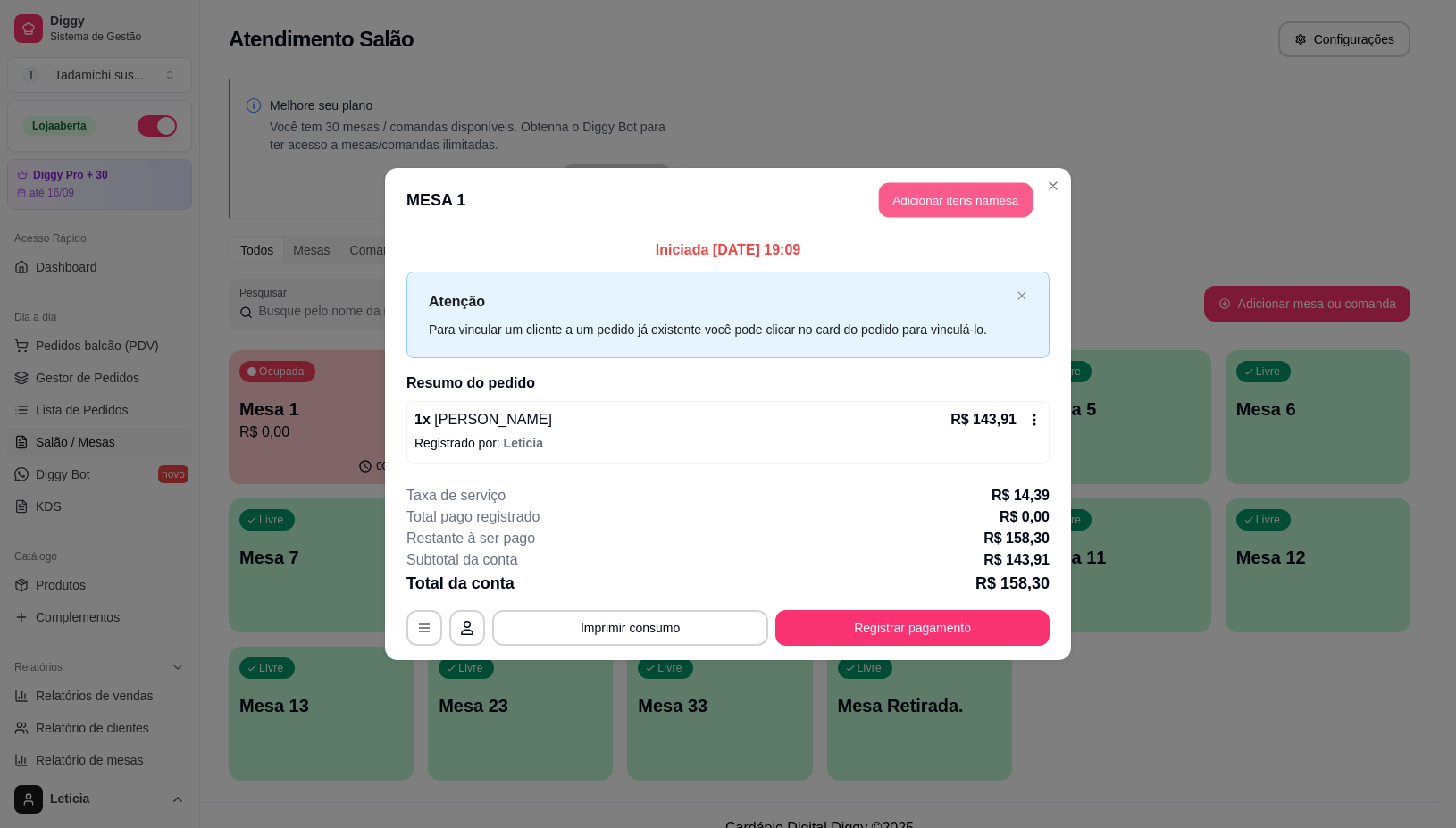
click at [904, 205] on button "Adicionar itens na mesa" at bounding box center [956, 201] width 154 height 35
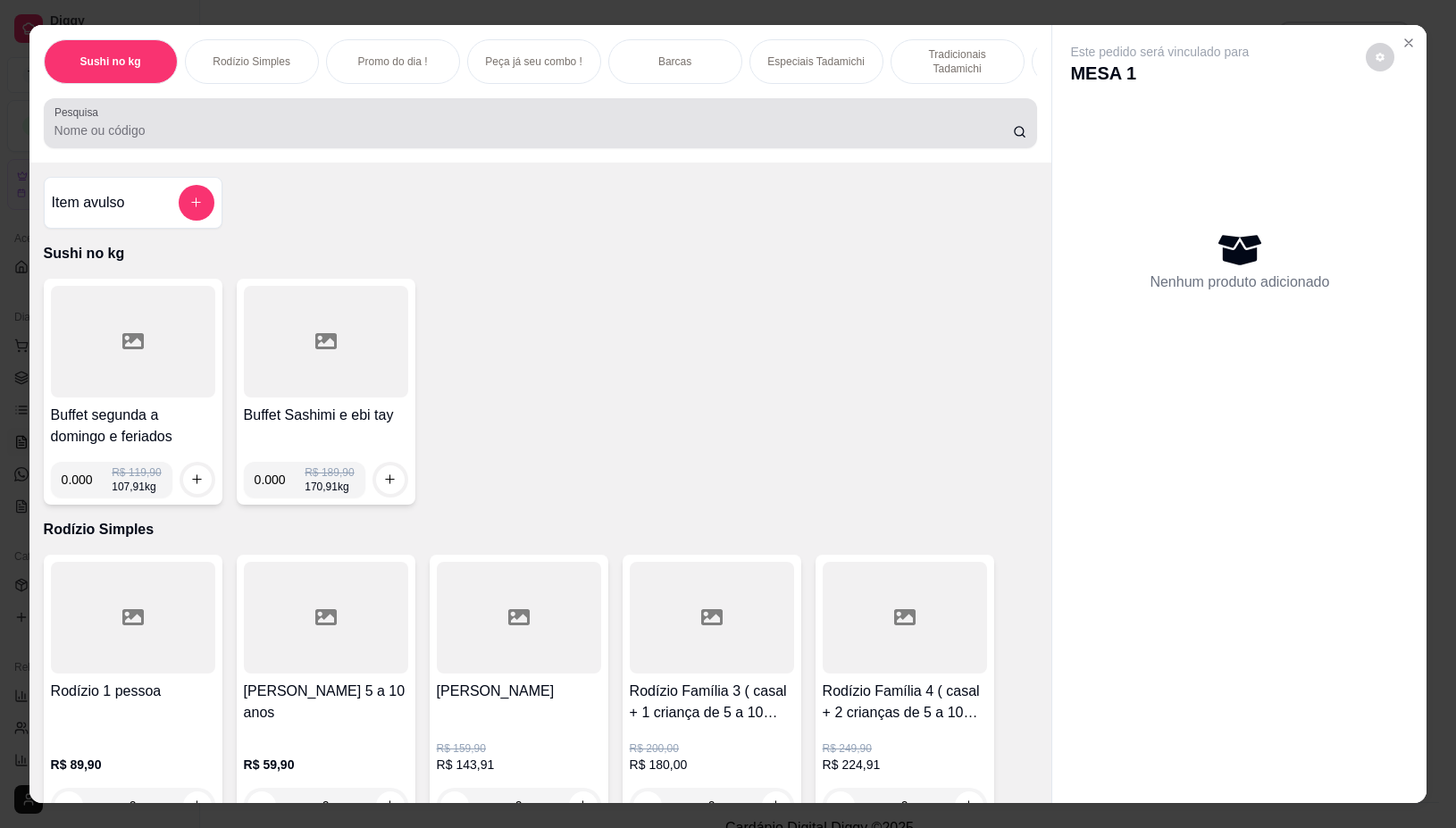
click at [672, 132] on input "Pesquisa" at bounding box center [533, 130] width 959 height 18
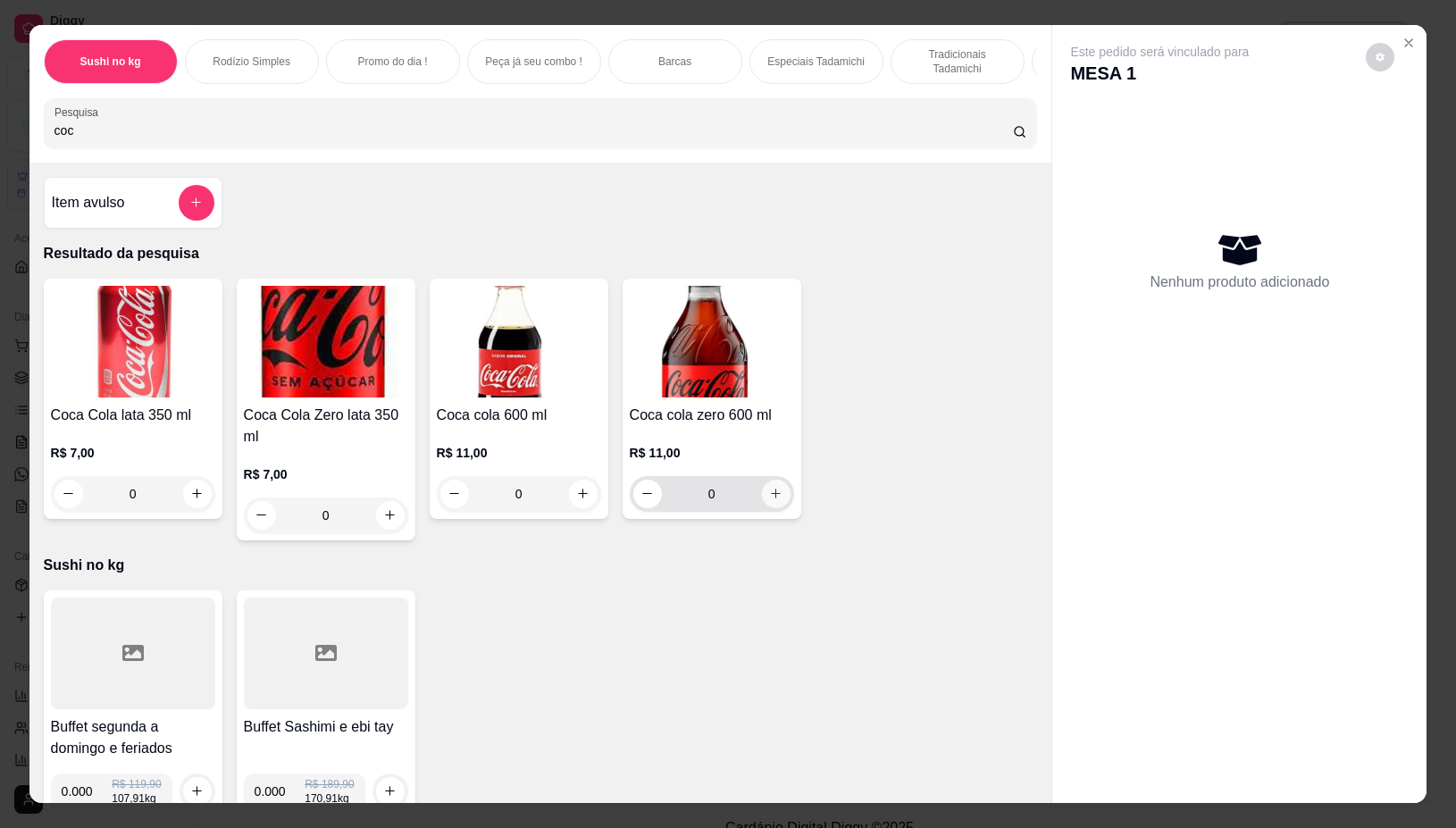
type input "coc"
click at [773, 496] on icon "increase-product-quantity" at bounding box center [775, 494] width 14 height 14
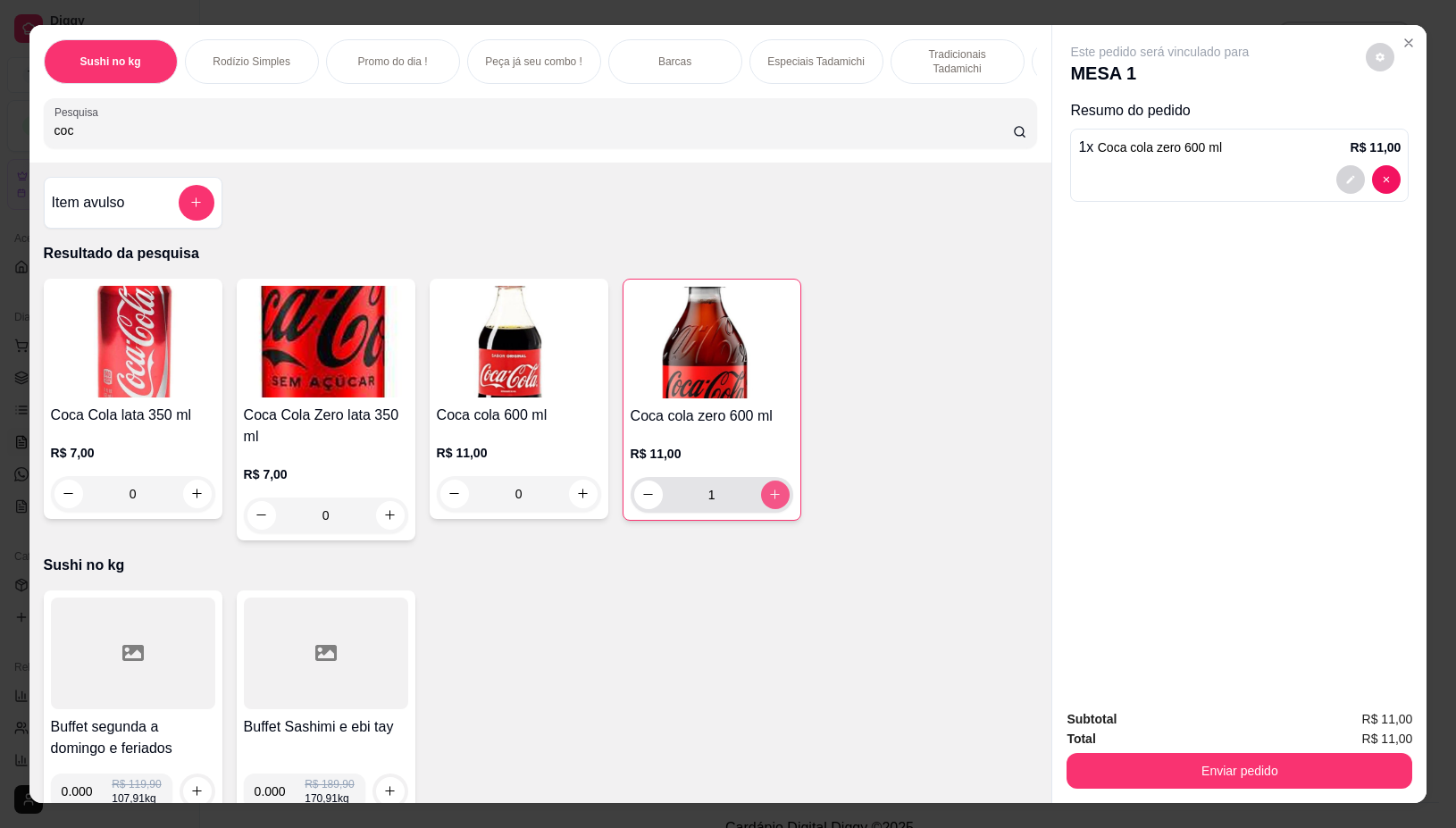
type input "1"
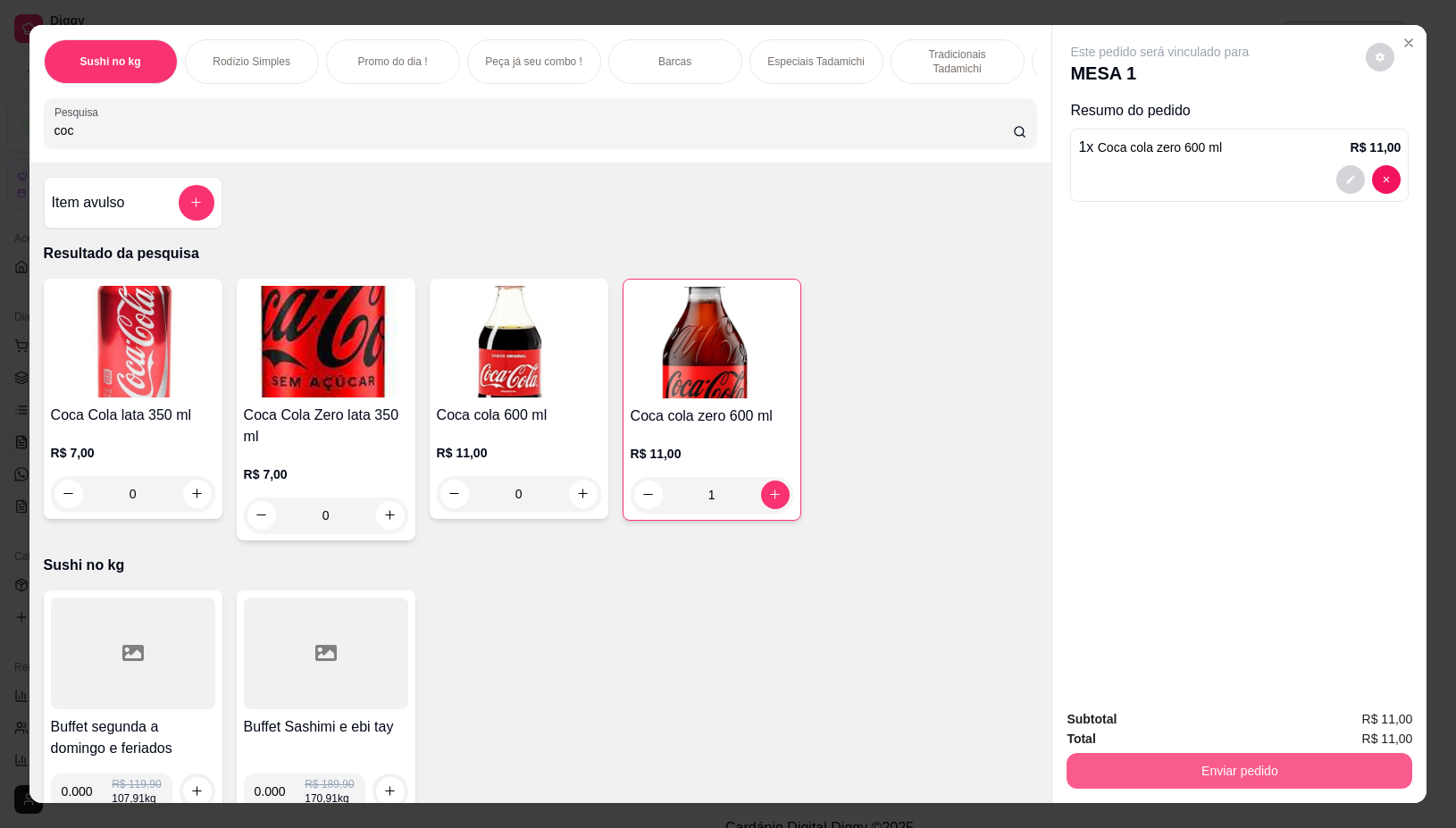
click at [1265, 775] on button "Enviar pedido" at bounding box center [1239, 771] width 346 height 36
click at [1203, 711] on button "Não registrar e enviar pedido" at bounding box center [1179, 720] width 186 height 34
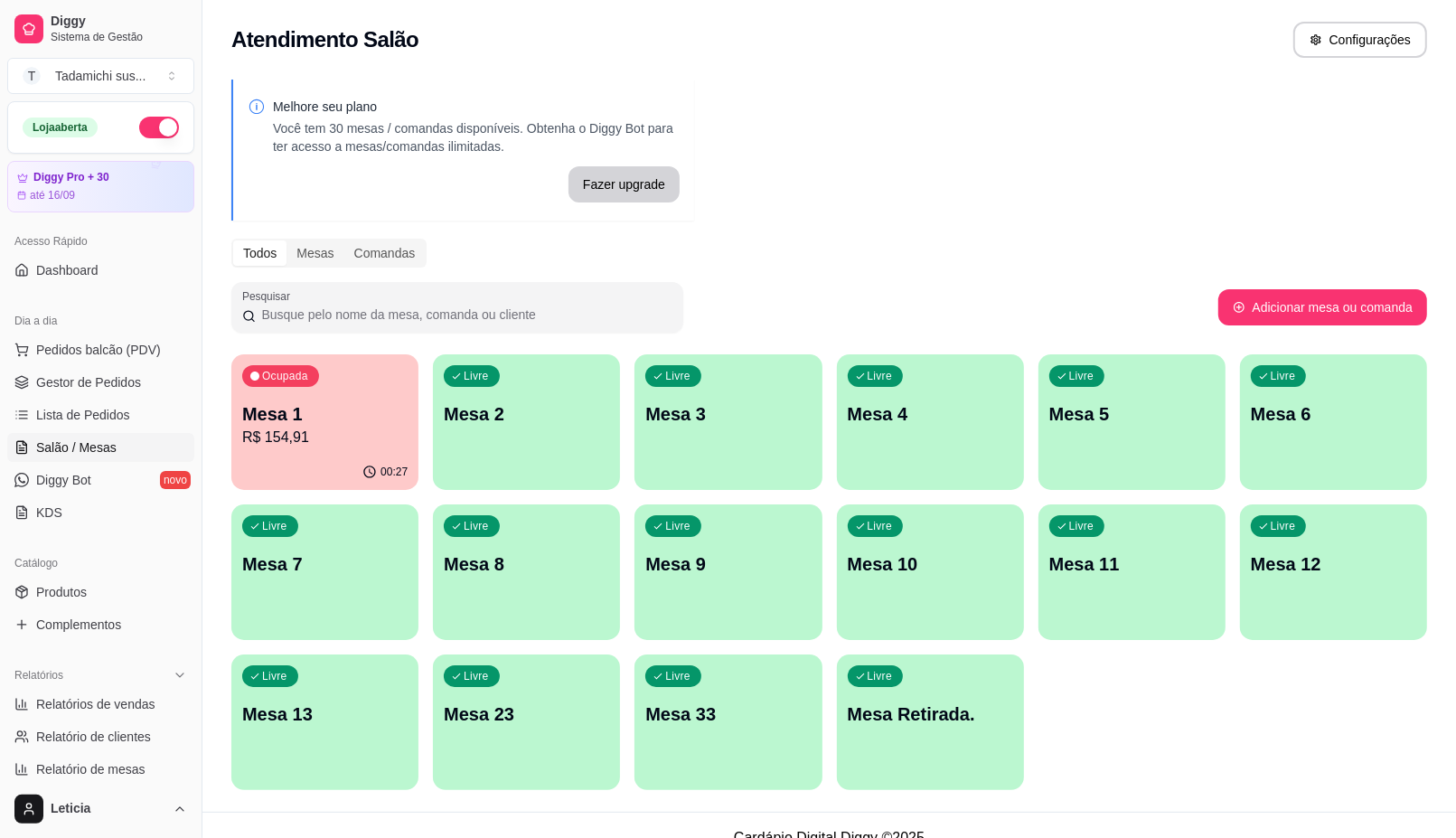
click at [531, 412] on p "Mesa 2" at bounding box center [526, 414] width 166 height 26
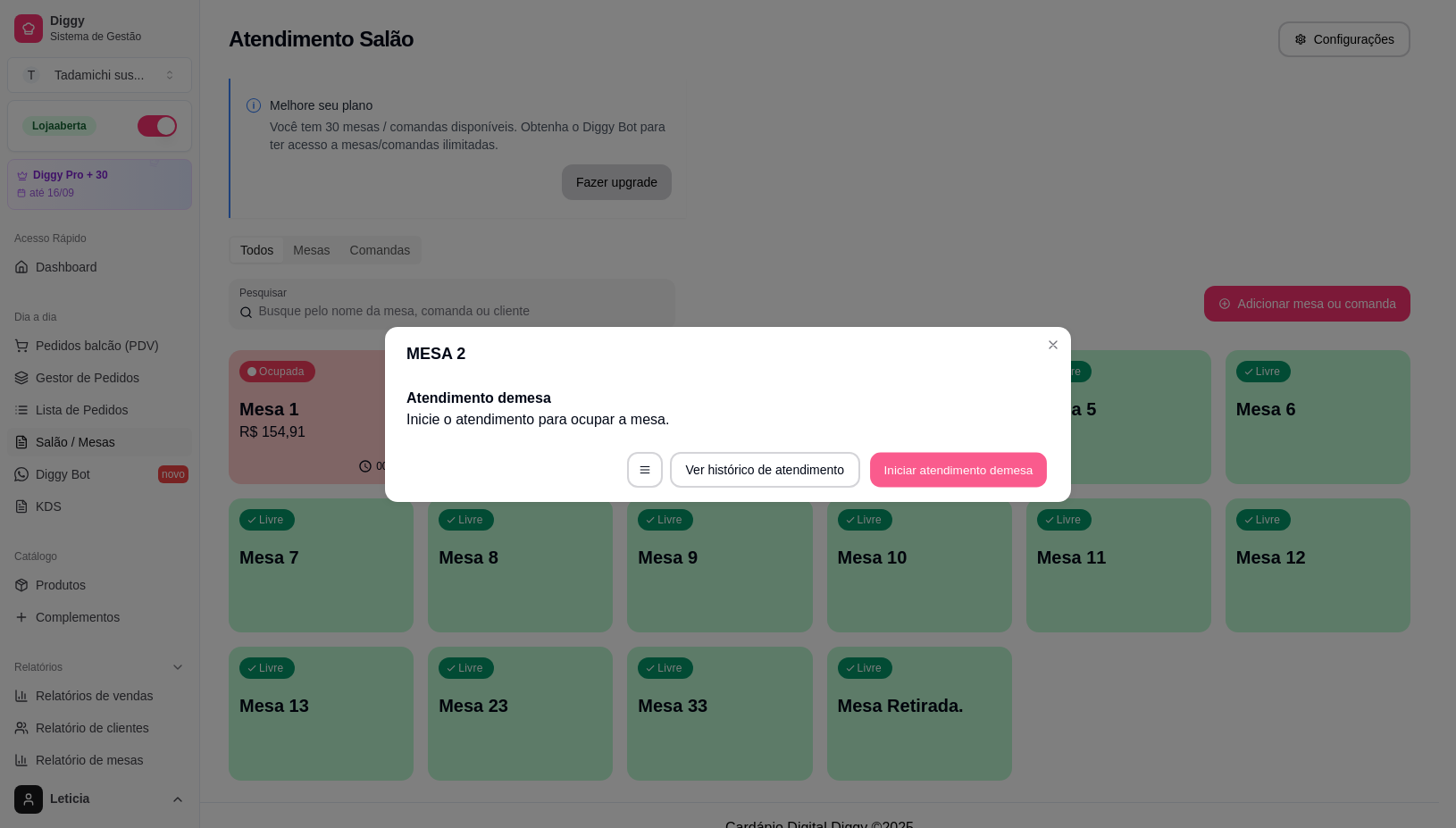
click at [970, 466] on button "Iniciar atendimento de mesa" at bounding box center [959, 469] width 177 height 35
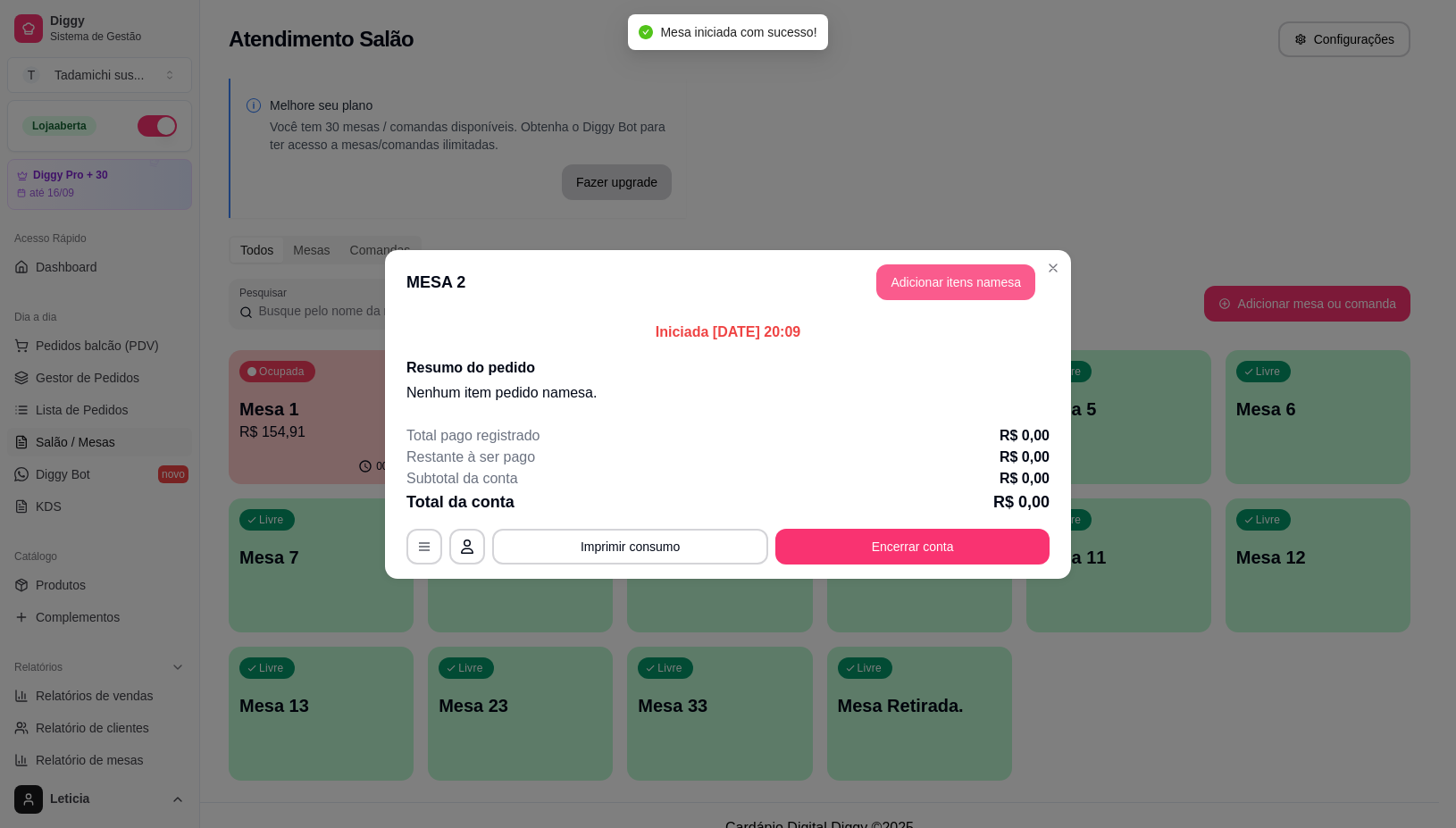
click at [925, 290] on button "Adicionar itens na mesa" at bounding box center [956, 283] width 159 height 36
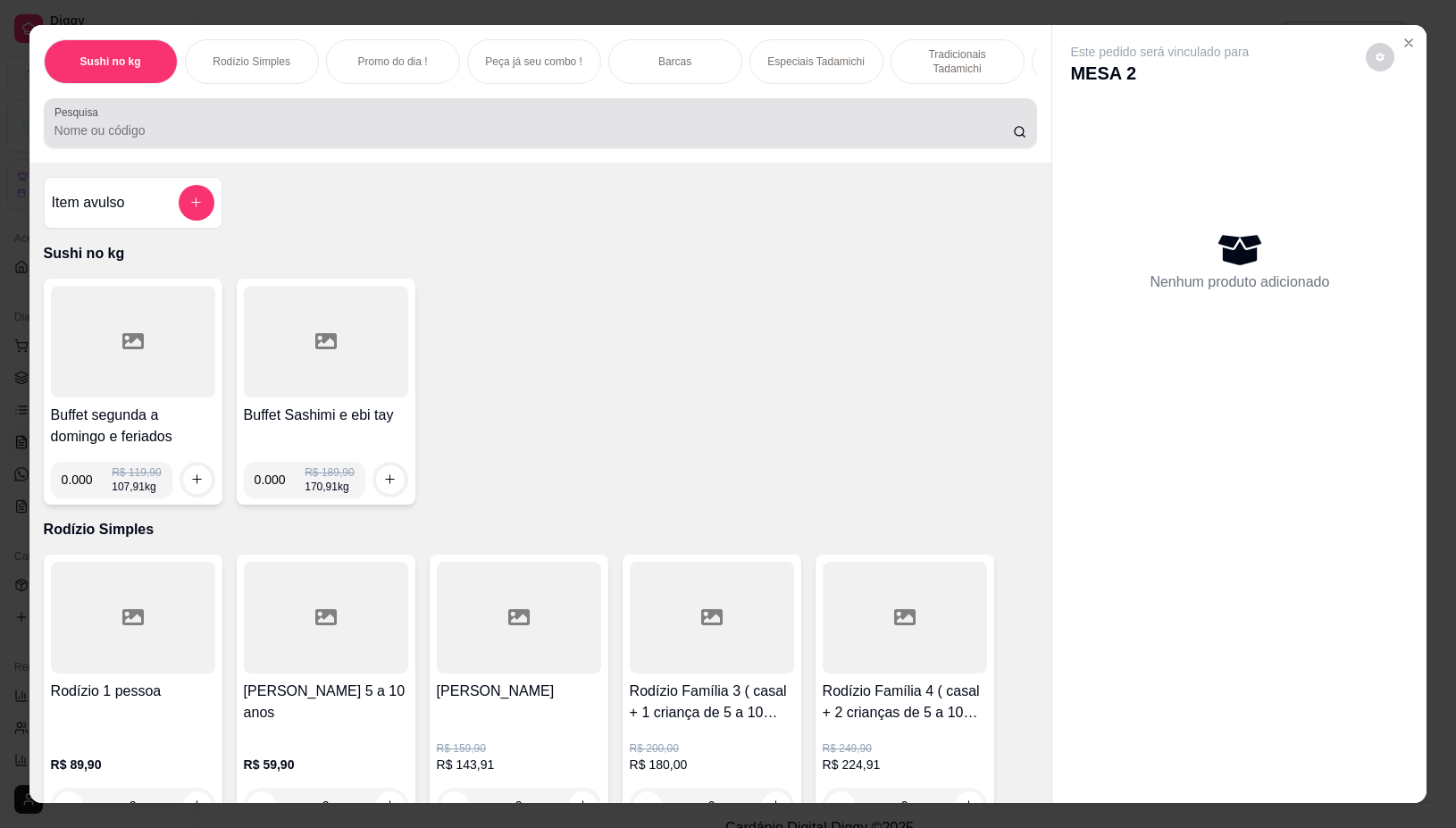
click at [634, 141] on div at bounding box center [540, 124] width 972 height 36
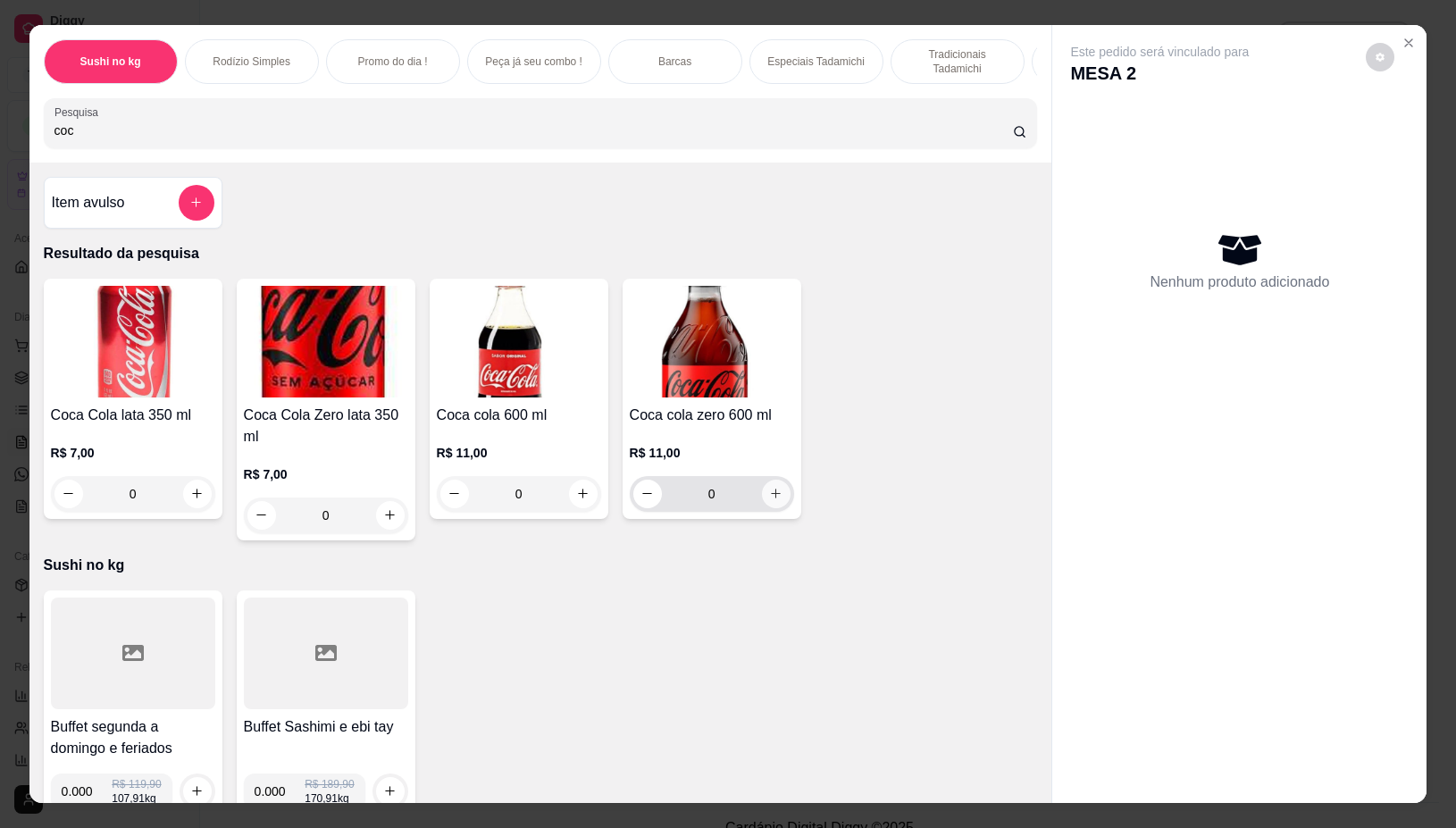
type input "coc"
click at [762, 502] on button "increase-product-quantity" at bounding box center [776, 494] width 29 height 29
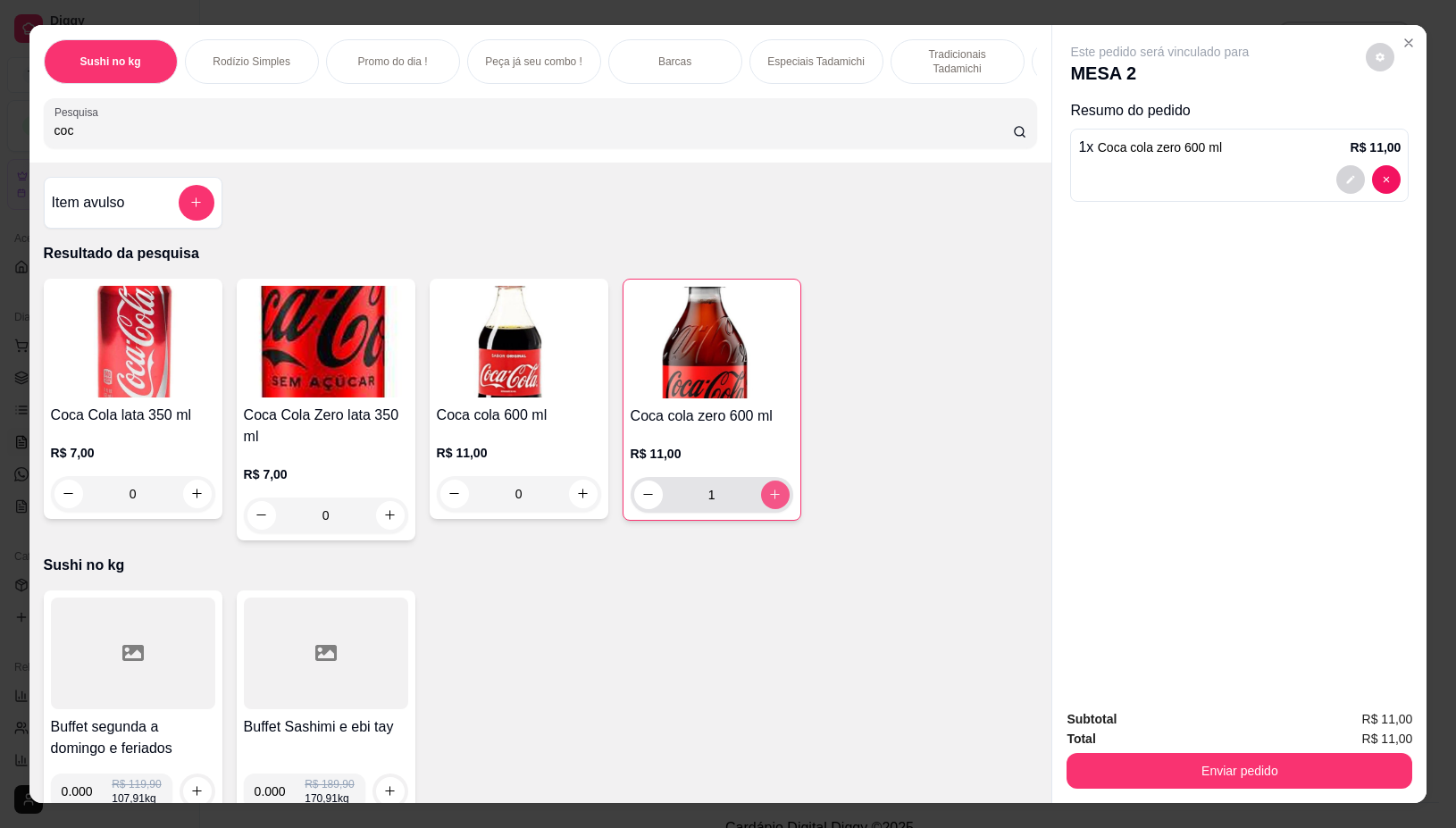
type input "1"
click at [1323, 753] on button "Enviar pedido" at bounding box center [1239, 771] width 346 height 36
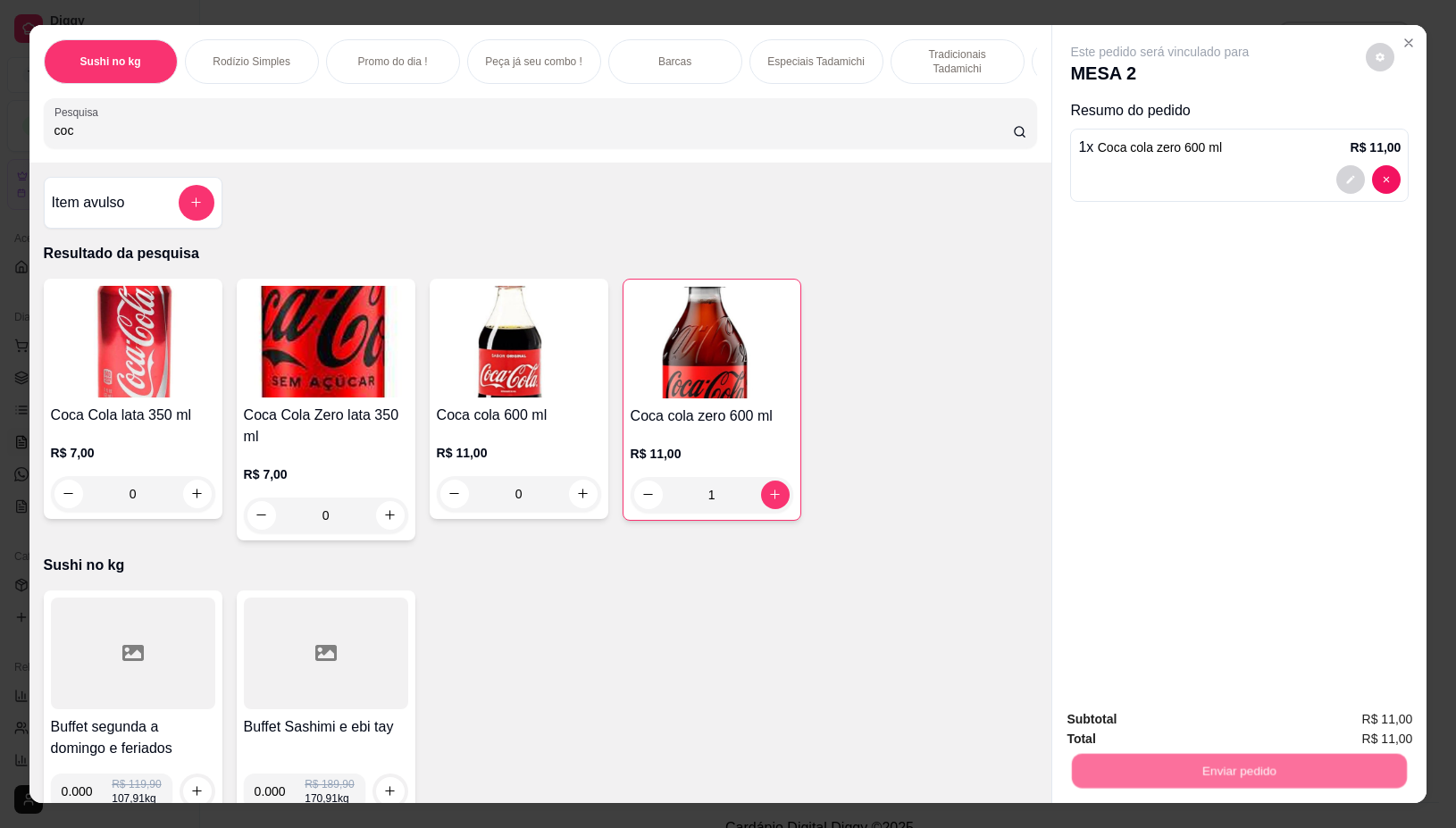
click at [1207, 729] on button "Não registrar e enviar pedido" at bounding box center [1179, 720] width 186 height 34
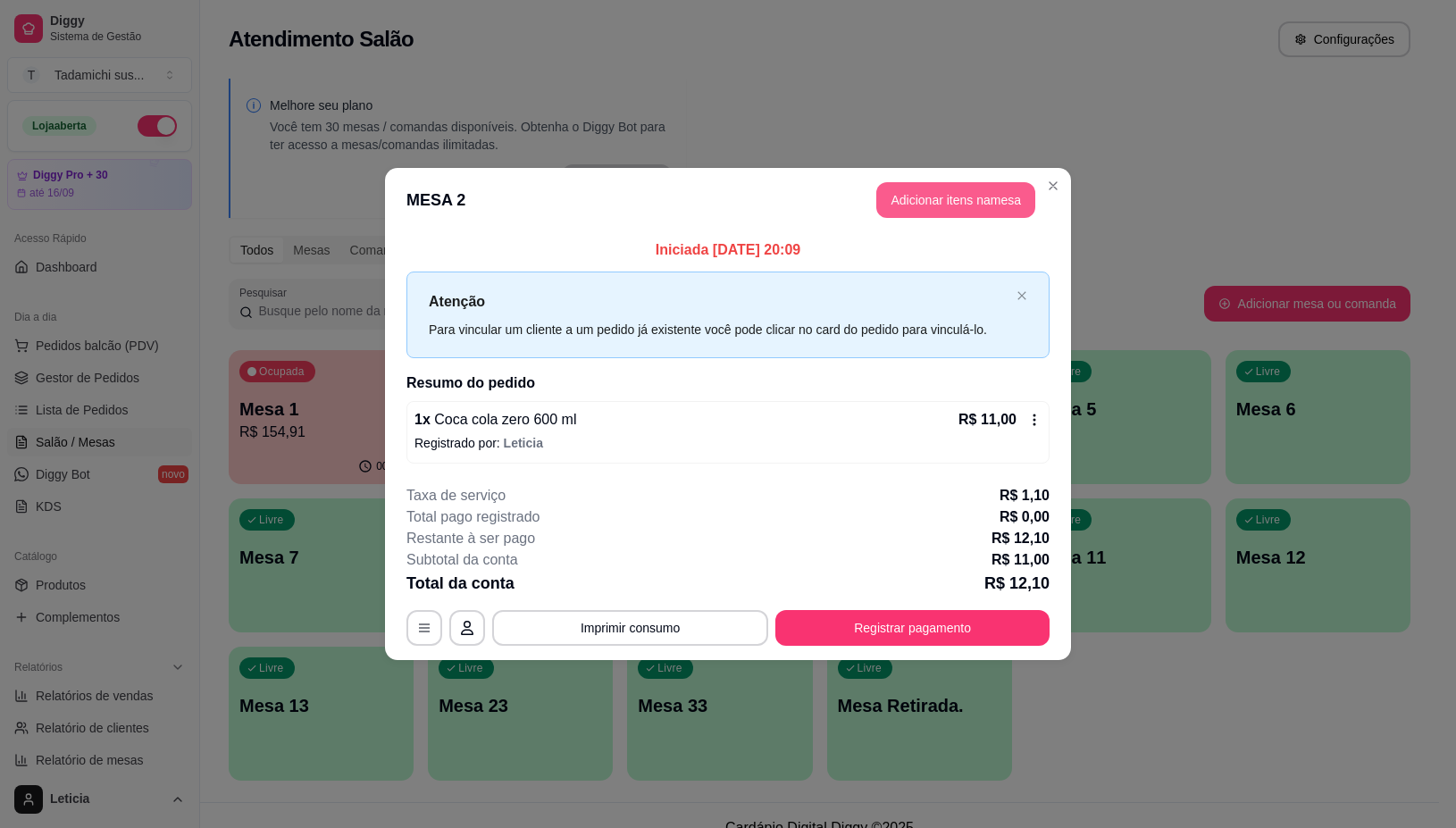
click at [969, 190] on button "Adicionar itens na mesa" at bounding box center [956, 201] width 159 height 36
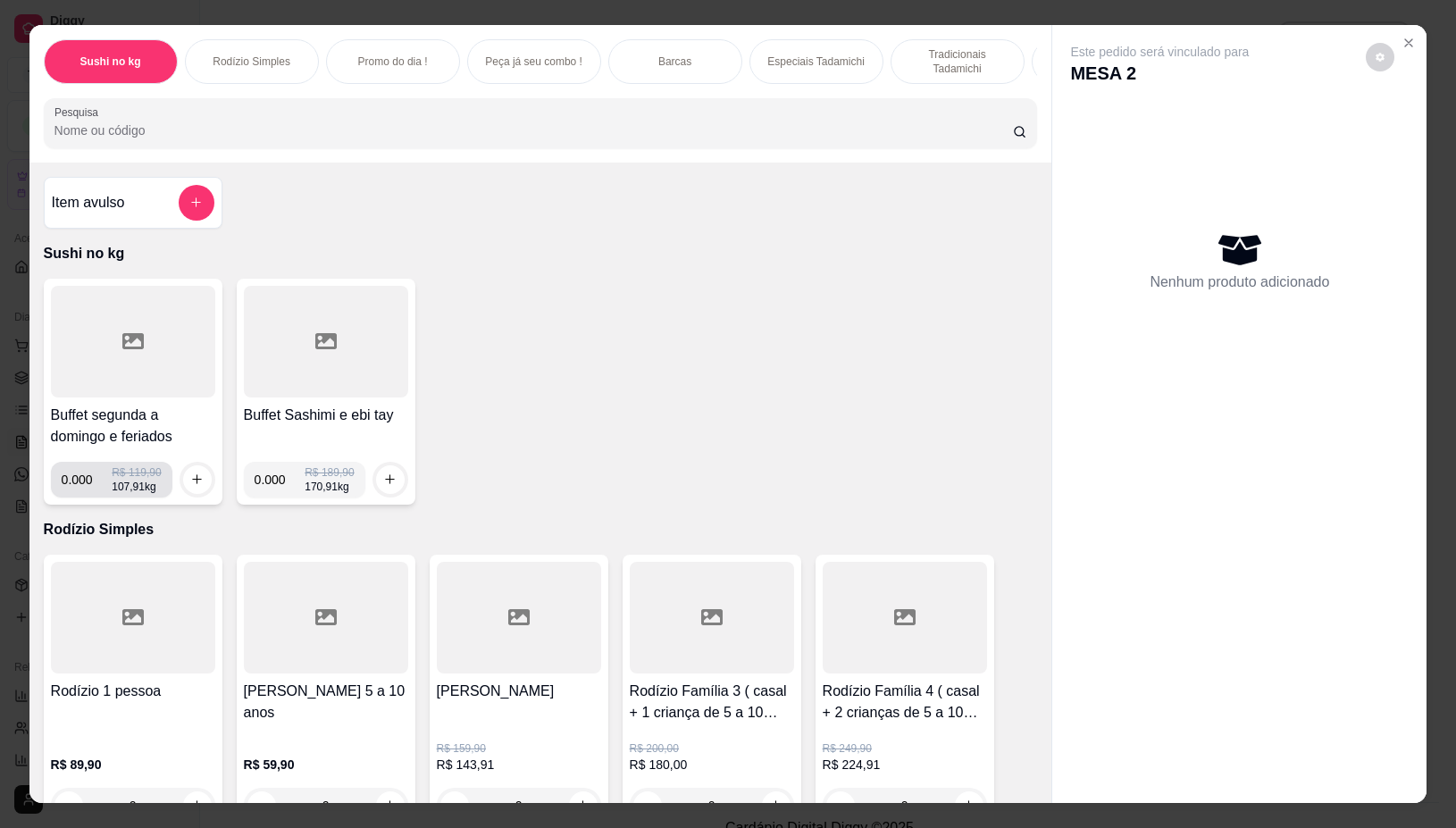
click at [79, 494] on input "0.000" at bounding box center [87, 480] width 51 height 36
type input "0.226"
click at [193, 480] on button "increase-product-quantity" at bounding box center [198, 480] width 29 height 29
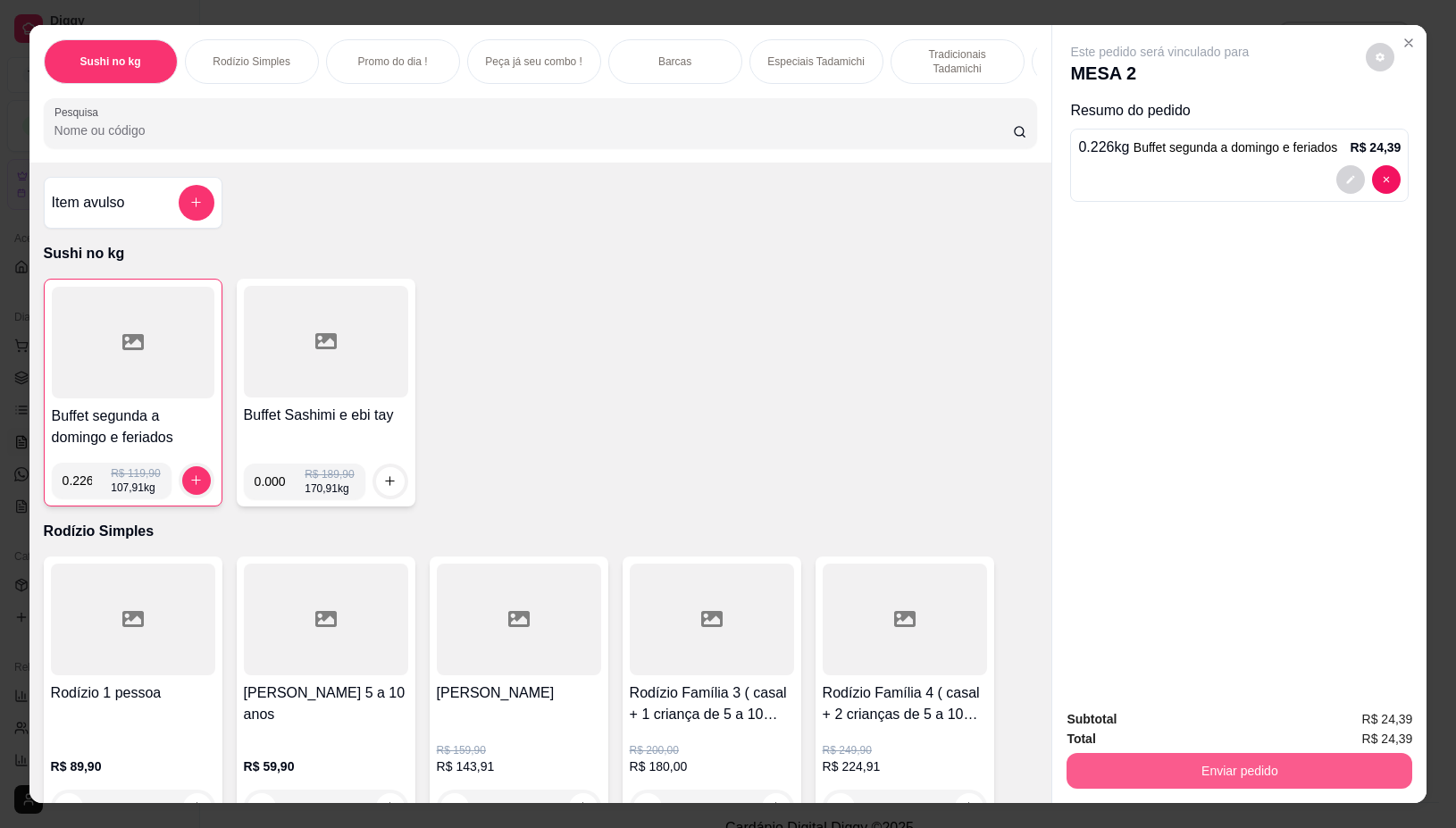
click at [1257, 756] on button "Enviar pedido" at bounding box center [1239, 771] width 346 height 36
click at [1127, 716] on button "Não registrar e enviar pedido" at bounding box center [1179, 719] width 181 height 33
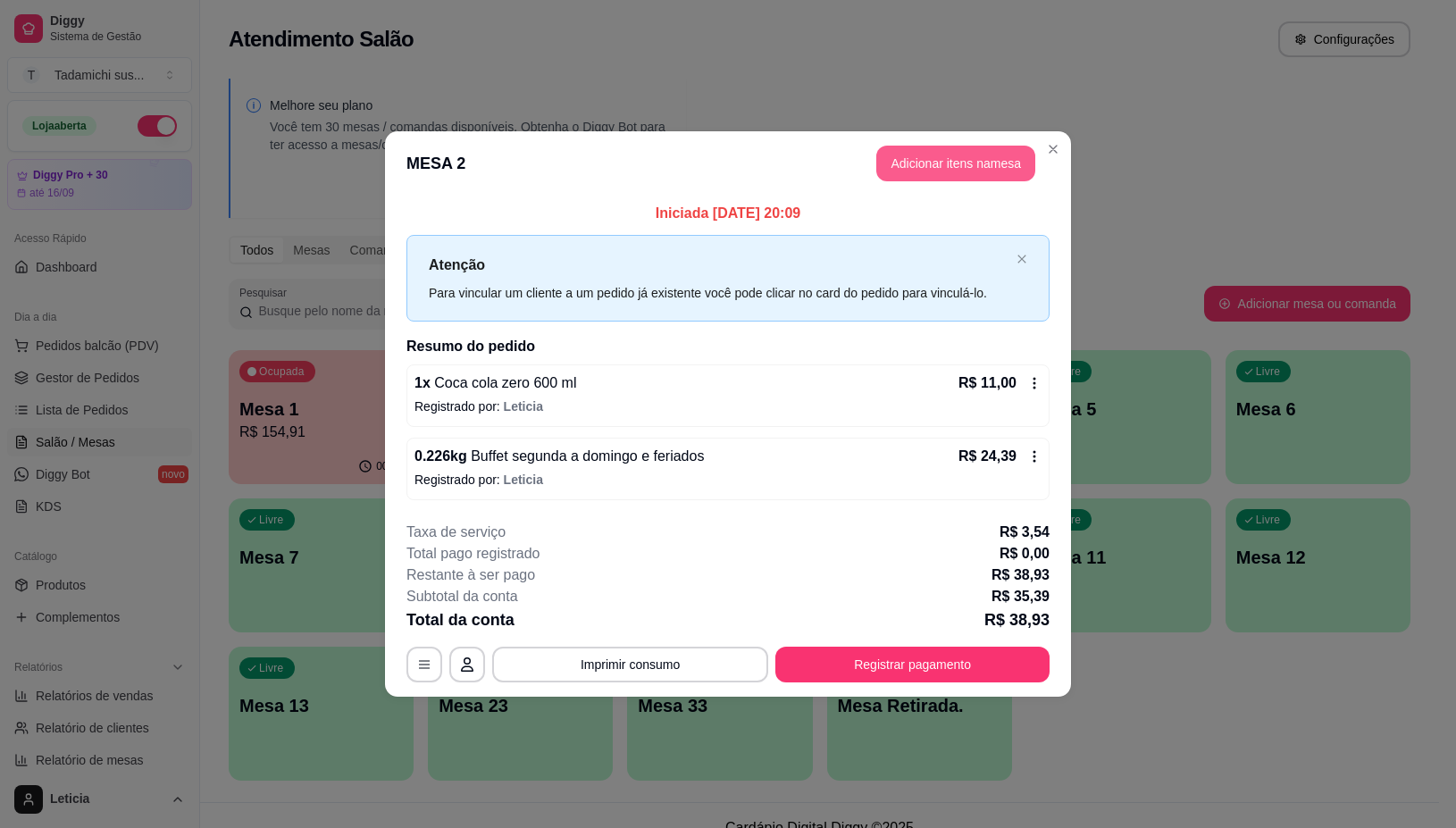
click at [957, 162] on button "Adicionar itens na mesa" at bounding box center [956, 164] width 159 height 36
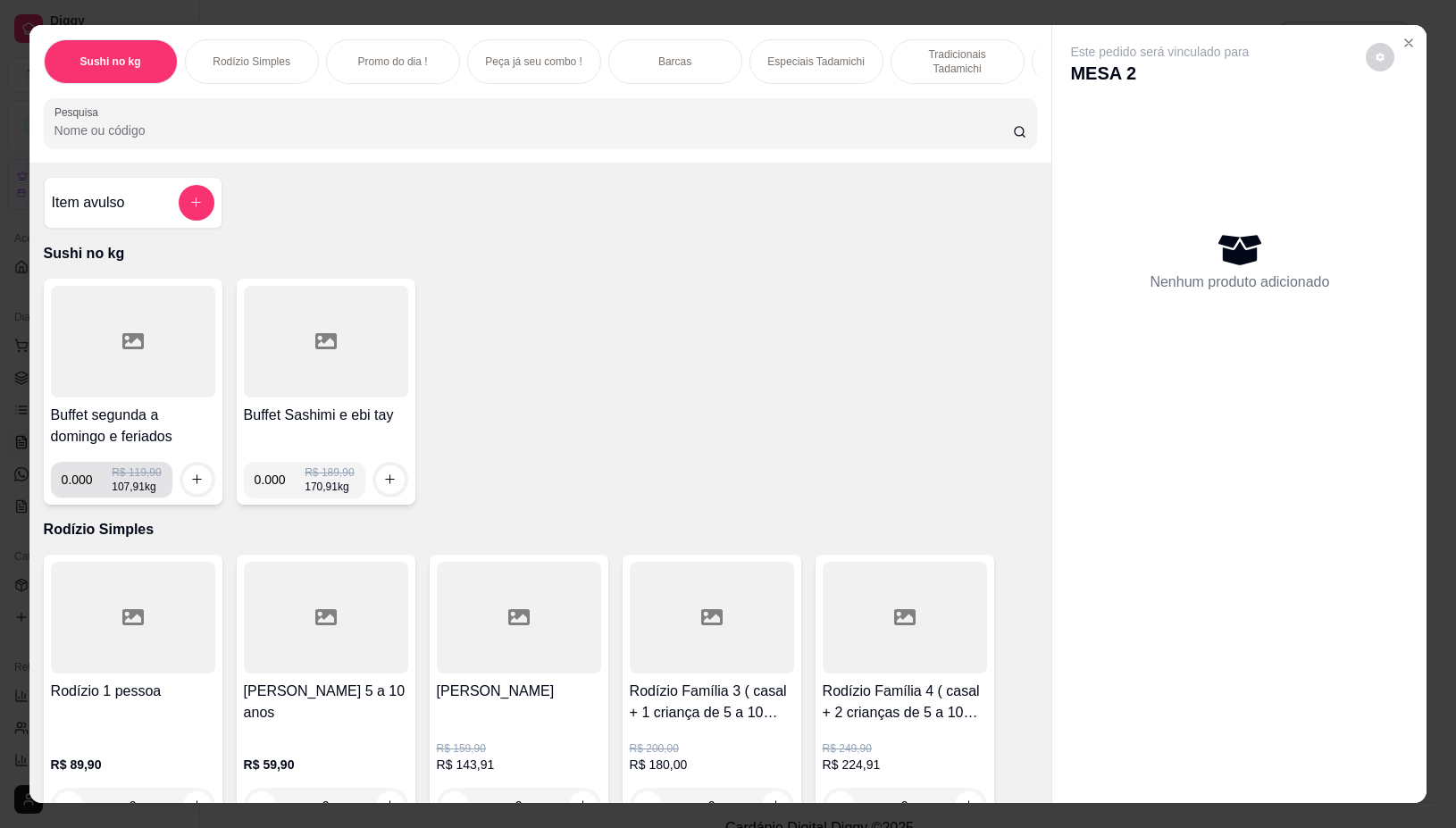
click at [83, 489] on input "0.000" at bounding box center [87, 480] width 51 height 36
type input "0.210"
click at [193, 485] on icon "increase-product-quantity" at bounding box center [197, 480] width 14 height 14
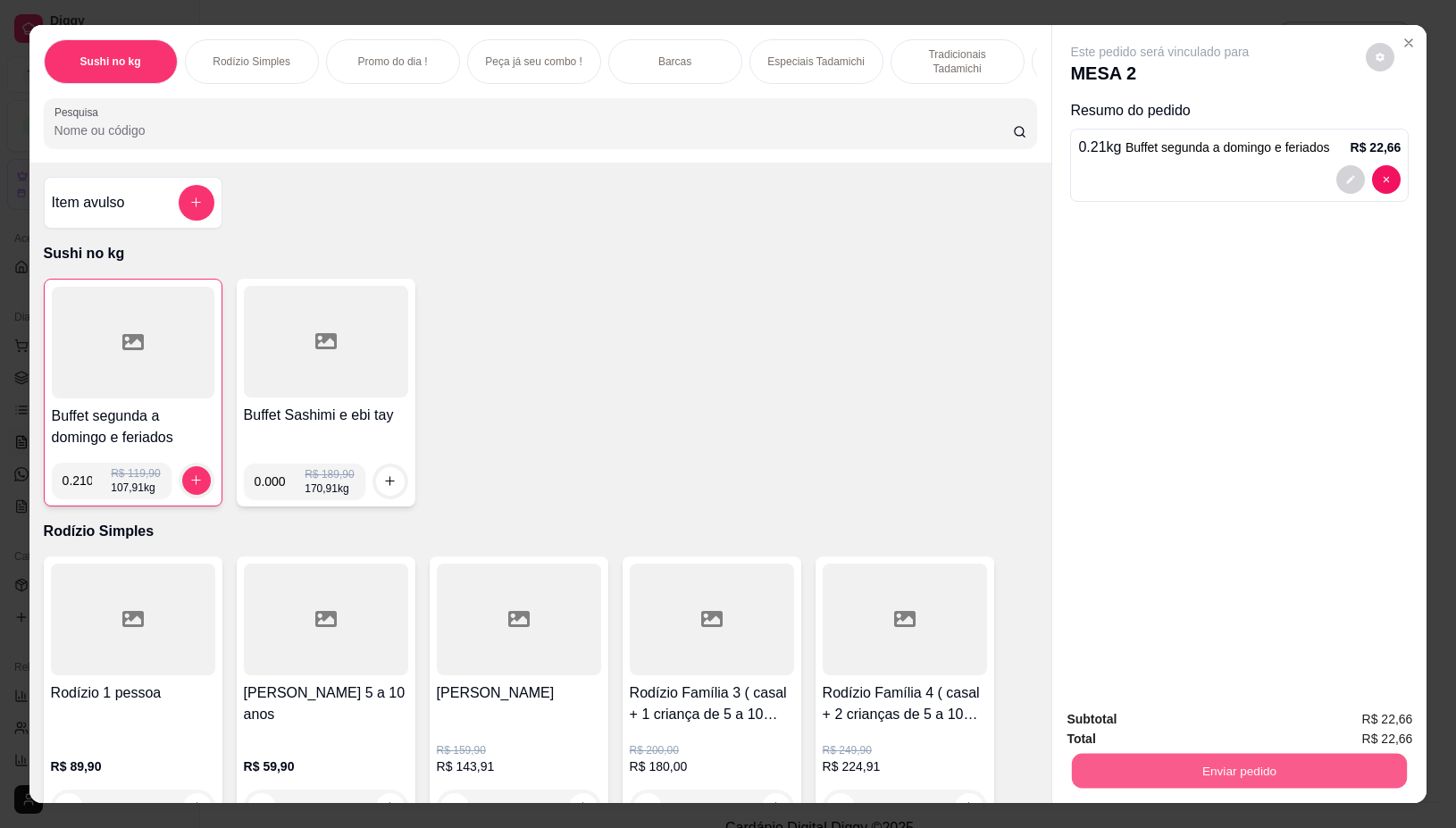
click at [1348, 769] on button "Enviar pedido" at bounding box center [1239, 771] width 335 height 35
click at [1244, 715] on button "Não registrar e enviar pedido" at bounding box center [1179, 719] width 181 height 33
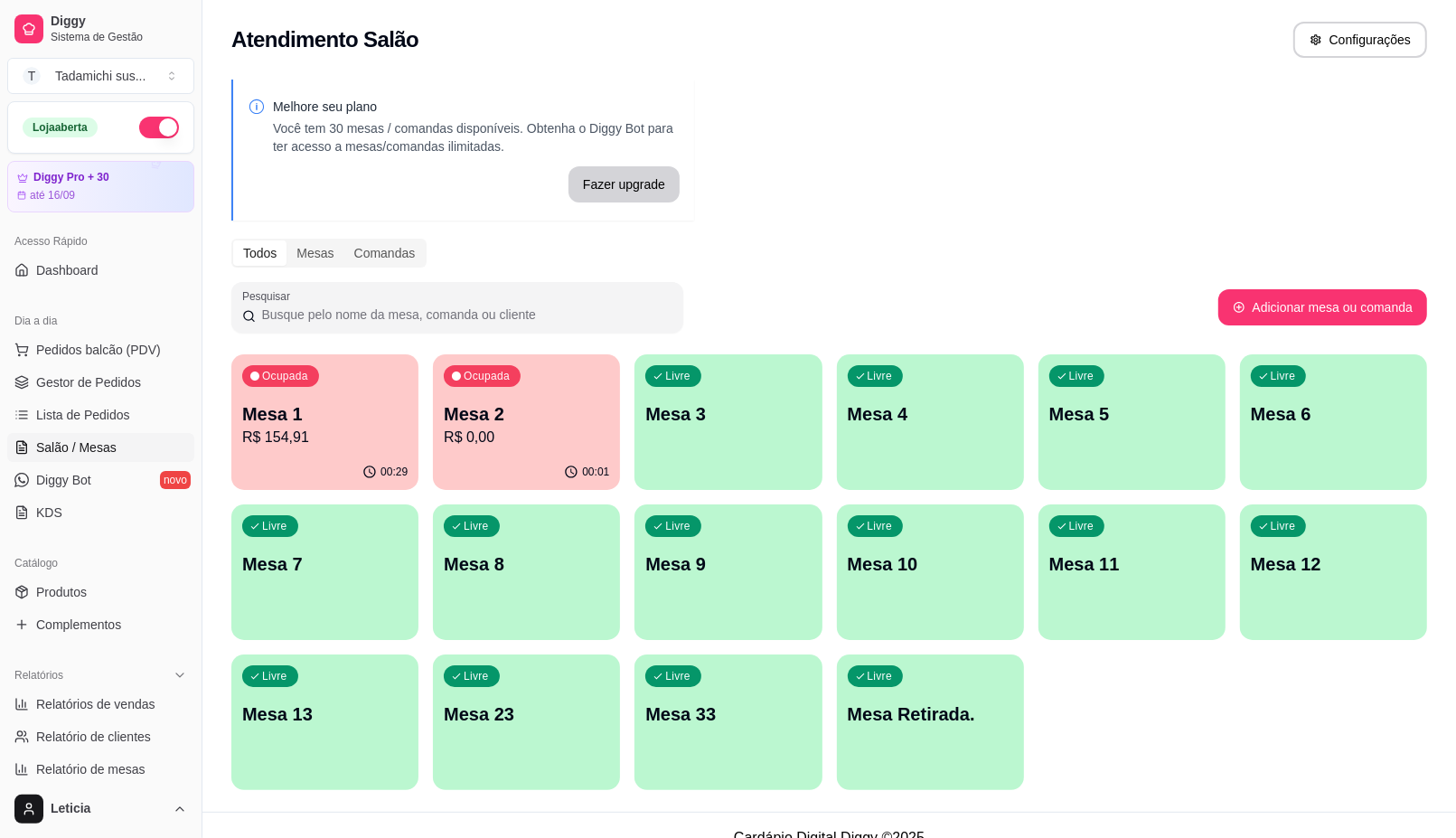
click at [974, 693] on div "Livre Mesa Retirada." at bounding box center [930, 712] width 187 height 114
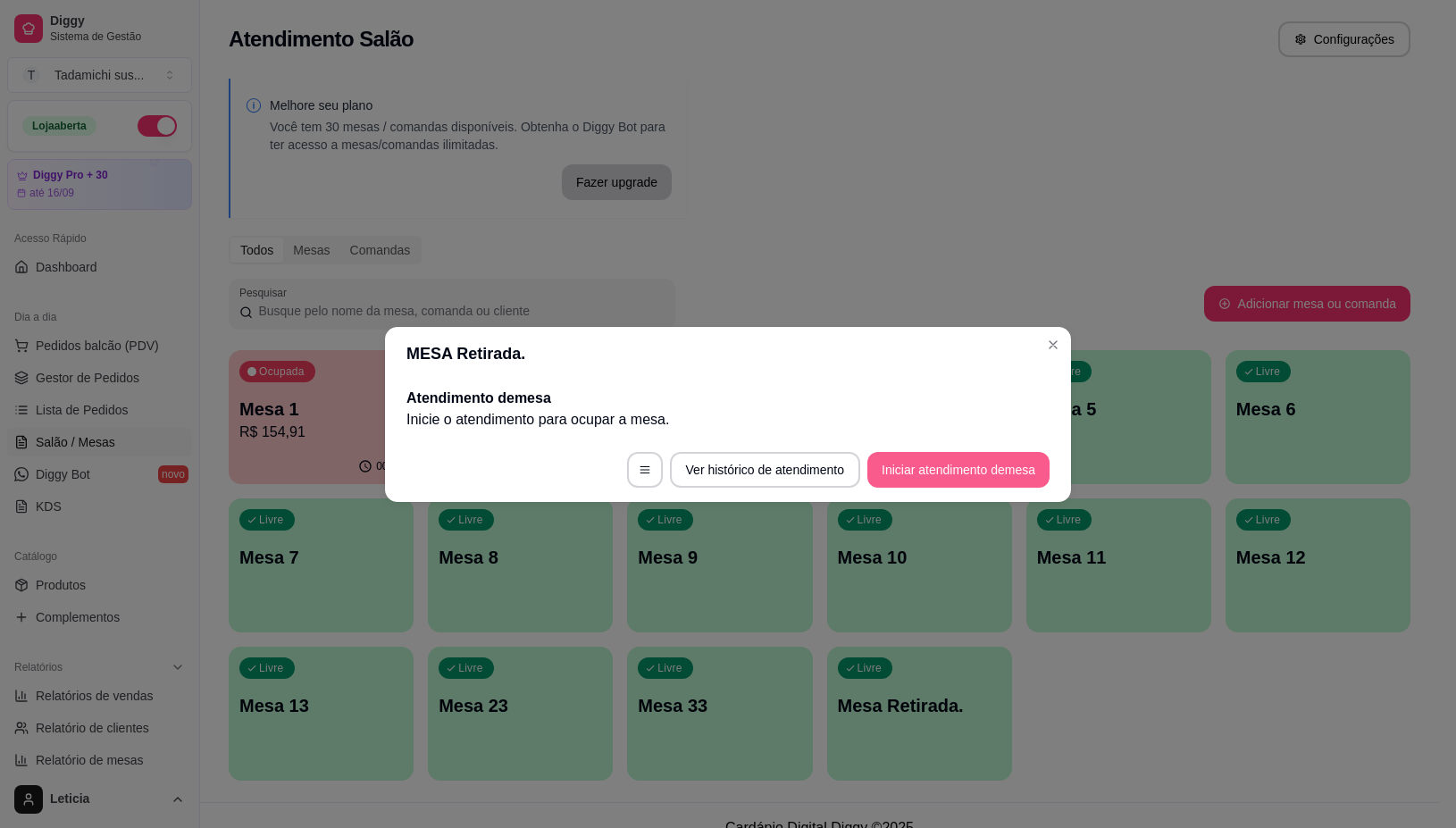
click at [932, 469] on button "Iniciar atendimento de mesa" at bounding box center [959, 470] width 183 height 36
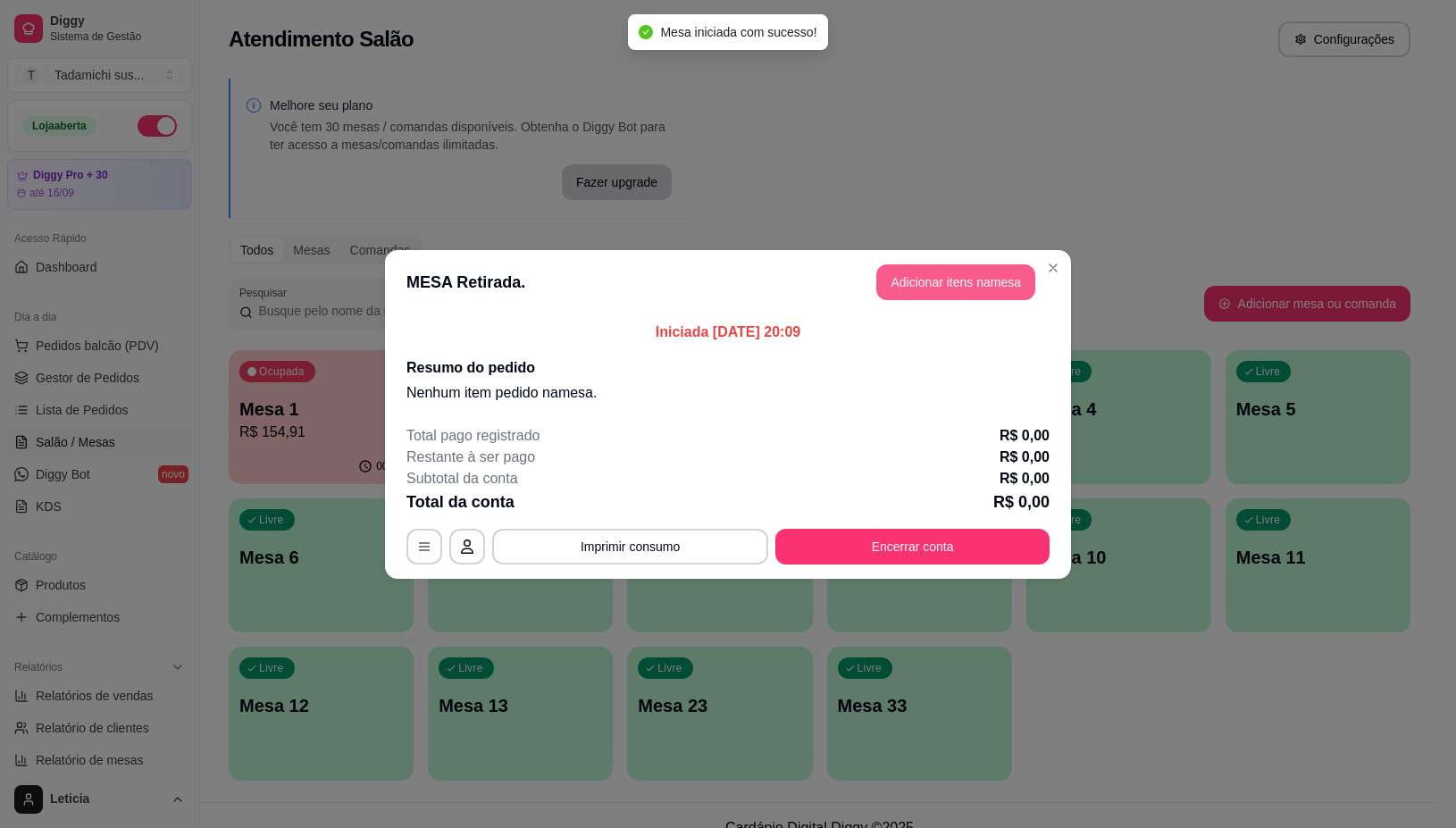
click at [935, 269] on button "Adicionar itens na mesa" at bounding box center [956, 283] width 159 height 36
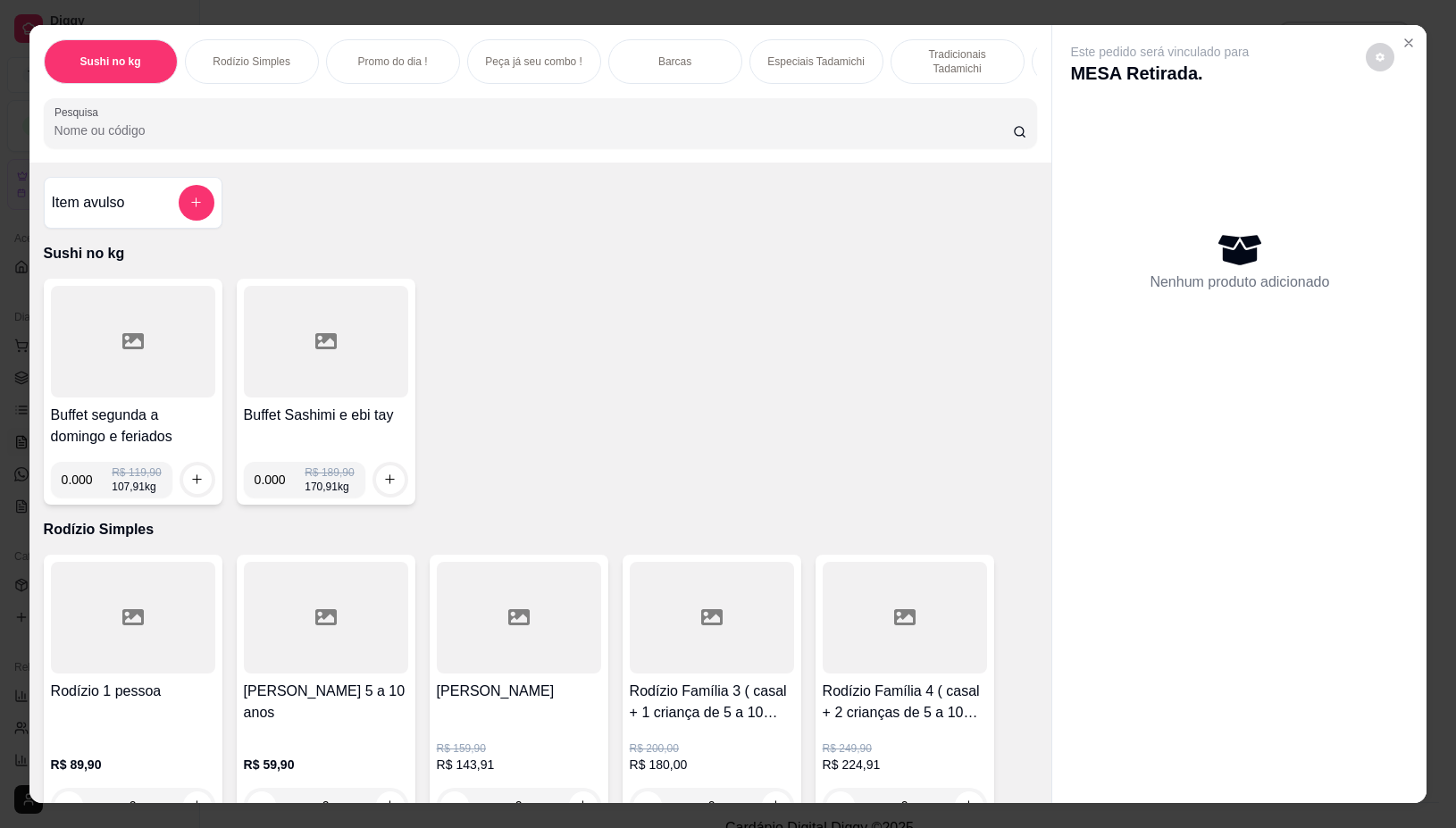
click at [114, 390] on div at bounding box center [133, 342] width 164 height 112
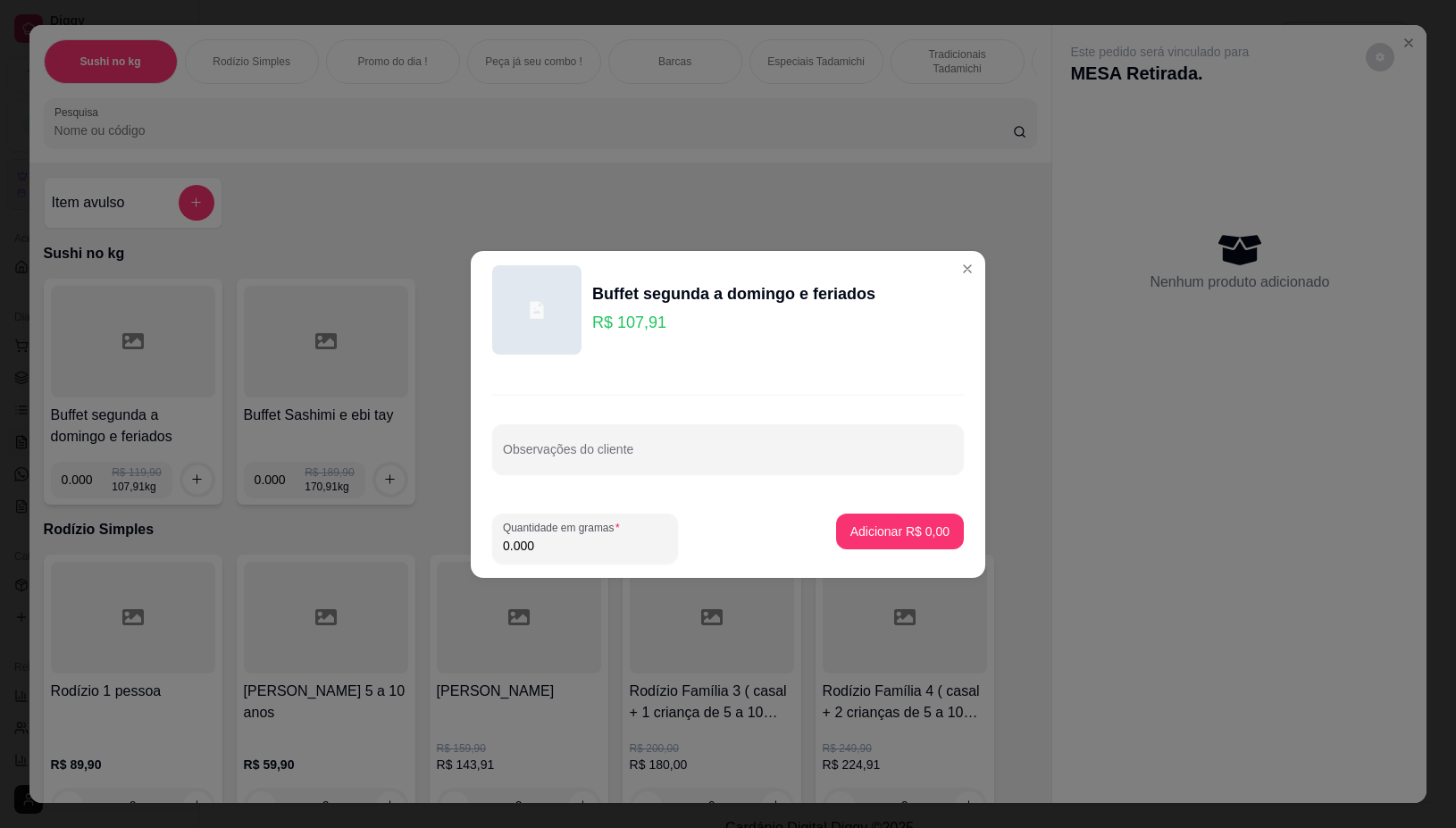
click at [653, 541] on input "0.000" at bounding box center [585, 546] width 164 height 18
type input "0.246"
click at [902, 529] on p "Adicionar R$ 26,55" at bounding box center [897, 531] width 104 height 17
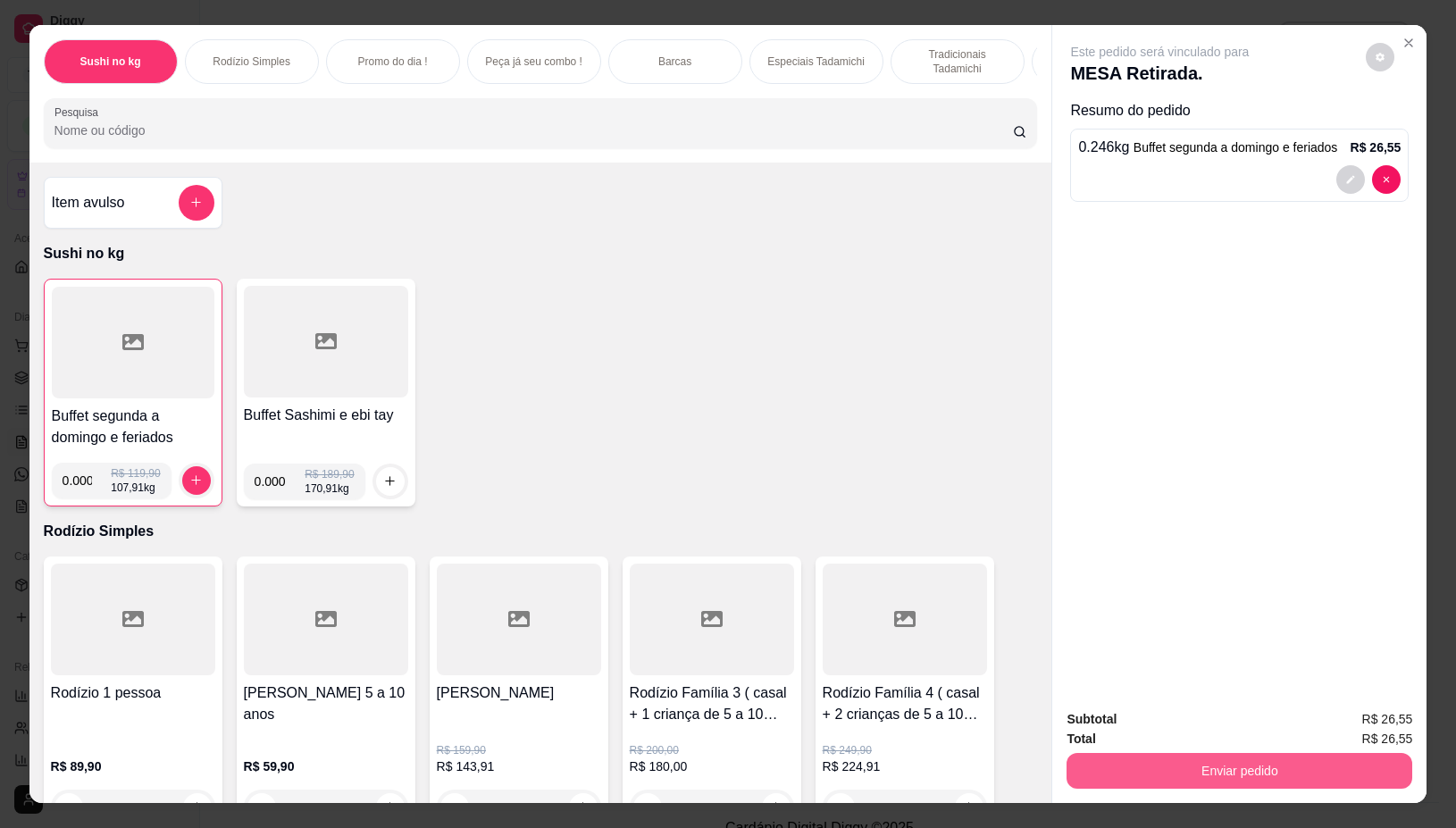
click at [1210, 766] on button "Enviar pedido" at bounding box center [1239, 771] width 346 height 36
click at [1170, 716] on button "Não registrar e enviar pedido" at bounding box center [1179, 719] width 181 height 33
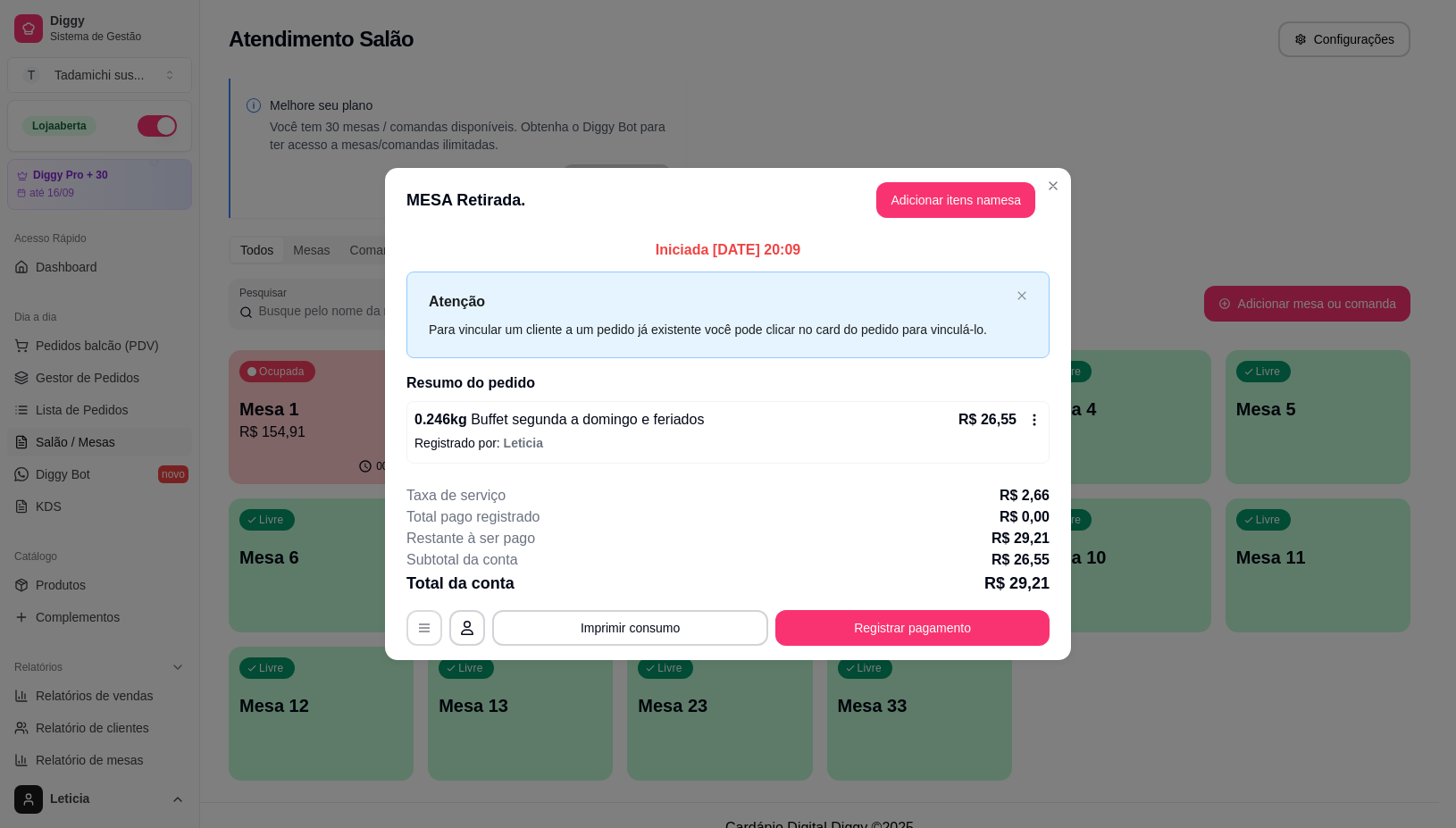
click at [425, 642] on button "button" at bounding box center [425, 628] width 36 height 36
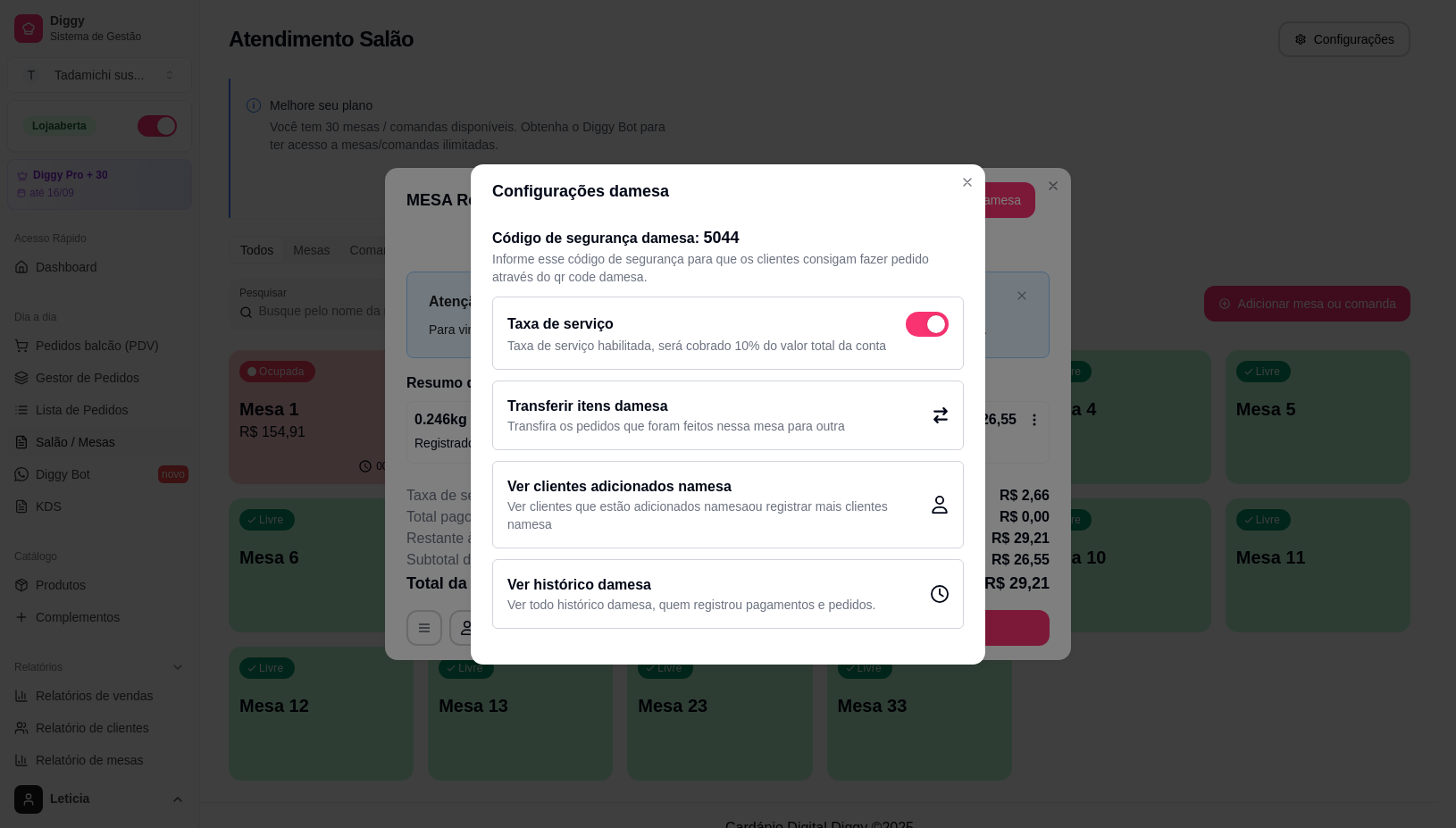
click at [925, 313] on span at bounding box center [926, 325] width 42 height 25
click at [916, 327] on input "checkbox" at bounding box center [910, 333] width 12 height 12
checkbox input "false"
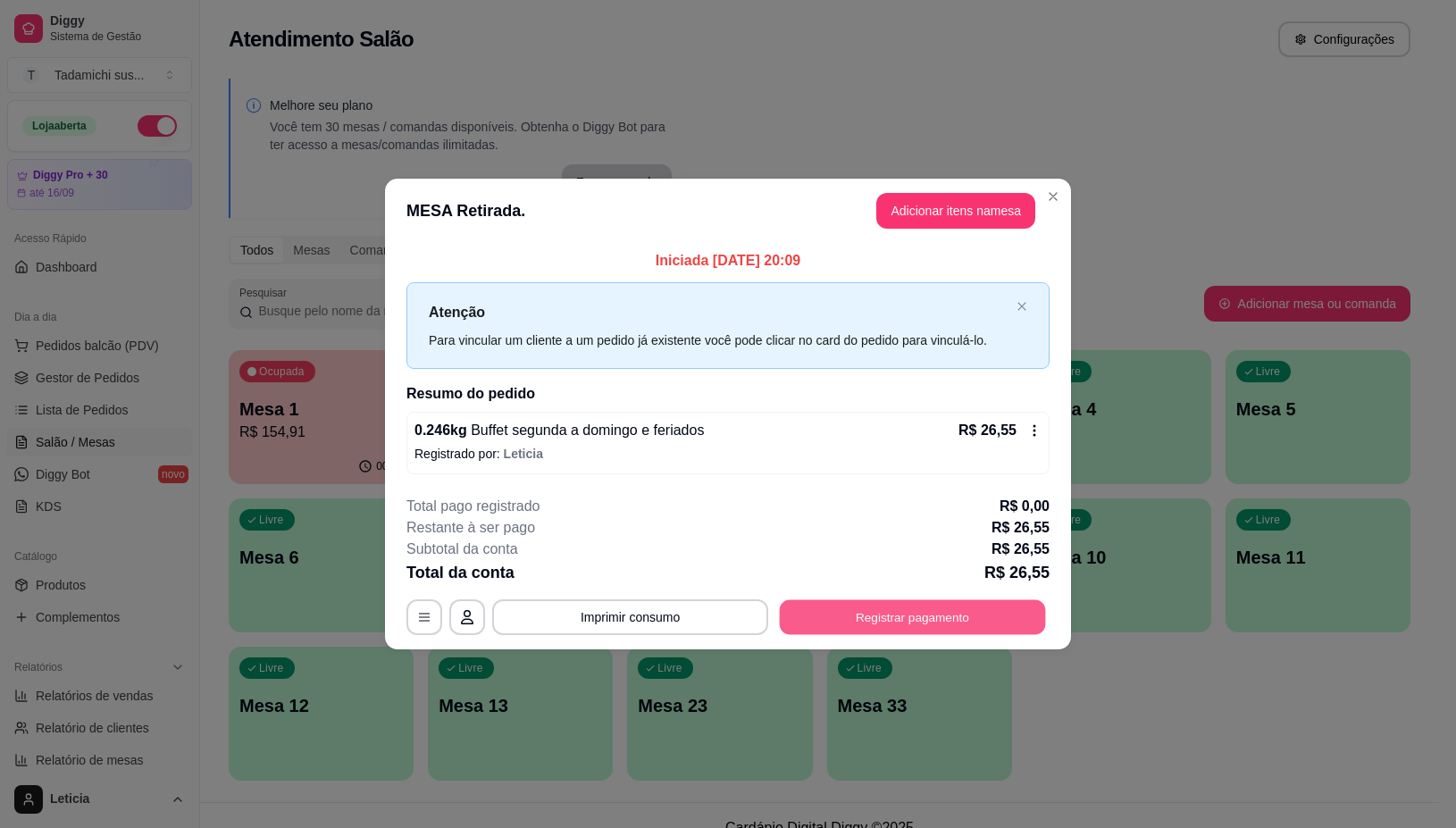
click at [959, 604] on button "Registrar pagamento" at bounding box center [913, 617] width 267 height 35
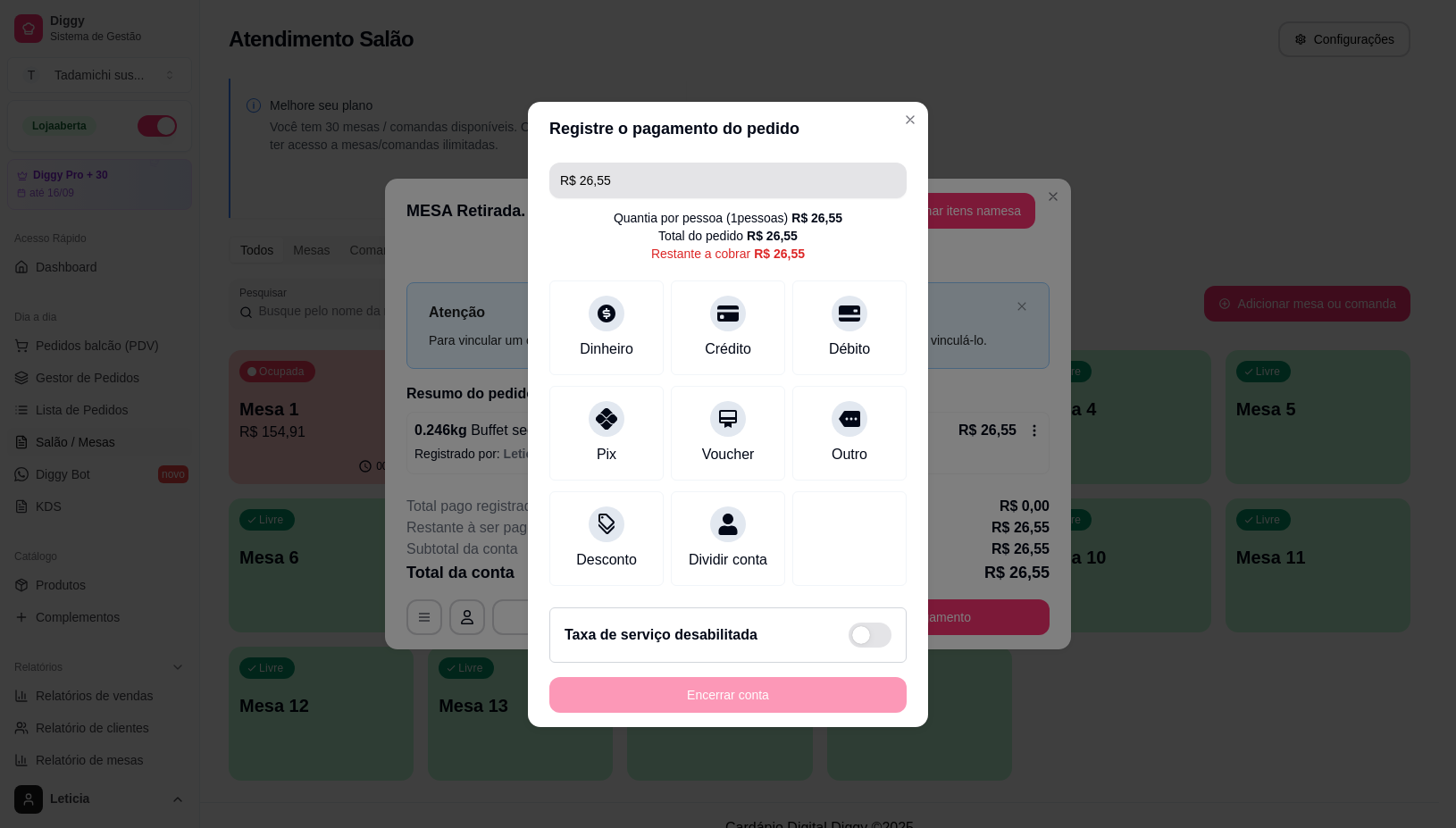
click at [684, 176] on input "R$ 26,55" at bounding box center [728, 181] width 336 height 36
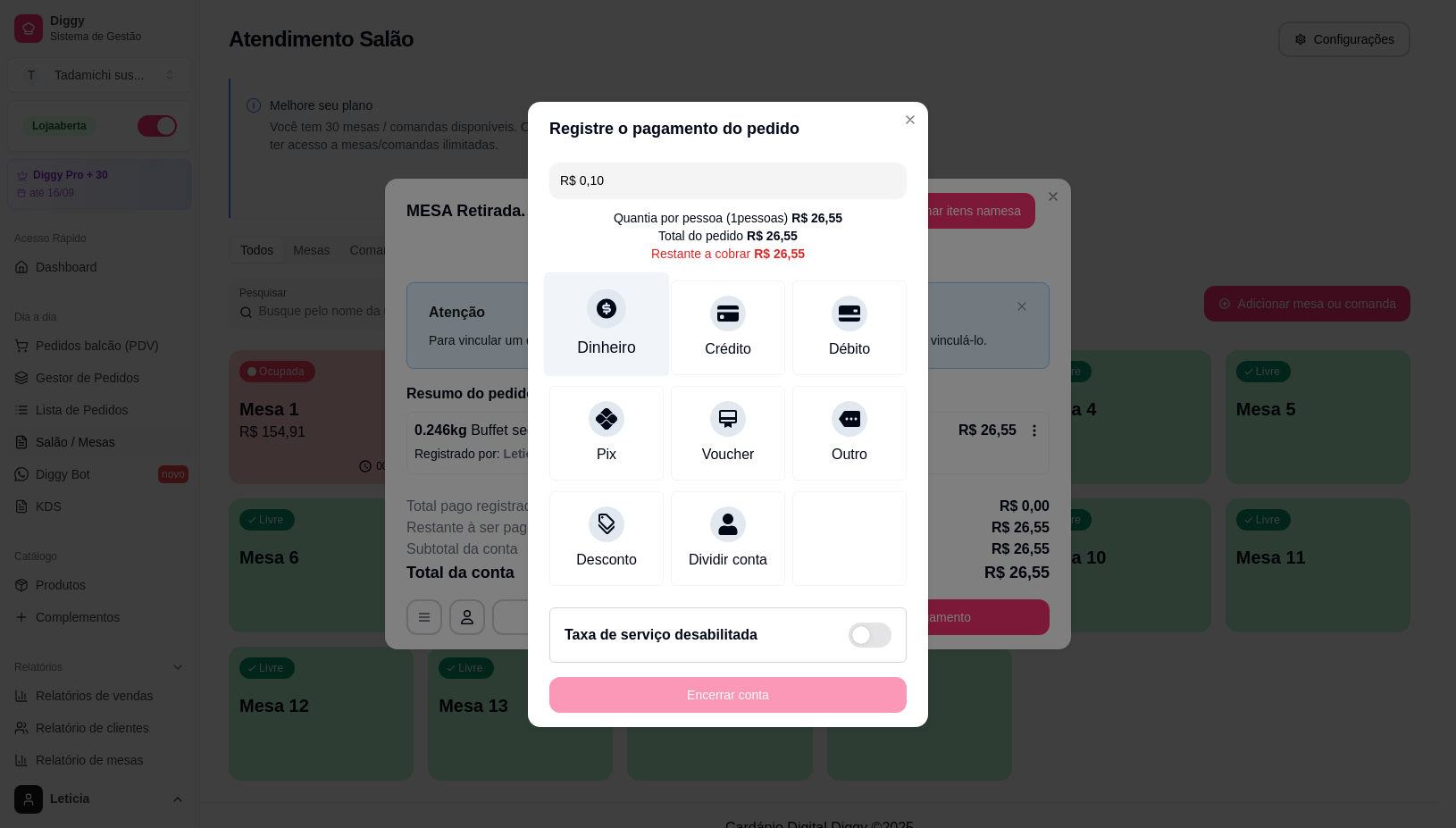
click at [631, 299] on div "Dinheiro" at bounding box center [606, 324] width 126 height 105
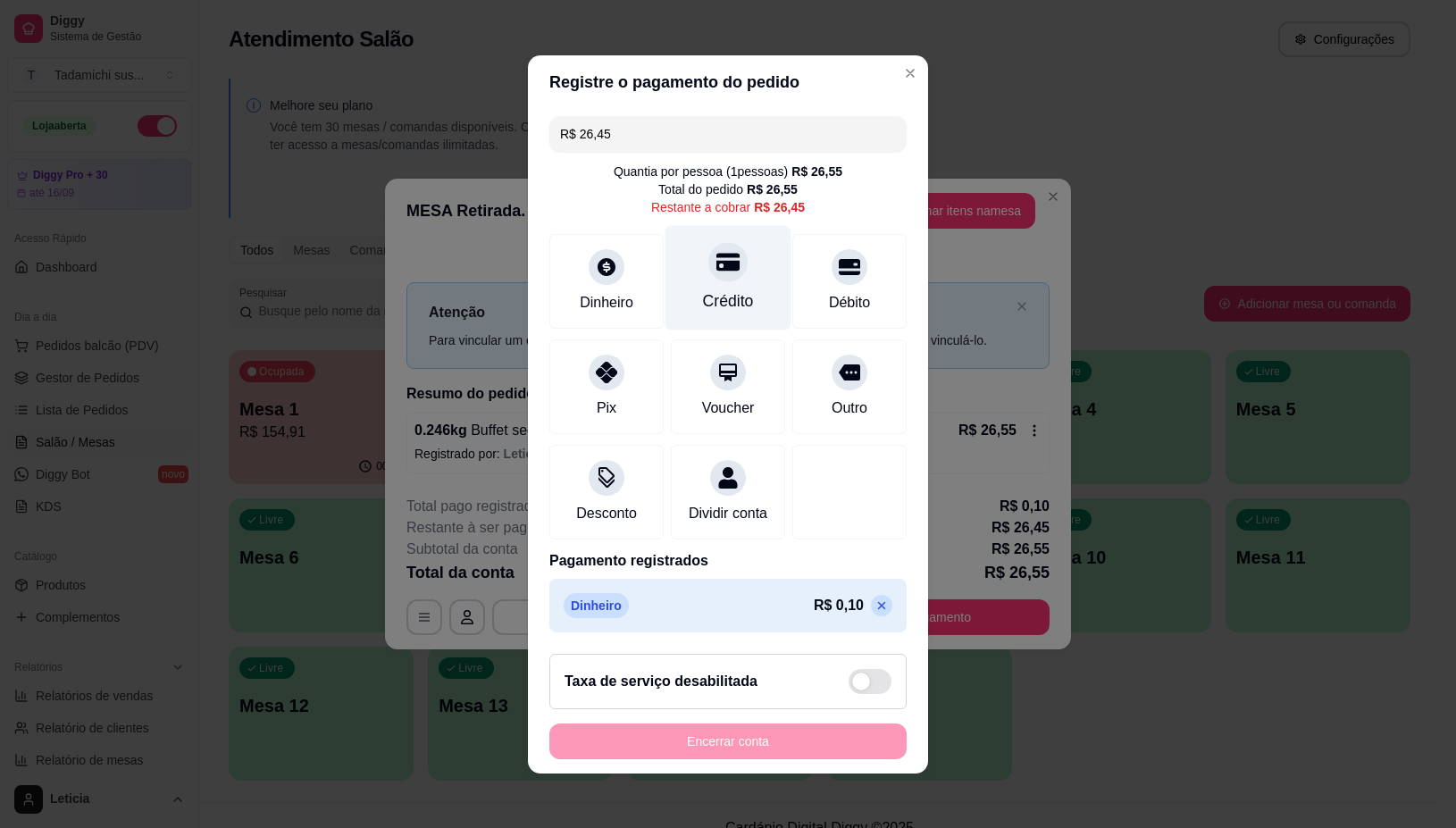
click at [719, 258] on icon at bounding box center [728, 262] width 23 height 18
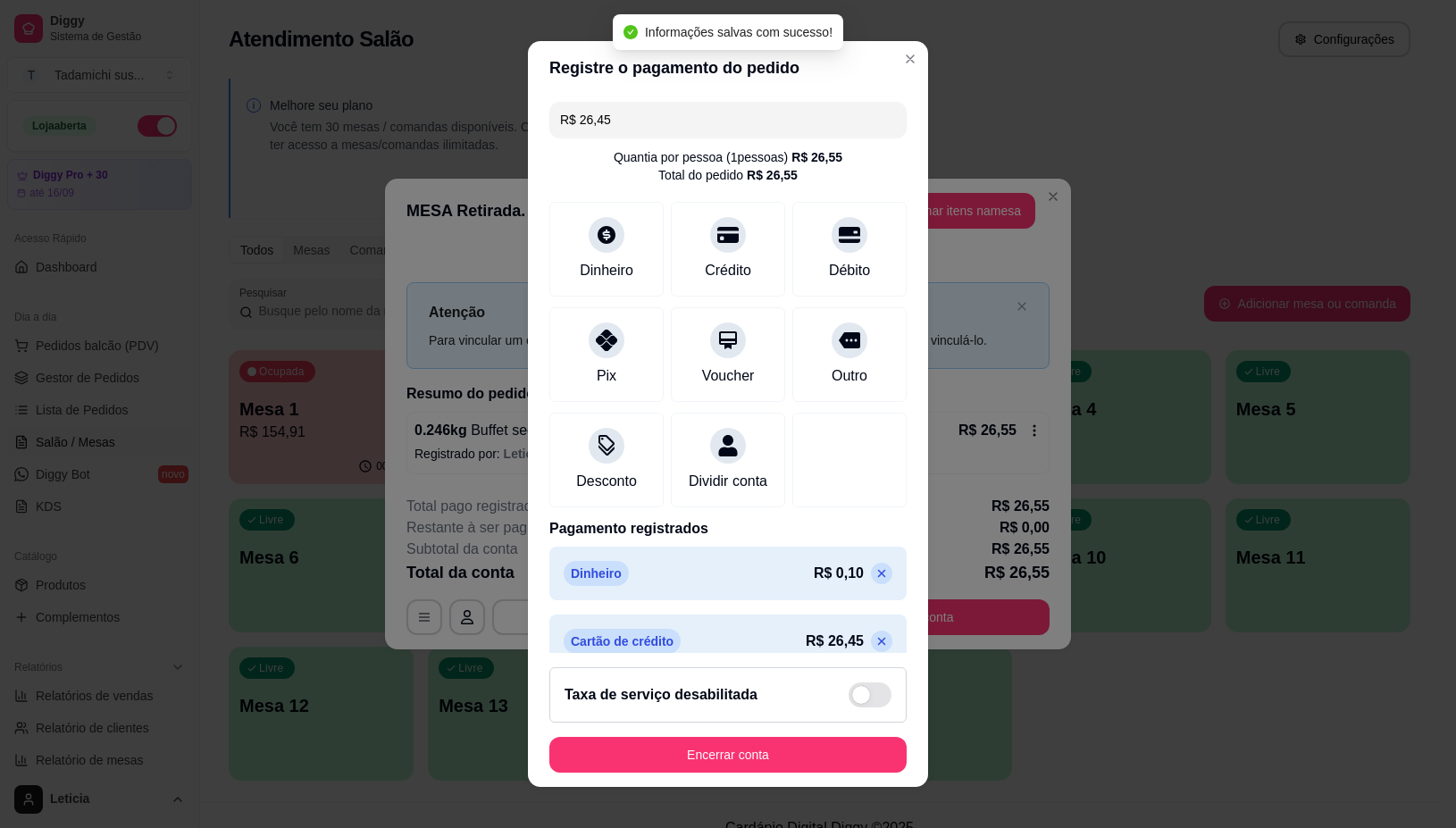
type input "R$ 0,00"
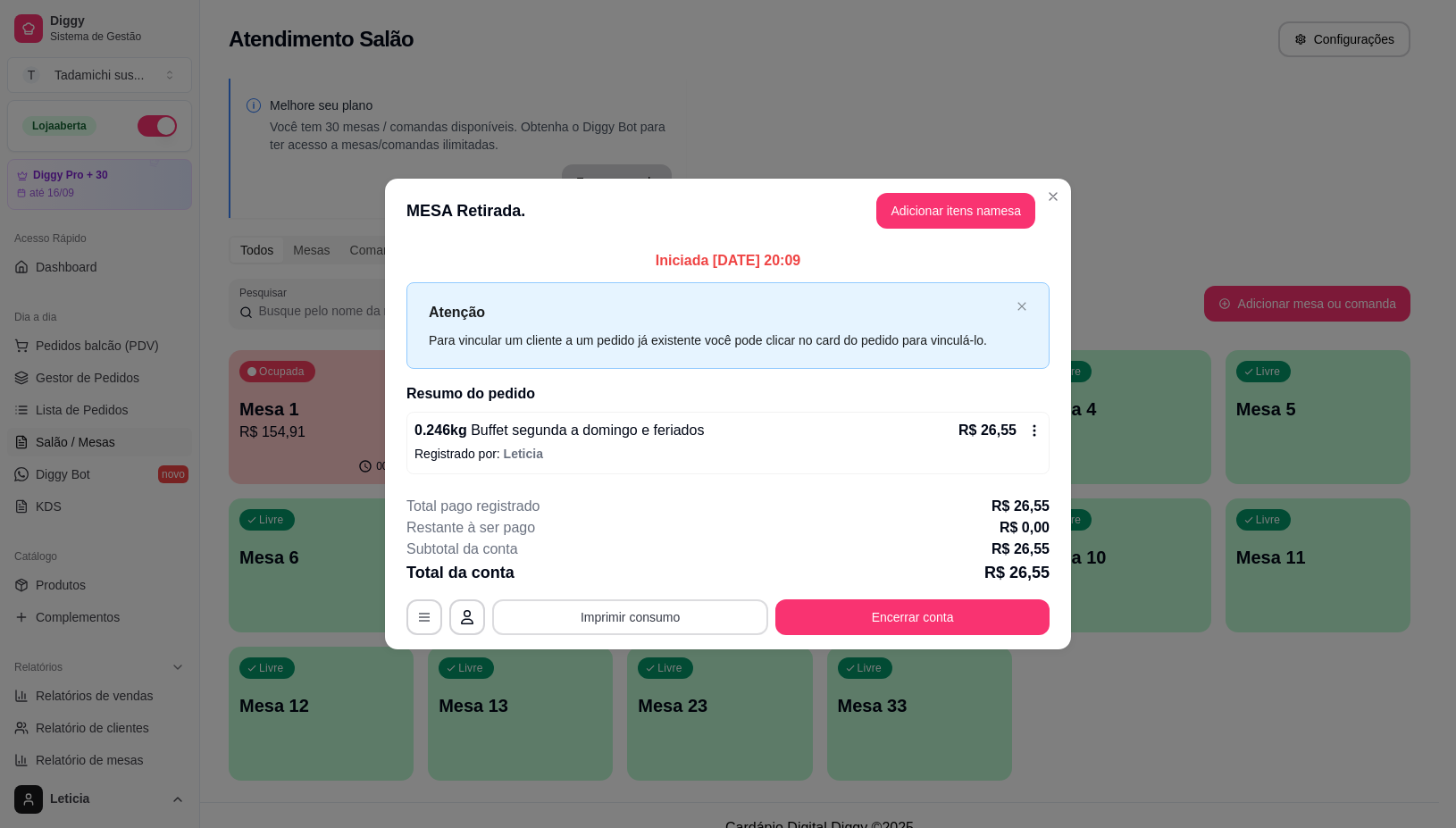
click at [717, 617] on button "Imprimir consumo" at bounding box center [630, 617] width 276 height 36
click at [671, 538] on button "IMPRESSORA" at bounding box center [635, 541] width 133 height 28
click at [873, 619] on button "Encerrar conta" at bounding box center [912, 617] width 274 height 36
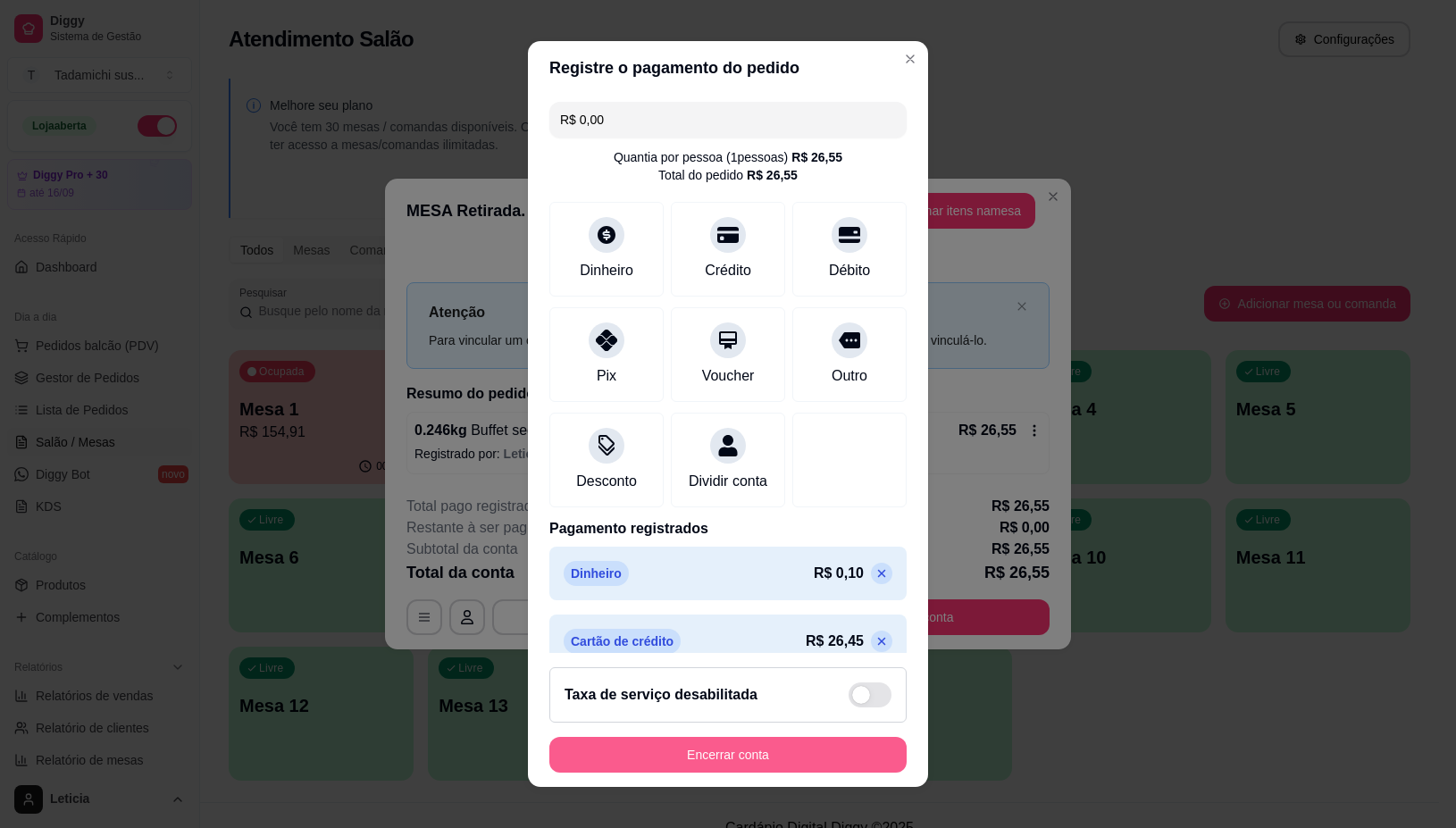
click at [694, 757] on button "Encerrar conta" at bounding box center [728, 755] width 357 height 36
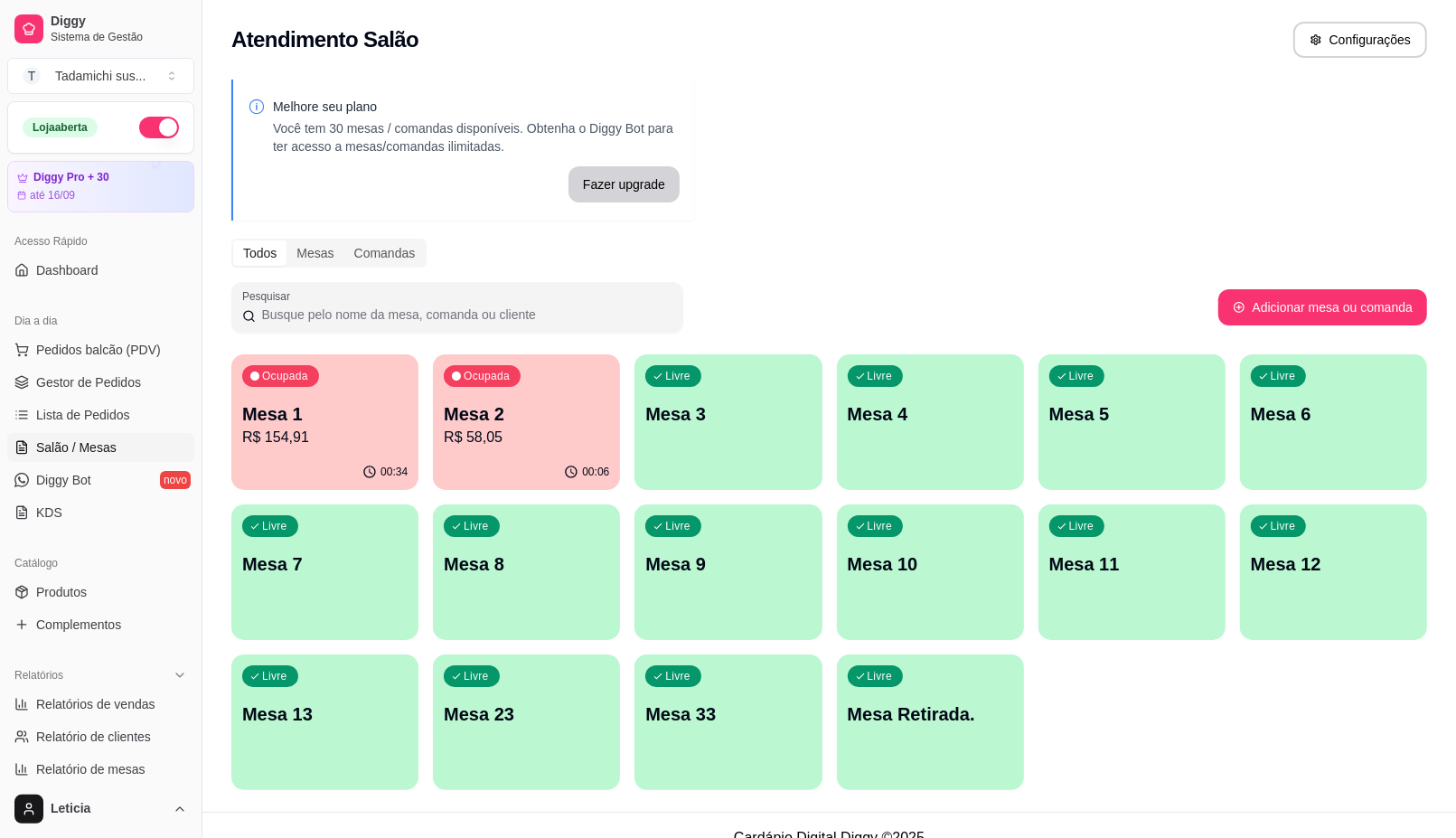
click at [562, 448] on div "Ocupada Mesa 2 R$ 58,05" at bounding box center [526, 404] width 187 height 101
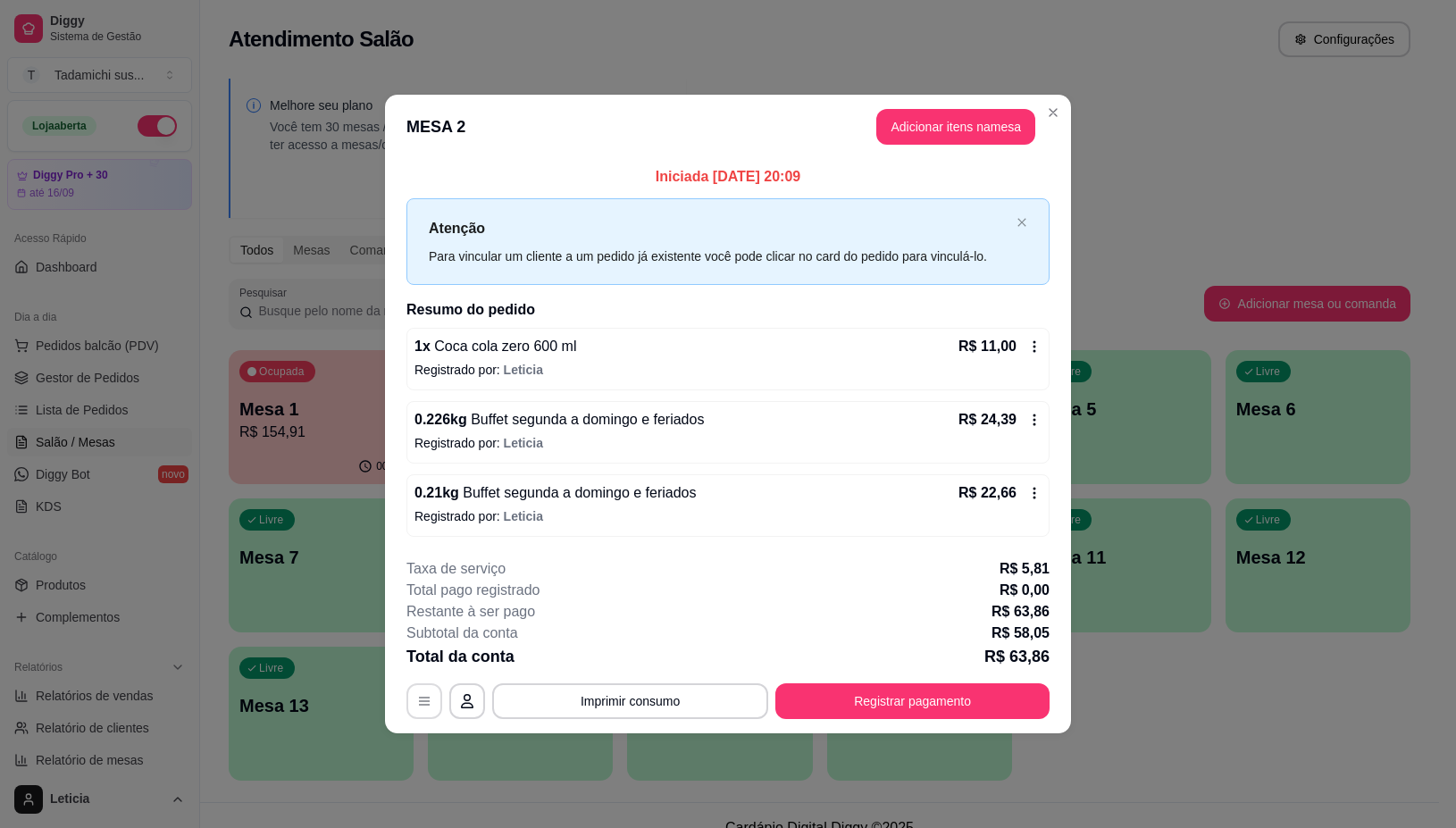
click at [418, 716] on button "button" at bounding box center [425, 701] width 36 height 36
click at [430, 694] on icon "button" at bounding box center [425, 701] width 14 height 14
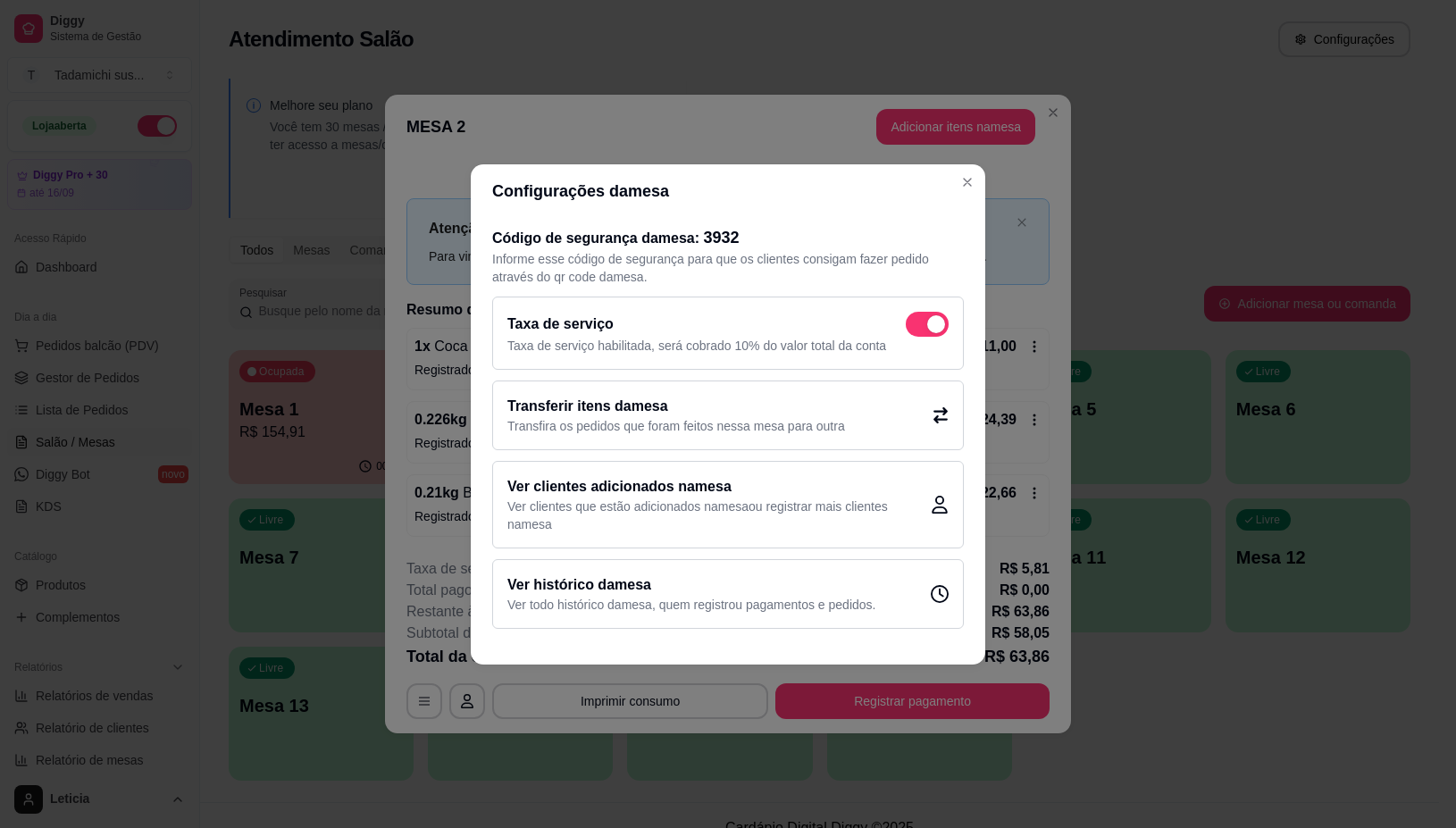
click at [927, 319] on span at bounding box center [936, 325] width 18 height 18
click at [916, 327] on input "checkbox" at bounding box center [910, 333] width 12 height 12
checkbox input "false"
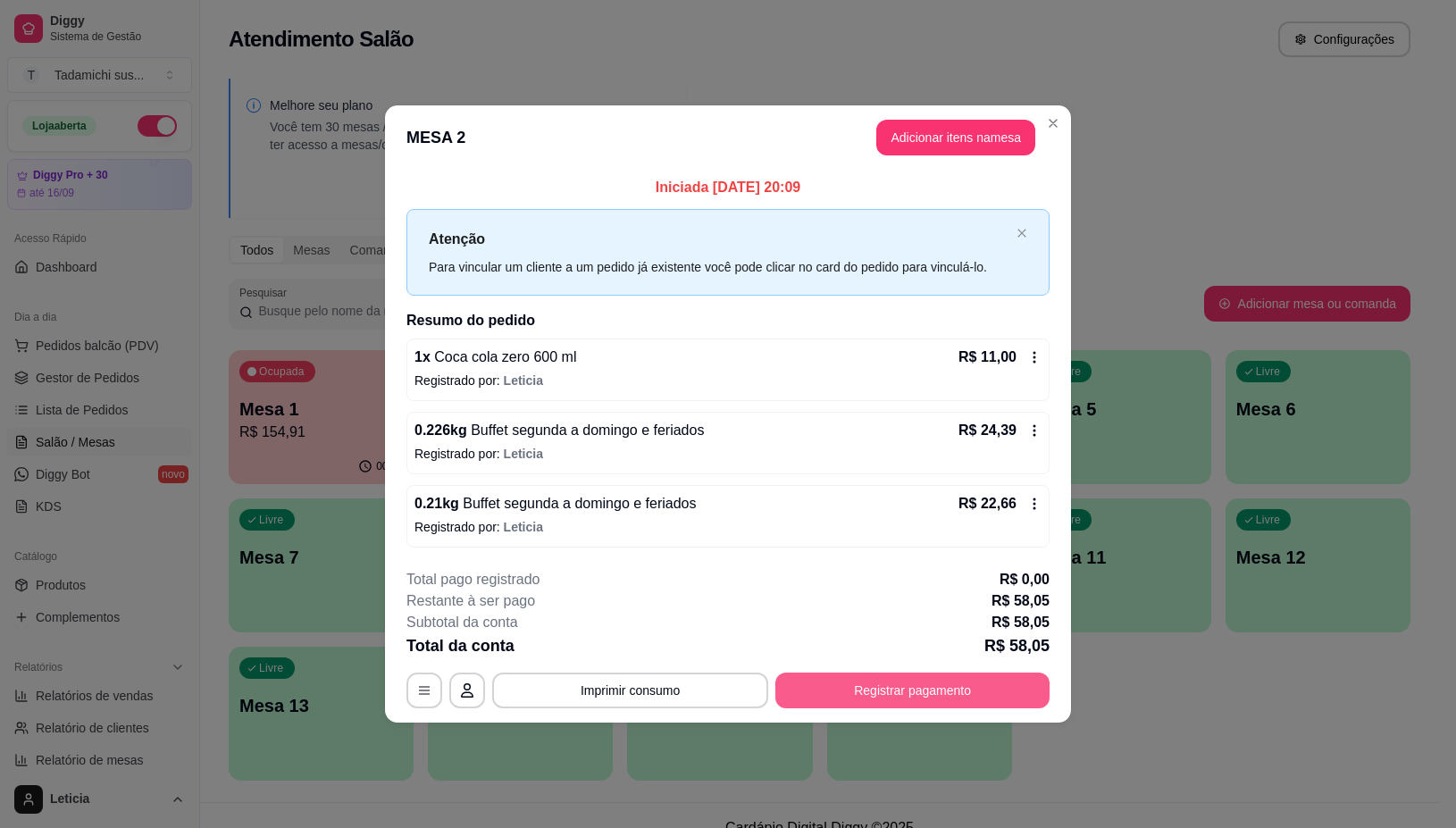
click at [992, 690] on button "Registrar pagamento" at bounding box center [912, 691] width 274 height 36
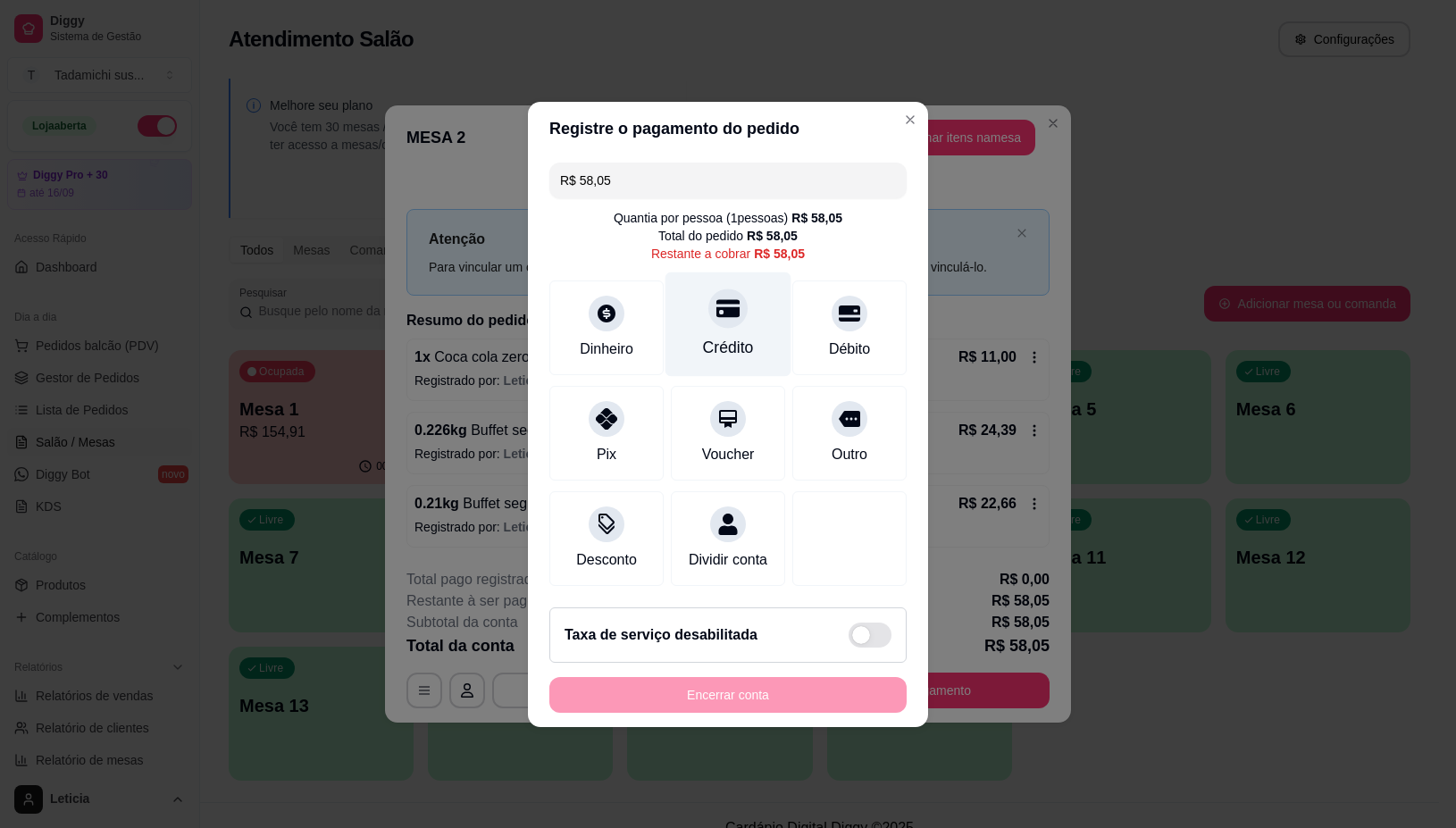
click at [713, 336] on div "Crédito" at bounding box center [728, 348] width 51 height 24
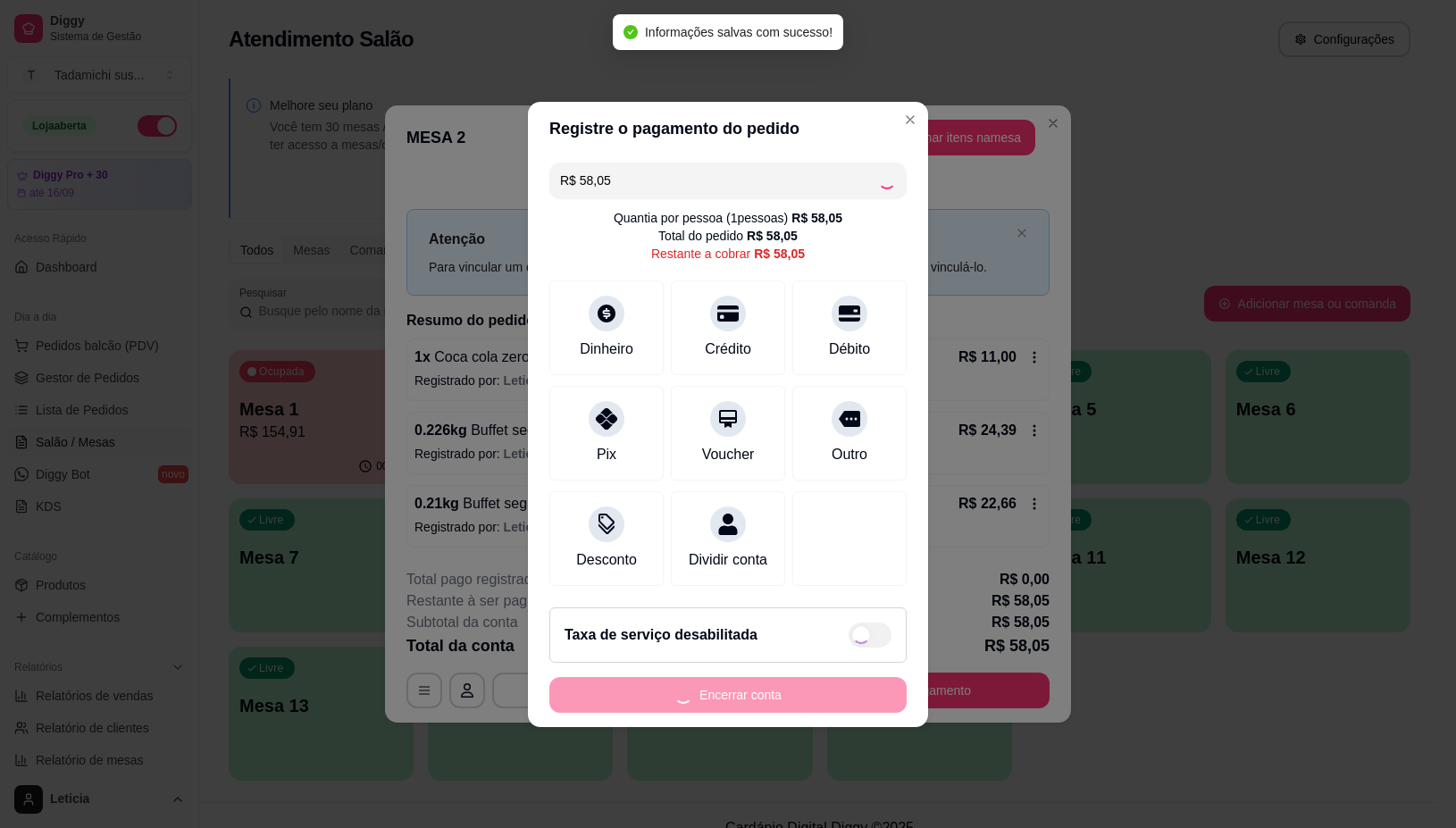
type input "R$ 0,00"
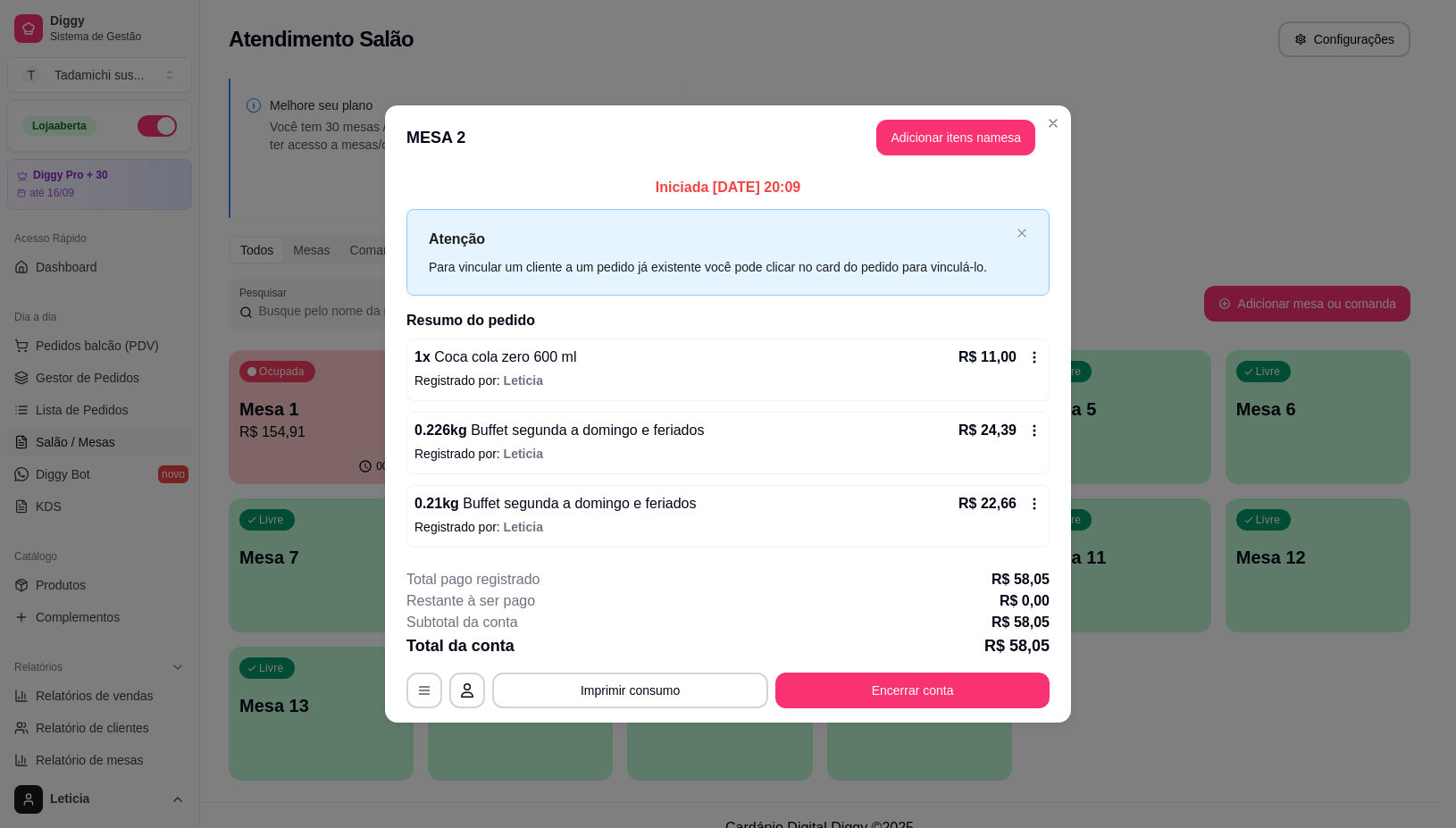
click at [692, 667] on div "**********" at bounding box center [728, 639] width 643 height 139
click at [677, 681] on button "Imprimir consumo" at bounding box center [631, 691] width 268 height 35
click at [651, 613] on button "IMPRESSORA" at bounding box center [635, 615] width 137 height 29
click at [874, 688] on button "Encerrar conta" at bounding box center [913, 691] width 267 height 35
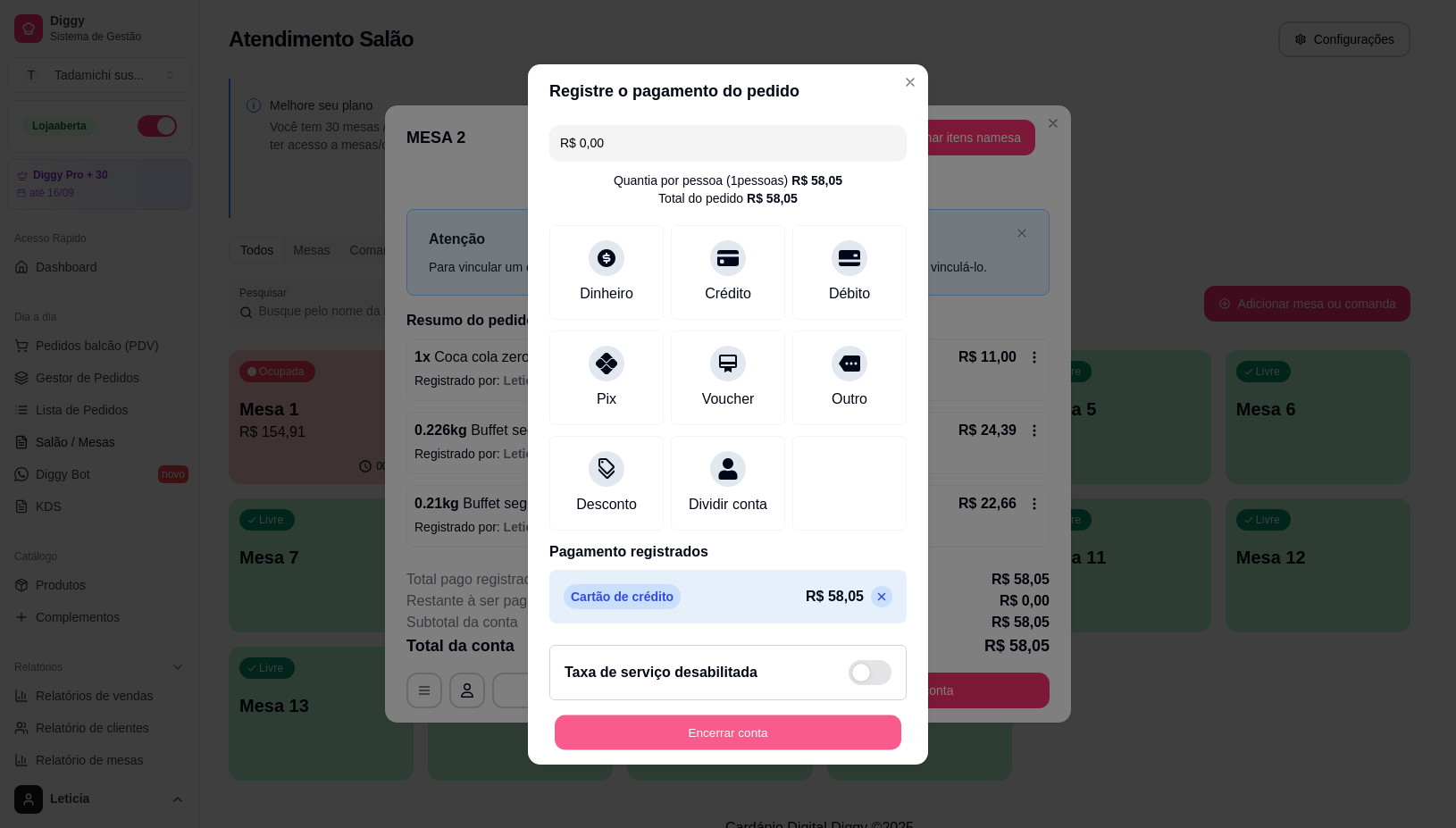
click at [761, 746] on button "Encerrar conta" at bounding box center [728, 732] width 346 height 35
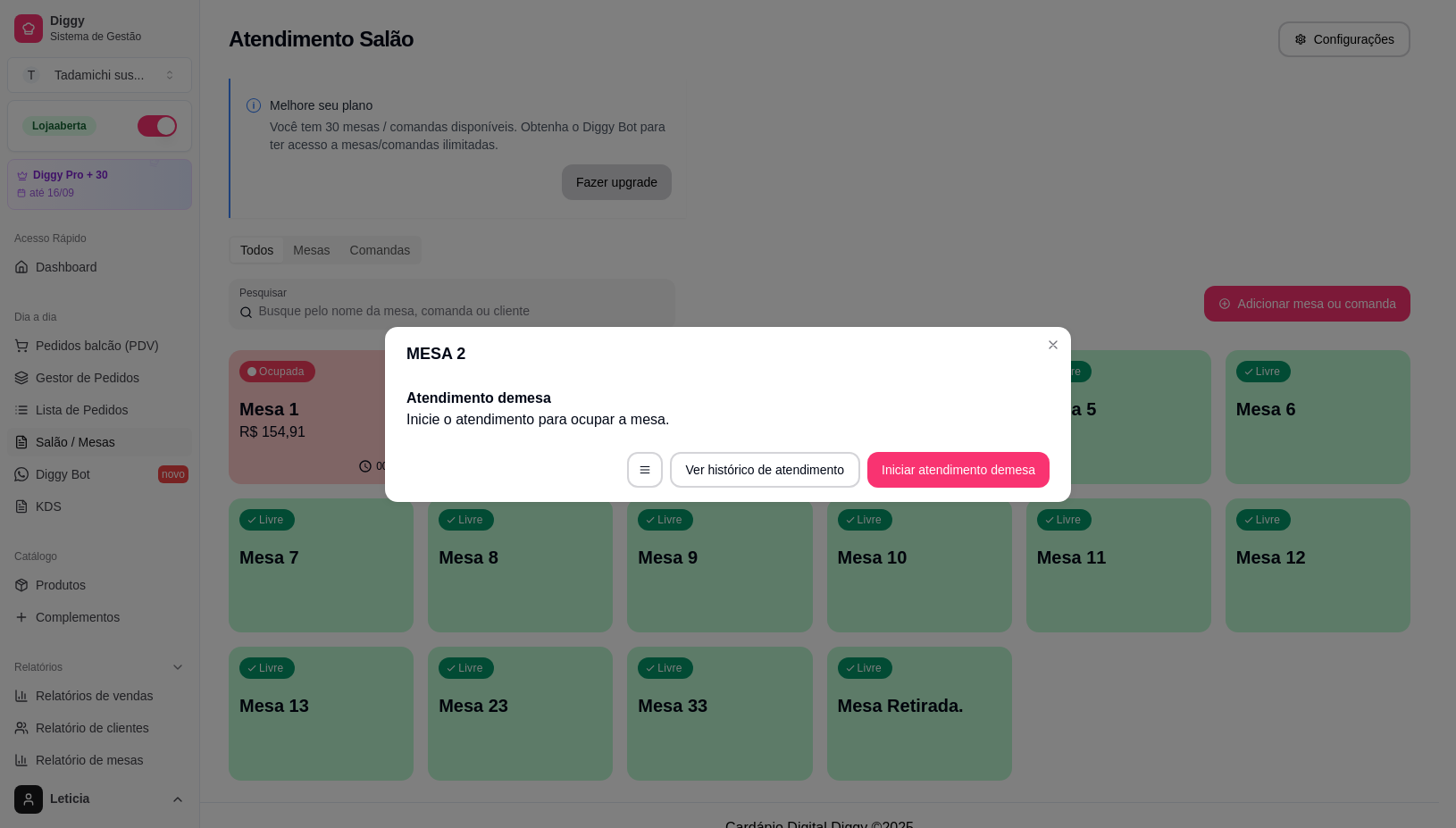
click at [1068, 341] on header "MESA 2" at bounding box center [728, 353] width 686 height 53
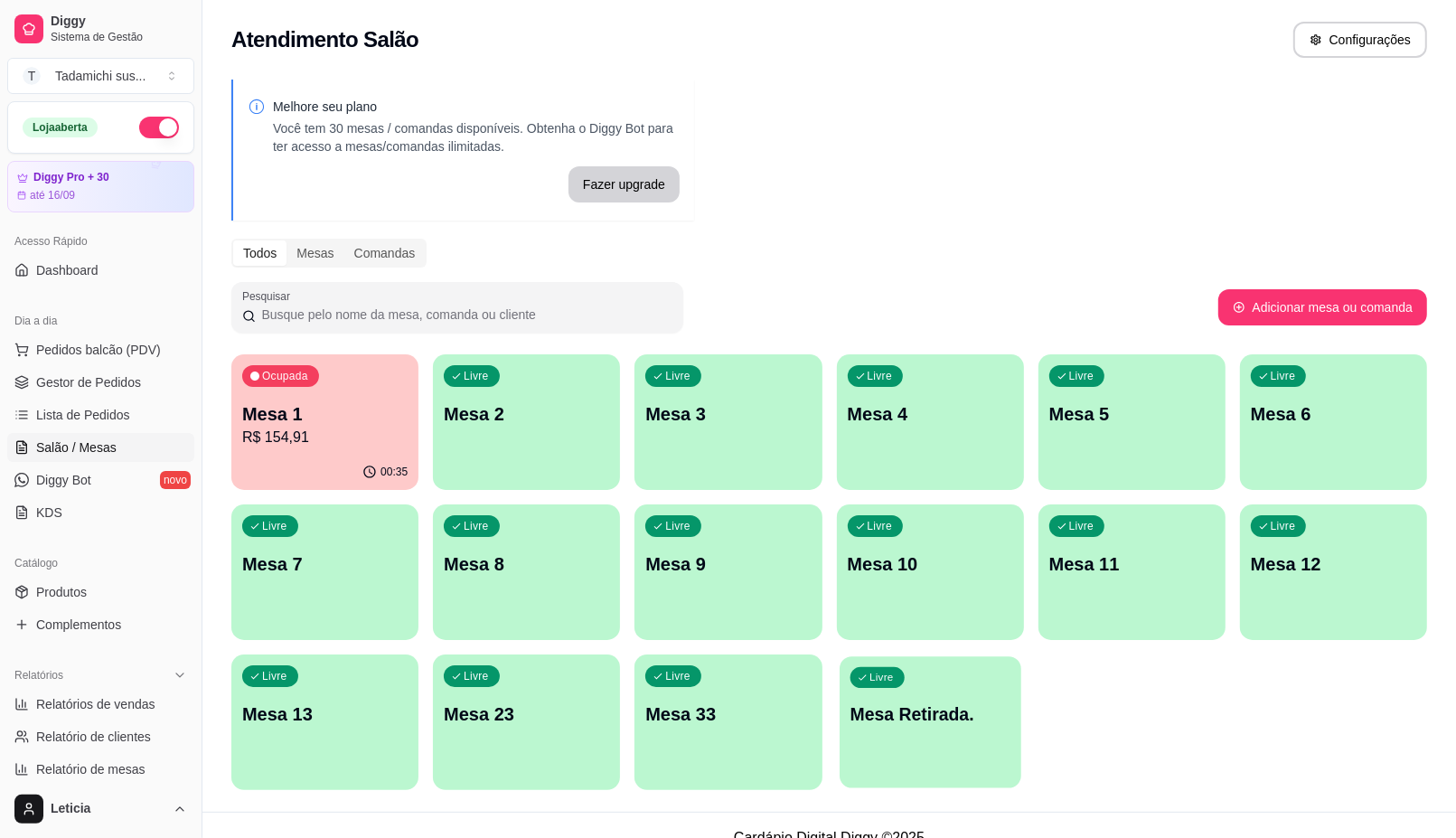
click at [908, 740] on div "Livre Mesa Retirada." at bounding box center [930, 712] width 182 height 111
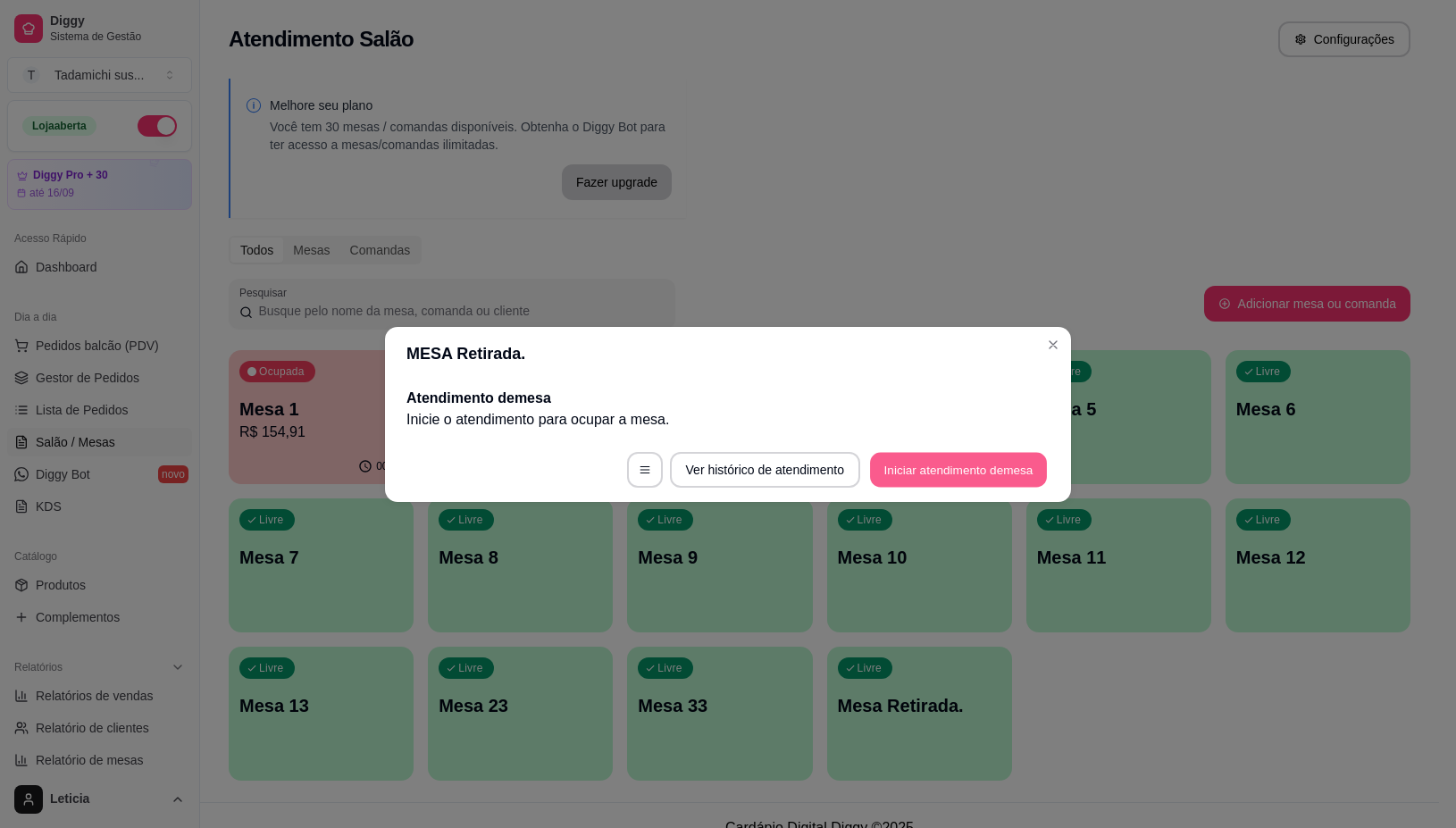
click at [923, 472] on button "Iniciar atendimento de mesa" at bounding box center [959, 469] width 177 height 35
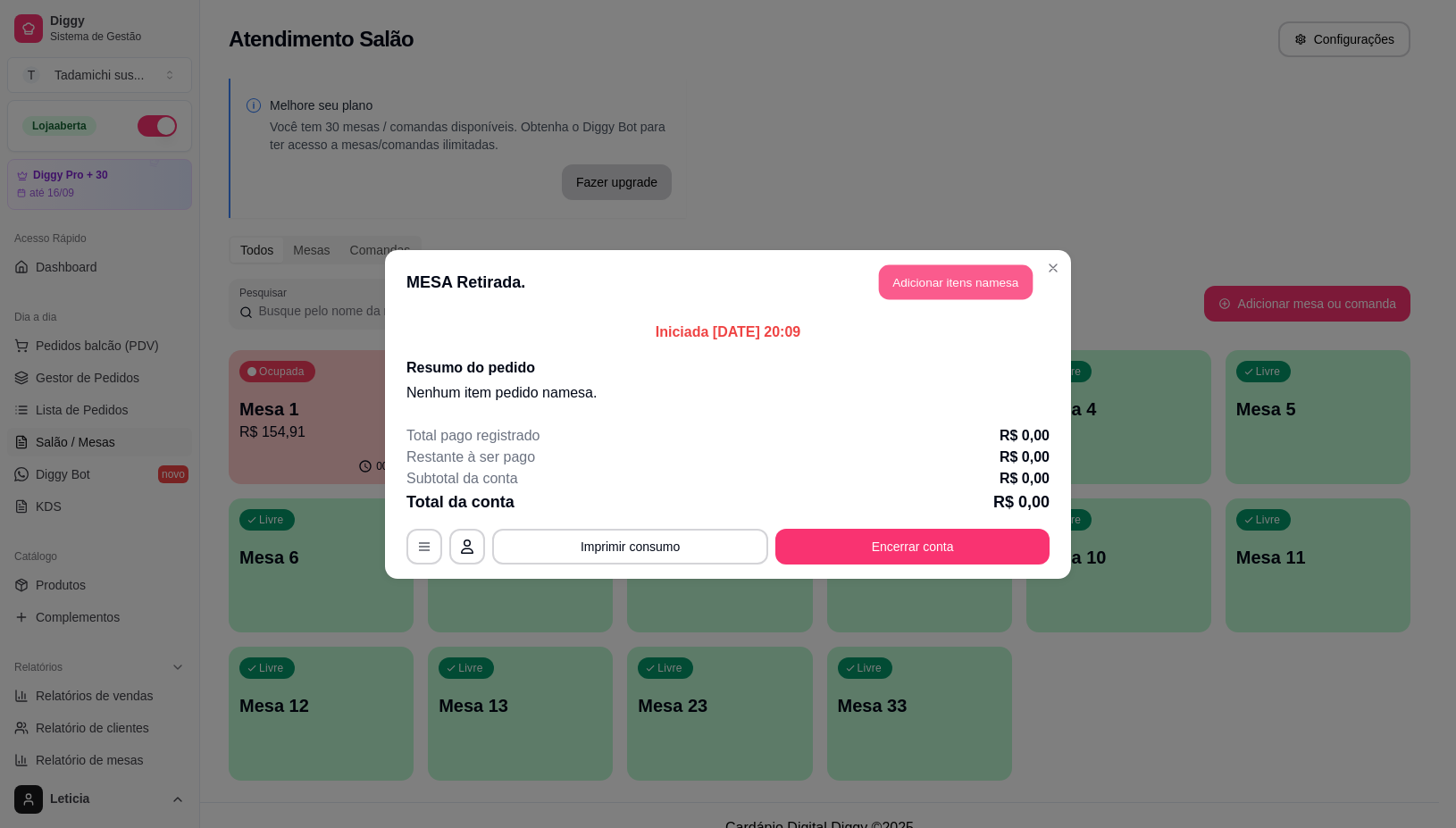
click at [956, 270] on button "Adicionar itens na mesa" at bounding box center [956, 282] width 154 height 35
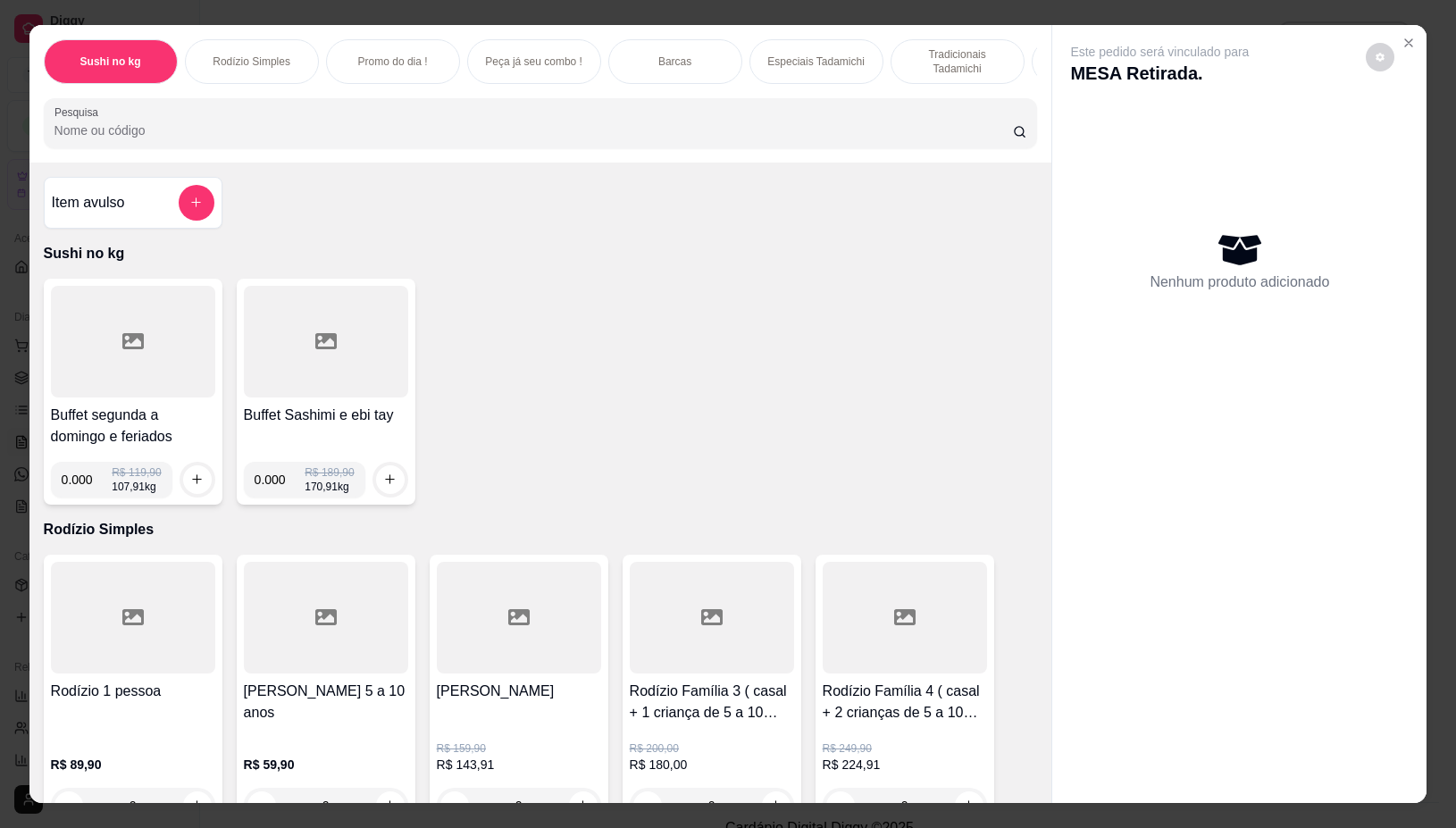
click at [165, 384] on div at bounding box center [133, 342] width 164 height 112
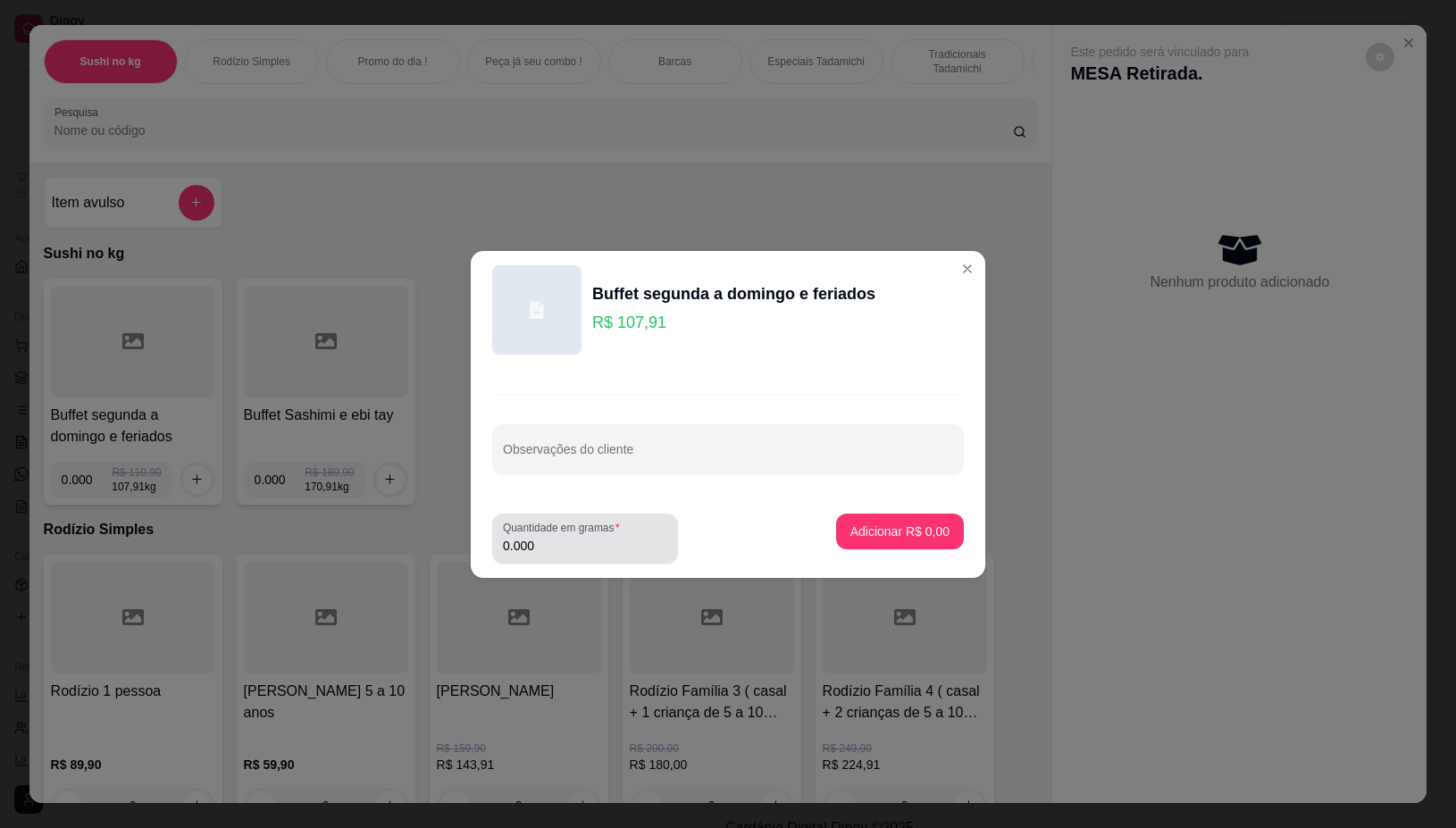
click at [622, 542] on input "0.000" at bounding box center [585, 546] width 164 height 18
type input "0.410"
click at [859, 539] on p "Adicionar R$ 44,24" at bounding box center [897, 531] width 104 height 17
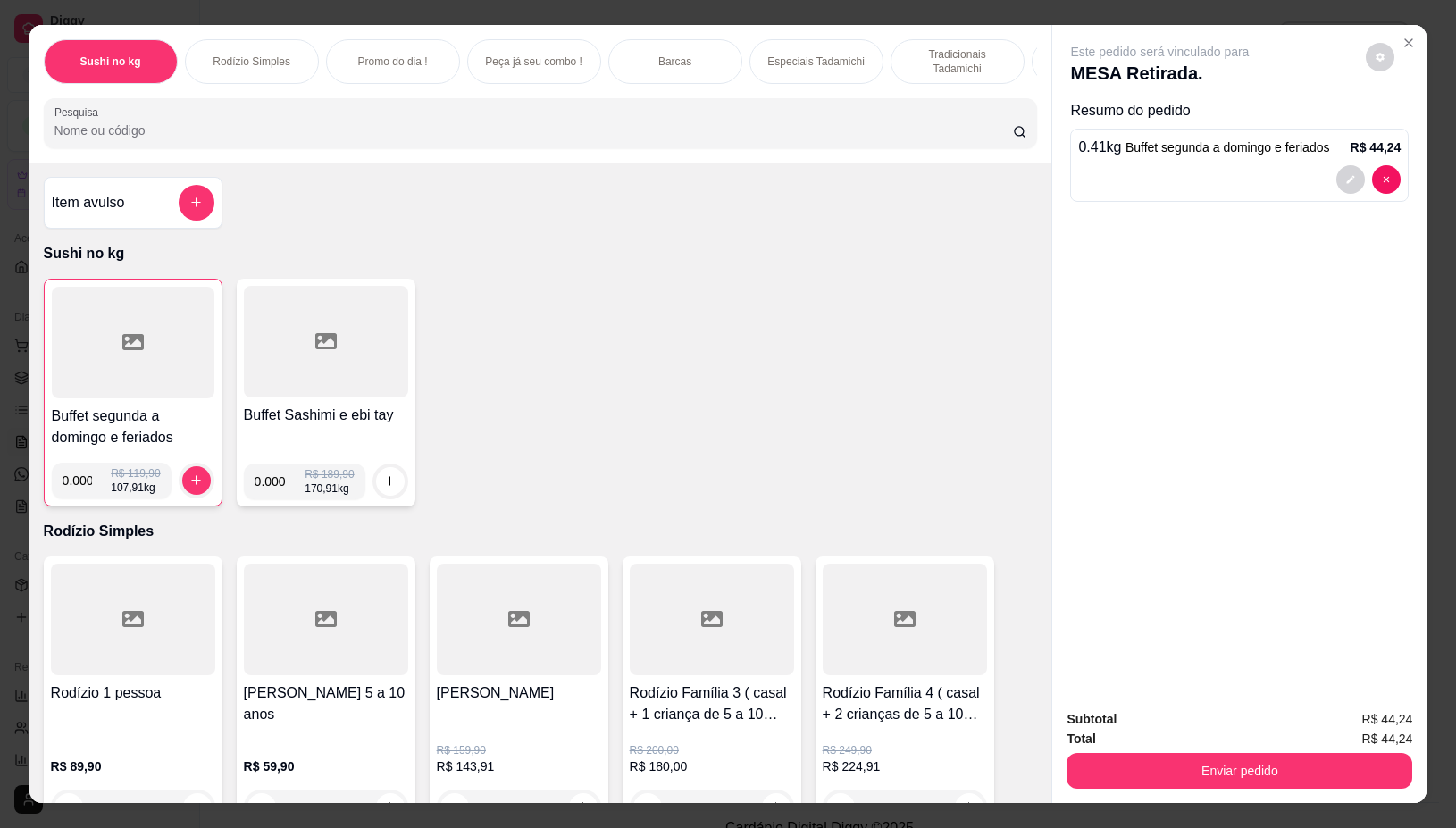
click at [428, 139] on input "Pesquisa" at bounding box center [533, 130] width 959 height 18
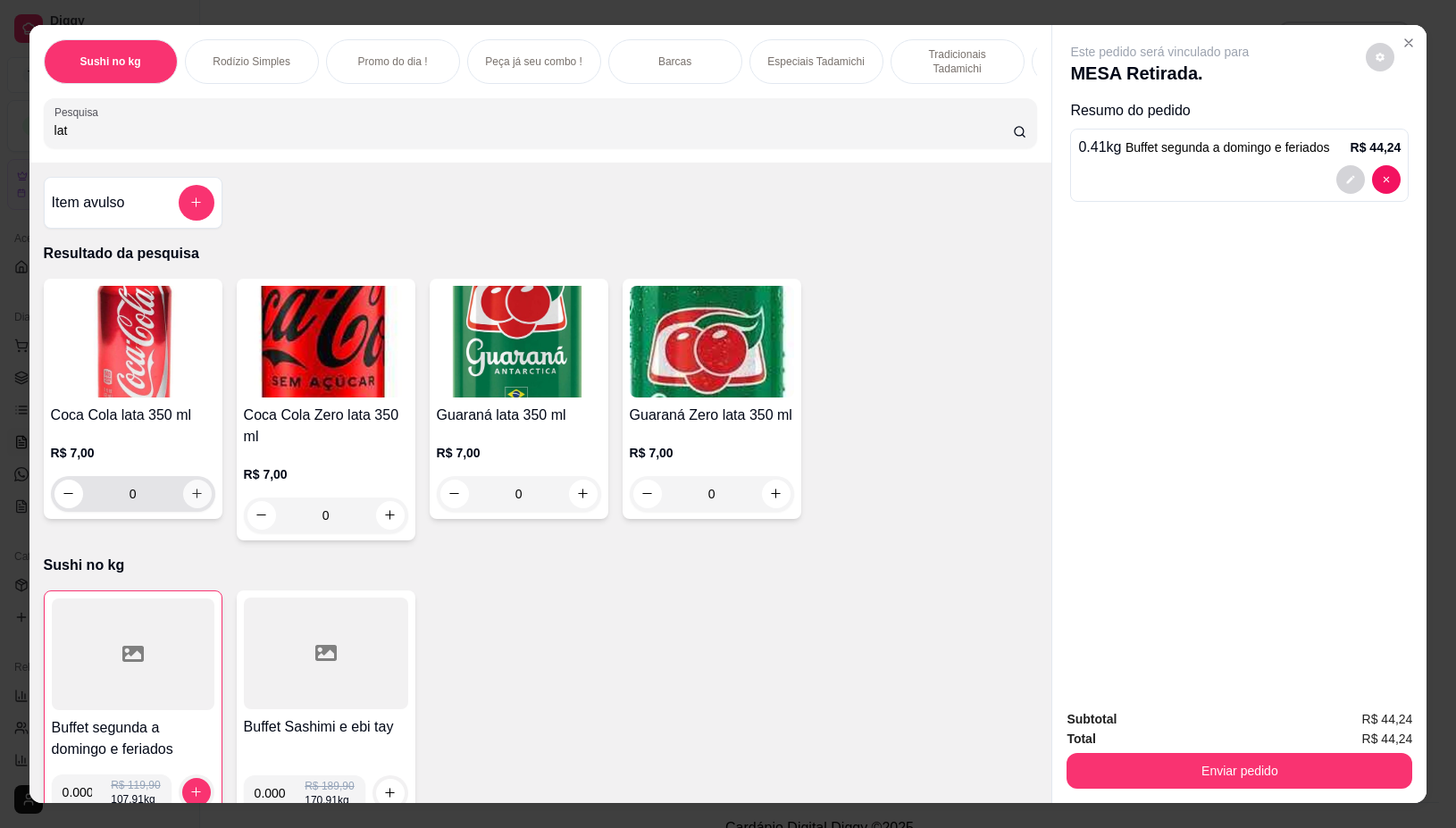
type input "lat"
click at [191, 501] on icon "increase-product-quantity" at bounding box center [197, 494] width 14 height 14
type input "1"
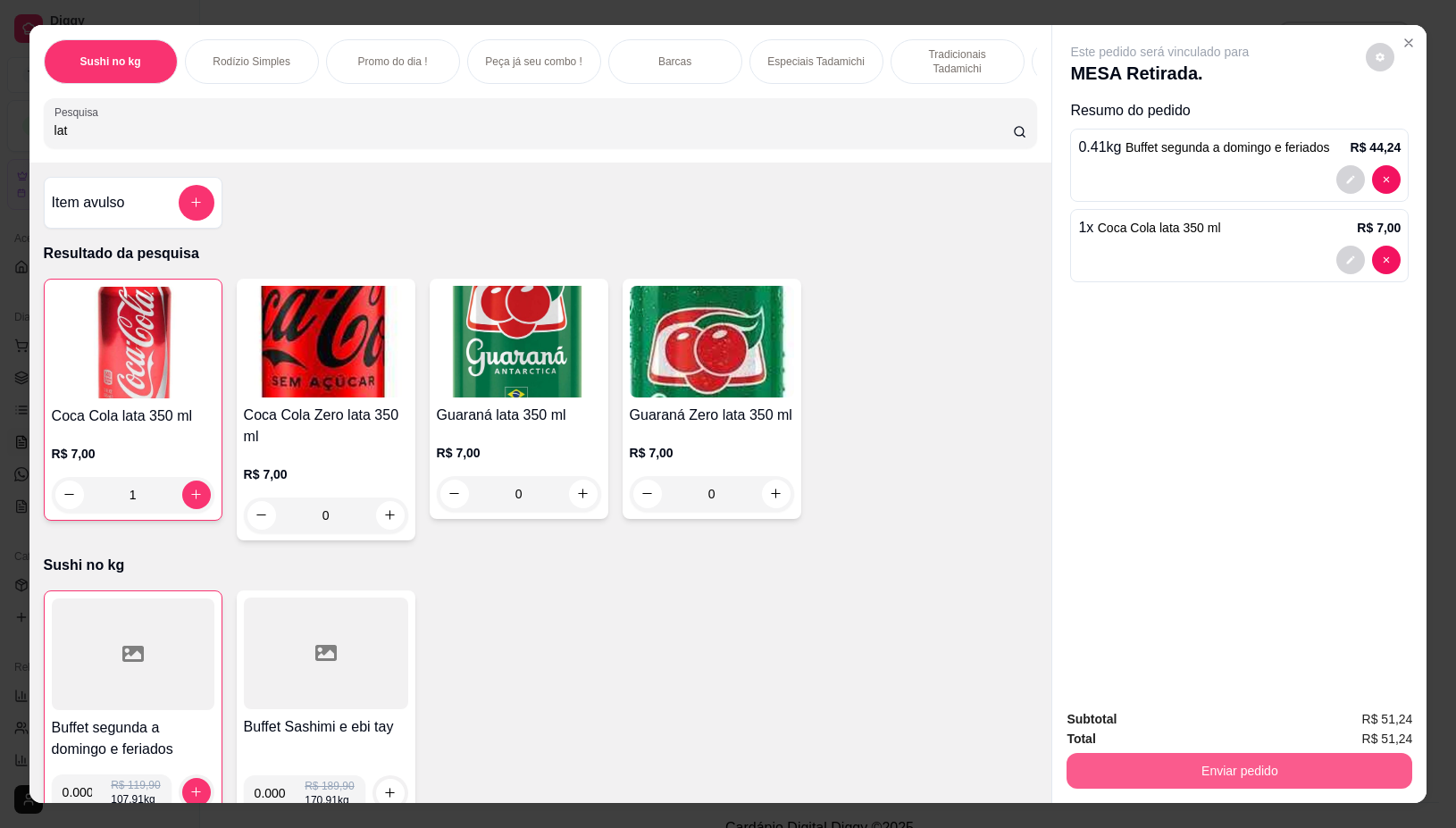
click at [1314, 757] on button "Enviar pedido" at bounding box center [1239, 771] width 346 height 36
click at [1198, 729] on button "Não registrar e enviar pedido" at bounding box center [1179, 720] width 186 height 34
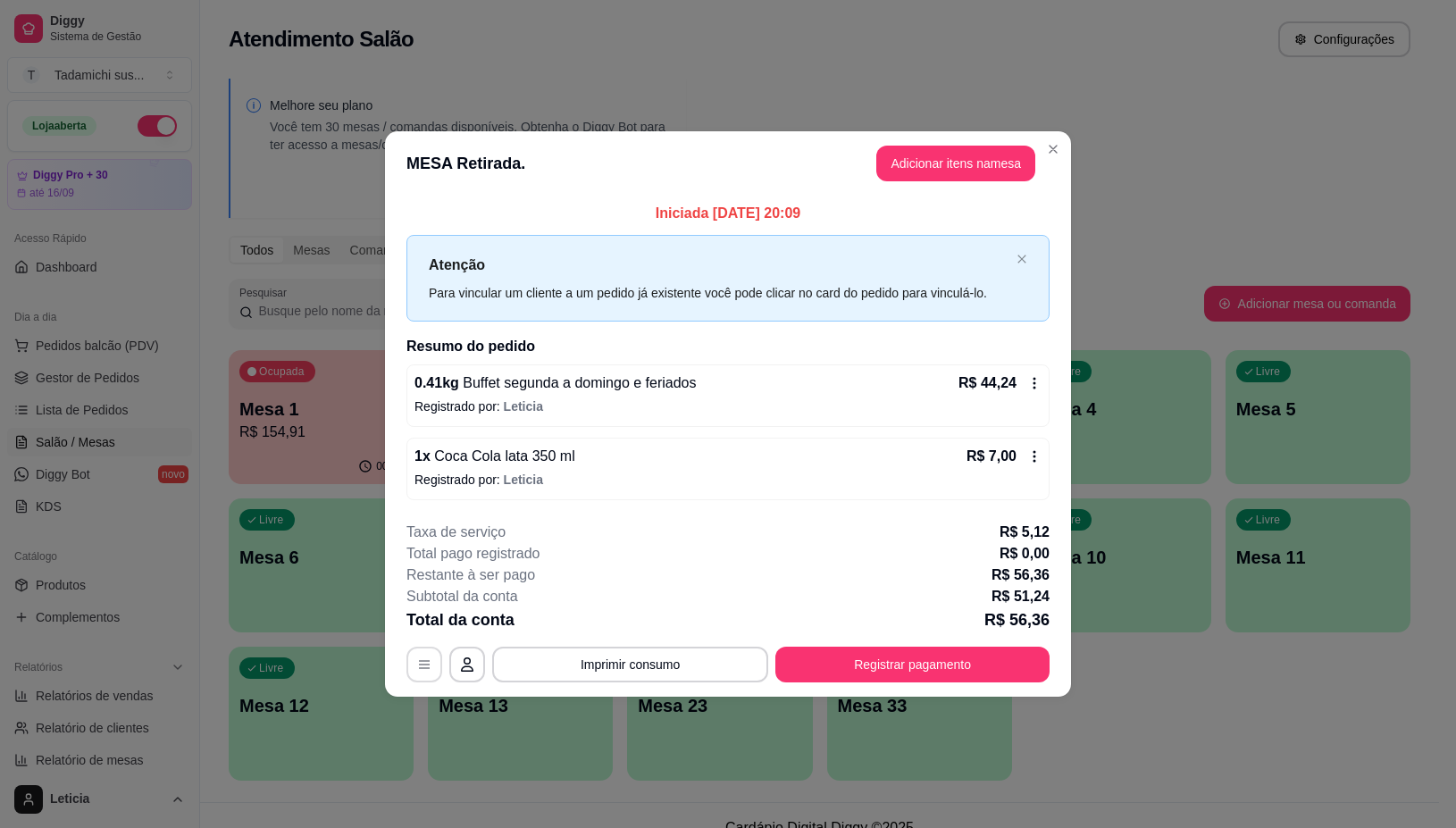
click at [429, 677] on button "button" at bounding box center [425, 665] width 36 height 36
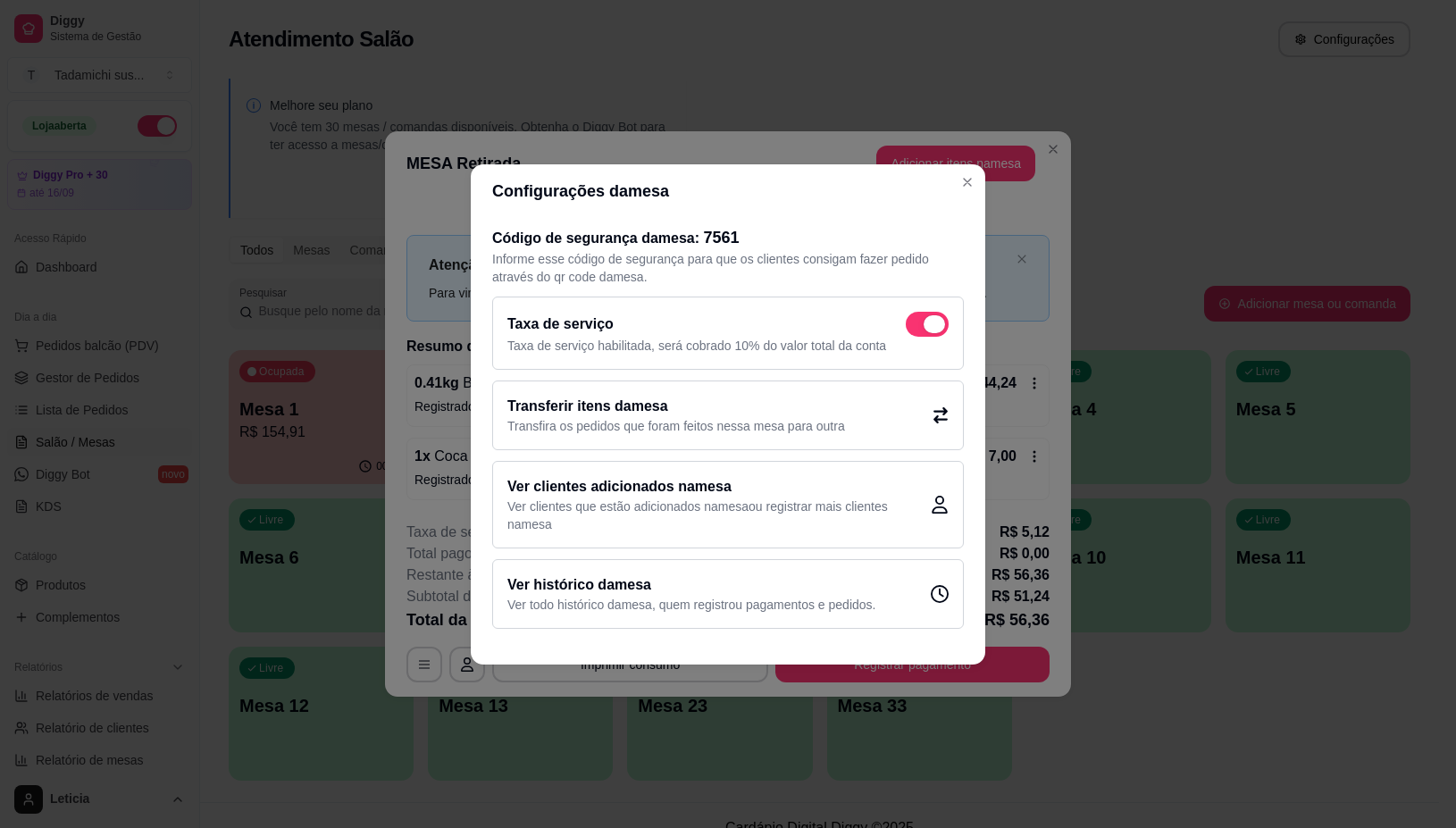
click at [925, 332] on span at bounding box center [926, 325] width 42 height 25
click at [916, 332] on input "checkbox" at bounding box center [910, 333] width 12 height 12
checkbox input "false"
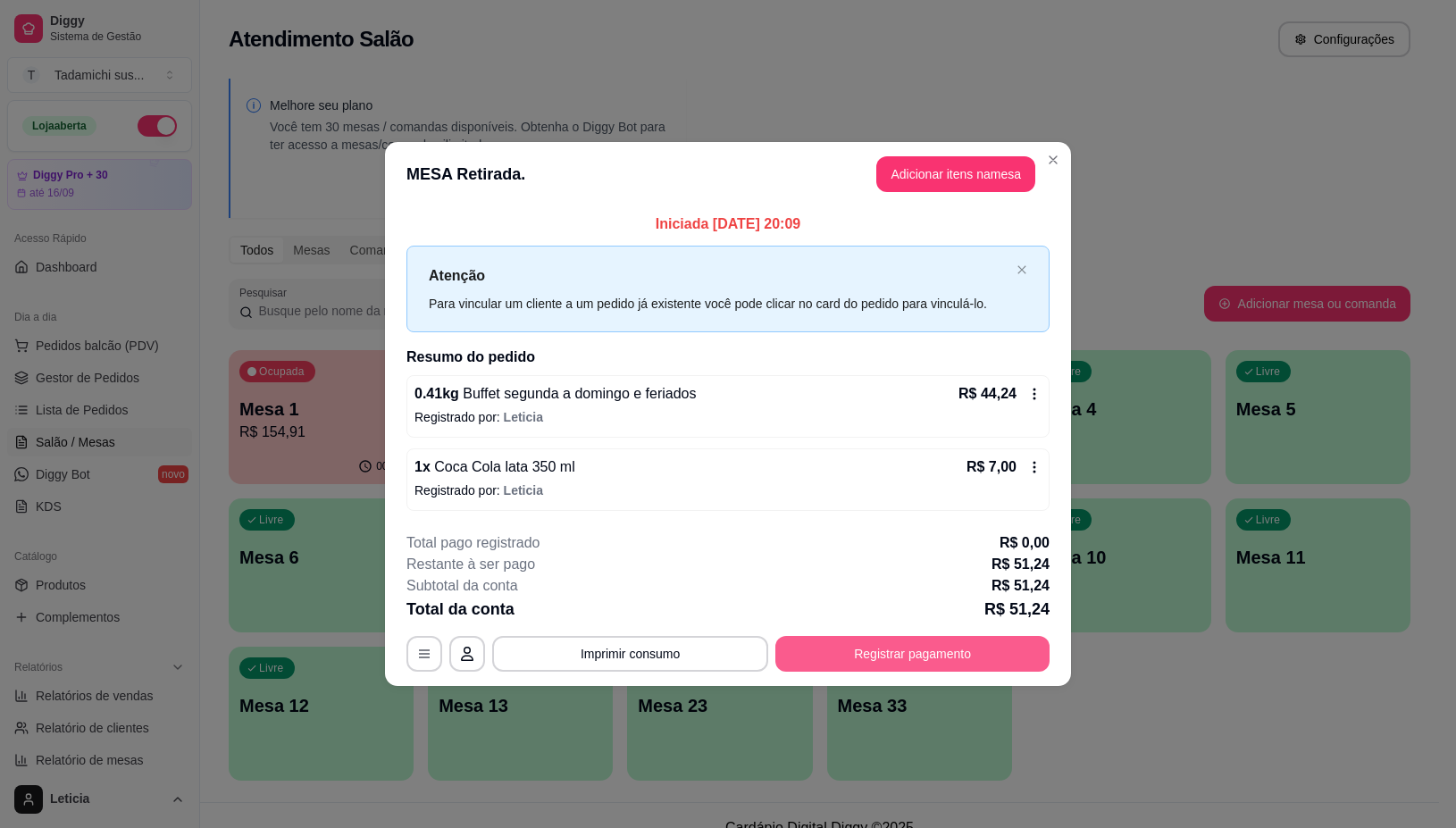
click at [842, 663] on button "Registrar pagamento" at bounding box center [912, 654] width 274 height 36
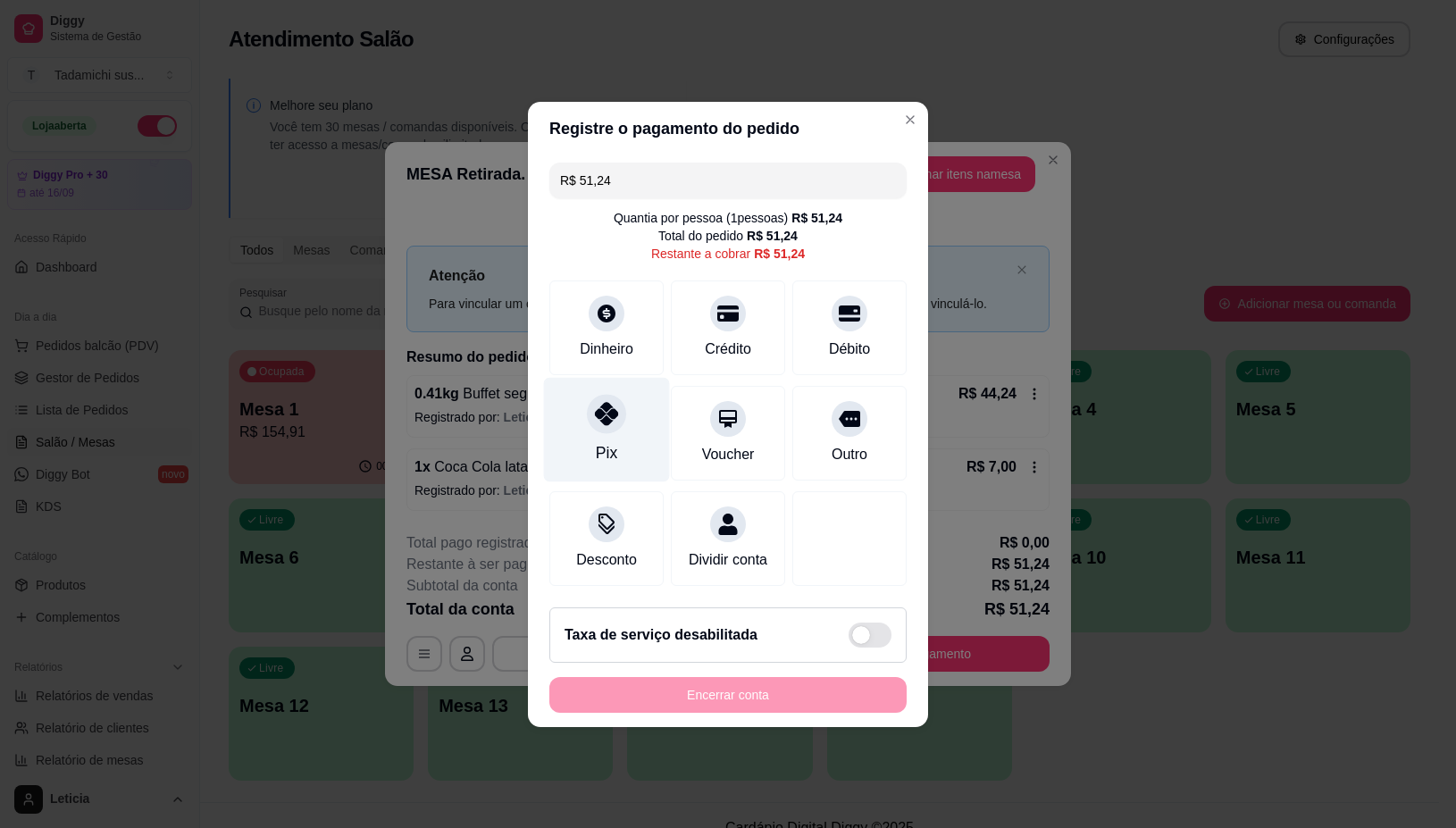
click at [583, 433] on div "Pix" at bounding box center [606, 429] width 126 height 105
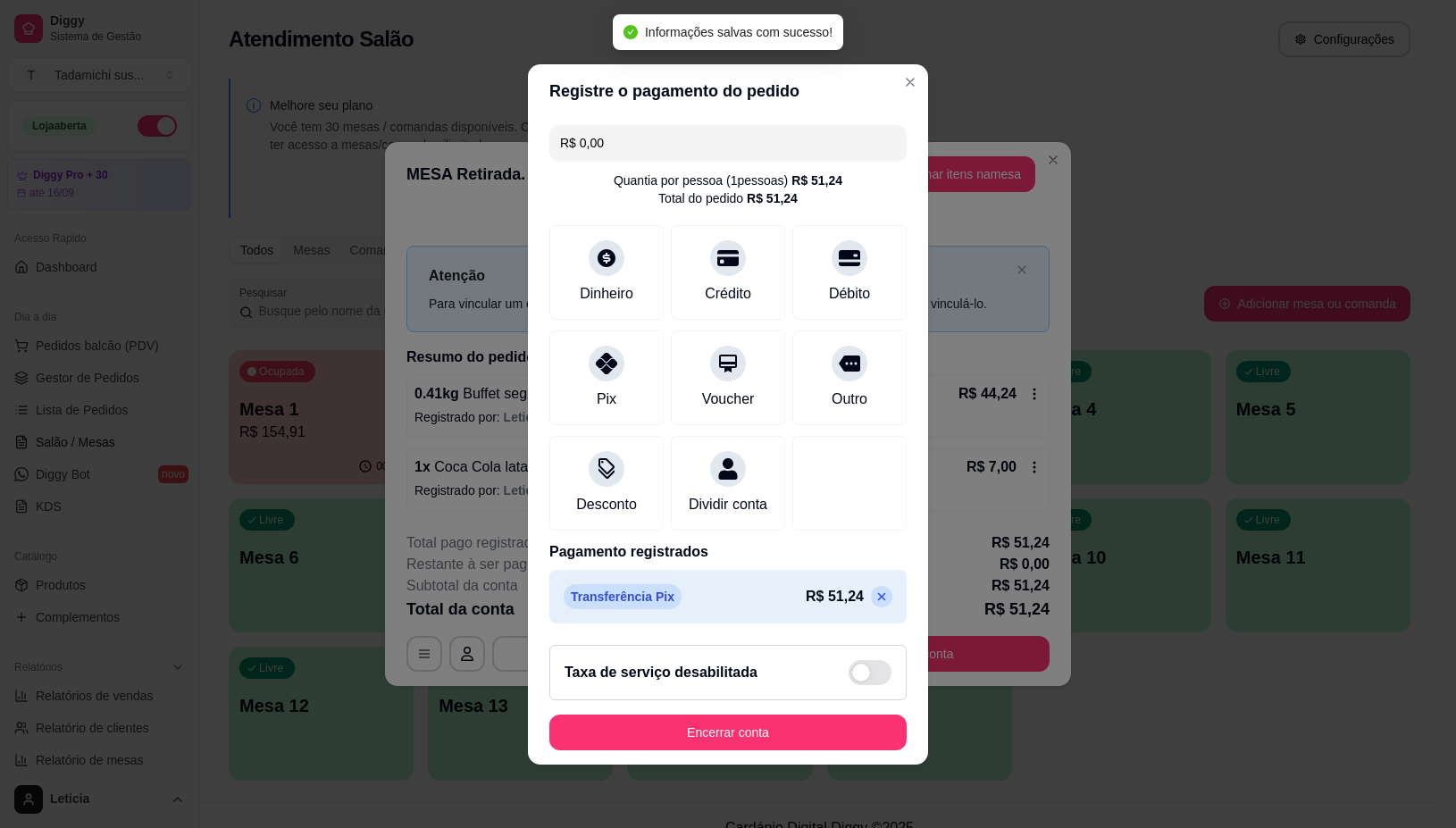
type input "R$ 0,00"
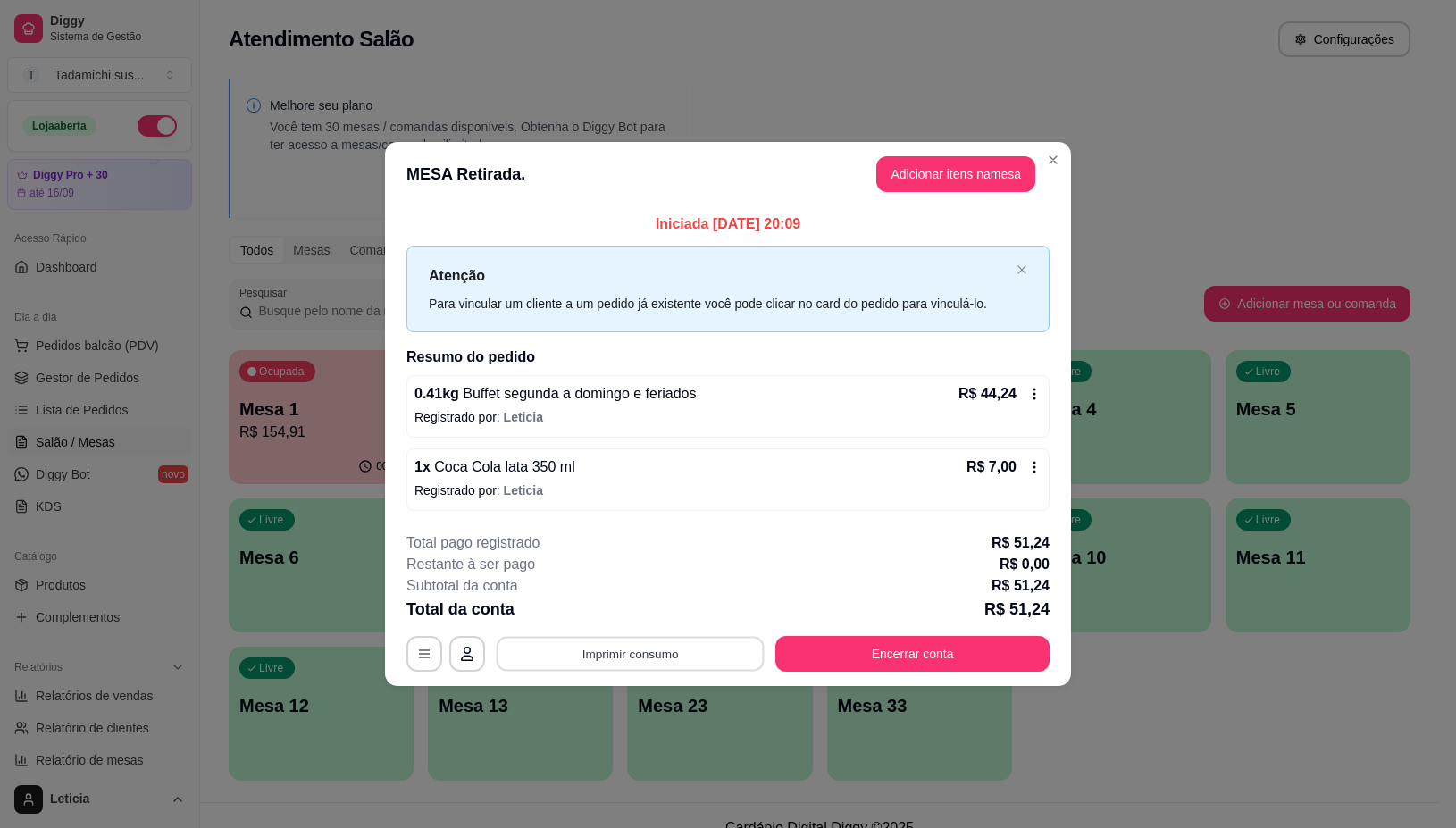
click at [644, 653] on button "Imprimir consumo" at bounding box center [631, 654] width 268 height 35
click at [642, 575] on button "IMPRESSORA" at bounding box center [635, 579] width 137 height 29
click at [888, 659] on button "Encerrar conta" at bounding box center [913, 654] width 267 height 35
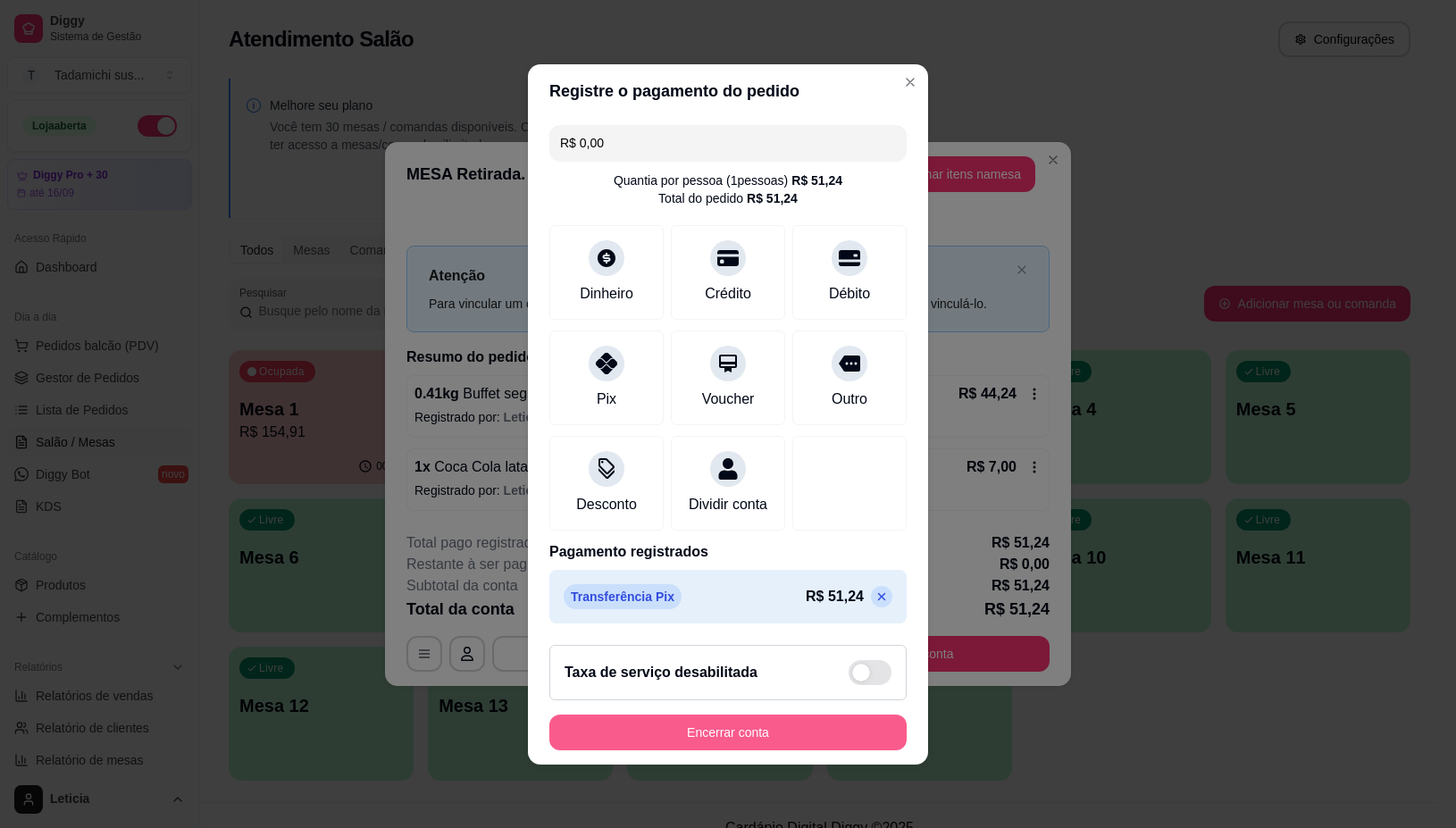
click at [786, 742] on button "Encerrar conta" at bounding box center [728, 733] width 357 height 36
click at [786, 742] on div "Encerrar conta" at bounding box center [728, 733] width 357 height 36
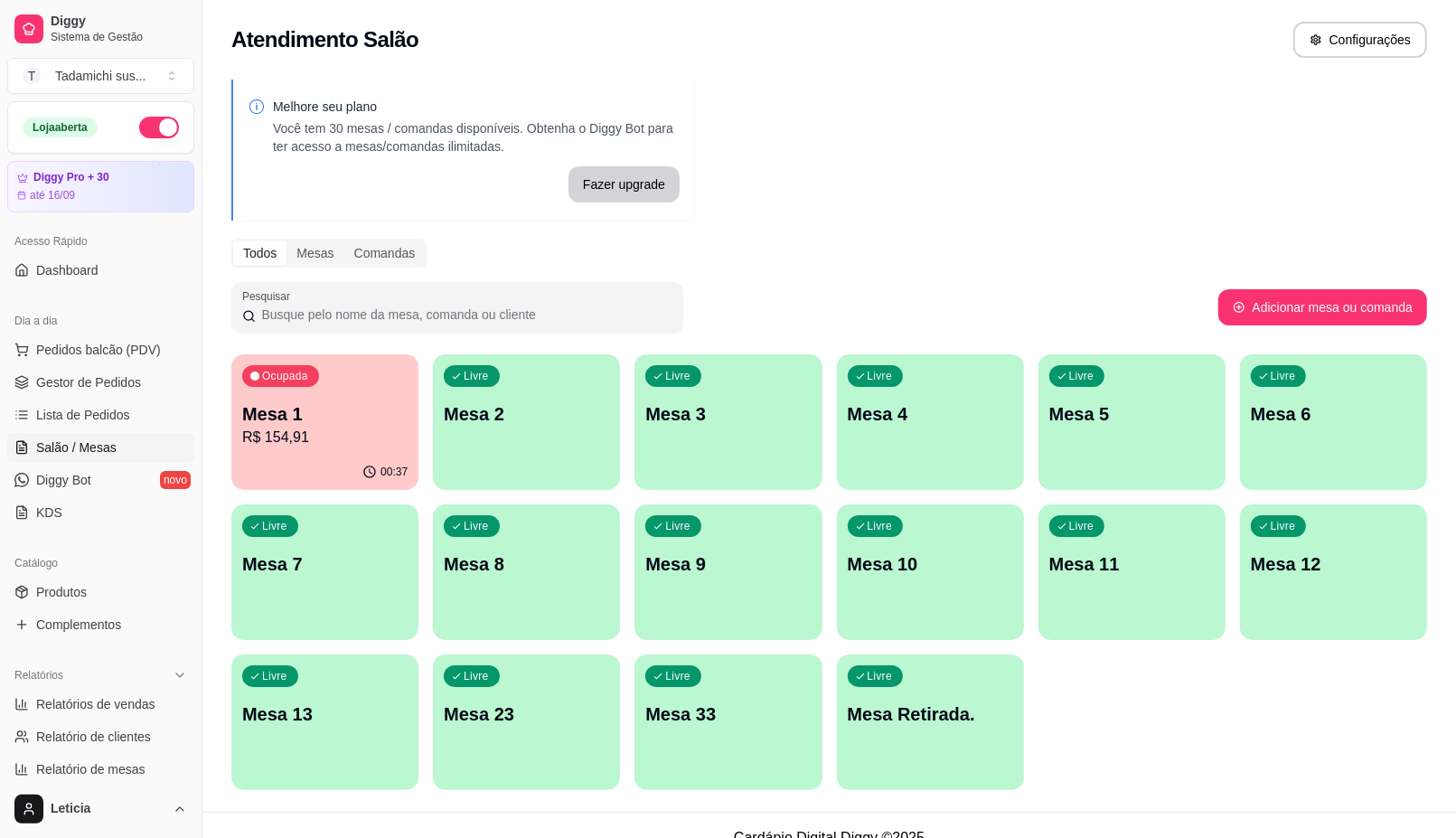
click at [920, 742] on div "Livre Mesa Retirada." at bounding box center [930, 712] width 187 height 114
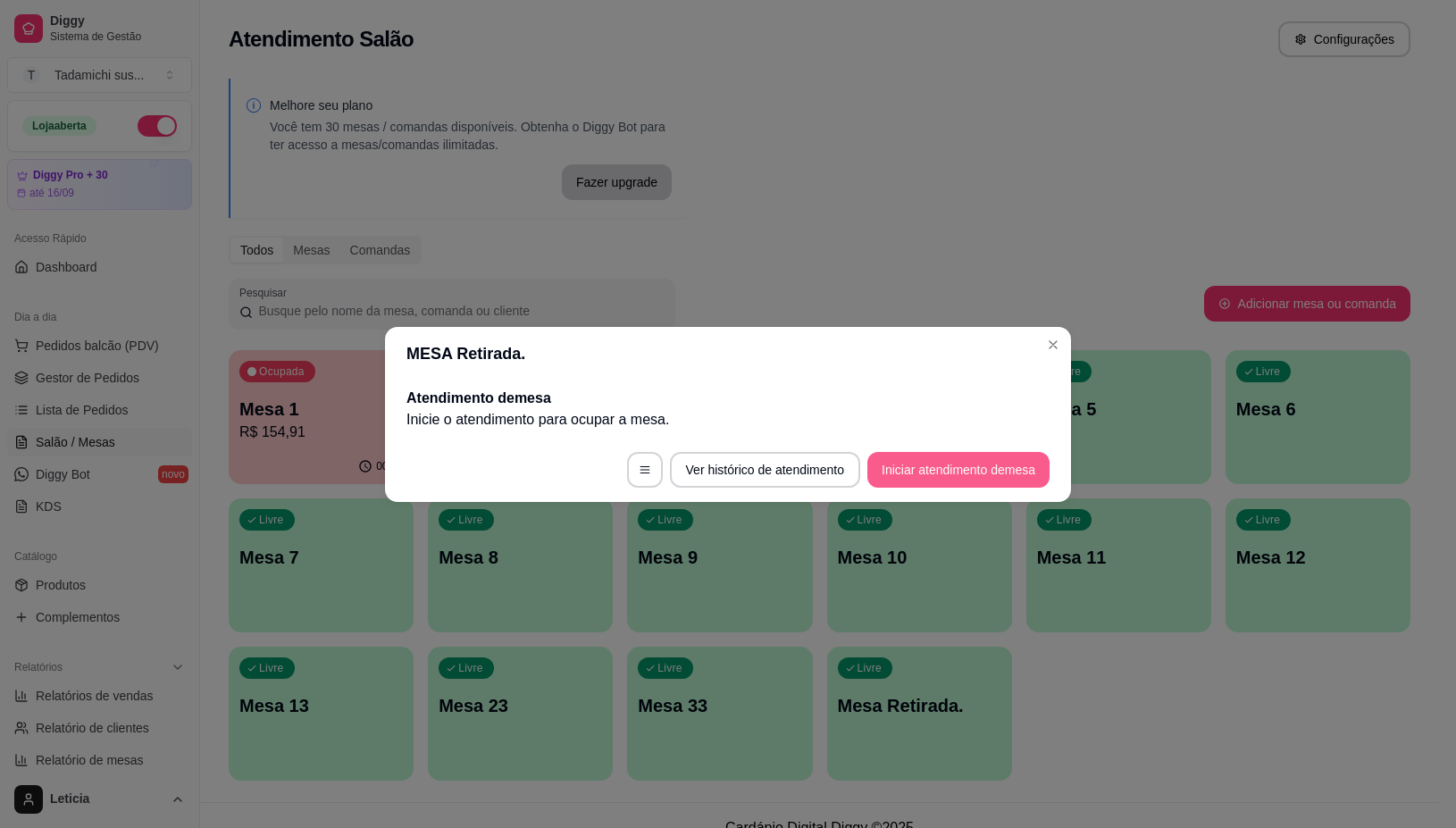
click at [973, 471] on button "Iniciar atendimento de mesa" at bounding box center [959, 470] width 183 height 36
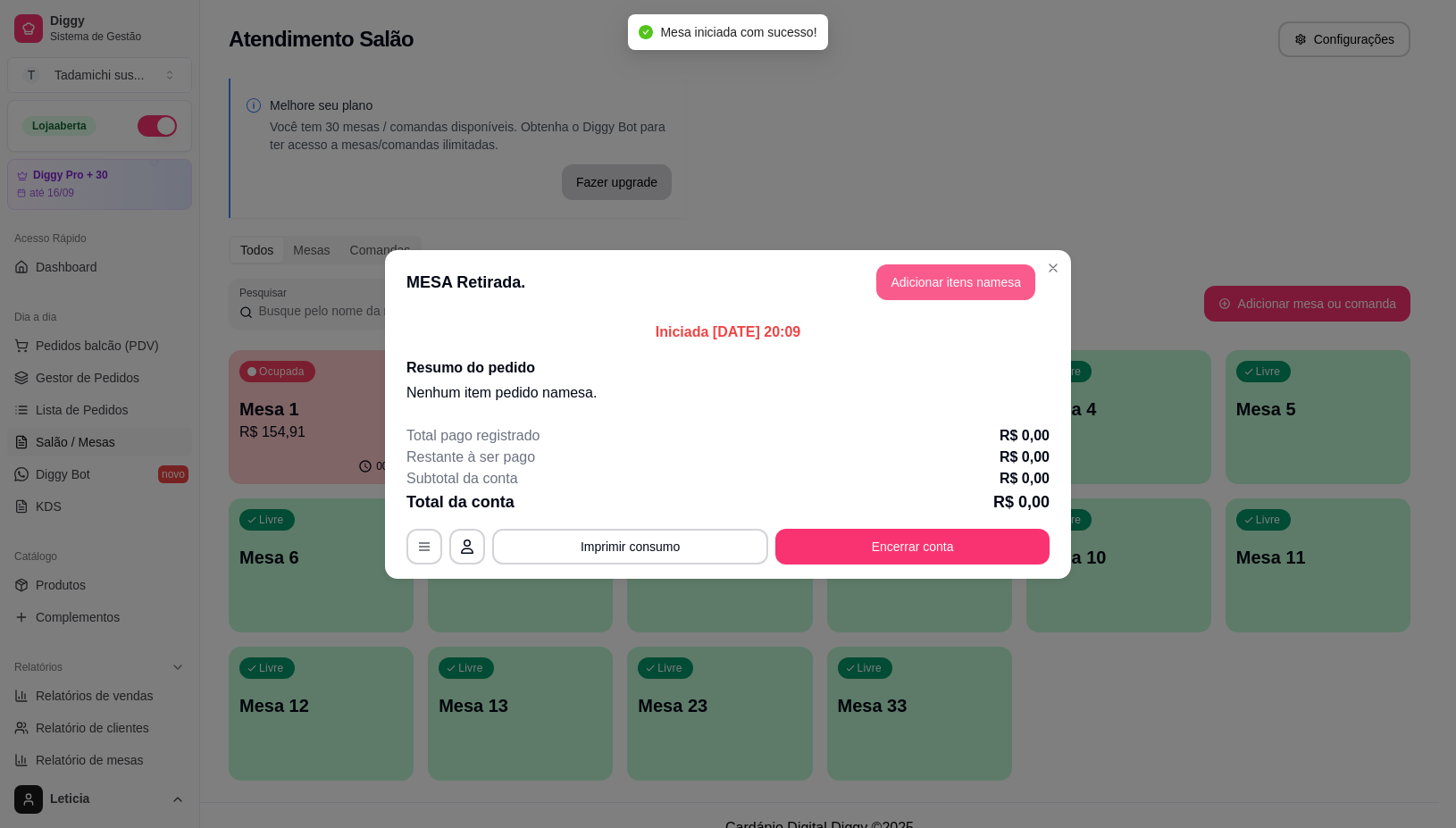
click at [895, 277] on button "Adicionar itens na mesa" at bounding box center [956, 283] width 159 height 36
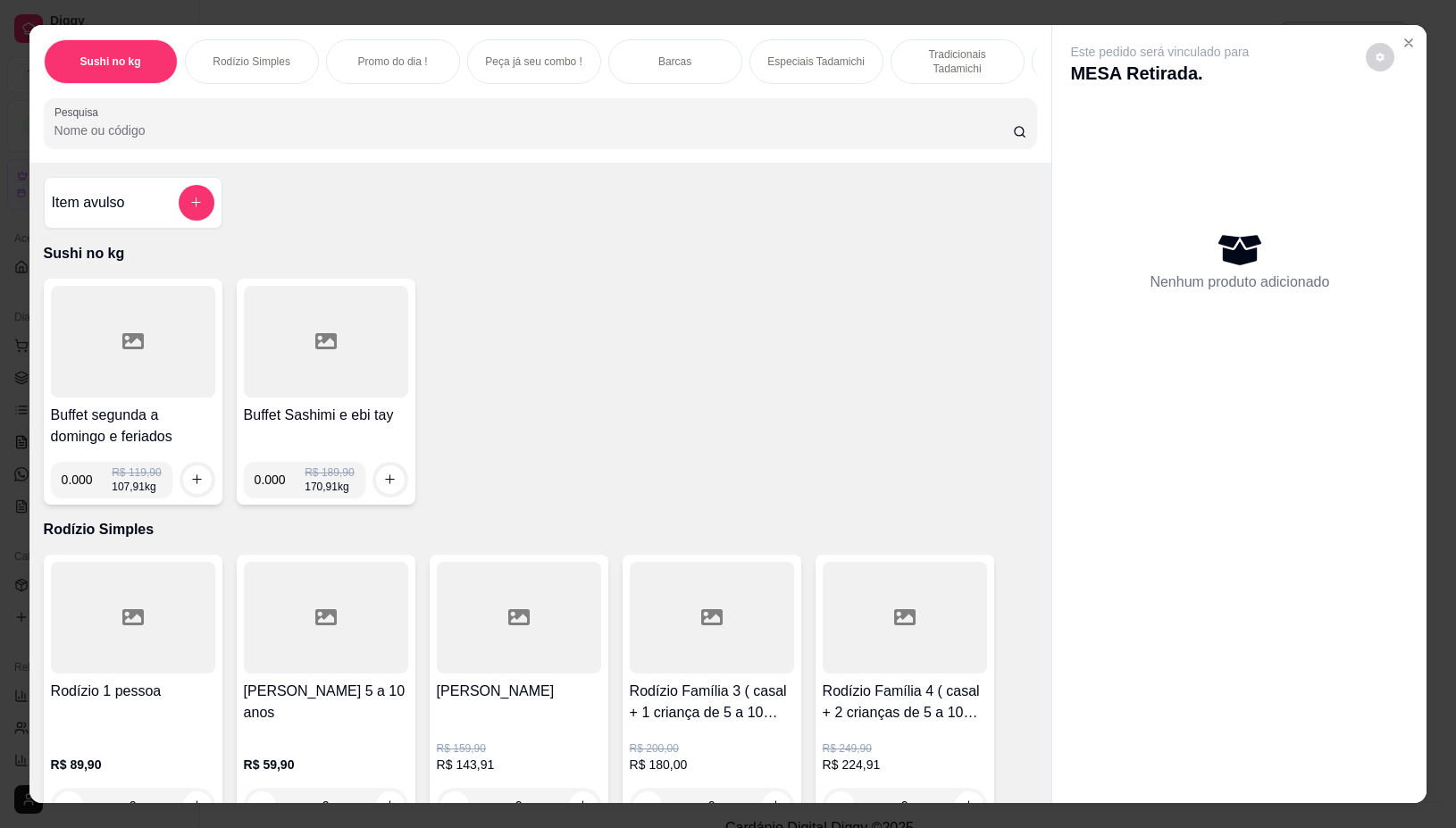
click at [123, 372] on div at bounding box center [133, 342] width 164 height 112
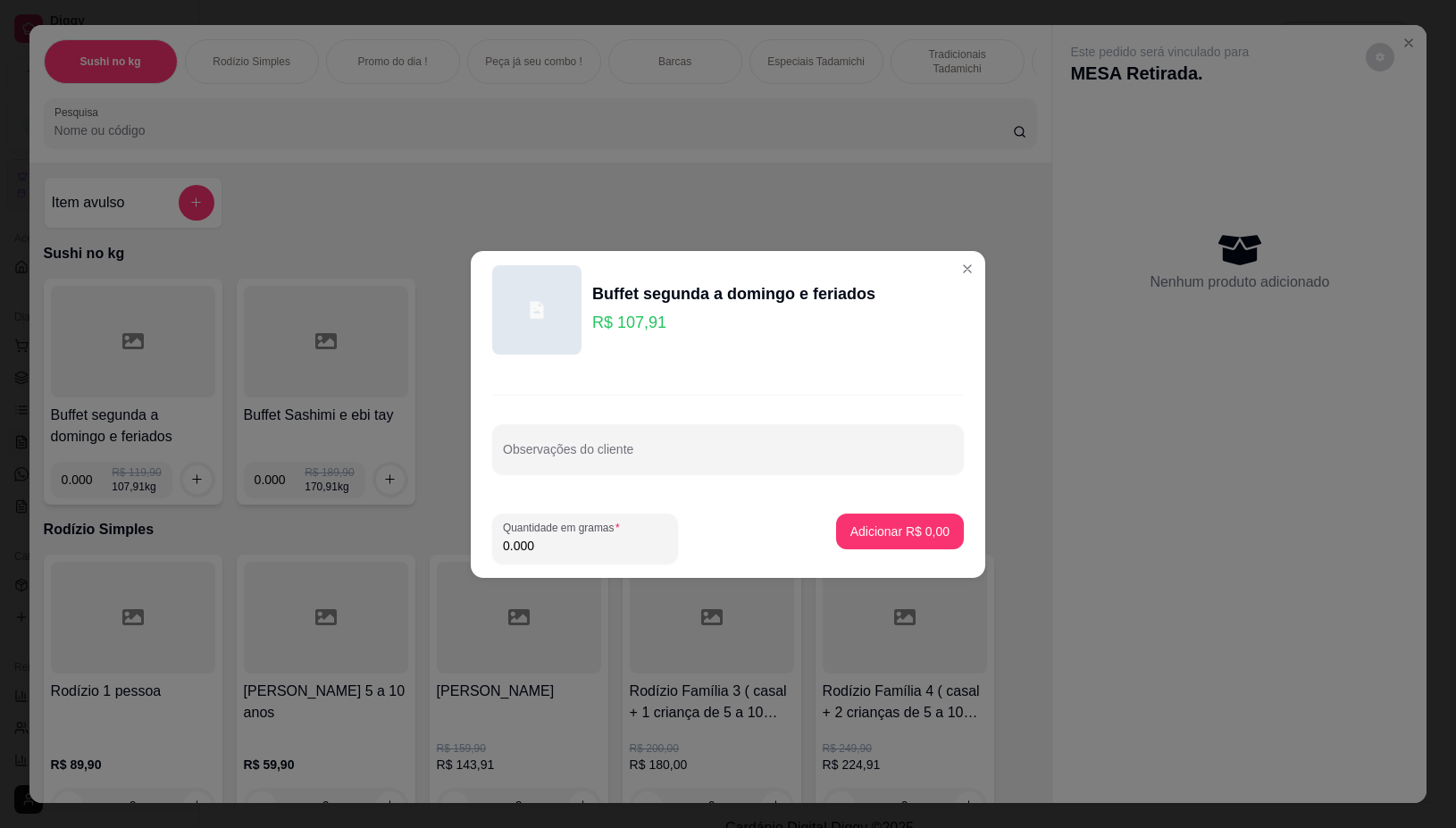
click at [616, 552] on input "0.000" at bounding box center [585, 546] width 164 height 18
type input "0.254"
click at [887, 542] on button "Adicionar R$ 27,41" at bounding box center [896, 531] width 131 height 35
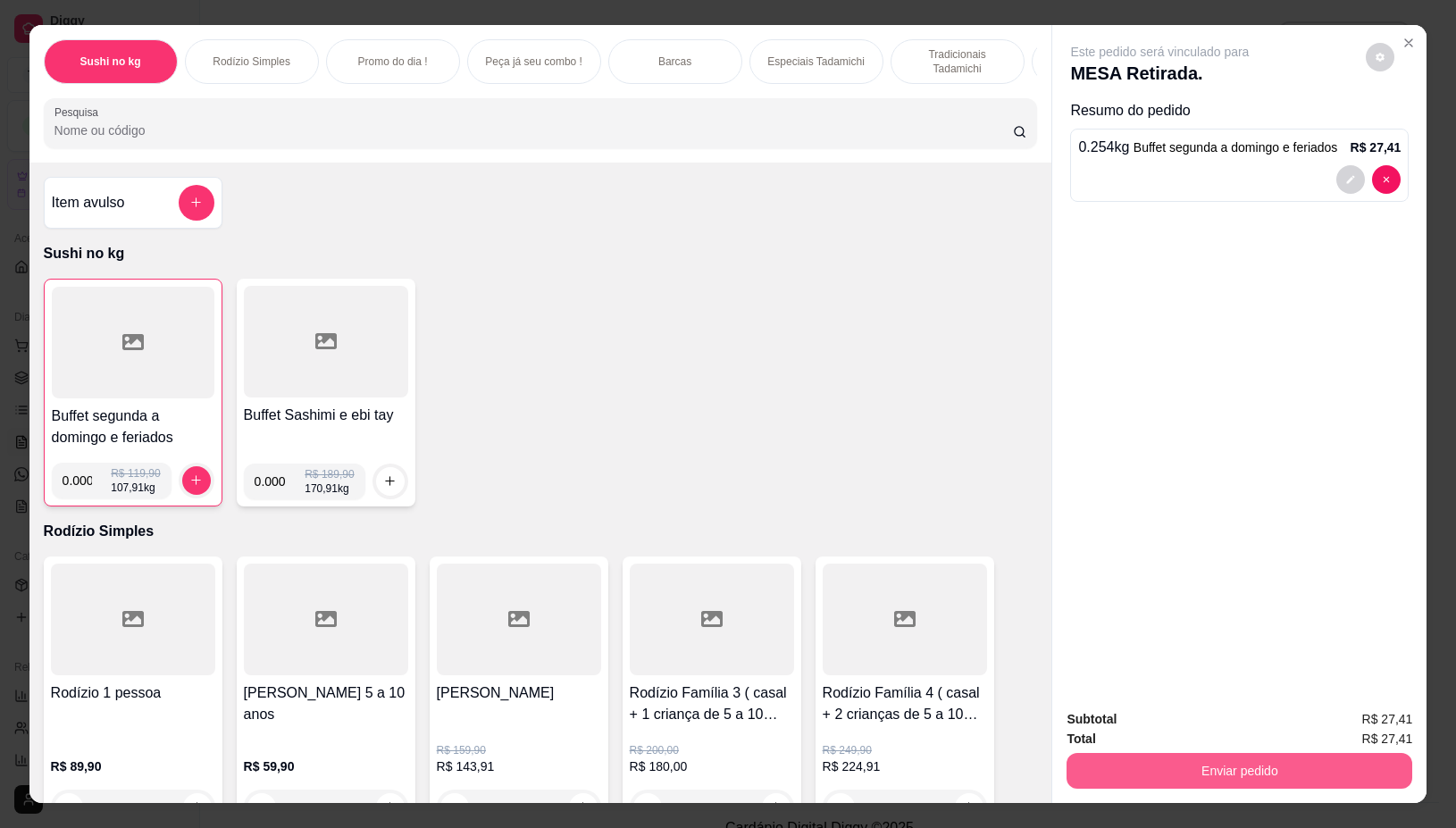
click at [1132, 755] on button "Enviar pedido" at bounding box center [1239, 771] width 346 height 36
click at [1176, 716] on button "Não registrar e enviar pedido" at bounding box center [1179, 720] width 186 height 34
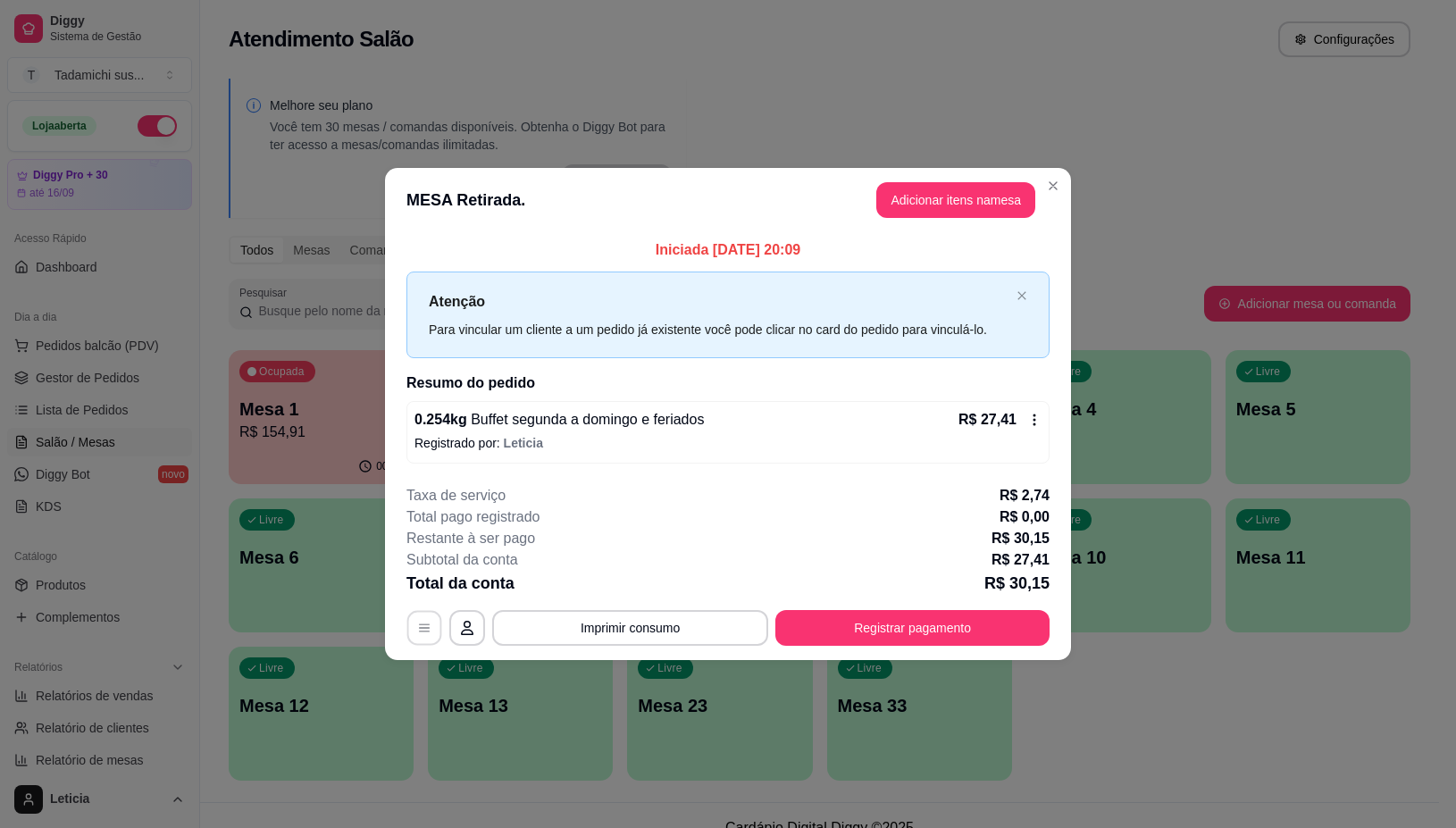
click at [411, 639] on button "button" at bounding box center [425, 628] width 35 height 35
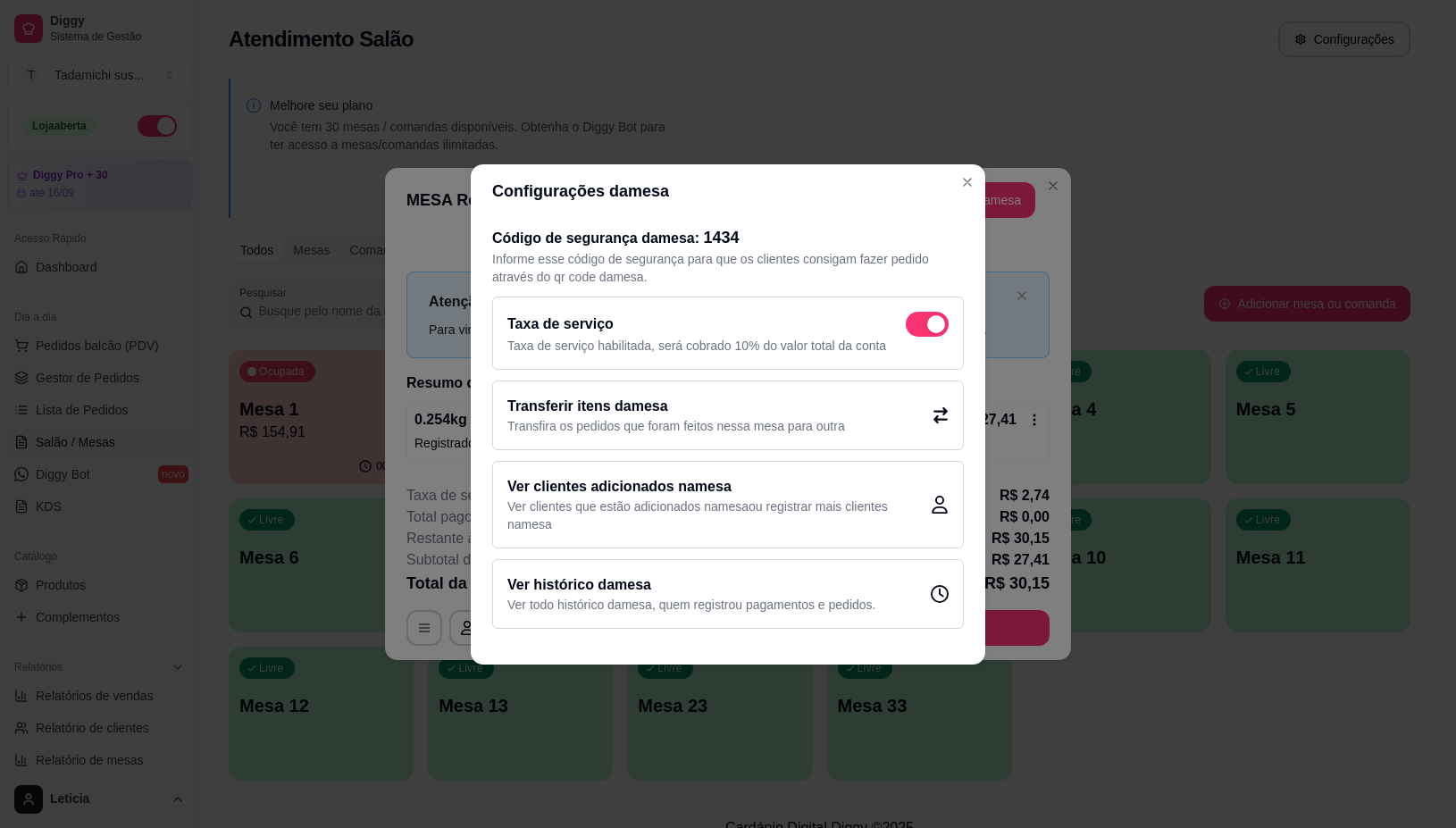
click at [940, 319] on span at bounding box center [936, 325] width 18 height 18
click at [916, 327] on input "checkbox" at bounding box center [910, 333] width 12 height 12
checkbox input "false"
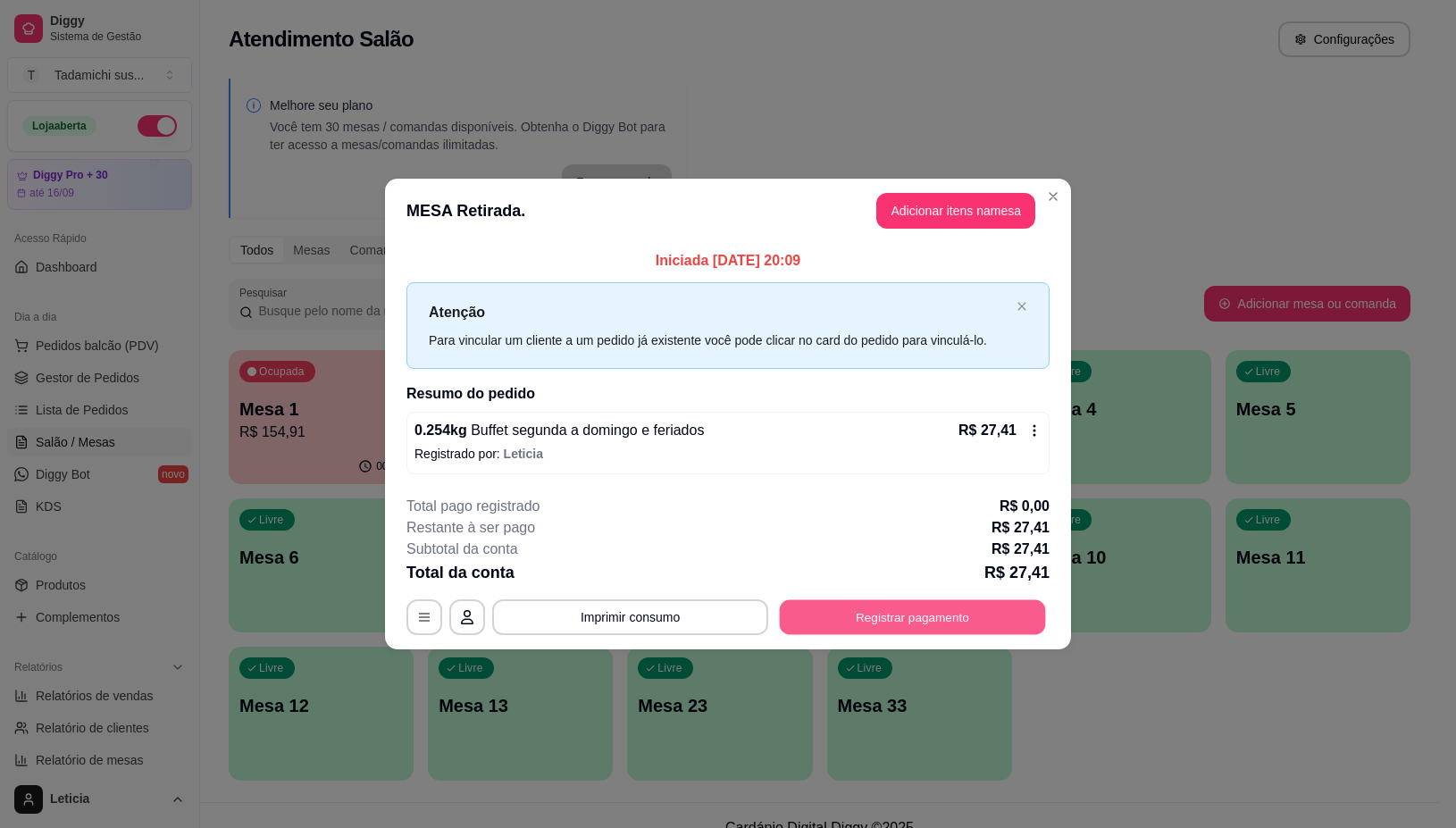
click at [913, 605] on button "Registrar pagamento" at bounding box center [913, 617] width 267 height 35
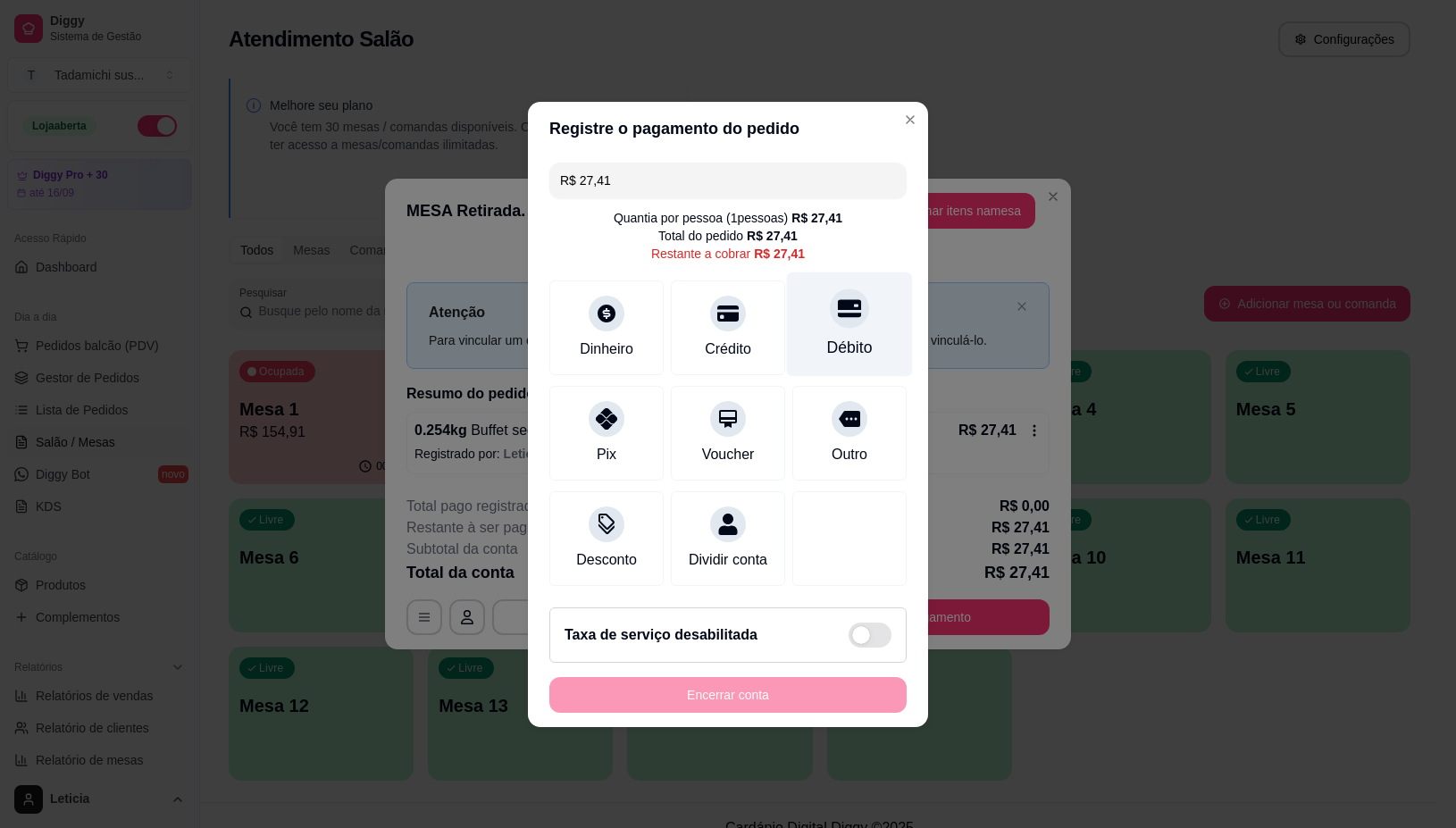
click at [859, 313] on div "Débito" at bounding box center [850, 324] width 126 height 105
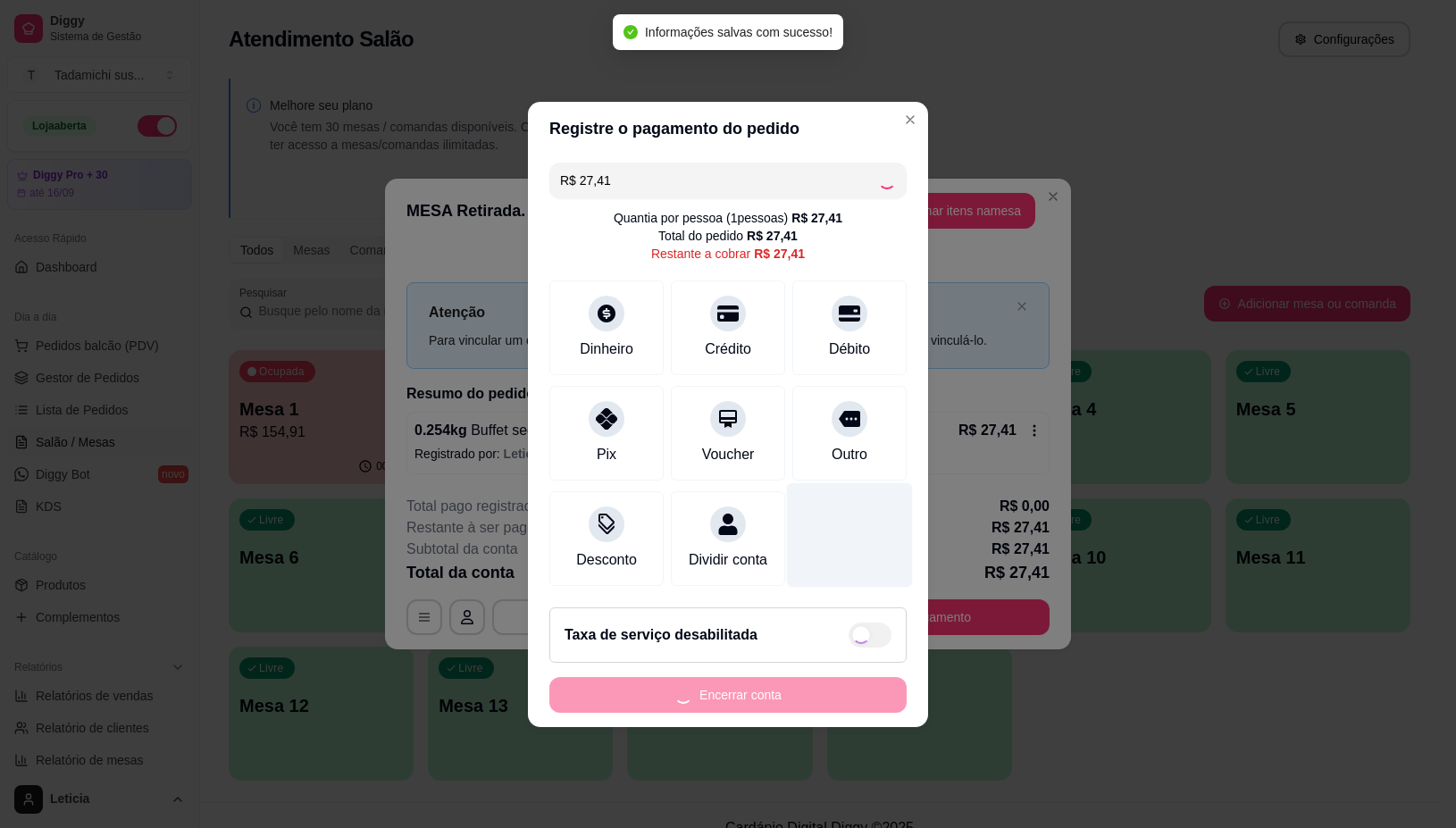
type input "R$ 0,00"
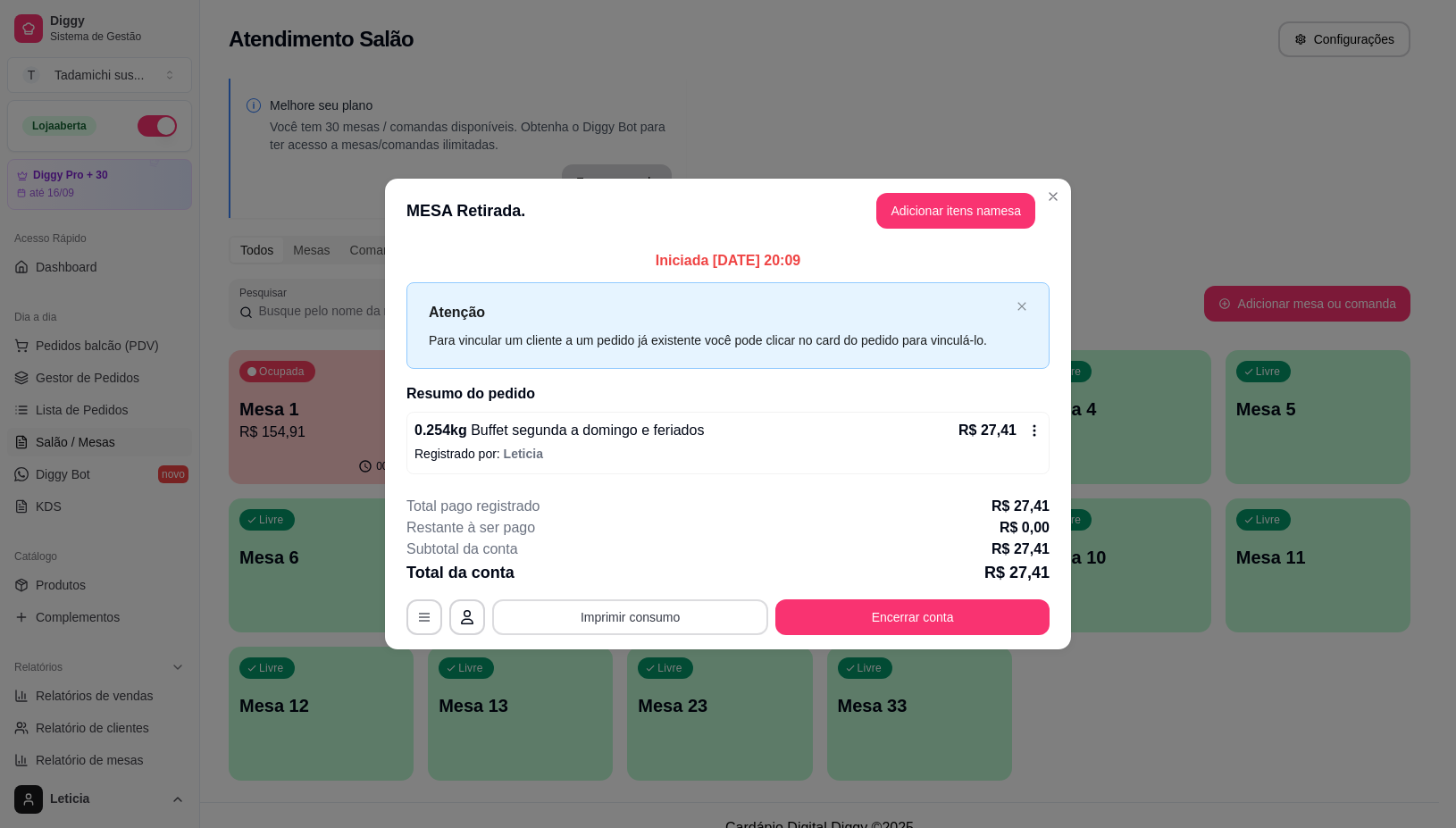
click at [653, 617] on button "Imprimir consumo" at bounding box center [630, 617] width 276 height 36
click at [644, 525] on div "Escolha a impressora IMPRESSORA IMPRESSORA HAYOM" at bounding box center [635, 547] width 155 height 97
click at [677, 546] on button "IMPRESSORA" at bounding box center [635, 541] width 137 height 29
click at [865, 613] on button "Encerrar conta" at bounding box center [912, 617] width 274 height 36
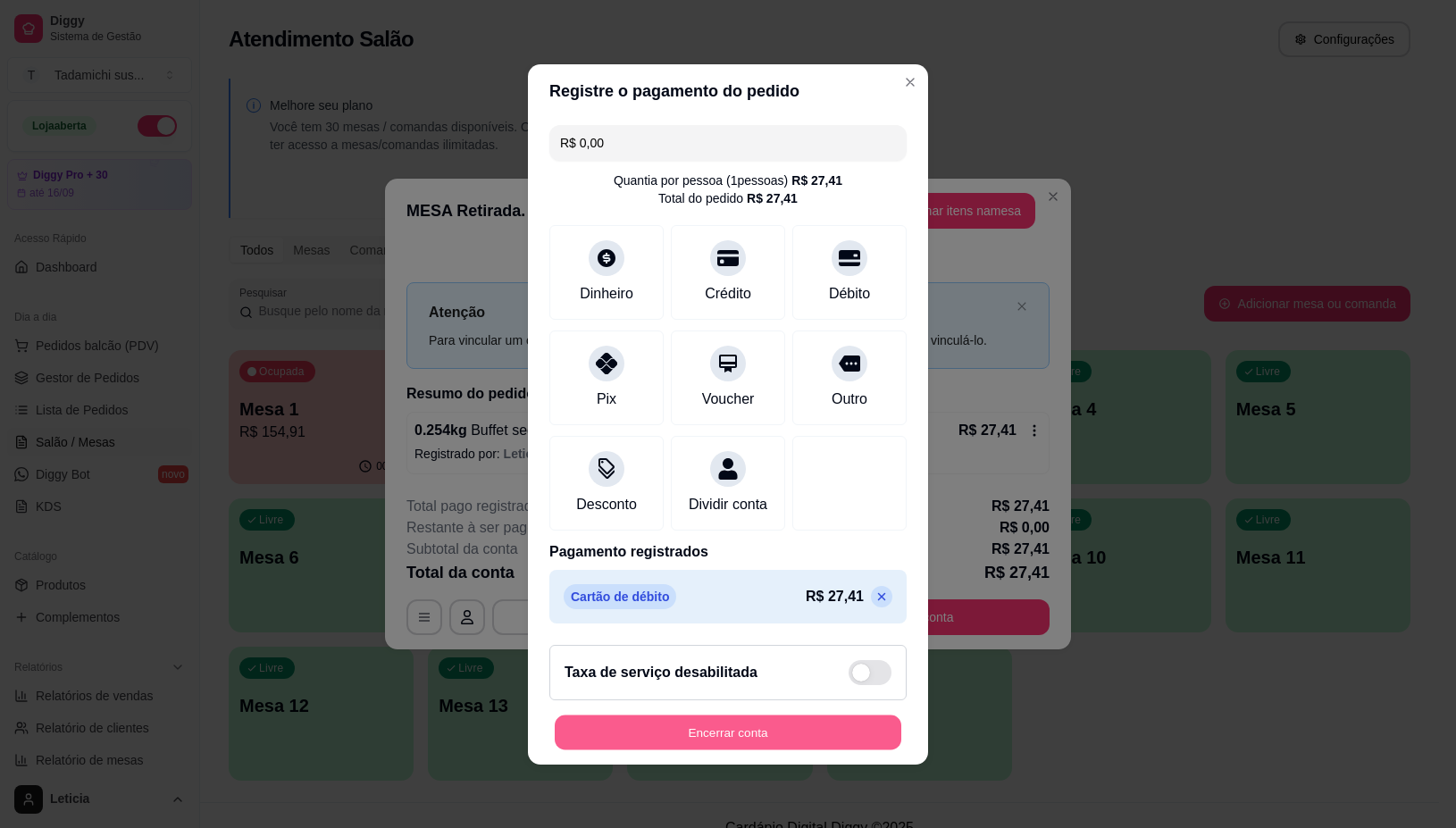
click at [712, 743] on button "Encerrar conta" at bounding box center [728, 732] width 346 height 35
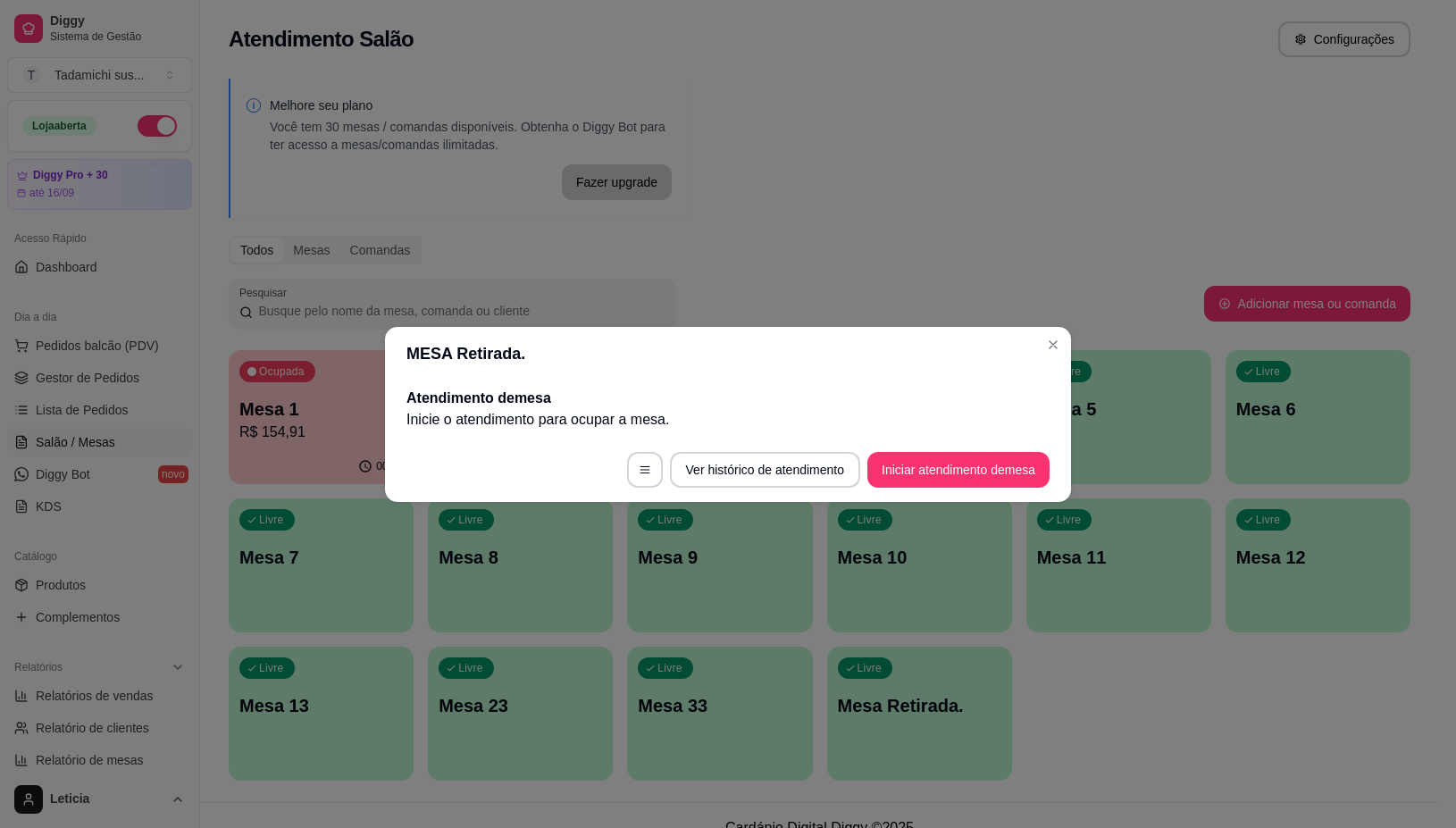
click at [962, 447] on footer "Ver histórico de atendimento Iniciar atendimento de mesa" at bounding box center [728, 469] width 686 height 64
click at [940, 475] on button "Iniciar atendimento de mesa" at bounding box center [959, 469] width 177 height 35
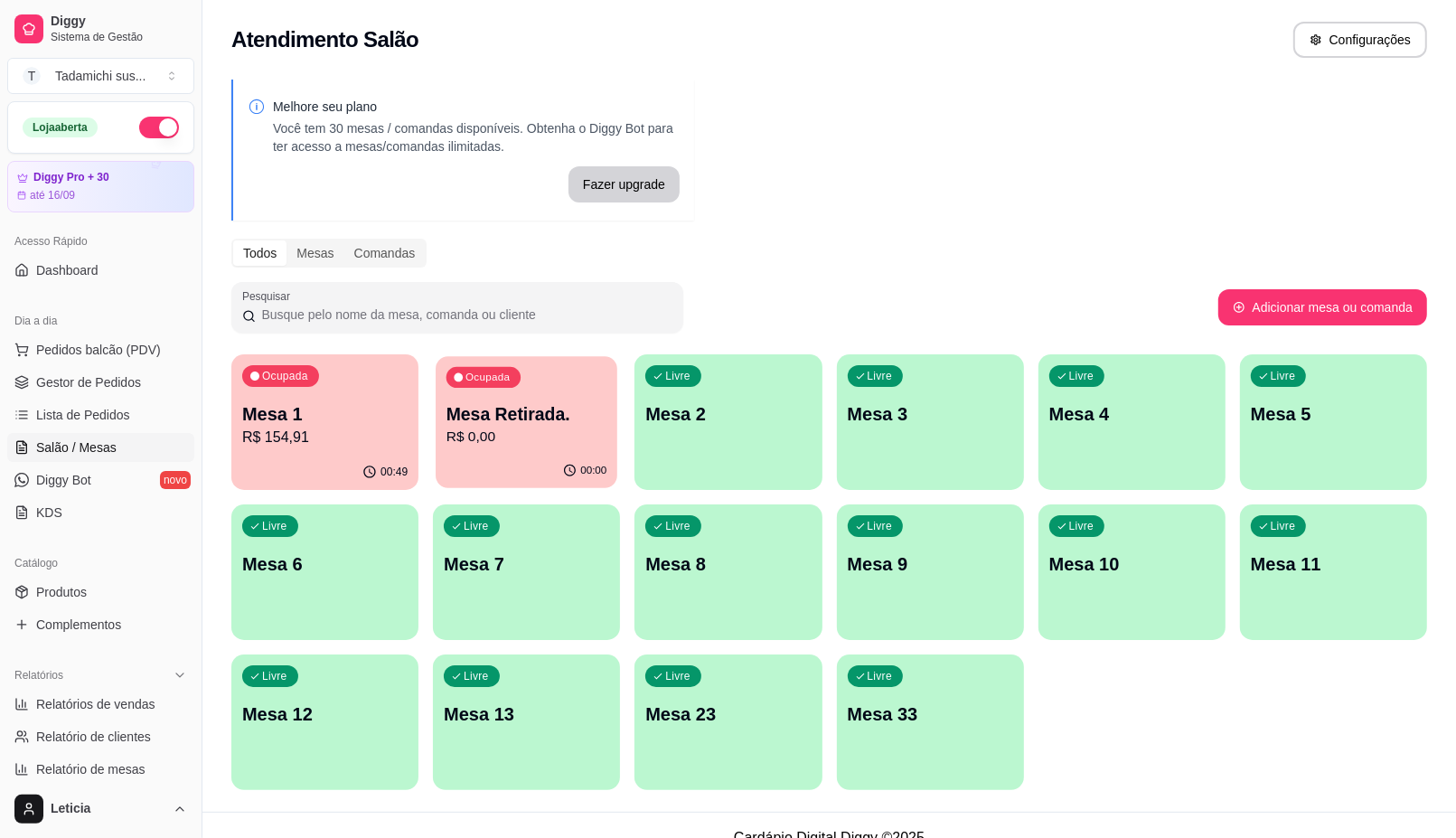
click at [539, 453] on div "Ocupada Mesa Retirada. R$ 0,00" at bounding box center [526, 404] width 182 height 98
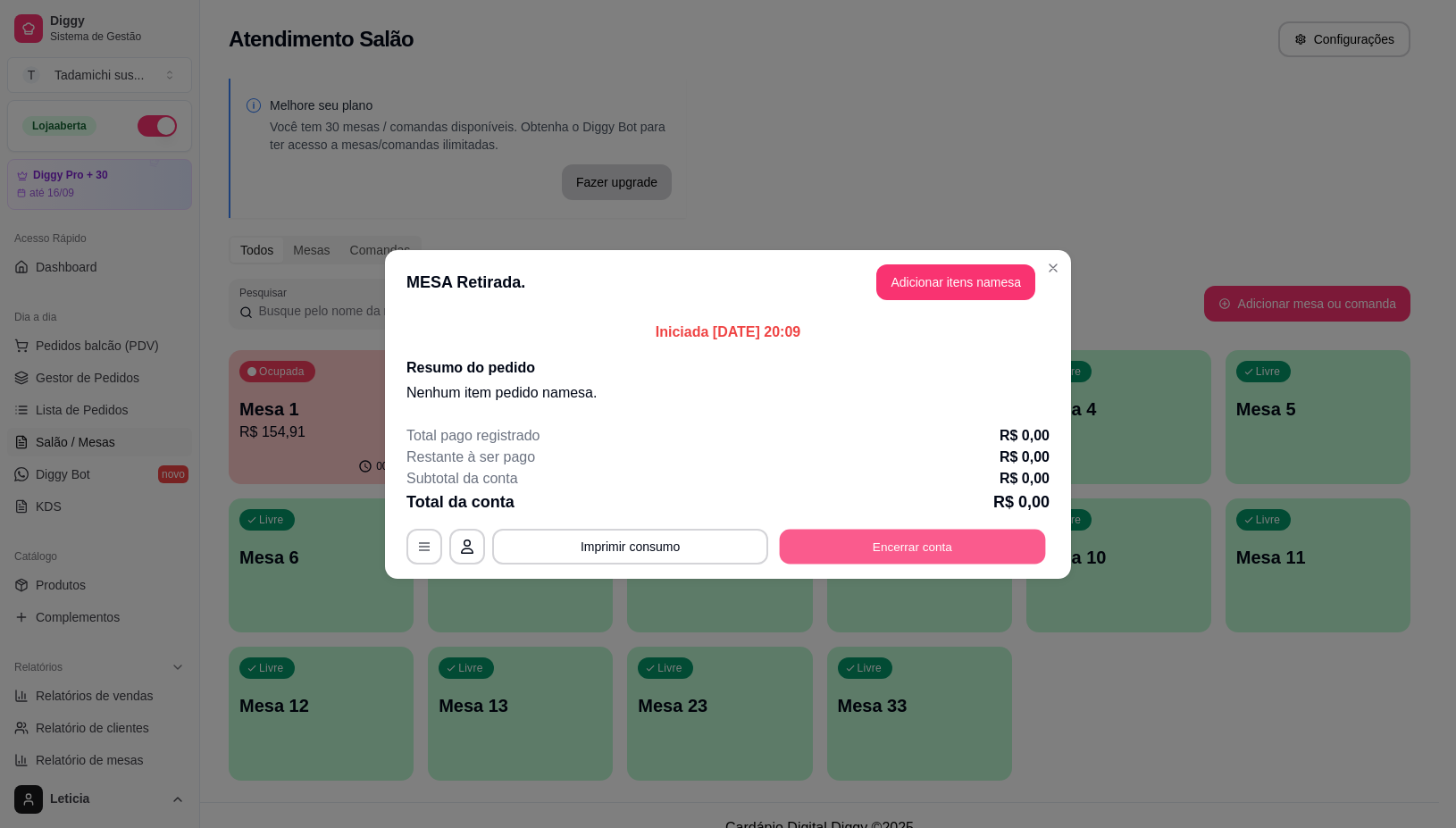
click at [889, 543] on button "Encerrar conta" at bounding box center [913, 546] width 267 height 35
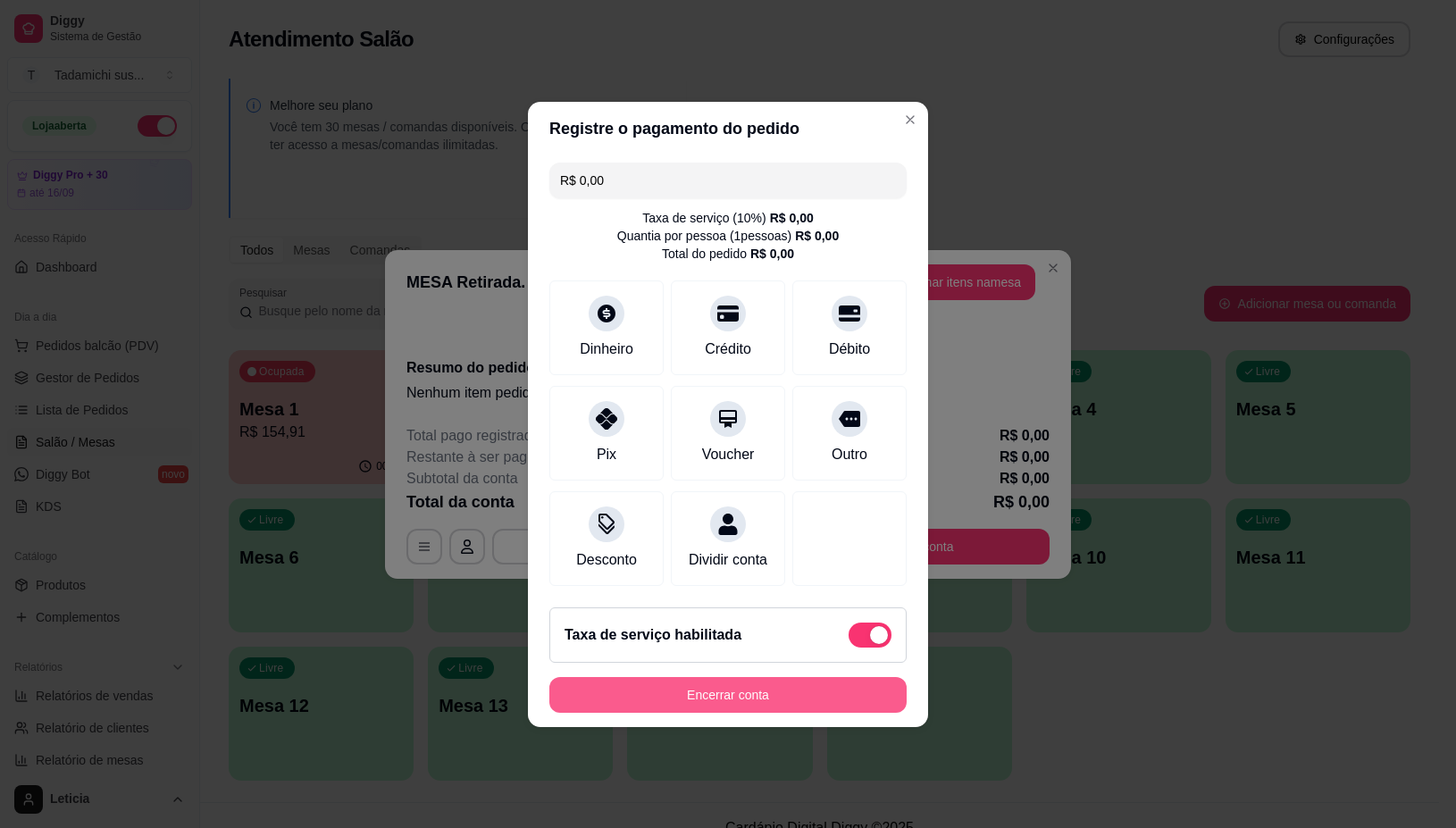
click at [777, 695] on button "Encerrar conta" at bounding box center [728, 695] width 357 height 36
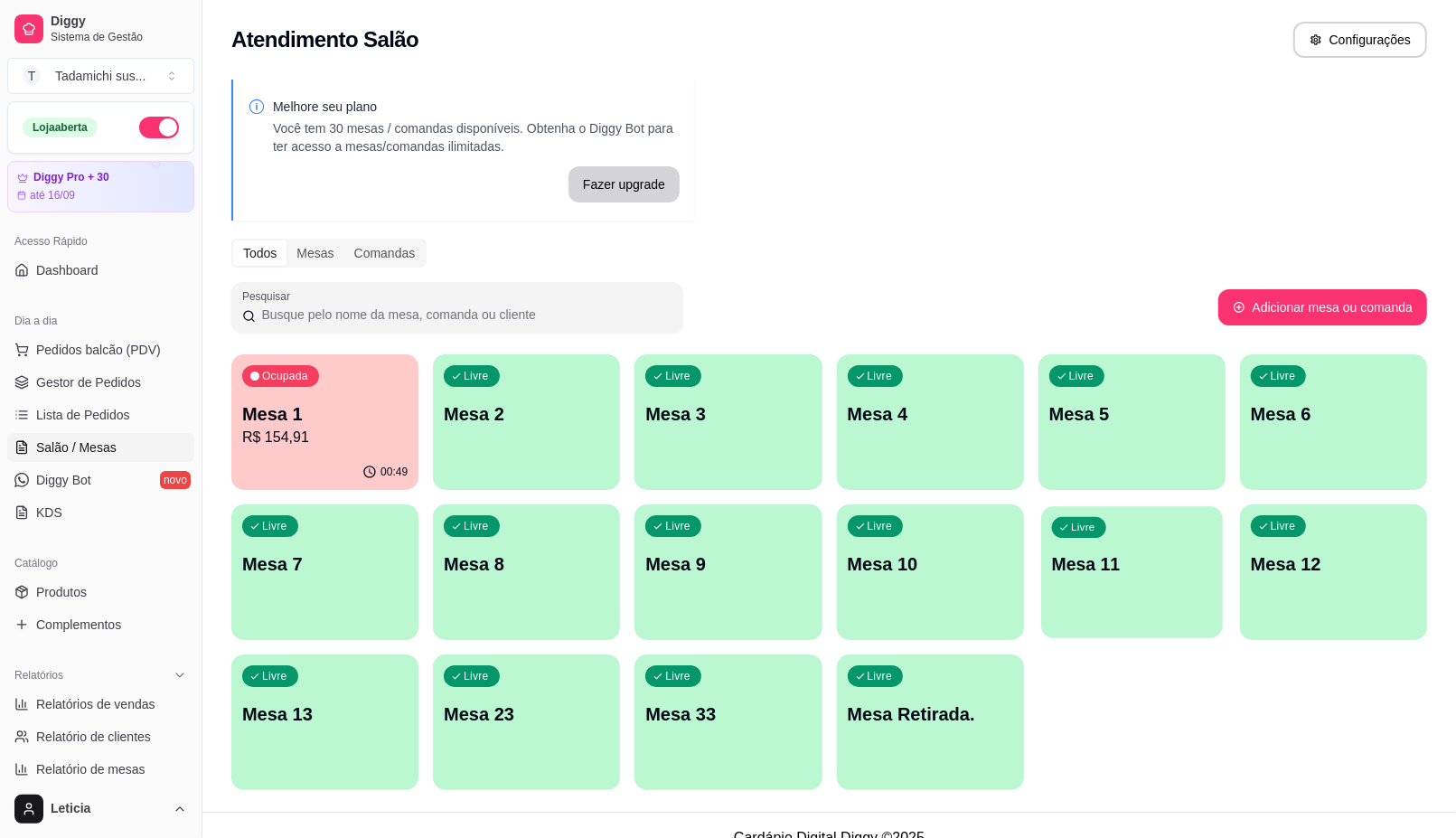
click at [1089, 541] on div "Livre Mesa 11" at bounding box center [1132, 562] width 182 height 111
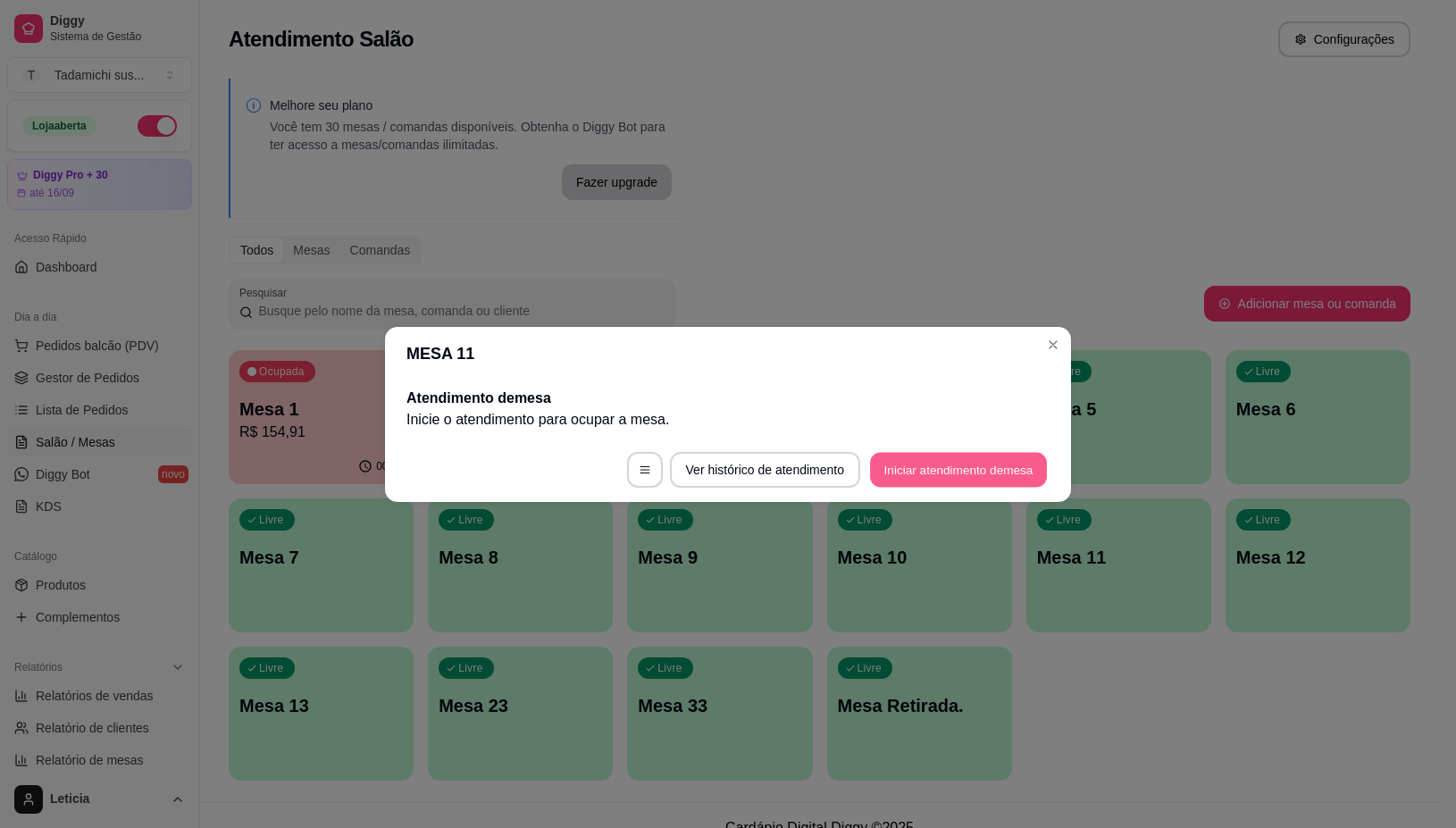
click at [1029, 469] on button "Iniciar atendimento de mesa" at bounding box center [959, 469] width 177 height 35
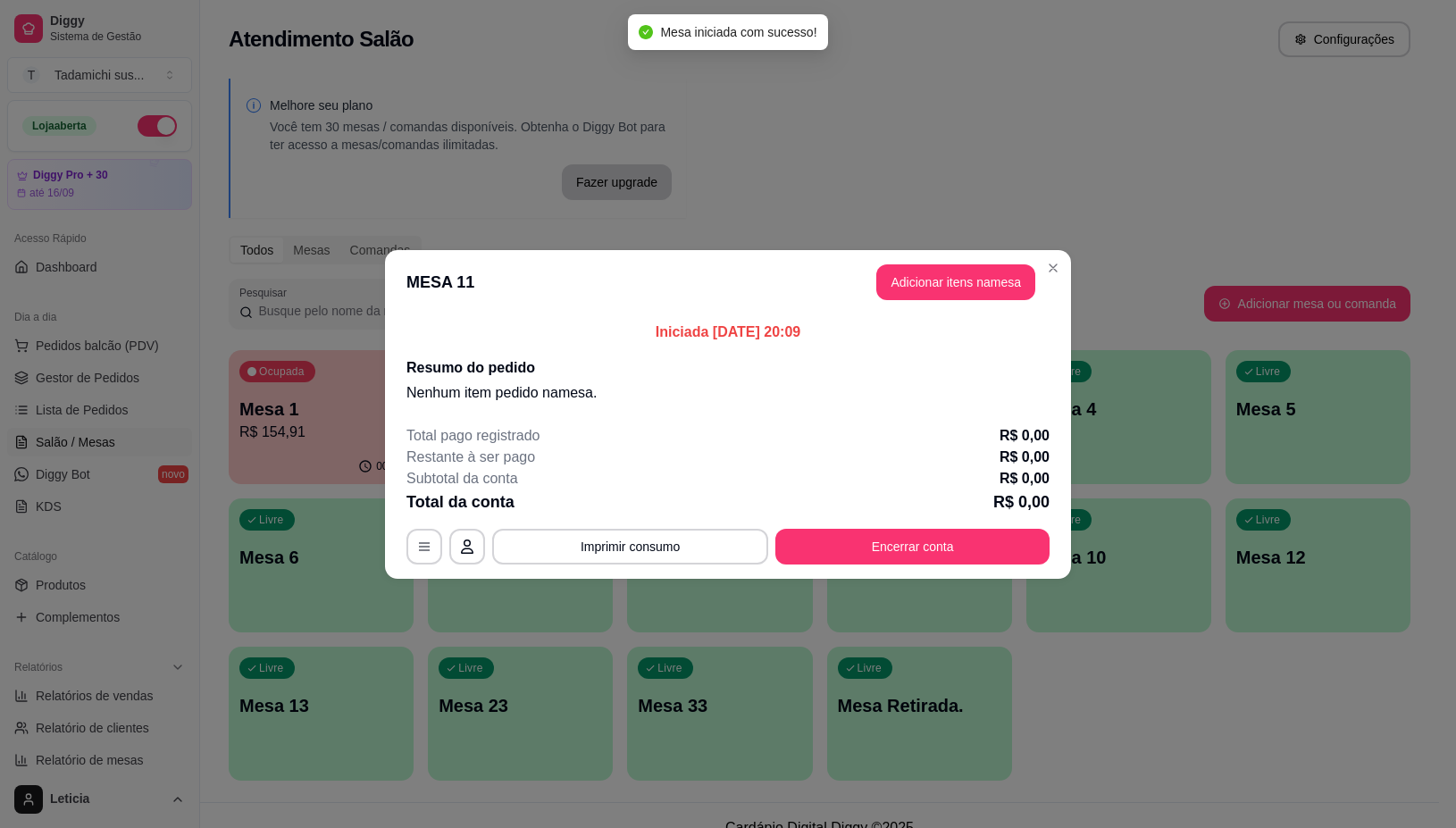
click at [880, 306] on header "MESA 11 Adicionar itens na mesa" at bounding box center [728, 282] width 686 height 64
click at [888, 301] on header "MESA 11 Adicionar itens na mesa" at bounding box center [728, 282] width 686 height 64
click at [888, 295] on button "Adicionar itens na mesa" at bounding box center [956, 283] width 159 height 36
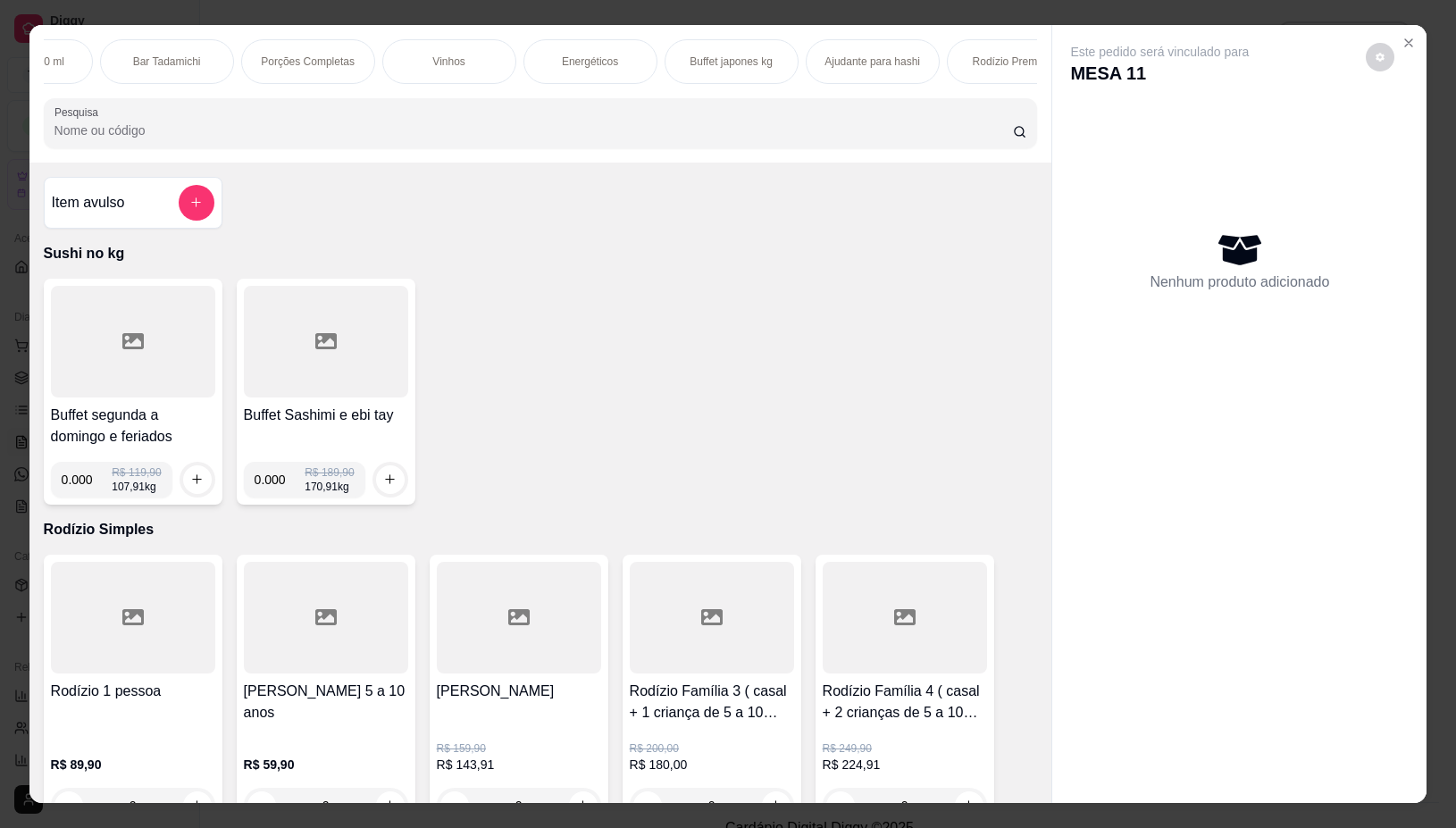
scroll to position [0, 3515]
click at [975, 54] on p "Rodízio Premium" at bounding box center [971, 61] width 82 height 14
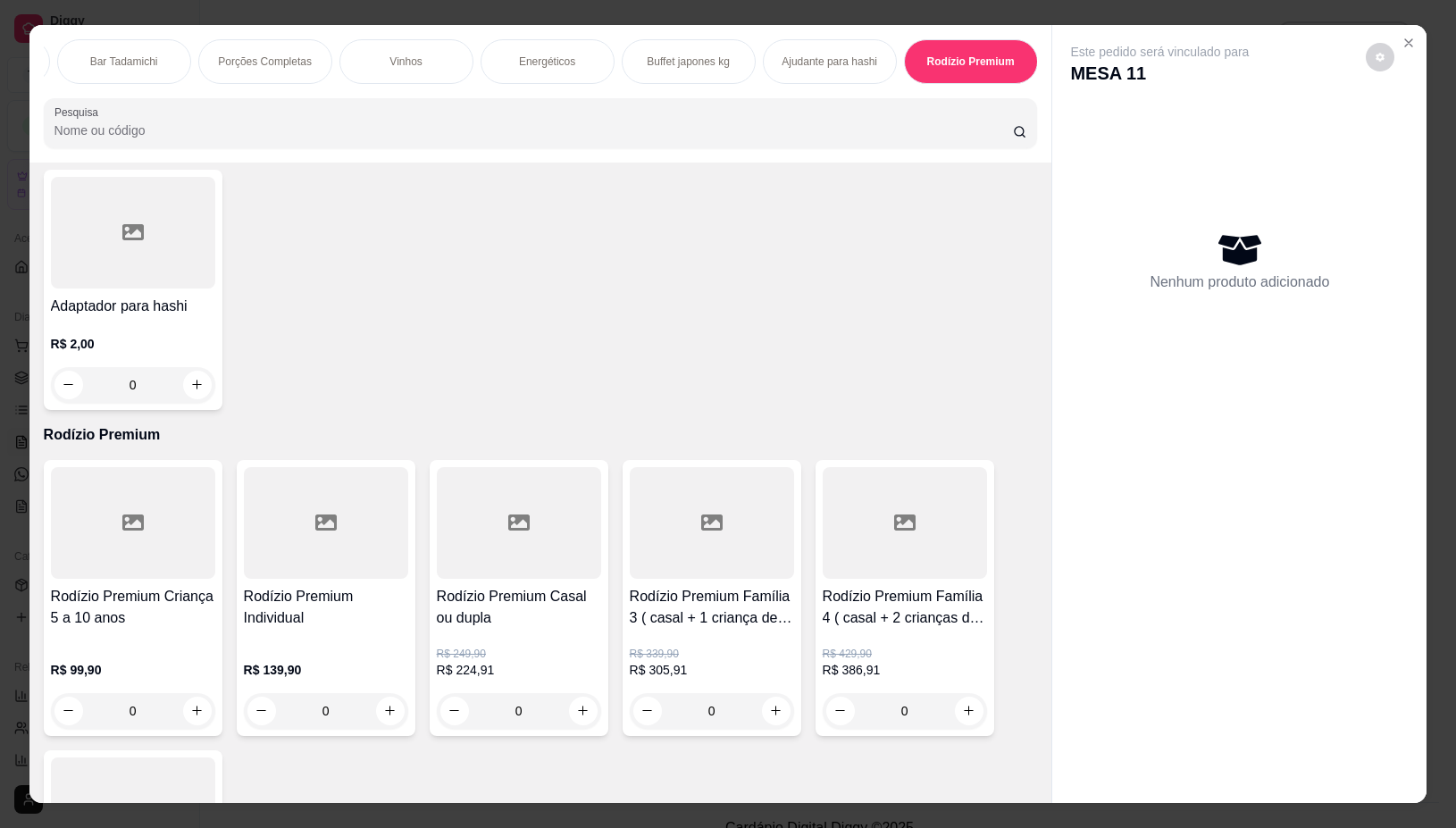
scroll to position [40, 0]
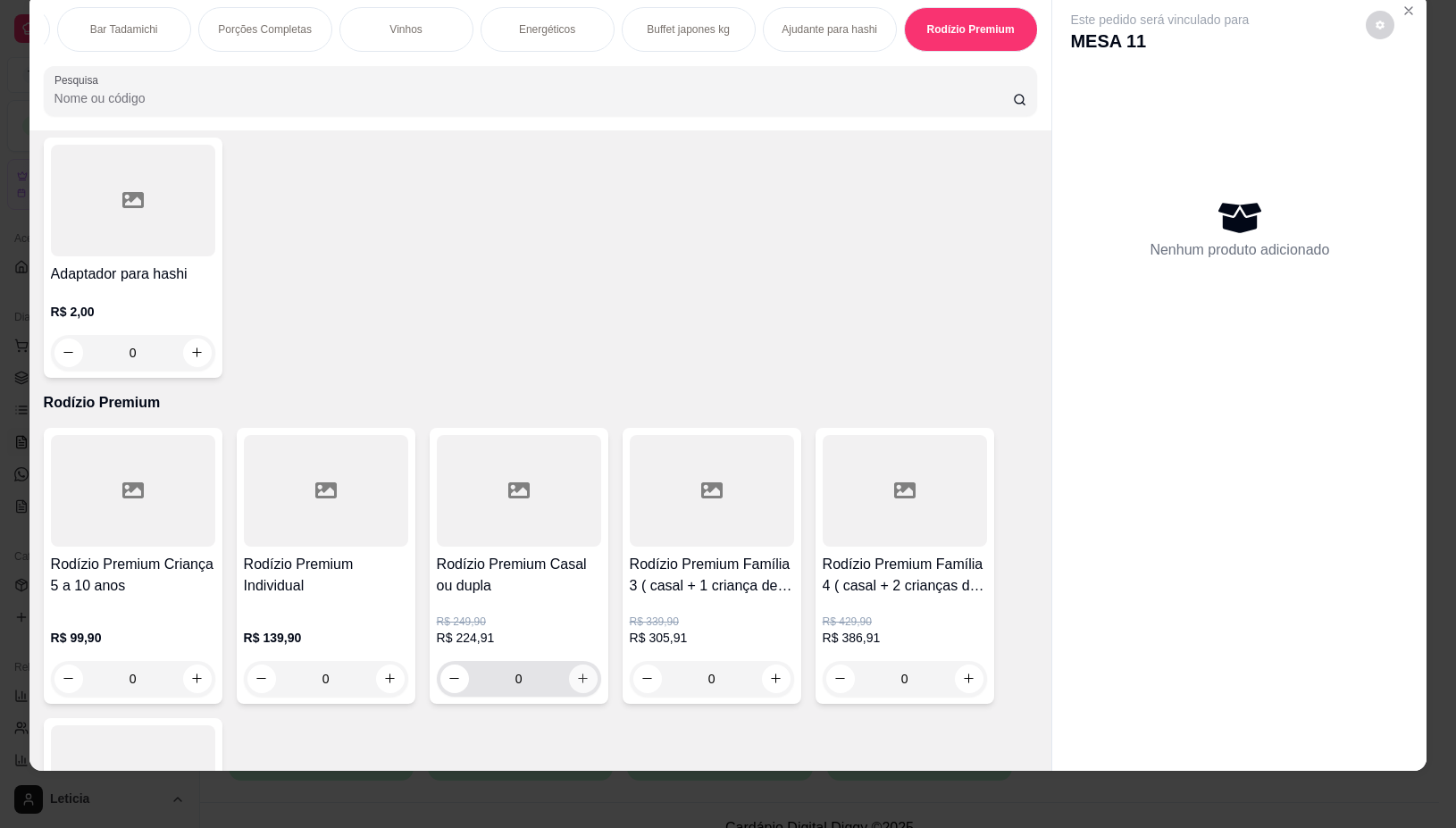
click at [577, 672] on icon "increase-product-quantity" at bounding box center [583, 678] width 14 height 14
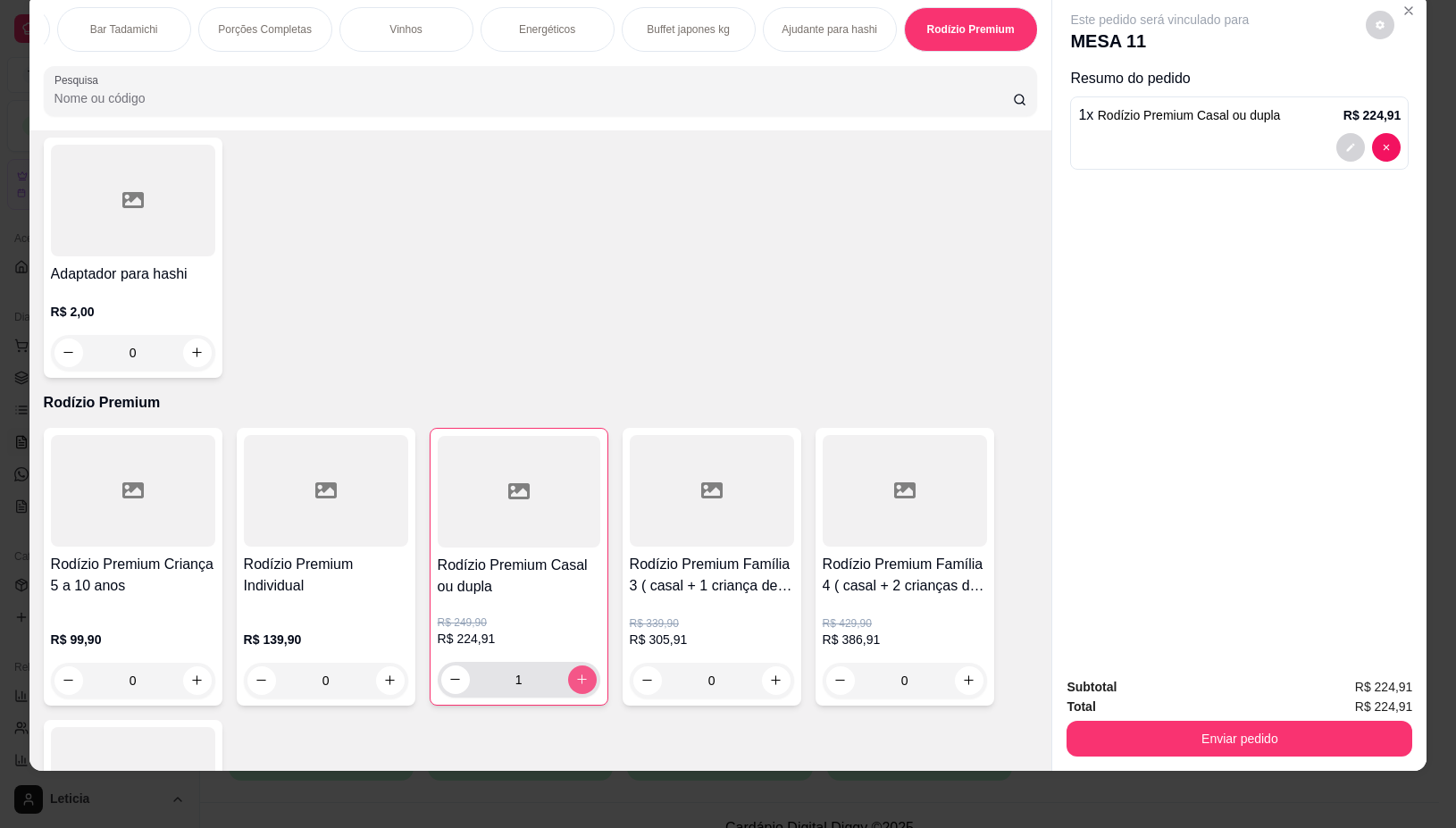
type input "1"
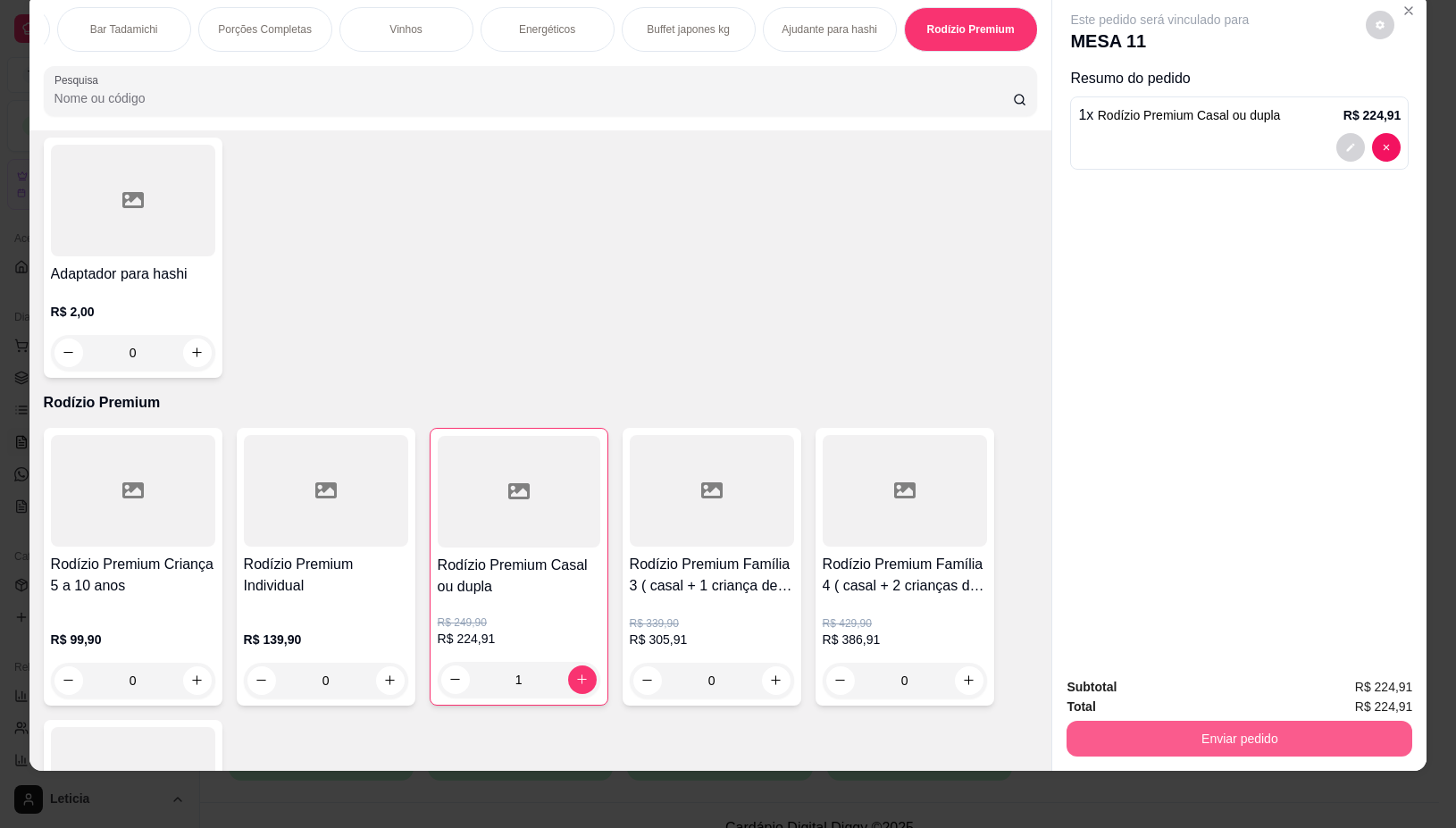
click at [1141, 721] on button "Enviar pedido" at bounding box center [1239, 739] width 346 height 36
click at [1140, 683] on button "Não registrar e enviar pedido" at bounding box center [1179, 678] width 181 height 33
